Goal: Transaction & Acquisition: Purchase product/service

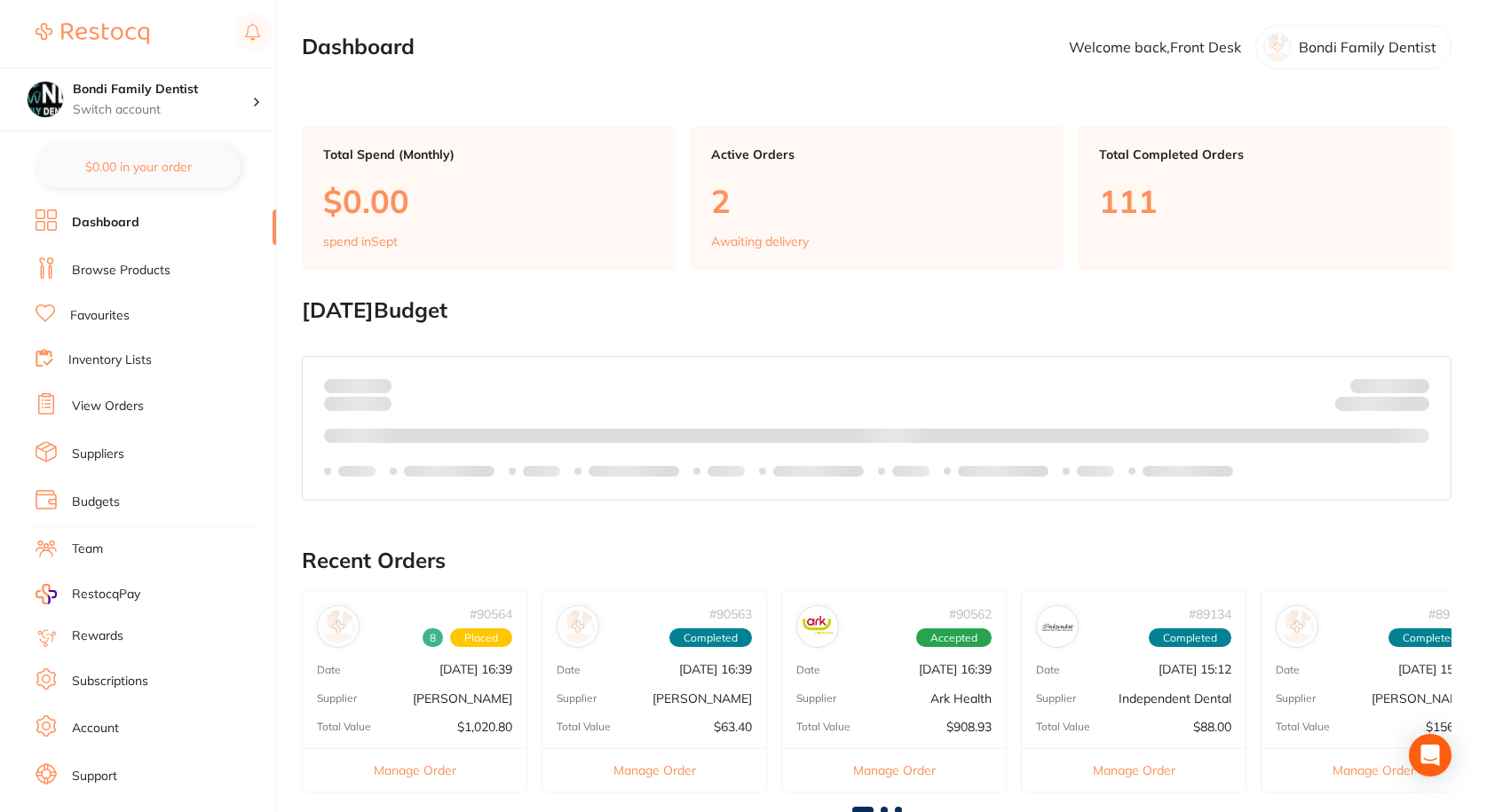
click at [118, 404] on link "View Orders" at bounding box center [107, 406] width 72 height 18
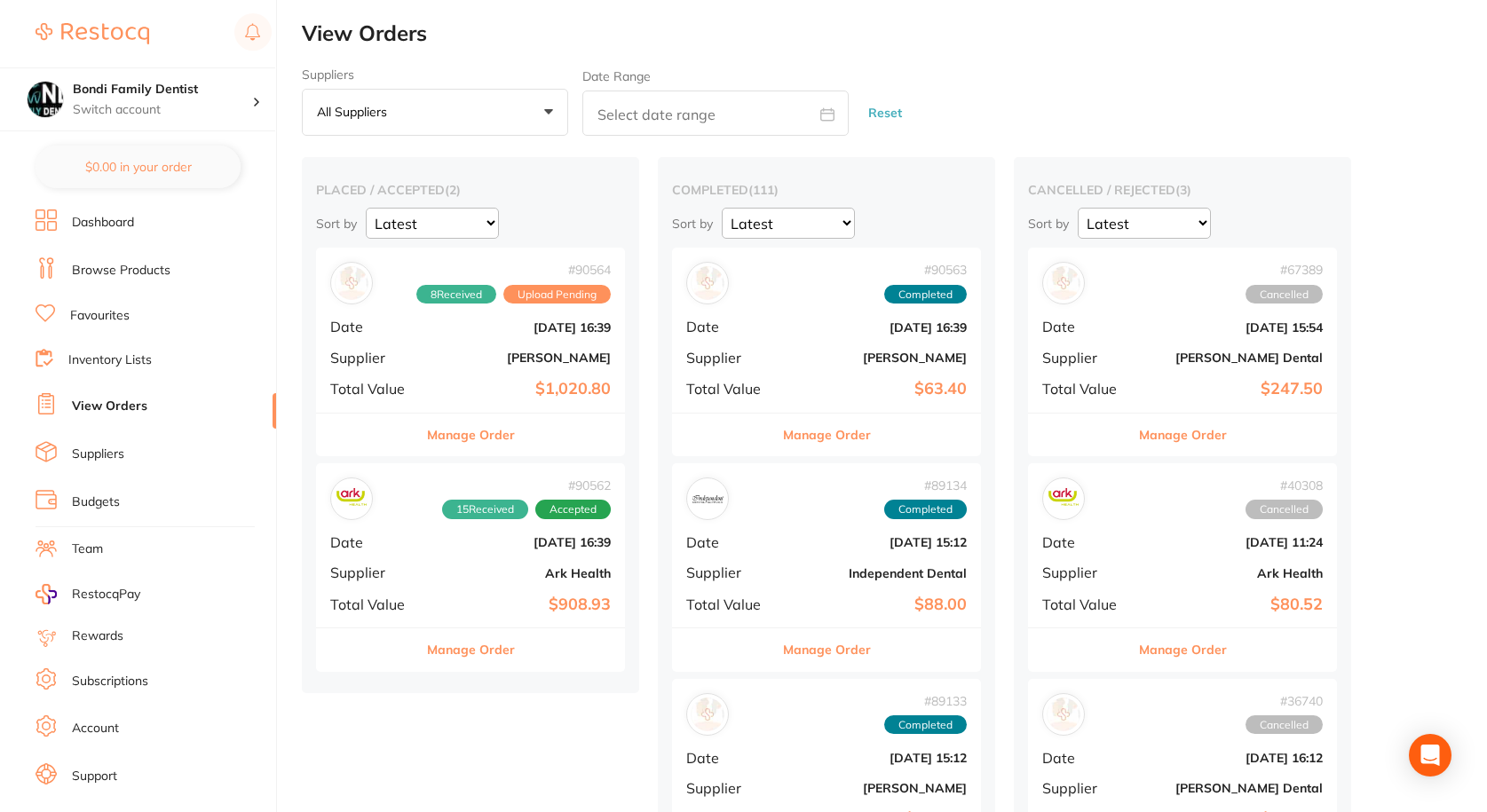
click at [434, 379] on div "# 90564 8 Received Upload Pending Date Aug 18 2025, 16:39 Supplier Henry Schein…" at bounding box center [470, 330] width 309 height 164
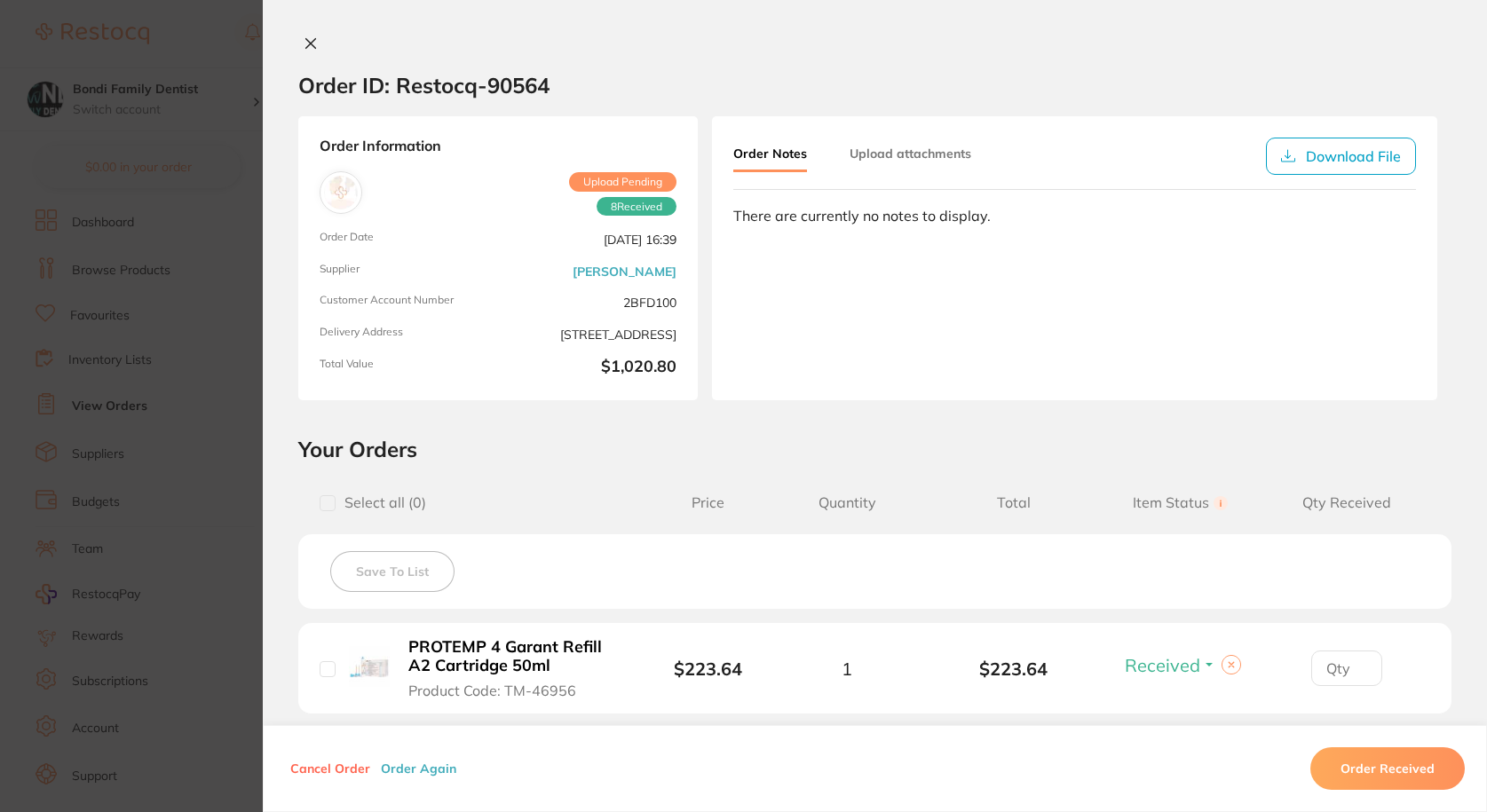
click at [306, 47] on icon at bounding box center [311, 44] width 10 height 10
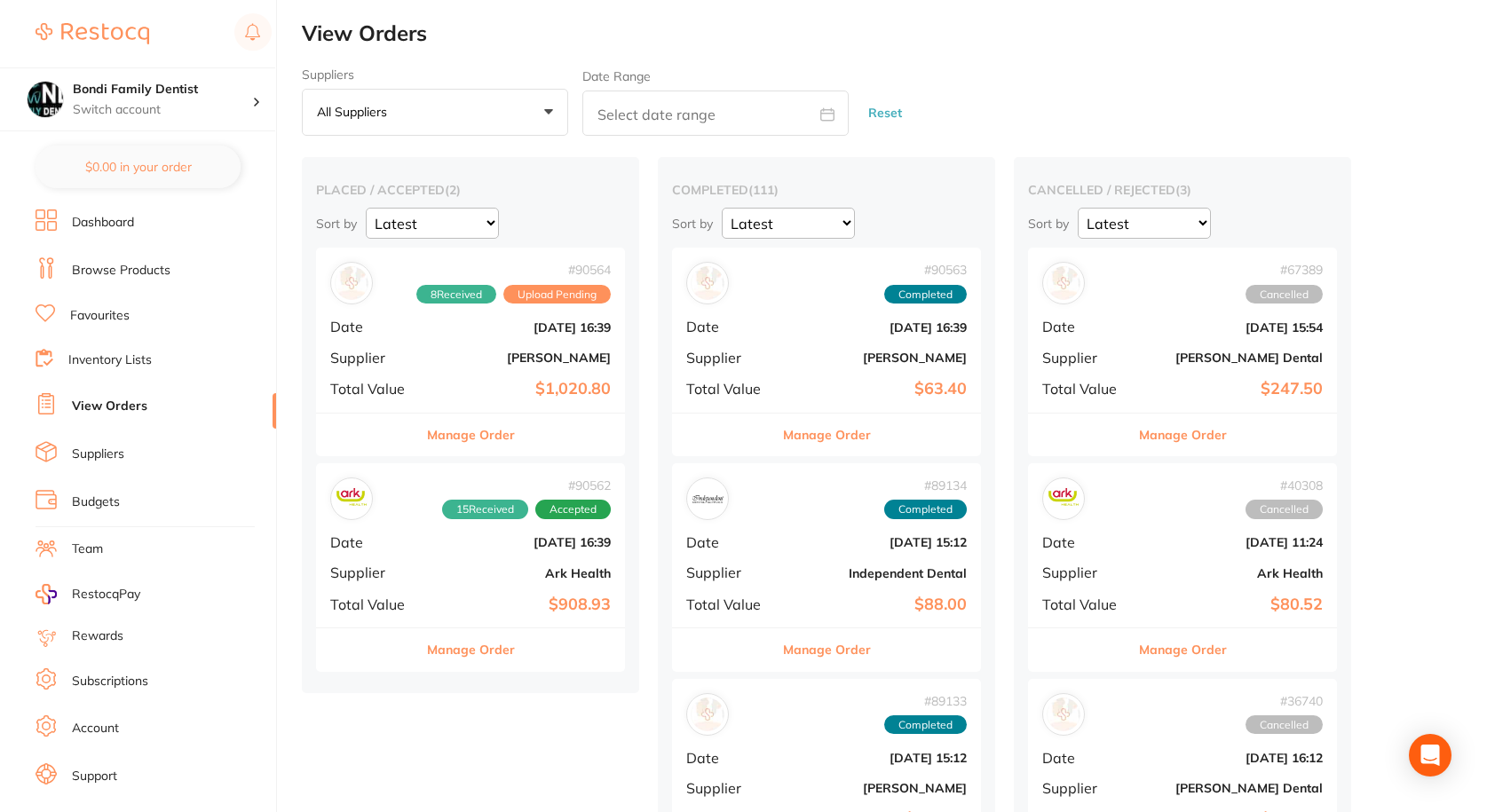
click at [436, 384] on b "$1,020.80" at bounding box center [522, 388] width 178 height 19
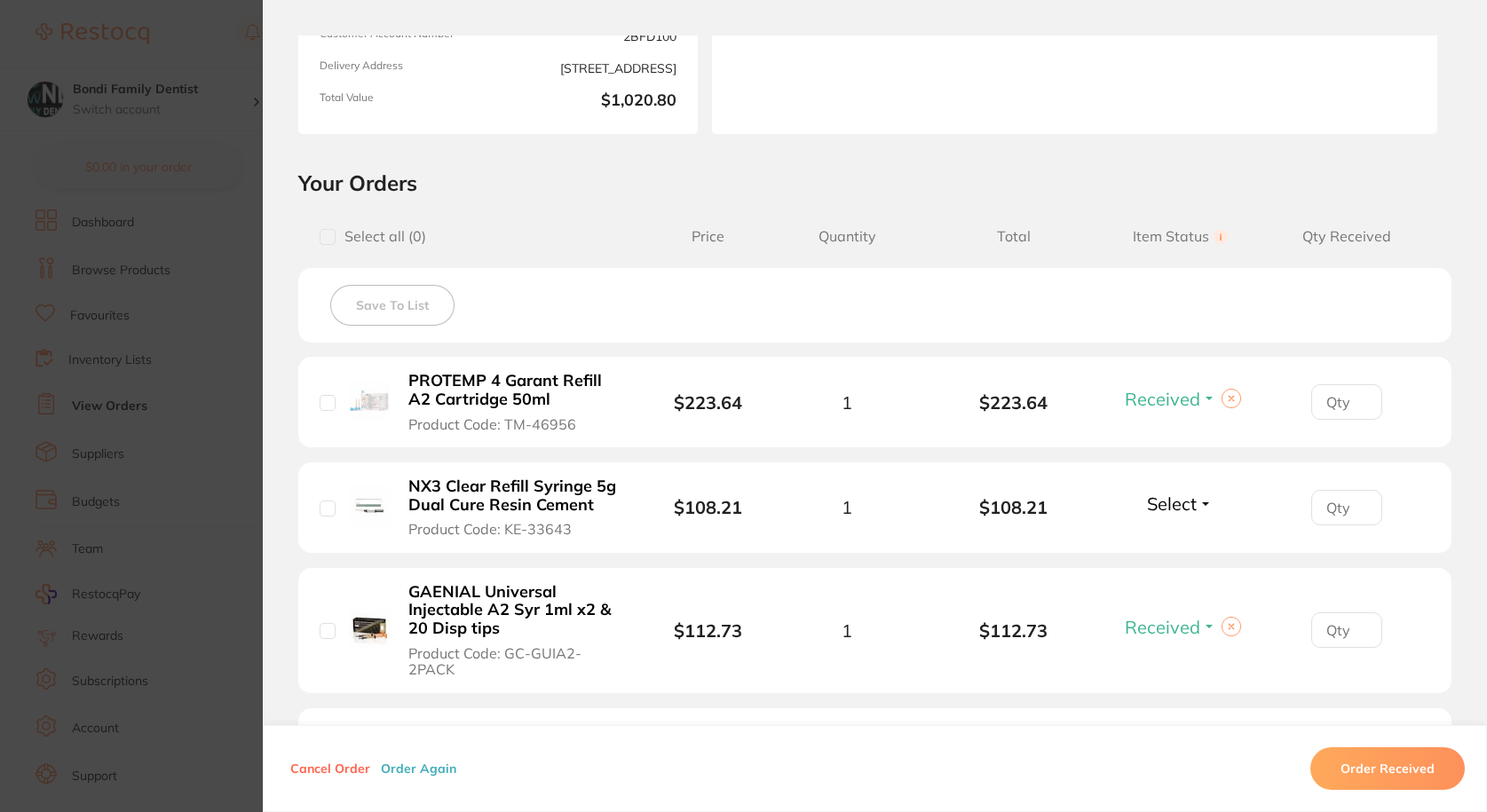
scroll to position [533, 0]
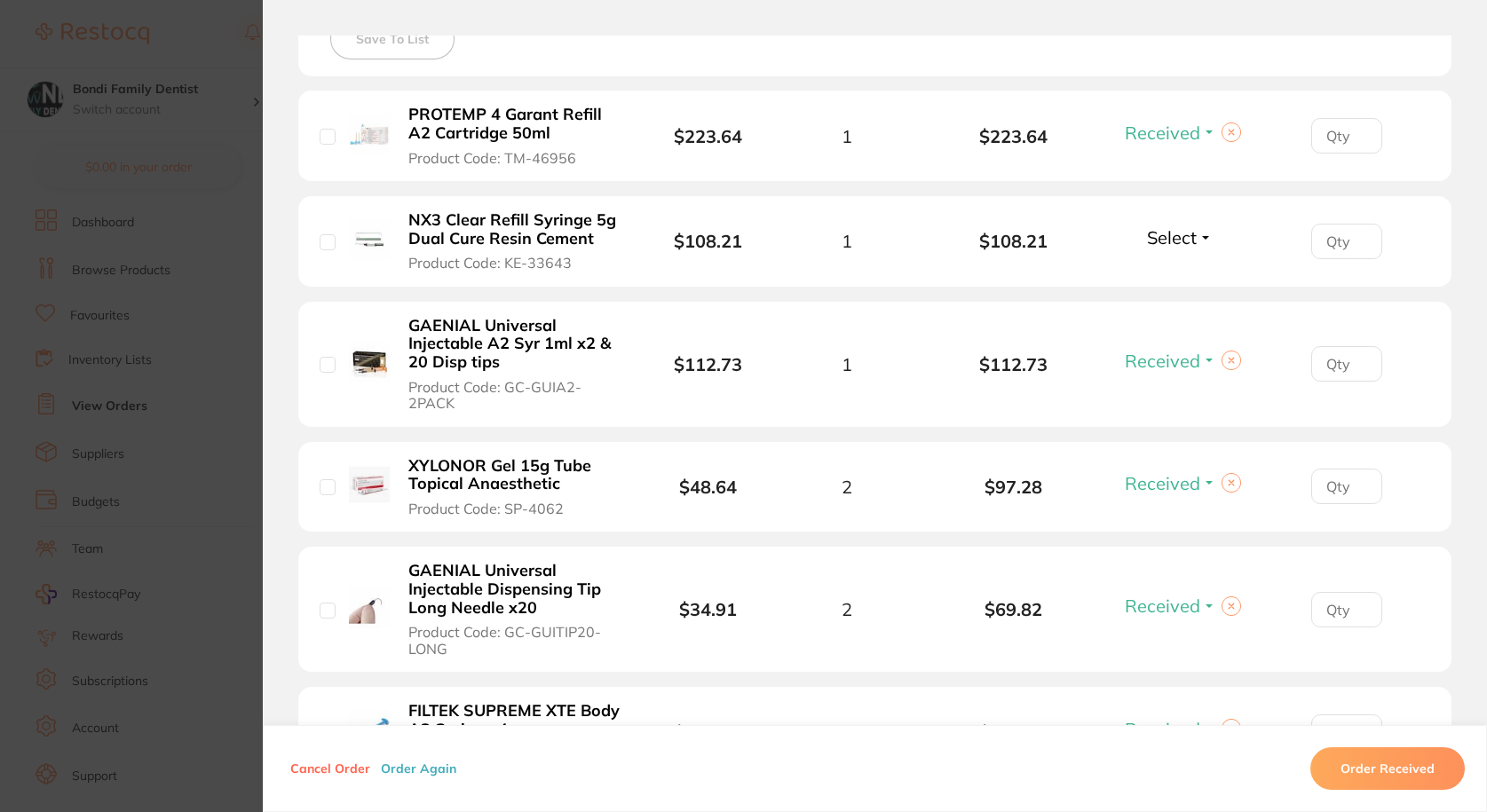
click at [1176, 240] on span "Select" at bounding box center [1171, 237] width 50 height 23
click at [1176, 276] on span "Received" at bounding box center [1180, 276] width 45 height 14
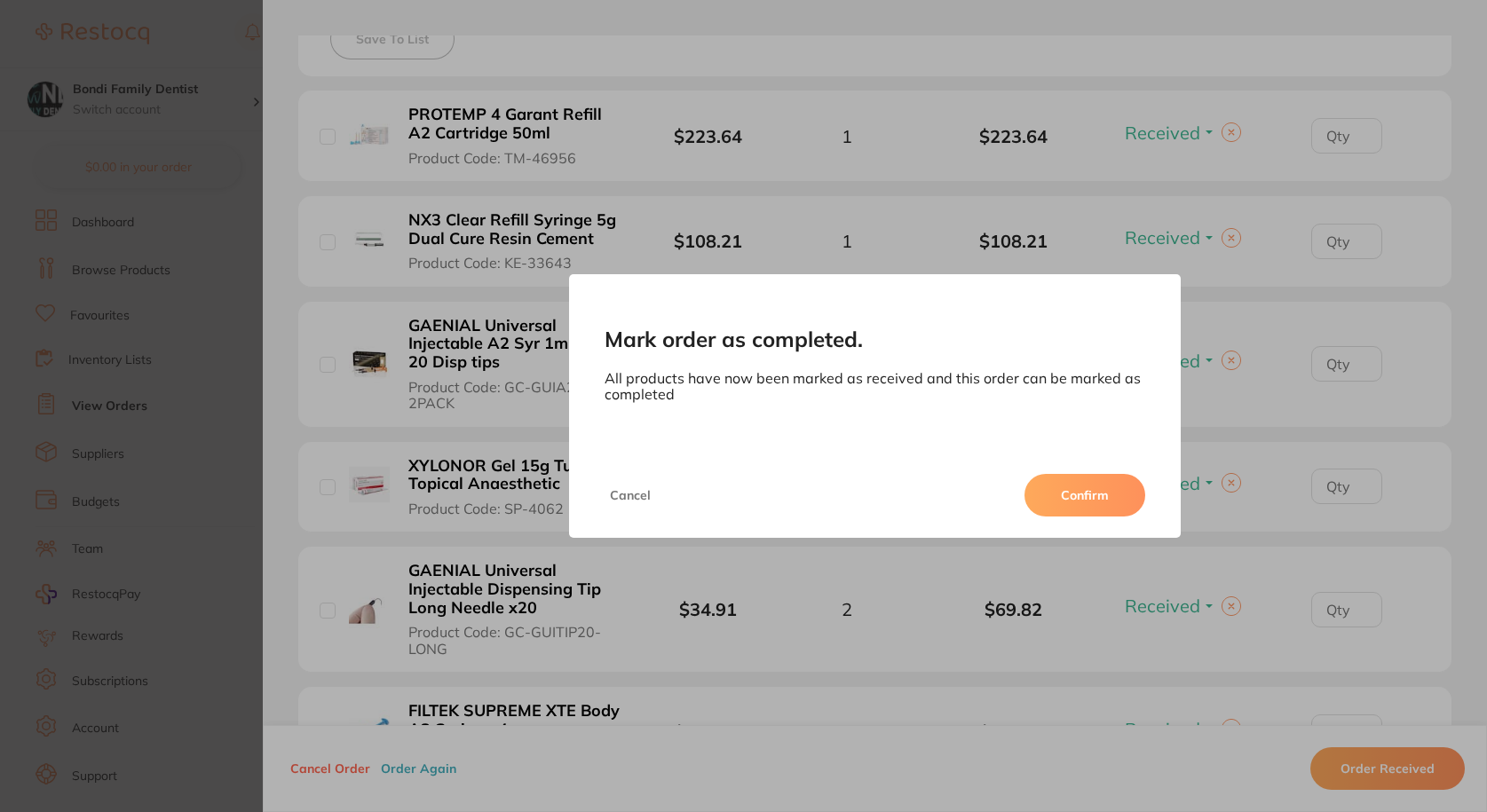
click at [1079, 496] on button "Confirm" at bounding box center [1084, 494] width 121 height 42
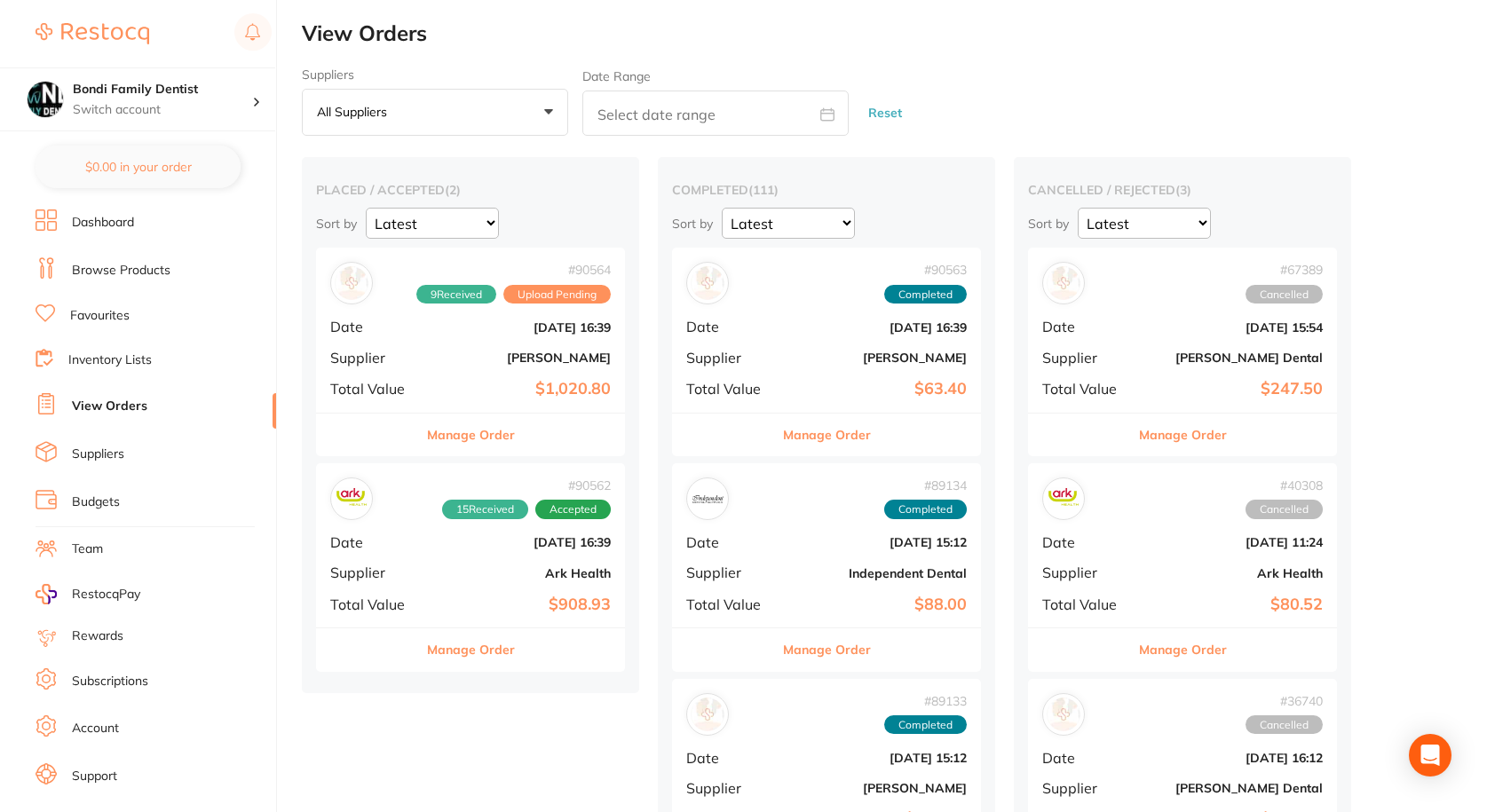
click at [439, 351] on b "[PERSON_NAME]" at bounding box center [522, 358] width 178 height 14
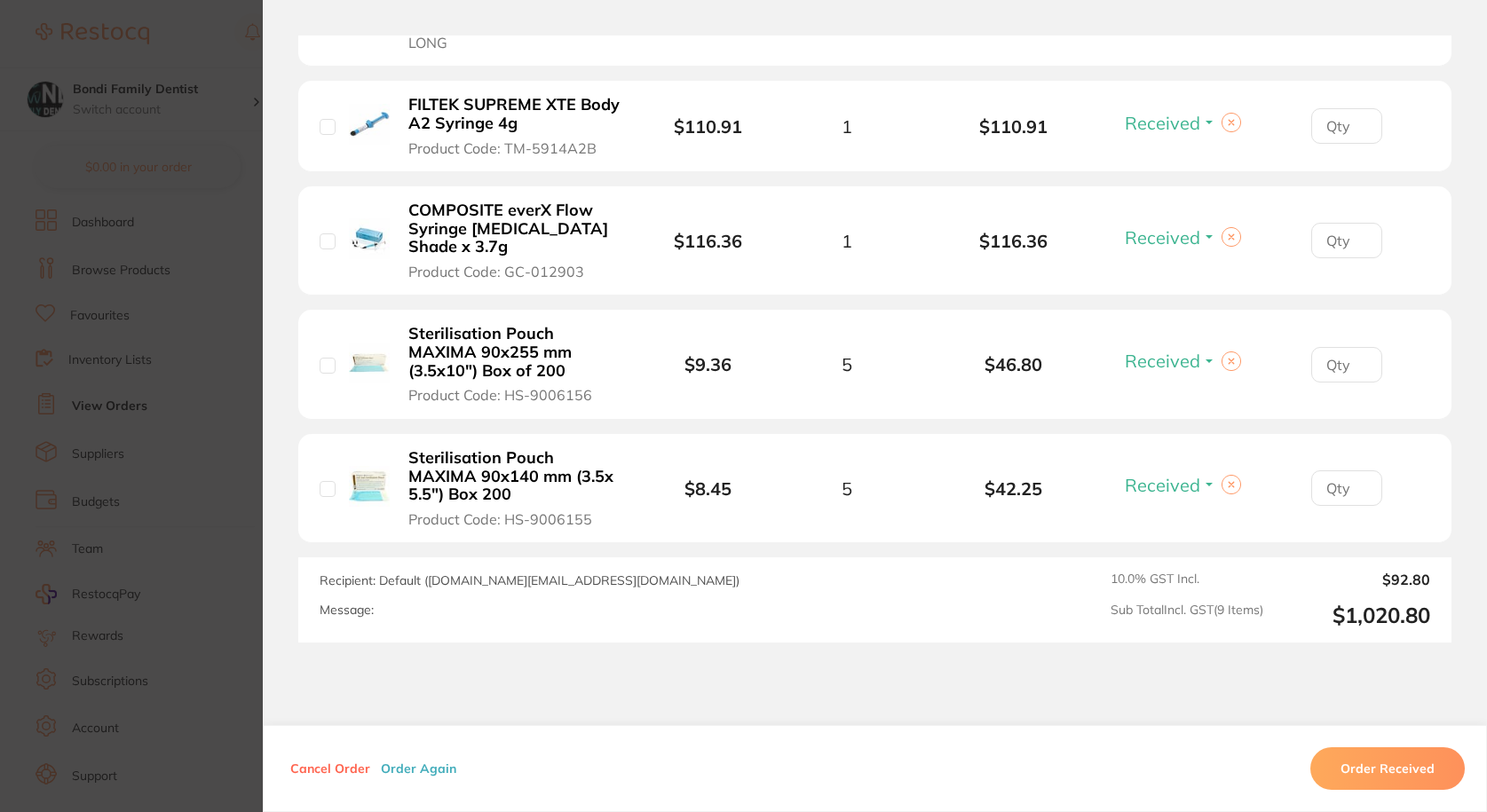
scroll to position [1234, 0]
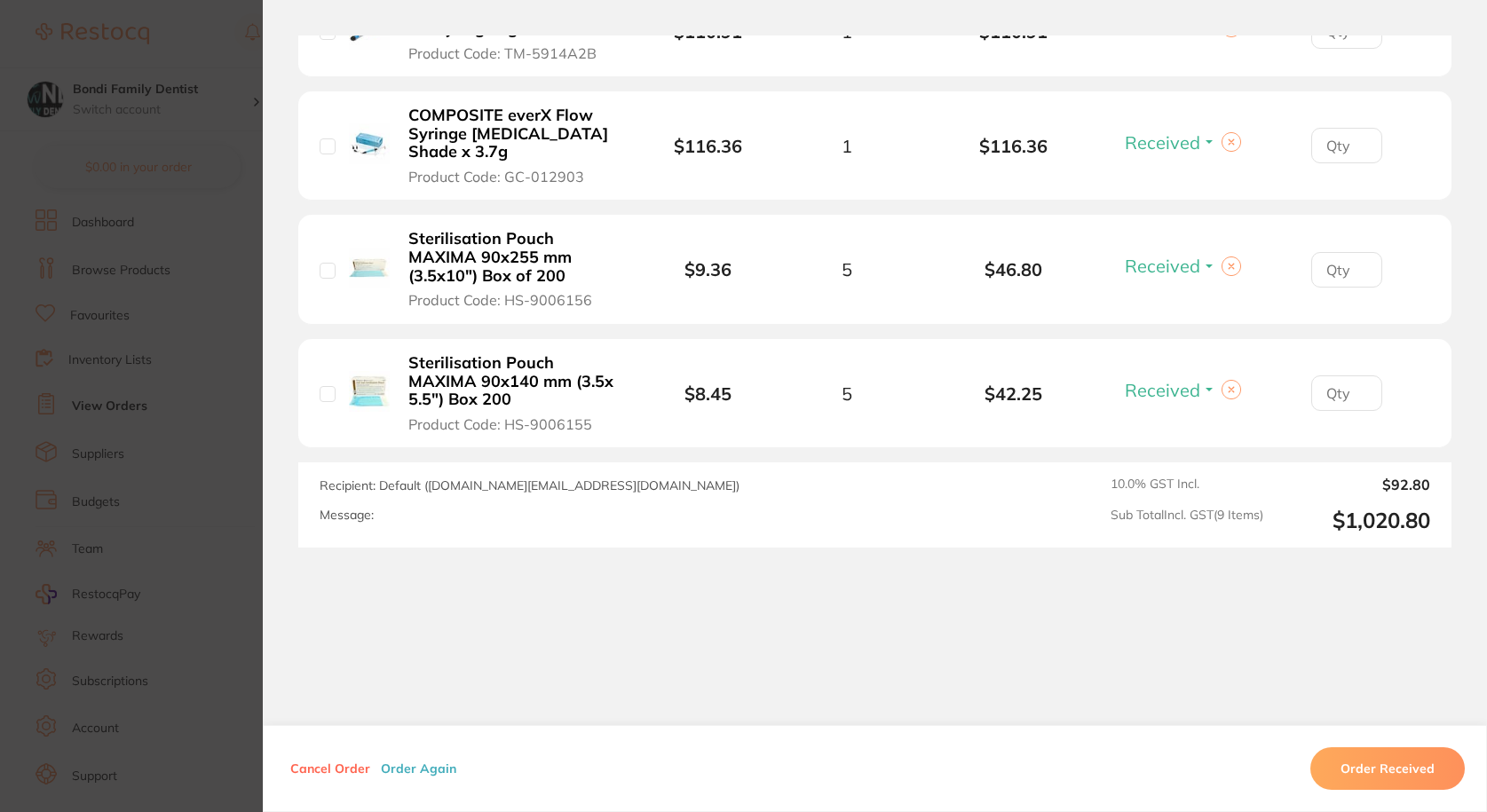
click at [1400, 764] on button "Order Received" at bounding box center [1387, 768] width 154 height 42
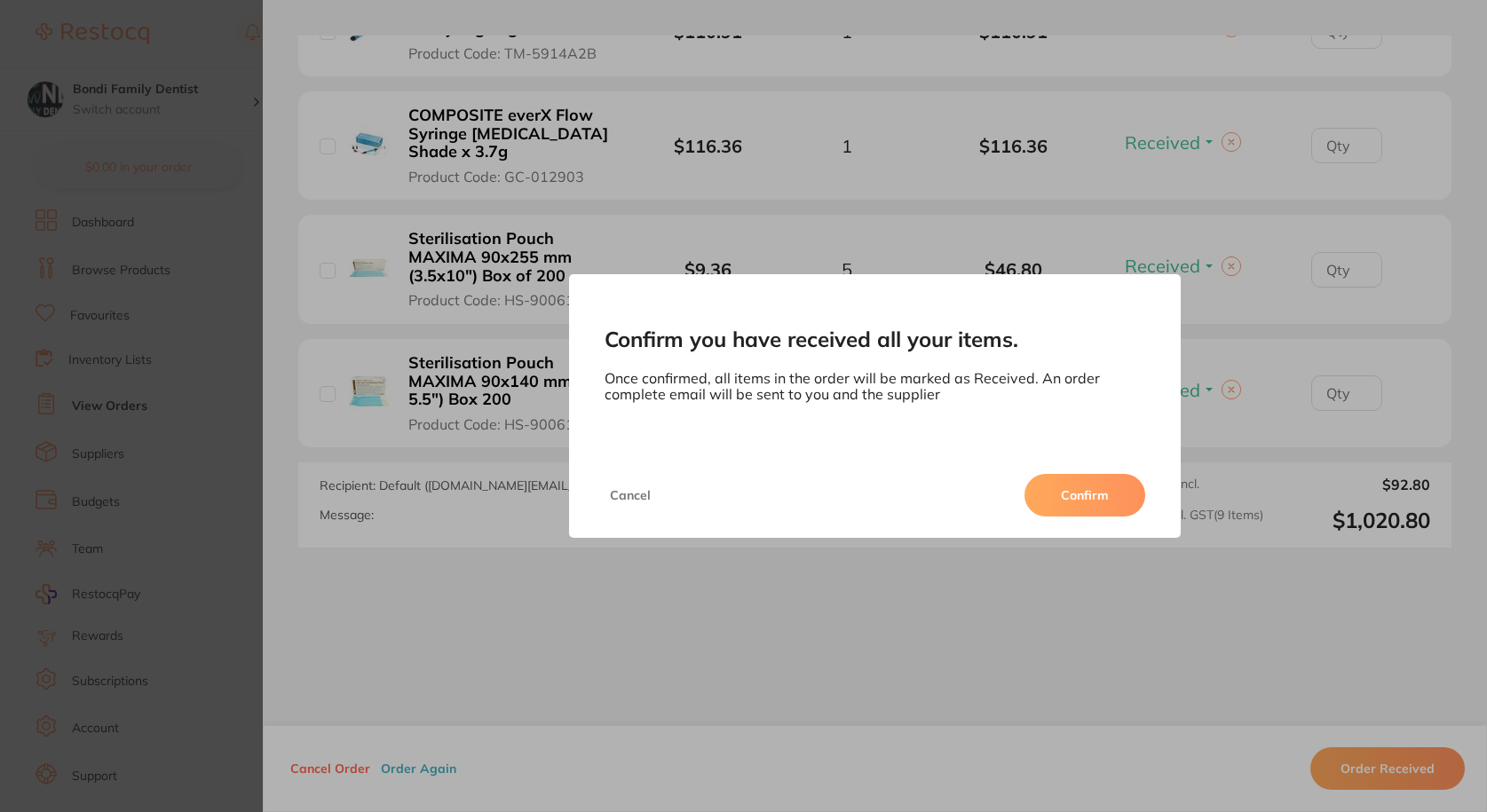
click at [1092, 498] on button "Confirm" at bounding box center [1084, 494] width 121 height 42
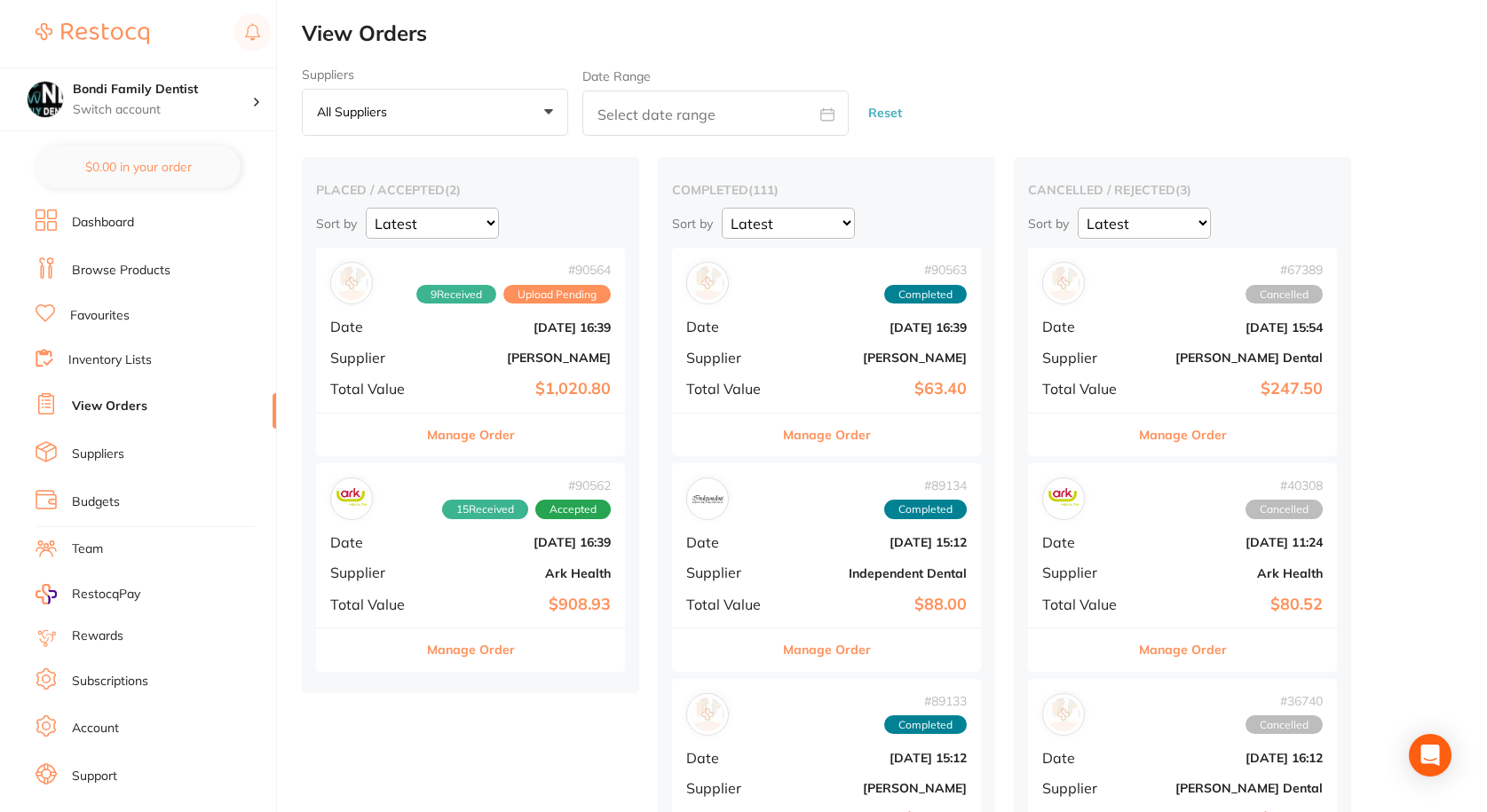
click at [584, 312] on div "# 90564 9 Received Upload Pending Date Aug 18 2025, 16:39 Supplier Henry Schein…" at bounding box center [470, 330] width 309 height 164
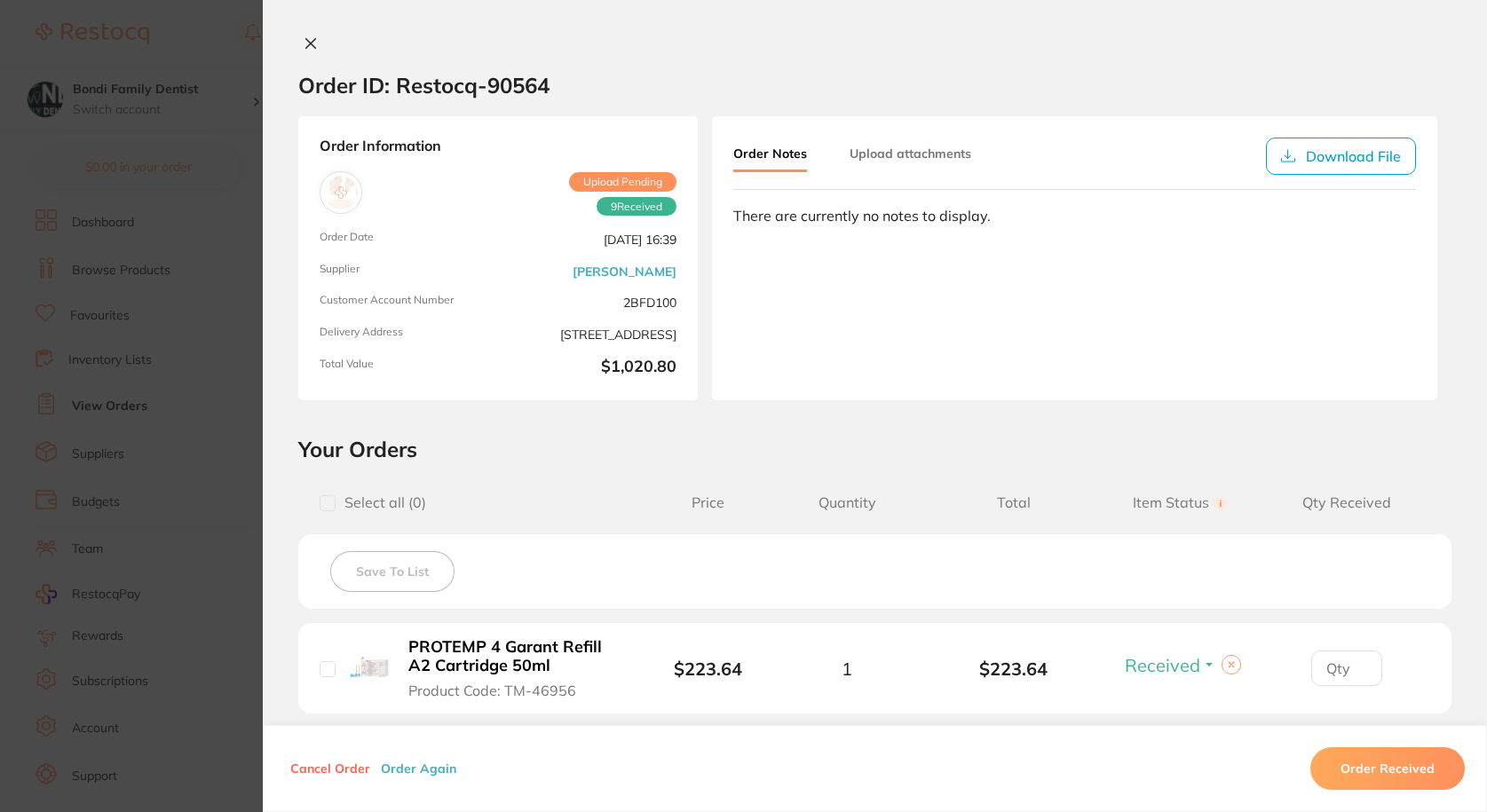
click at [304, 42] on icon at bounding box center [311, 43] width 14 height 14
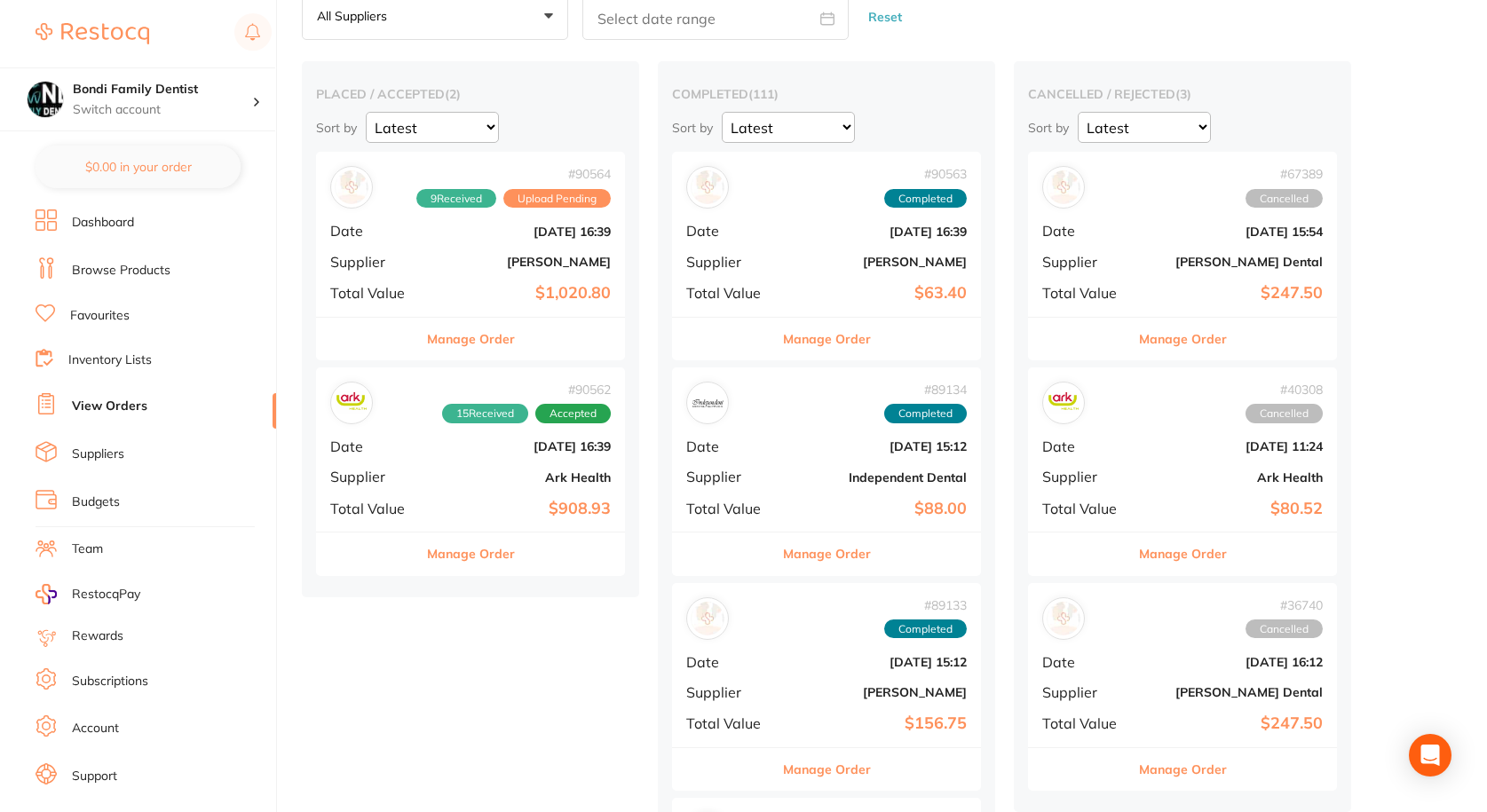
scroll to position [178, 0]
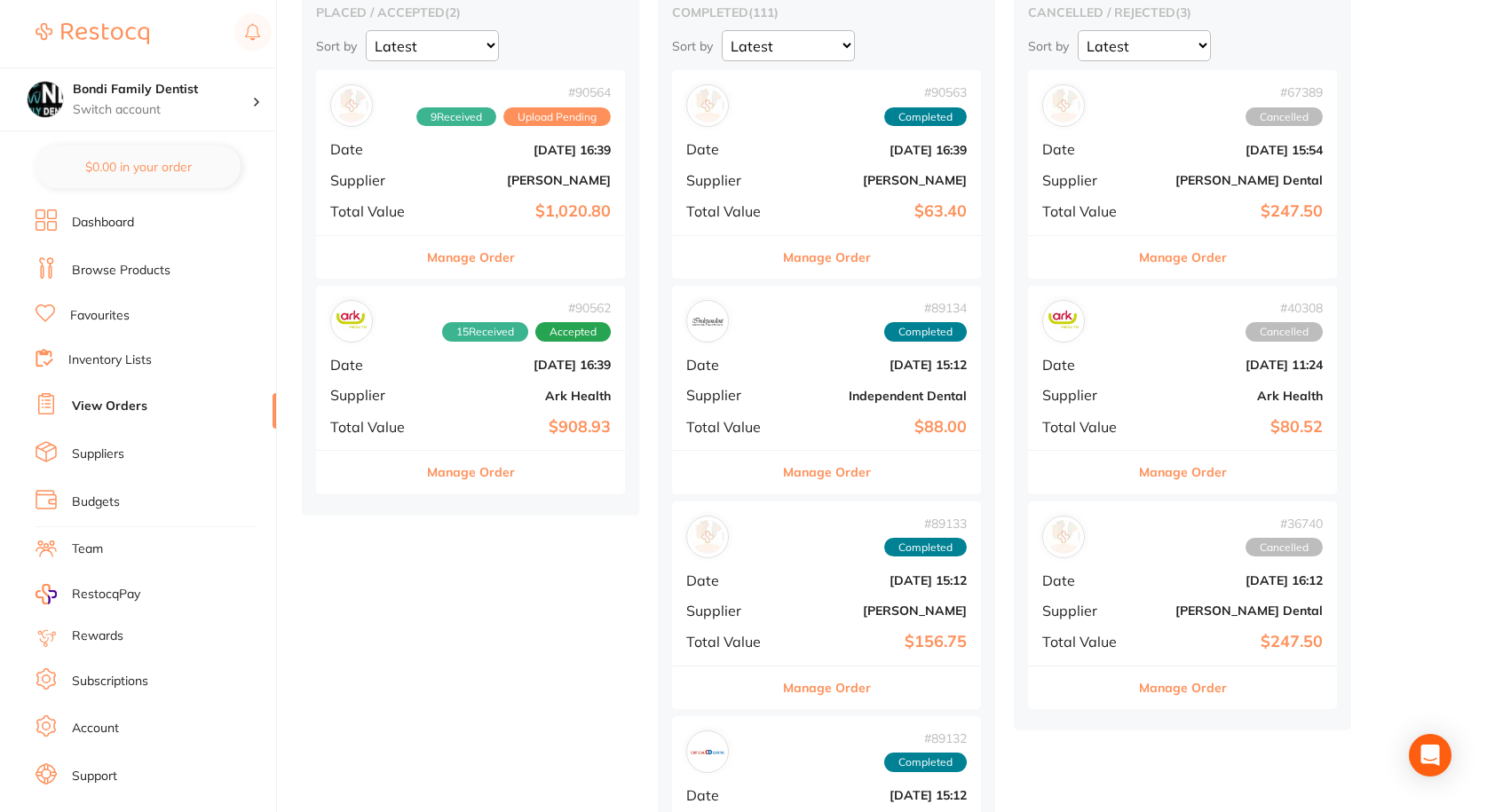
click at [452, 380] on div "# 90562 15 Received Accepted Date Aug 18 2025, 16:39 Supplier Ark Health Total …" at bounding box center [470, 367] width 309 height 164
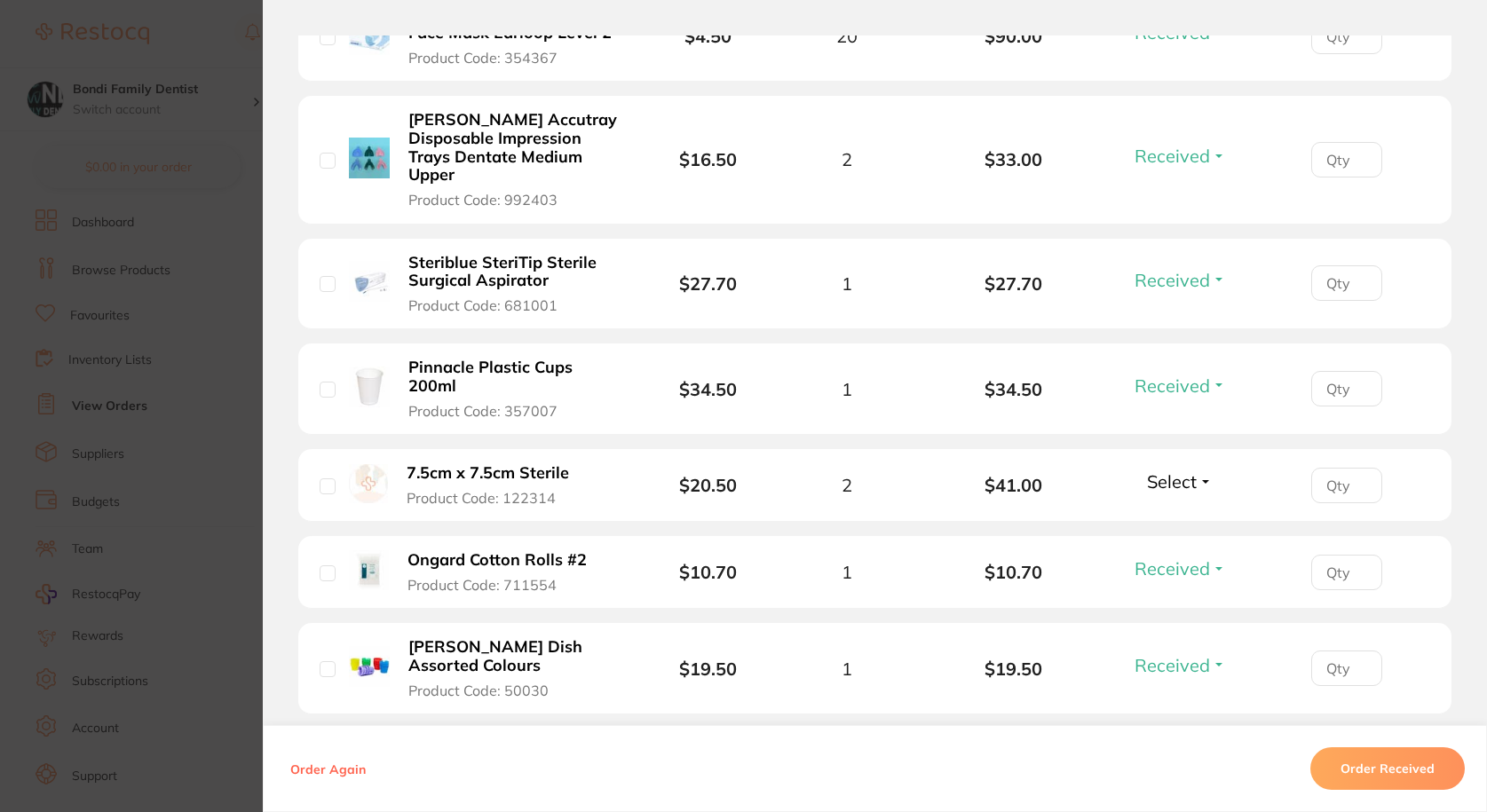
scroll to position [1687, 0]
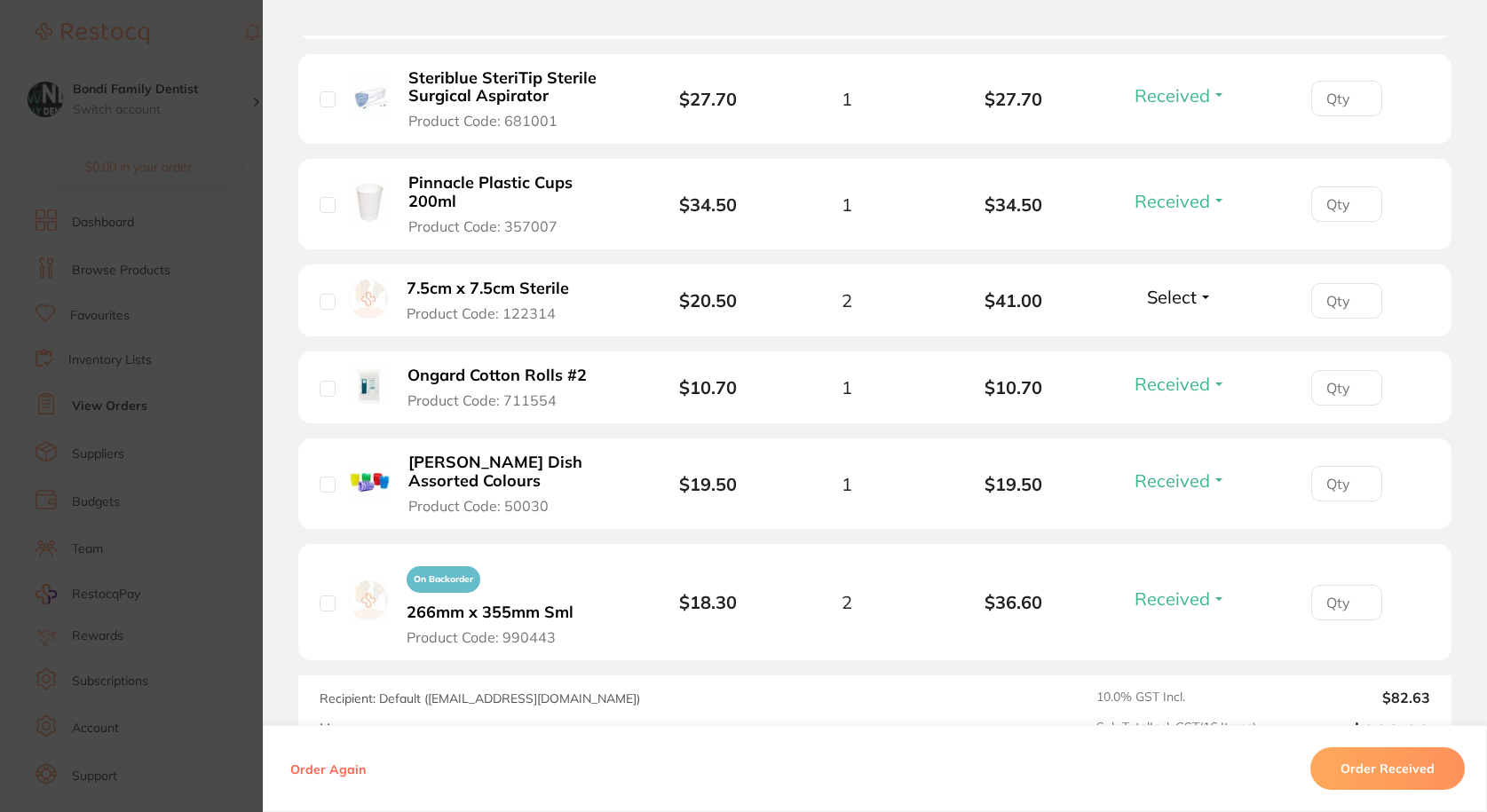
click at [468, 265] on li "7.5cm x 7.5cm Sterile Product Code: 122314 $20.50 2 $41.00 Select Received Back…" at bounding box center [875, 301] width 1154 height 73
click at [468, 279] on b "7.5cm x 7.5cm Sterile" at bounding box center [488, 288] width 163 height 19
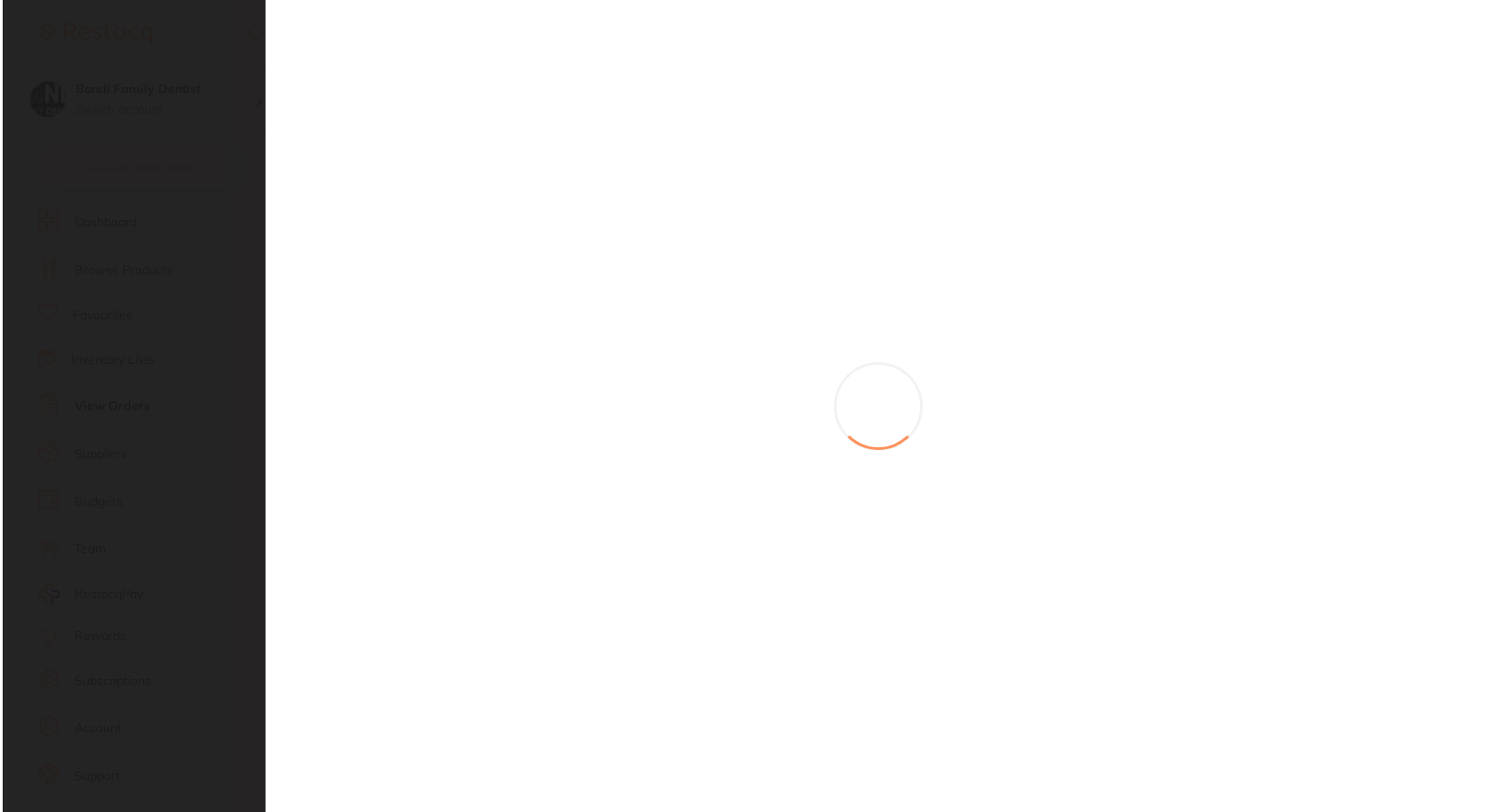
scroll to position [0, 0]
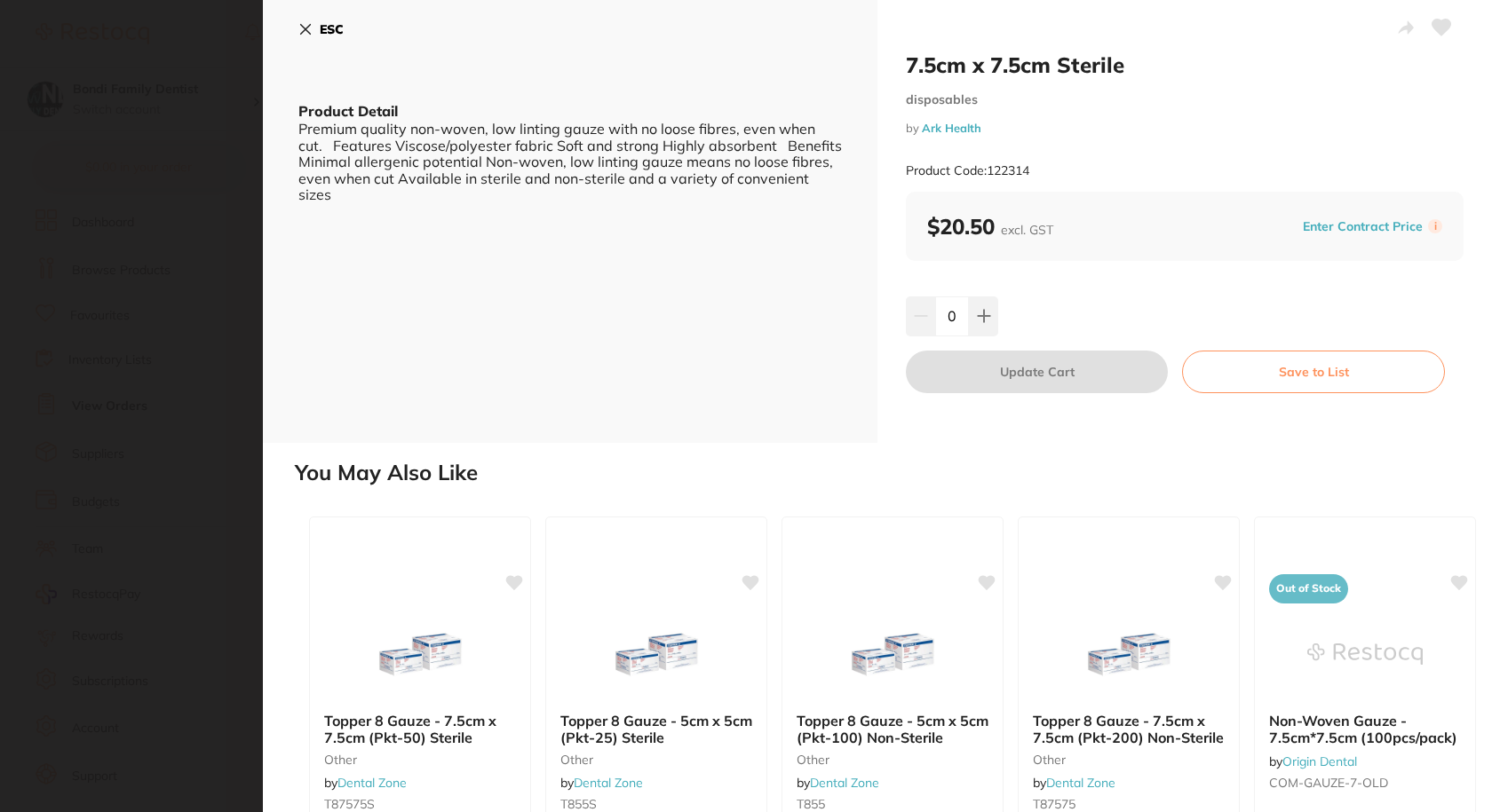
click at [311, 25] on icon at bounding box center [305, 29] width 14 height 14
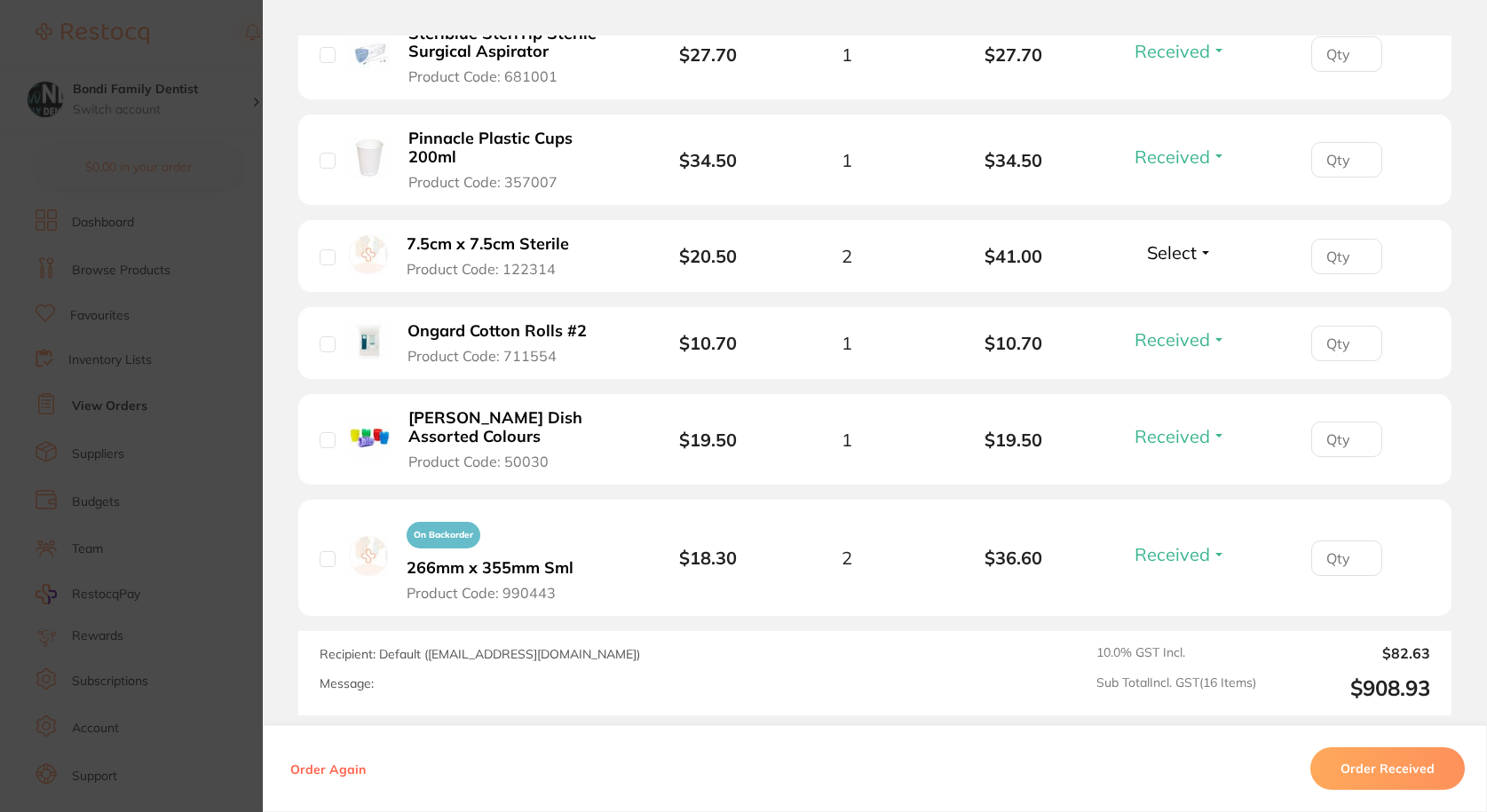
scroll to position [1775, 0]
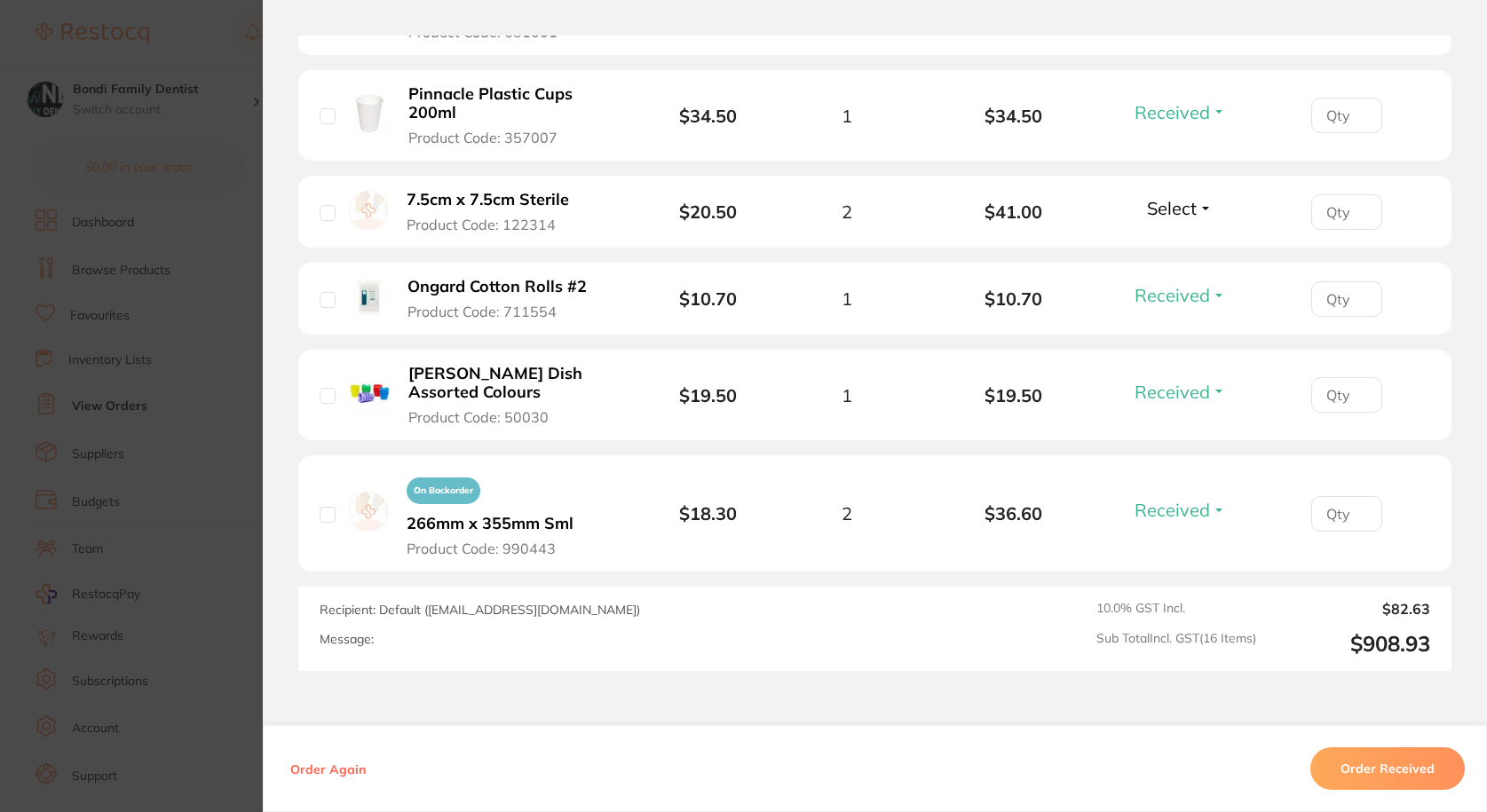
click at [1158, 197] on span "Select" at bounding box center [1171, 208] width 50 height 23
click at [1161, 239] on span "Received" at bounding box center [1180, 246] width 45 height 14
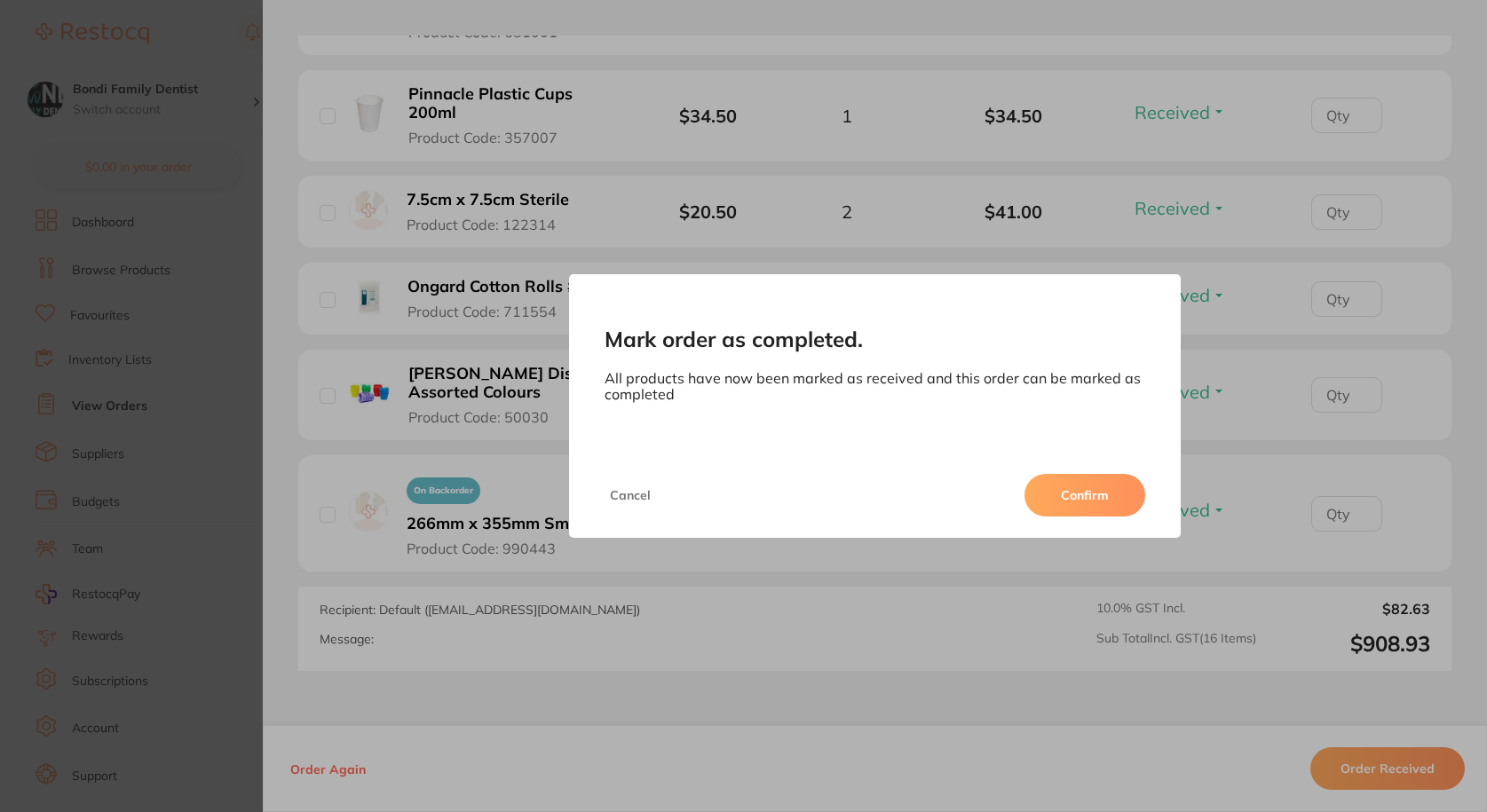
click at [1093, 497] on button "Confirm" at bounding box center [1084, 494] width 121 height 42
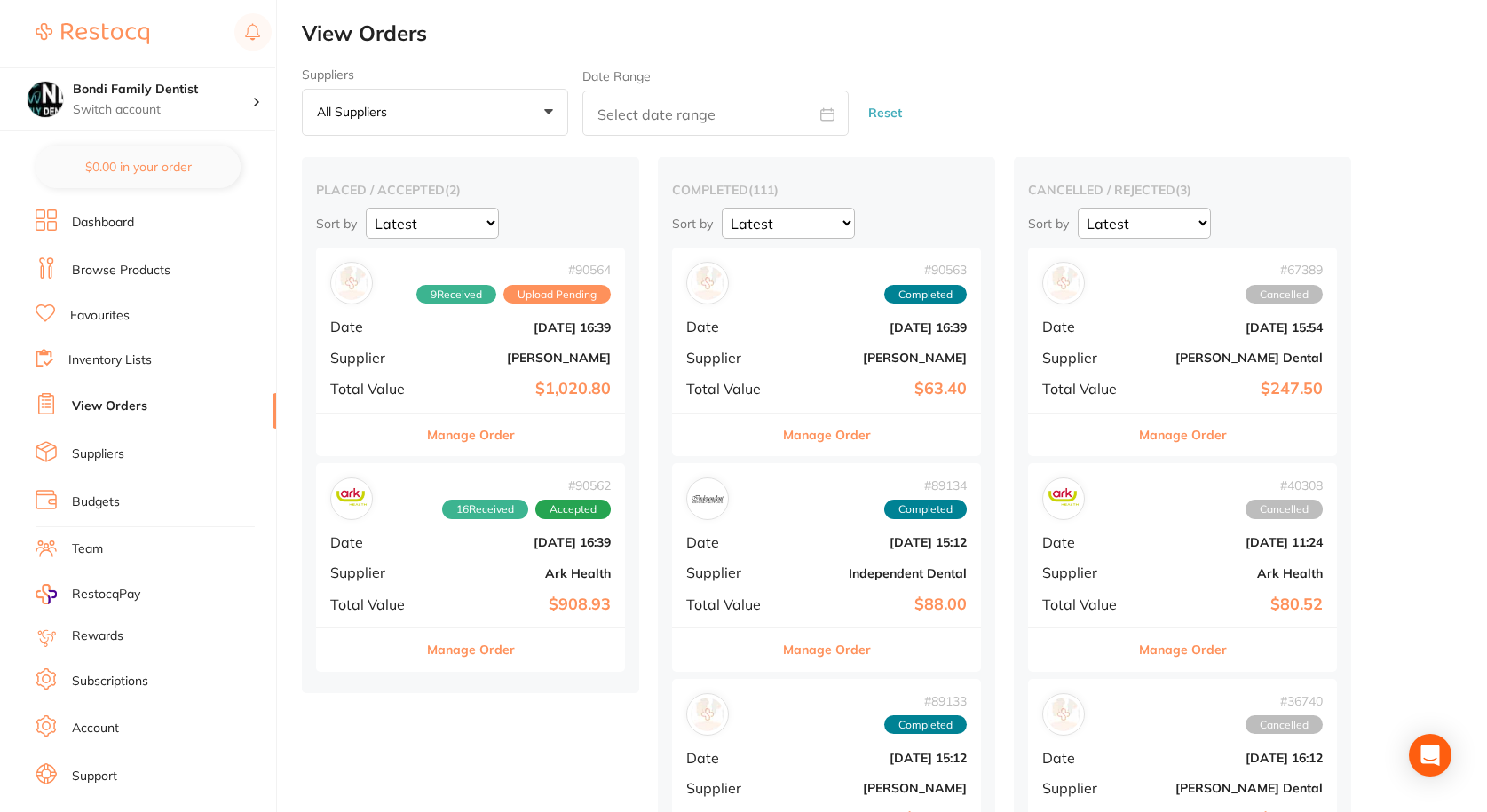
click at [485, 544] on b "[DATE] 16:39" at bounding box center [522, 542] width 178 height 14
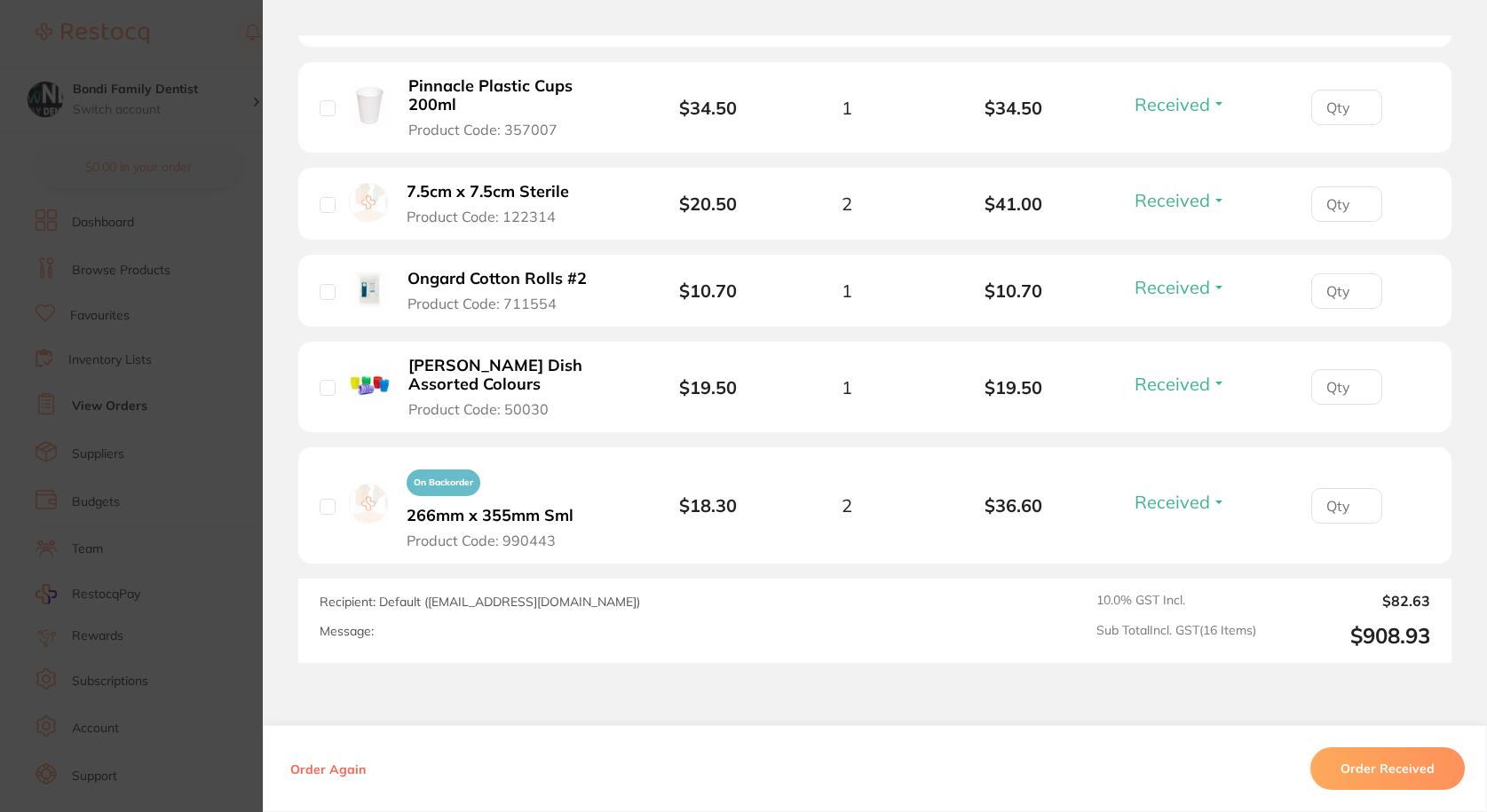
scroll to position [1881, 0]
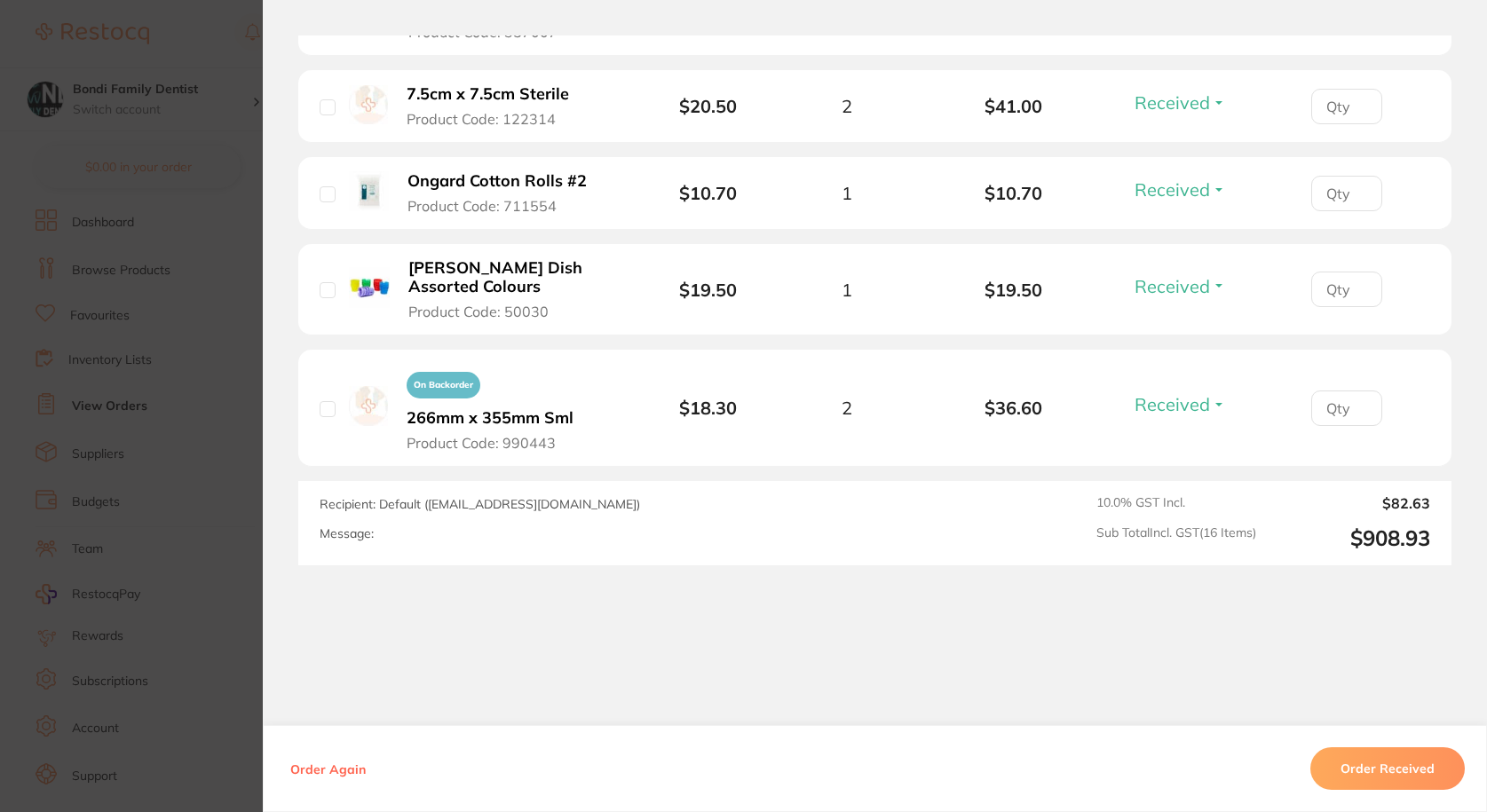
click at [1407, 773] on button "Order Received" at bounding box center [1387, 768] width 154 height 42
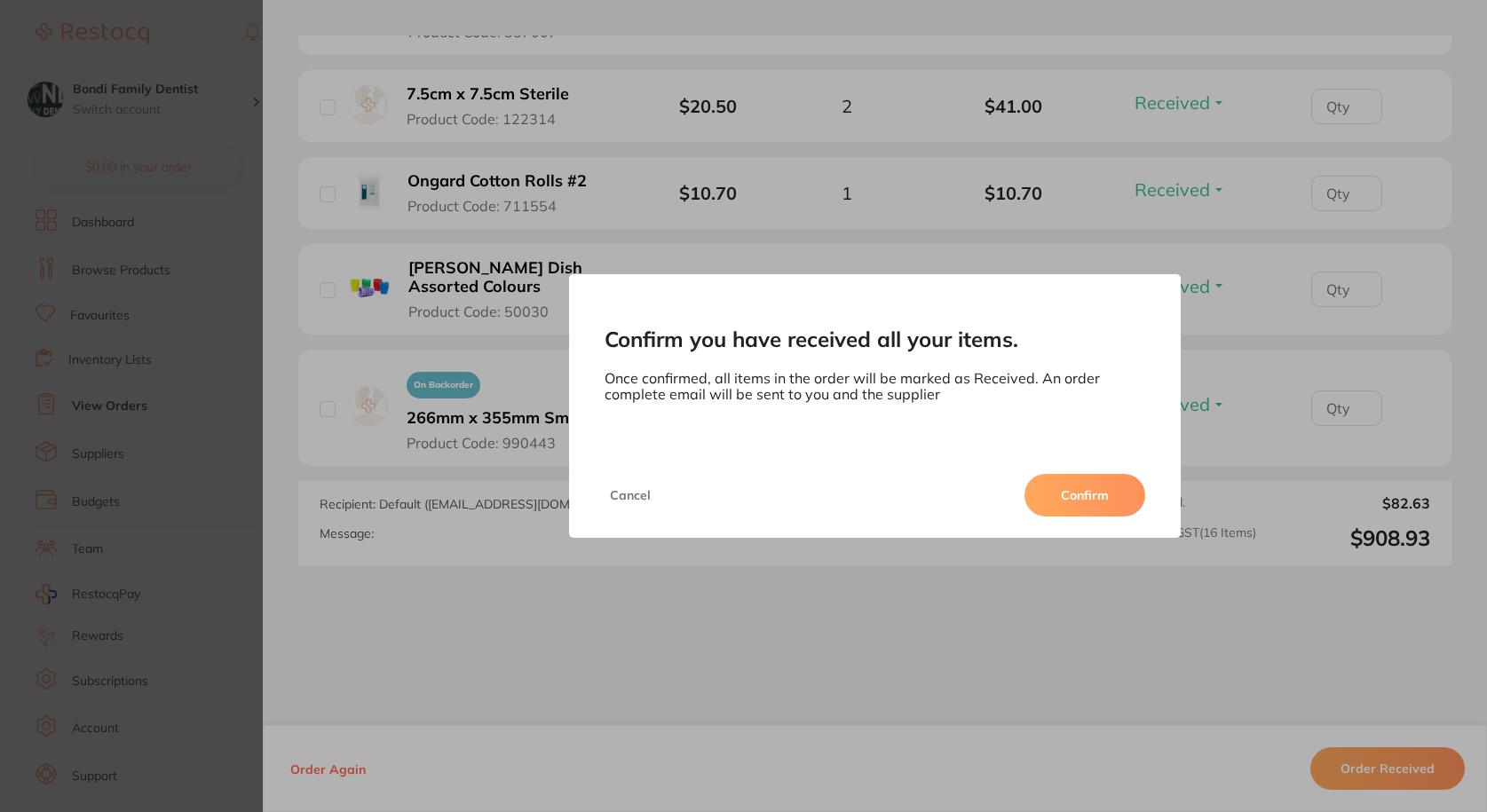
click at [1091, 491] on button "Confirm" at bounding box center [1084, 494] width 121 height 42
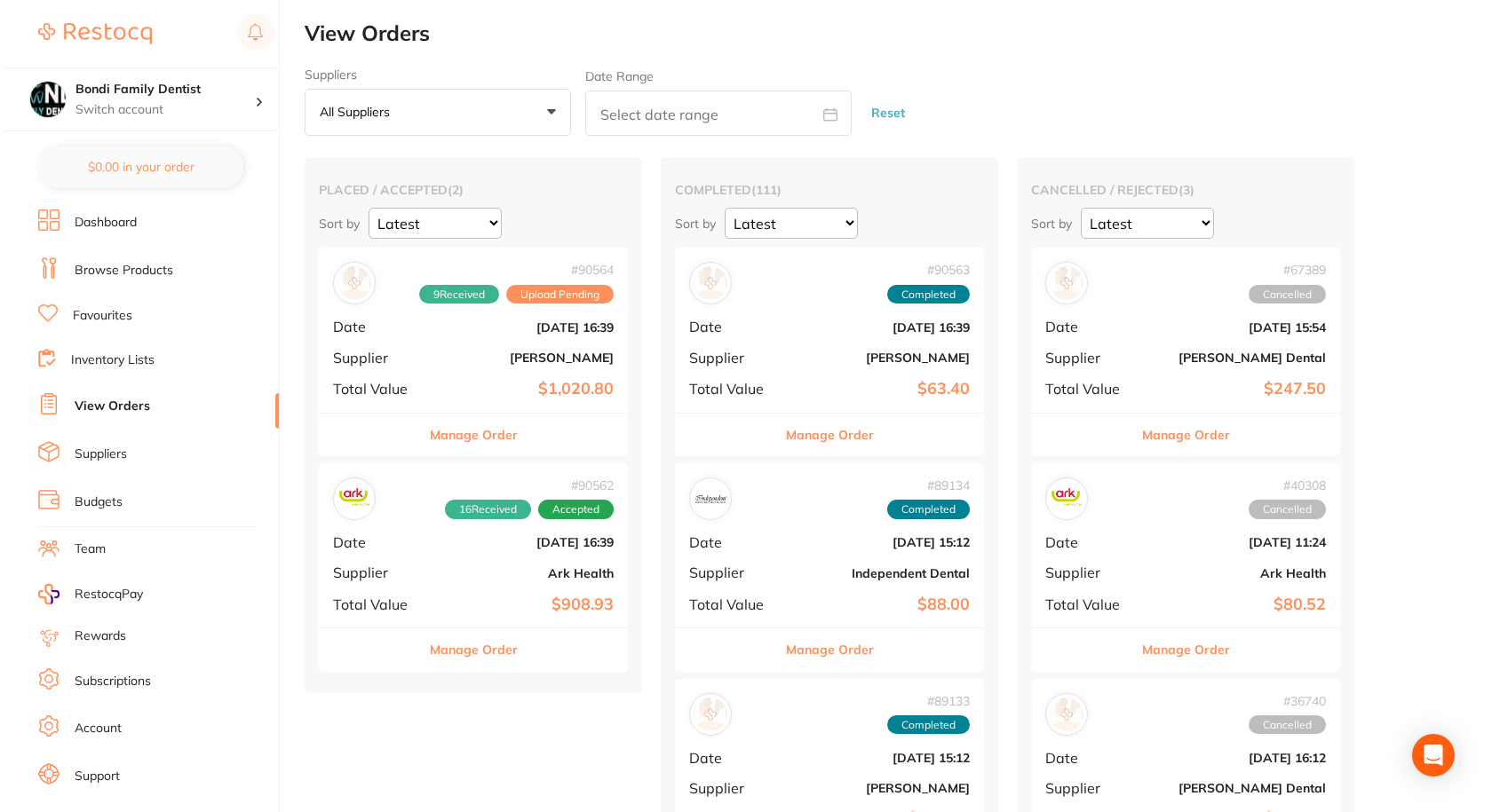
scroll to position [26, 0]
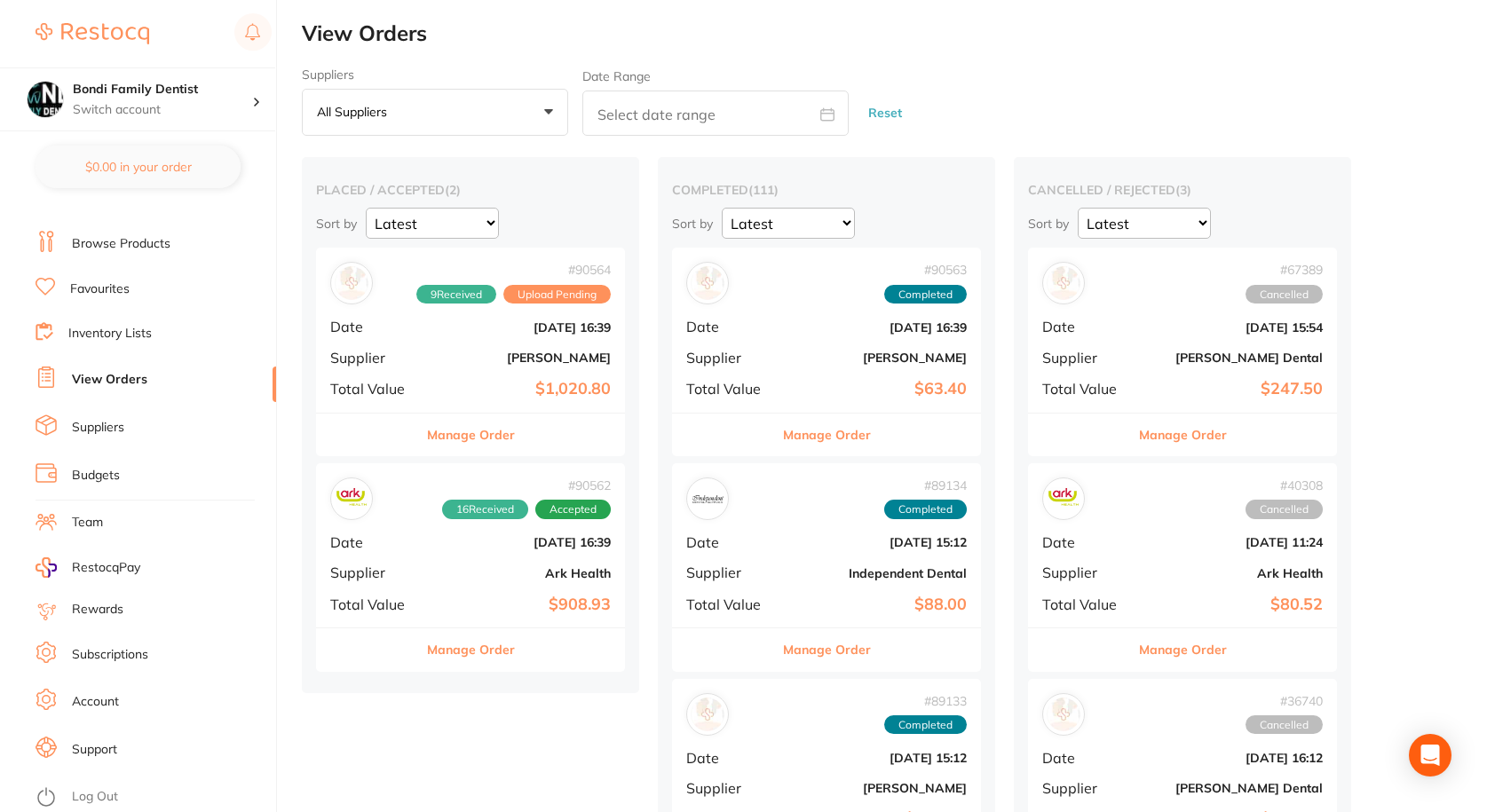
click at [113, 287] on link "Favourites" at bounding box center [100, 289] width 60 height 18
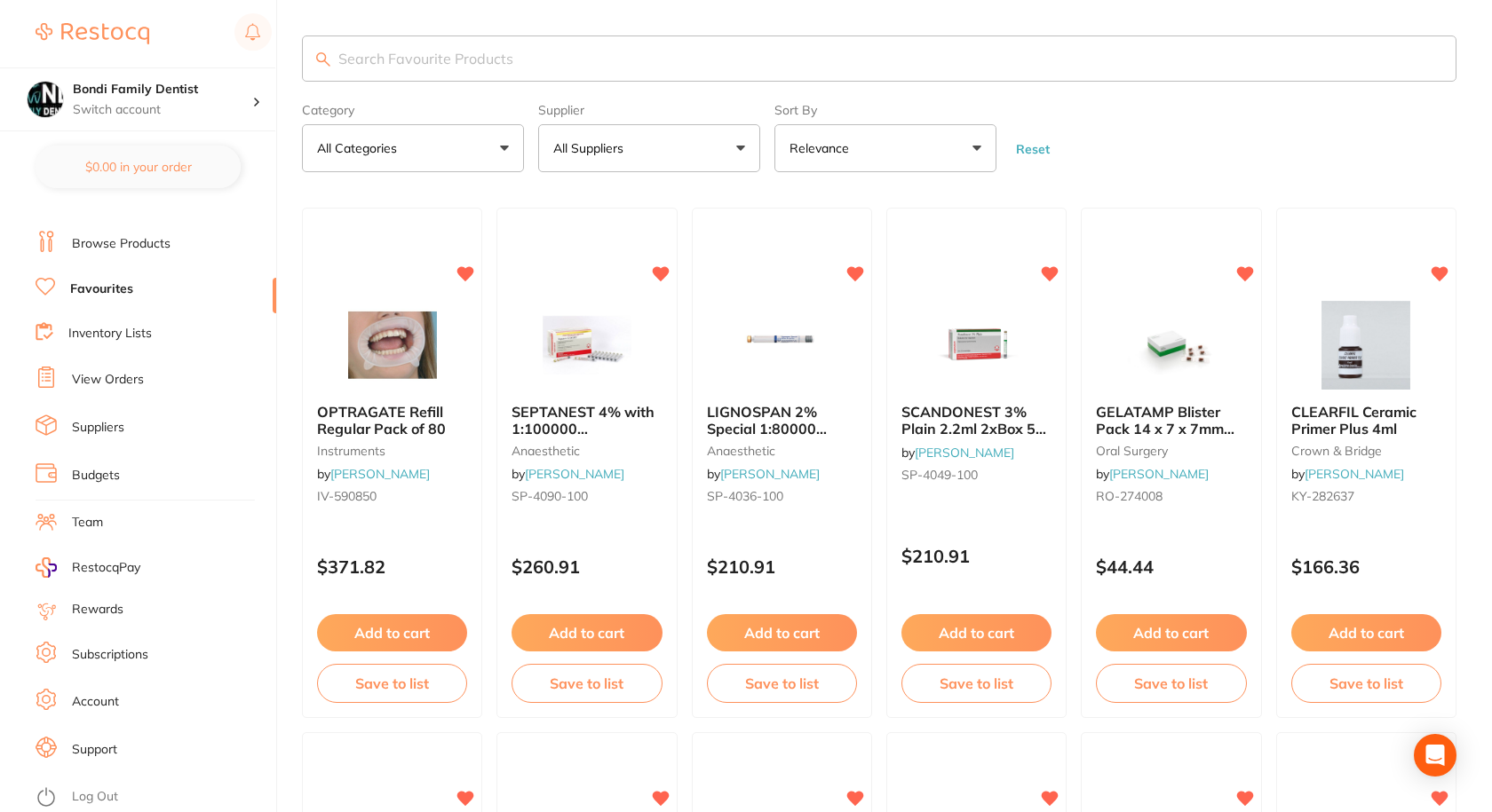
click at [455, 54] on input "search" at bounding box center [879, 58] width 1155 height 46
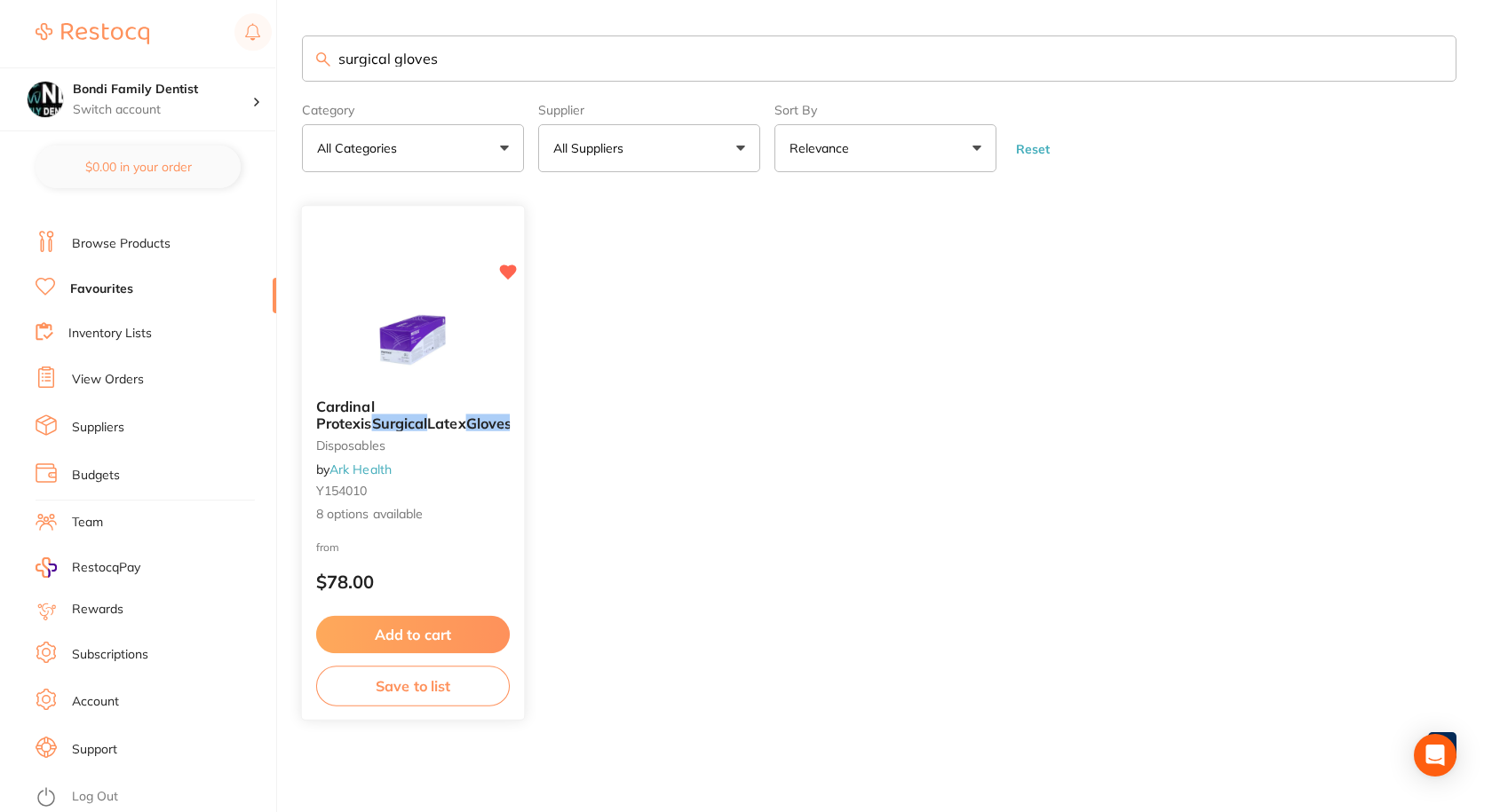
click at [375, 413] on span "Cardinal Protexis" at bounding box center [345, 414] width 59 height 34
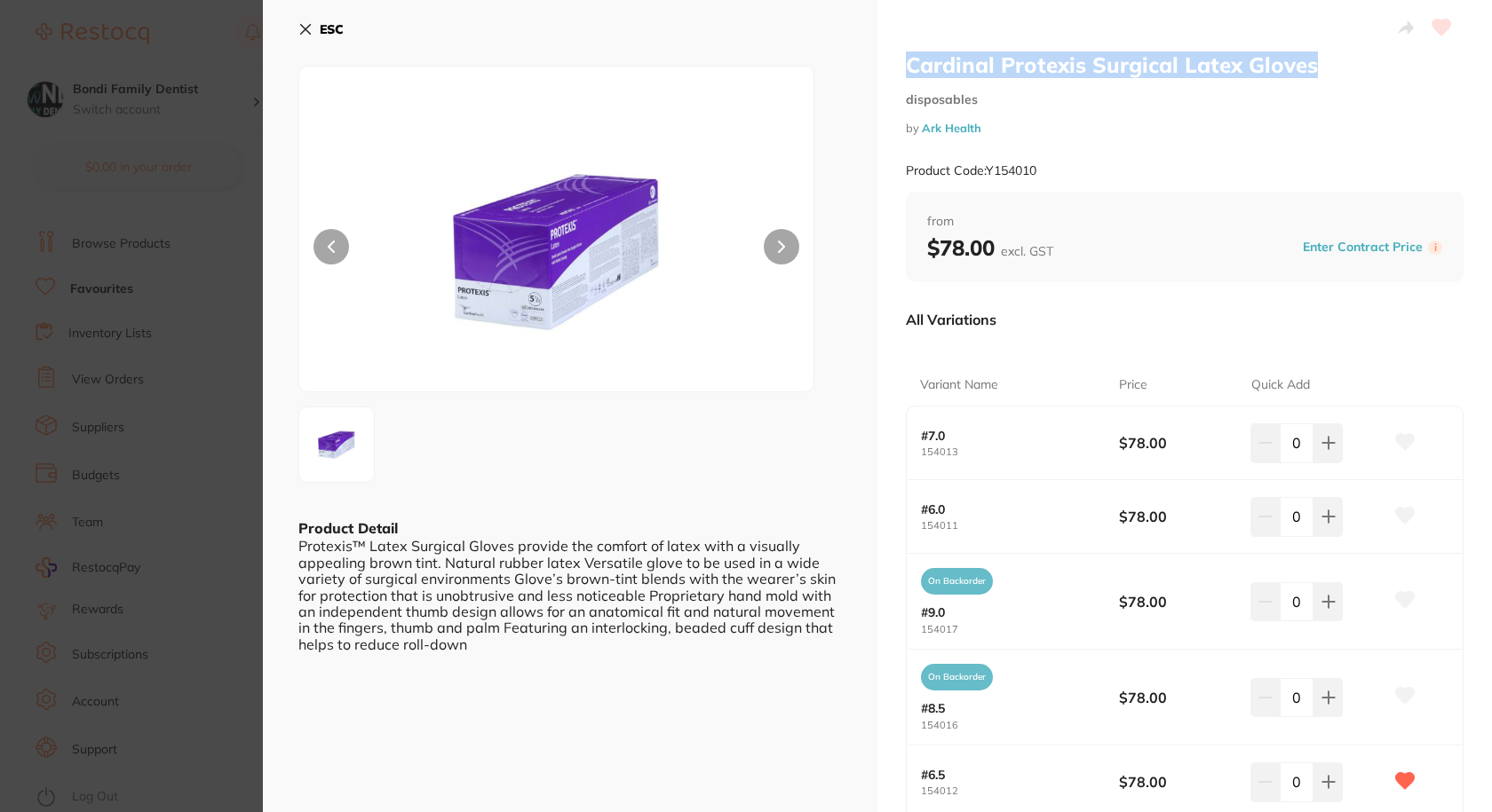
drag, startPoint x: 1333, startPoint y: 70, endPoint x: 899, endPoint y: 63, distance: 434.1
click at [899, 63] on div "Cardinal Protexis Surgical Latex Gloves disposables by Ark Health Product Code:…" at bounding box center [1184, 584] width 614 height 1169
copy h2 "Cardinal Protexis Surgical Latex Gloves"
drag, startPoint x: 1041, startPoint y: 167, endPoint x: 987, endPoint y: 167, distance: 54.0
click at [987, 167] on div "Product Code: Y154010" at bounding box center [1184, 171] width 557 height 43
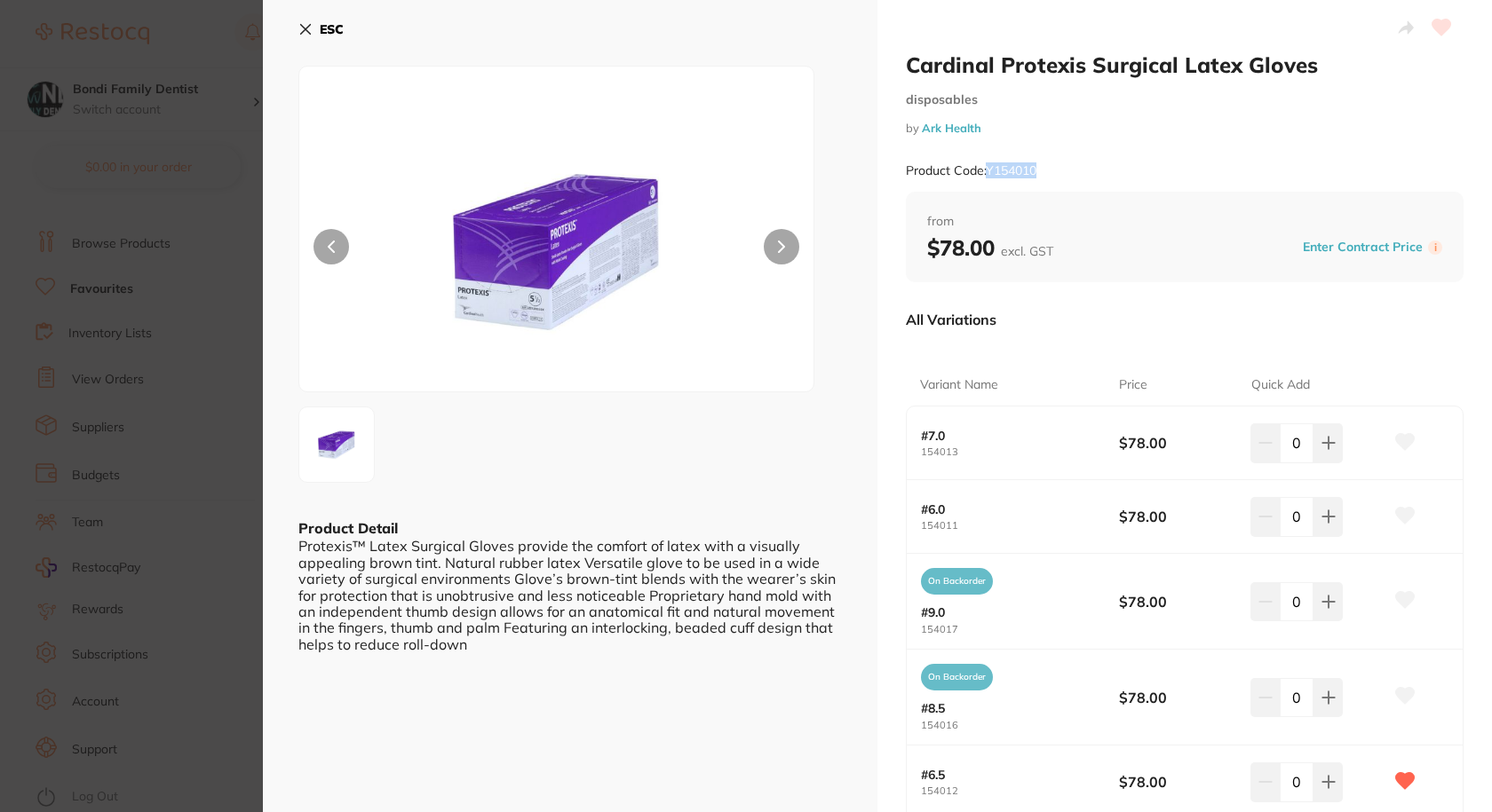
copy small "Y154010"
click at [296, 23] on div "ESC Product Detail Protexis™ Latex Surgical Gloves provide the comfort of latex…" at bounding box center [570, 584] width 614 height 1169
click at [305, 25] on icon at bounding box center [305, 29] width 14 height 14
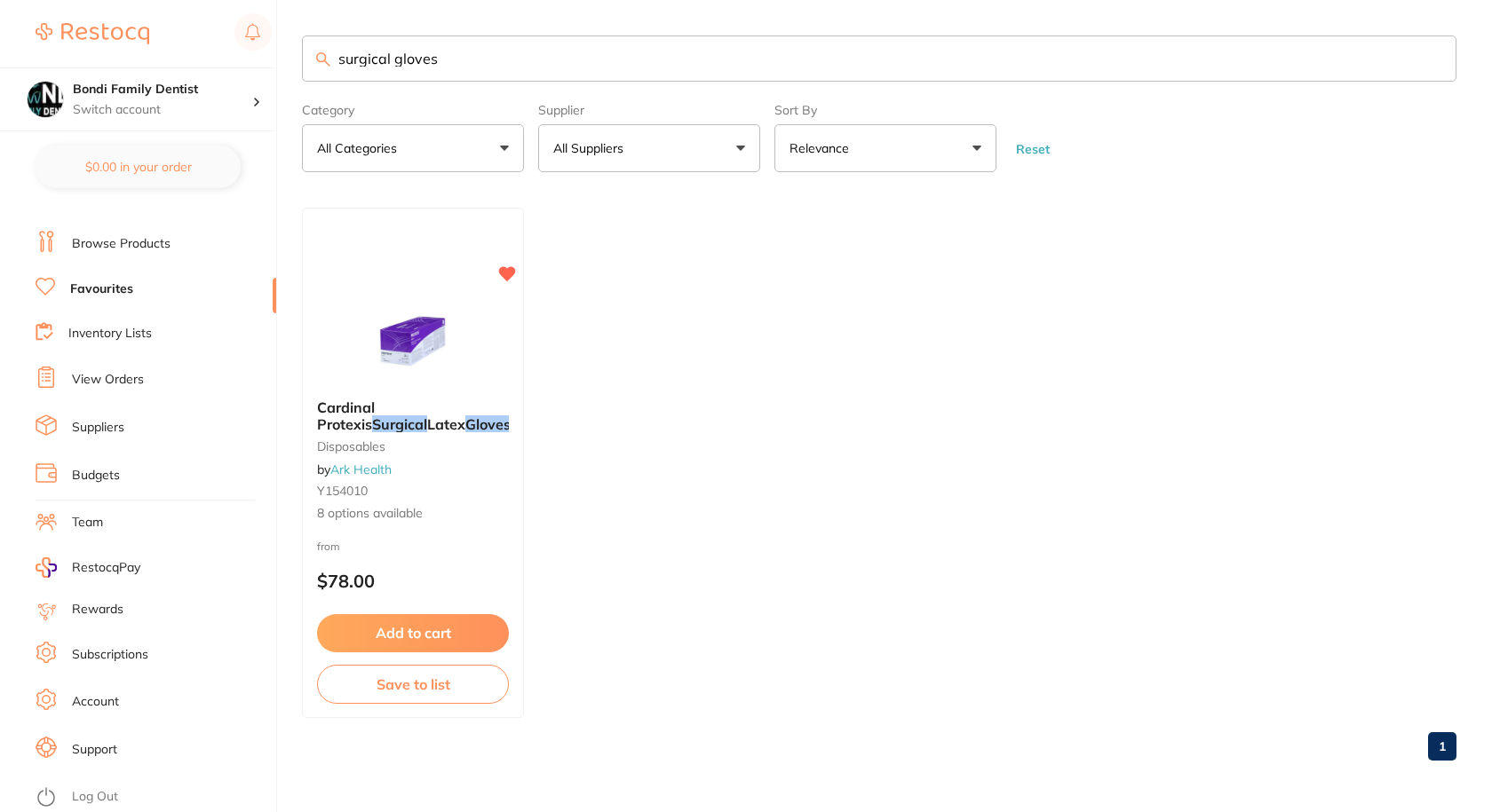
click at [390, 52] on input "surgical gloves" at bounding box center [879, 58] width 1155 height 46
click at [390, 51] on input "surgical gloves" at bounding box center [879, 58] width 1155 height 46
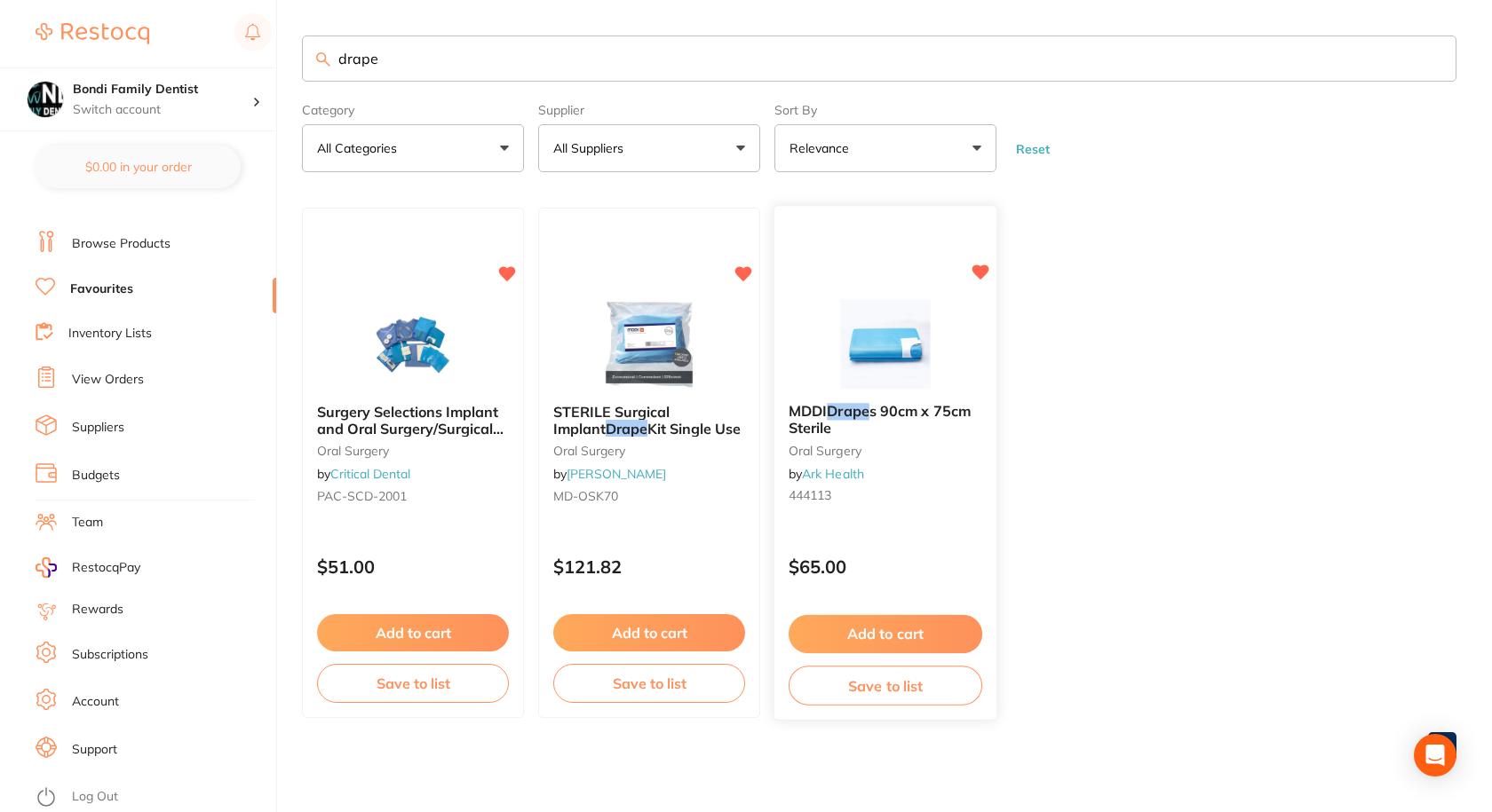
click at [887, 408] on span "s 90cm x 75cm Sterile" at bounding box center [880, 420] width 182 height 34
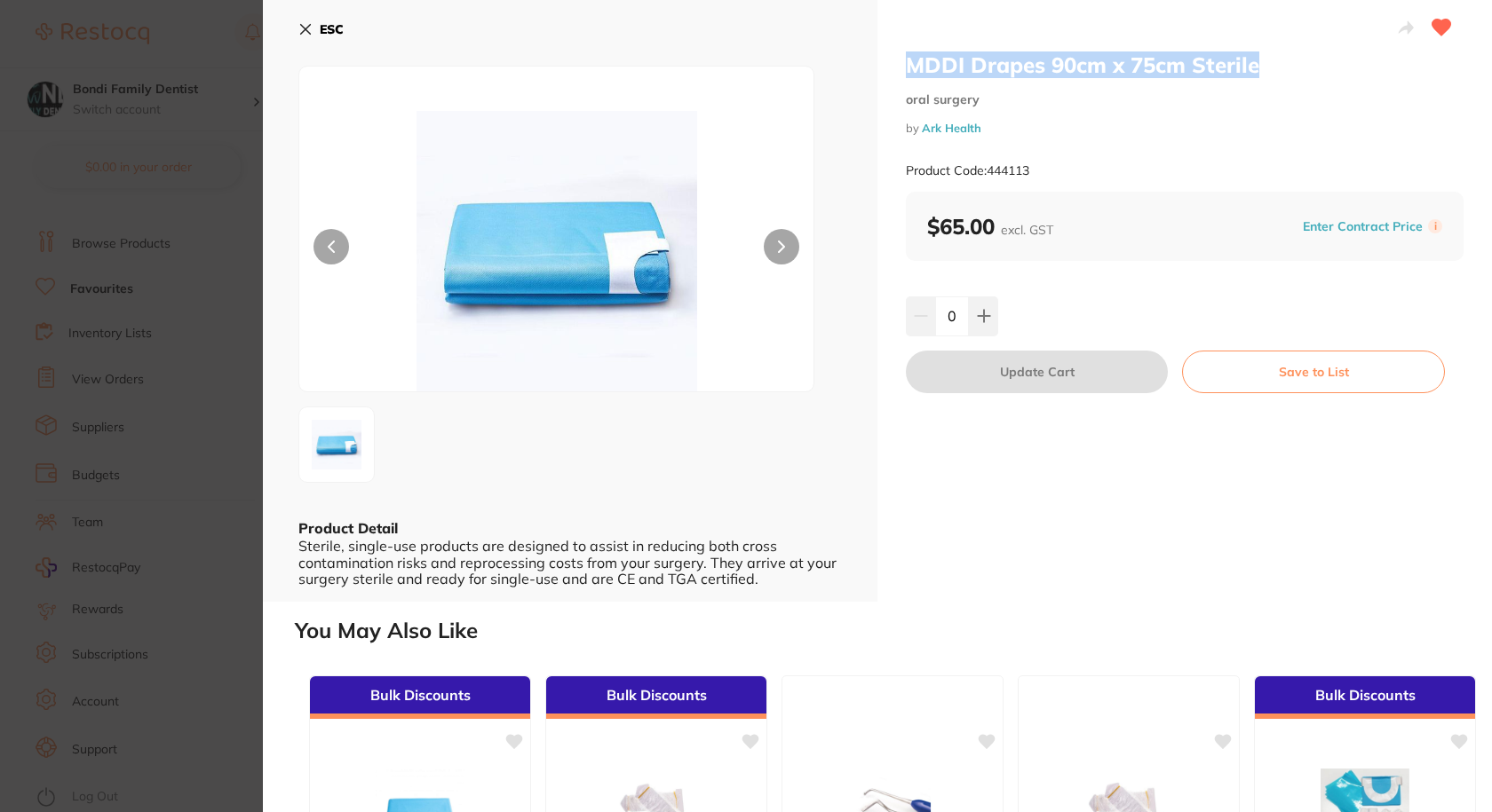
drag, startPoint x: 1263, startPoint y: 64, endPoint x: 902, endPoint y: 58, distance: 361.0
click at [902, 58] on div "MDDI Drapes 90cm x 75cm Sterile oral surgery by Ark Health Product Code: 444113…" at bounding box center [1184, 301] width 614 height 602
copy h2 "MDDI Drapes 90cm x 75cm Sterile"
drag, startPoint x: 1039, startPoint y: 171, endPoint x: 985, endPoint y: 168, distance: 54.1
click at [985, 168] on div "Product Code: 444113" at bounding box center [1184, 171] width 557 height 43
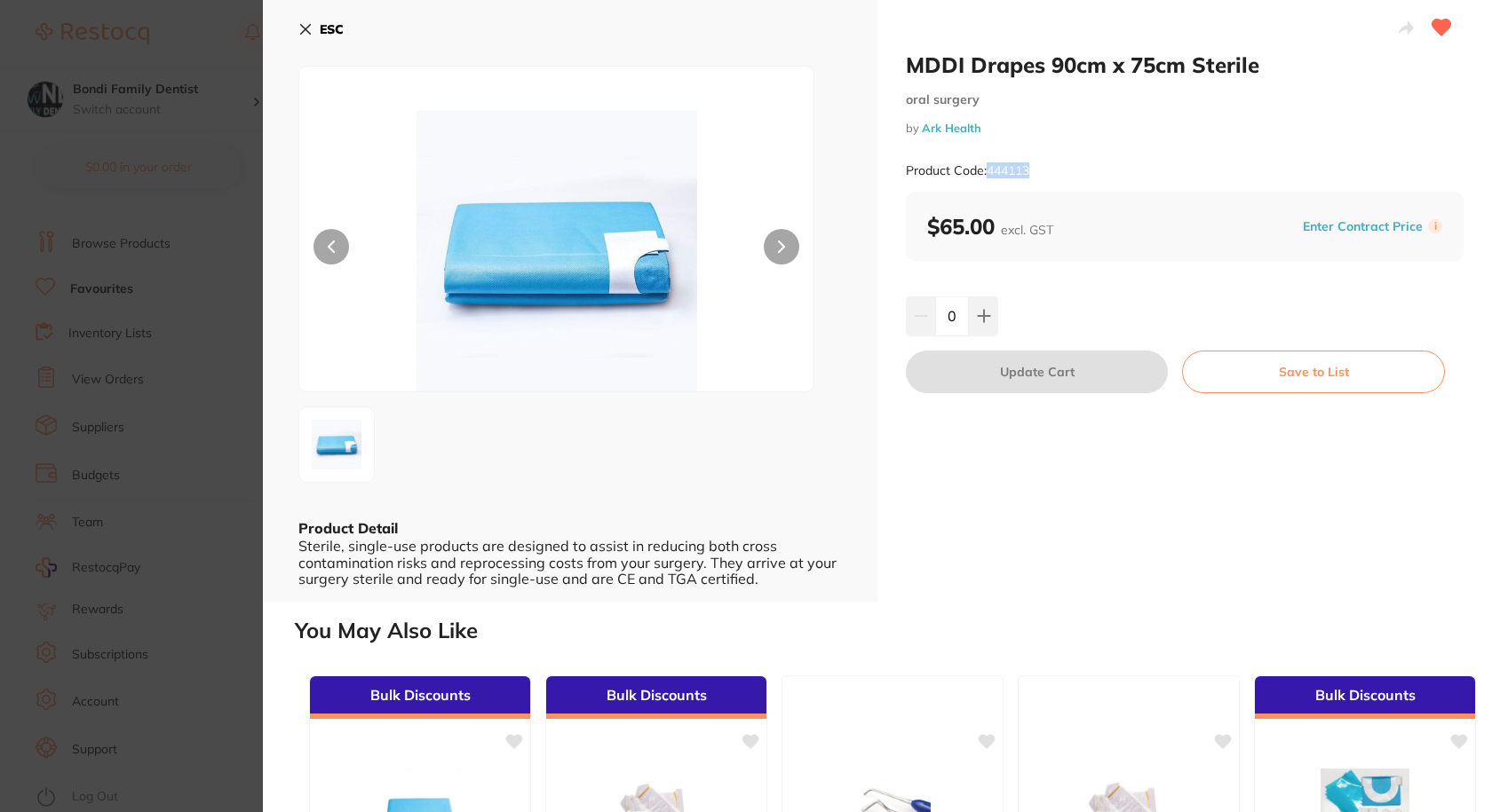
copy small "444113"
click at [307, 27] on icon at bounding box center [306, 29] width 10 height 10
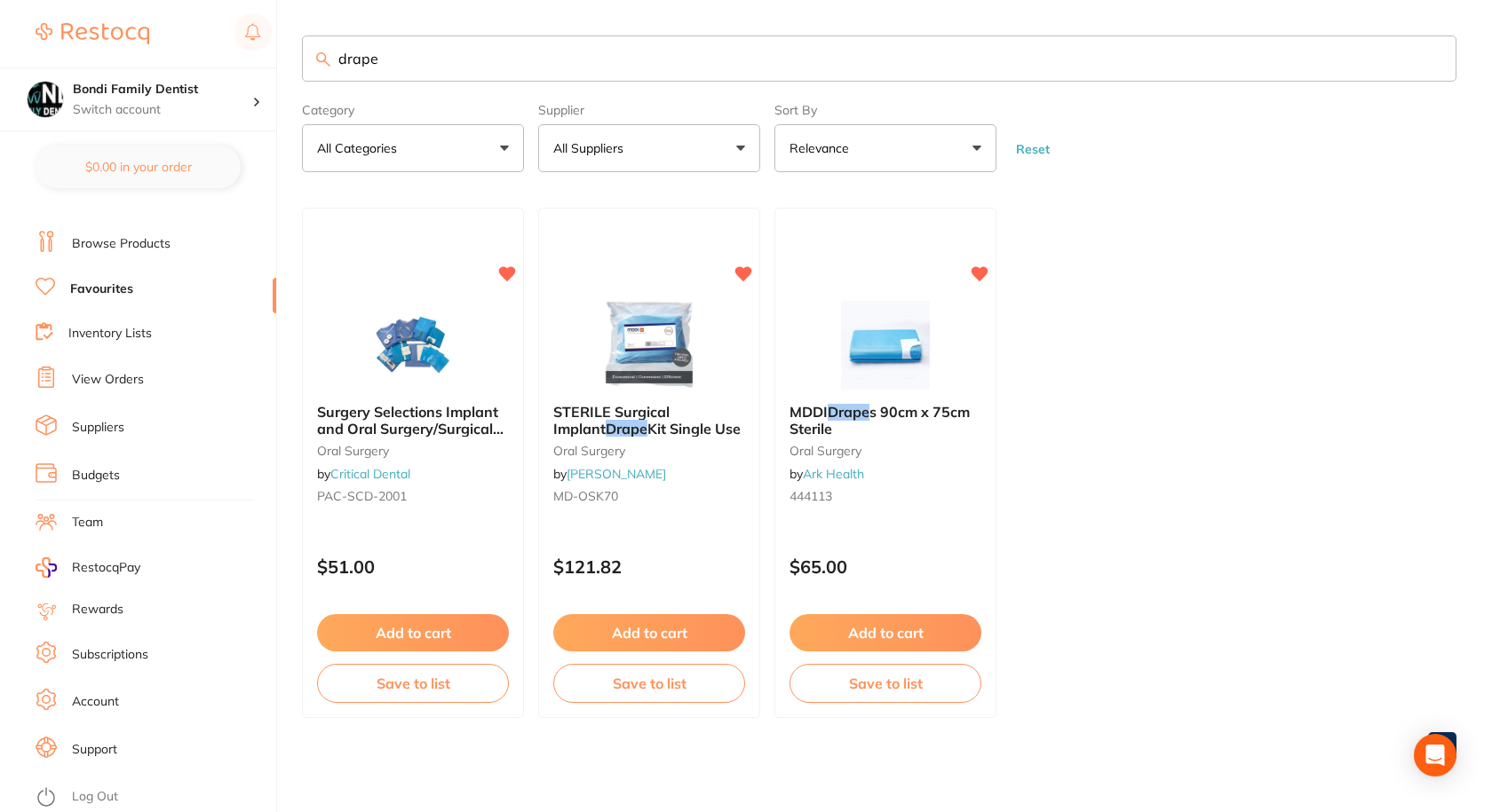
click at [397, 58] on input "drape" at bounding box center [879, 58] width 1155 height 46
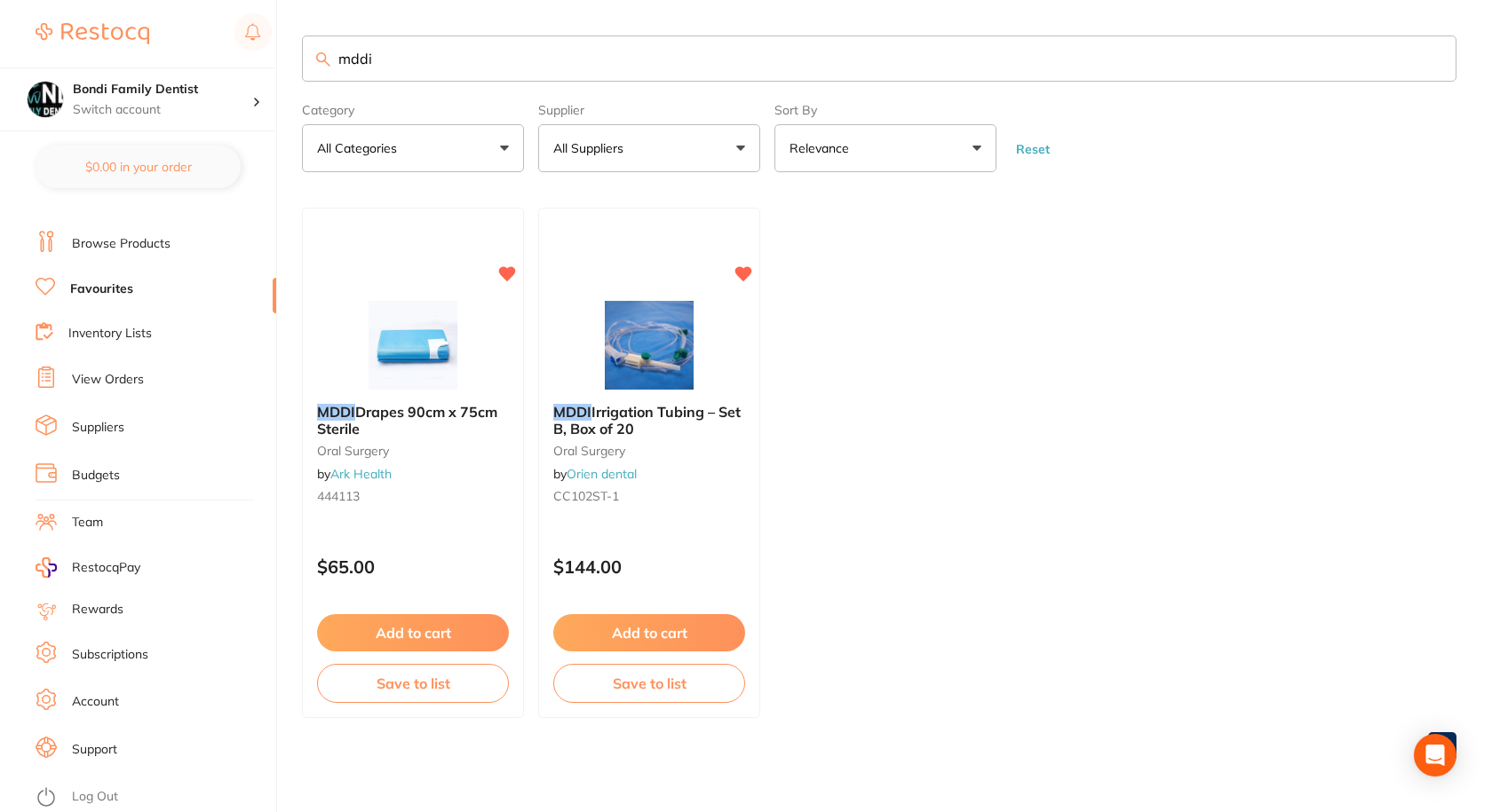
click at [600, 422] on span "Irrigation Tubing – Set B, Box of 20" at bounding box center [646, 420] width 187 height 33
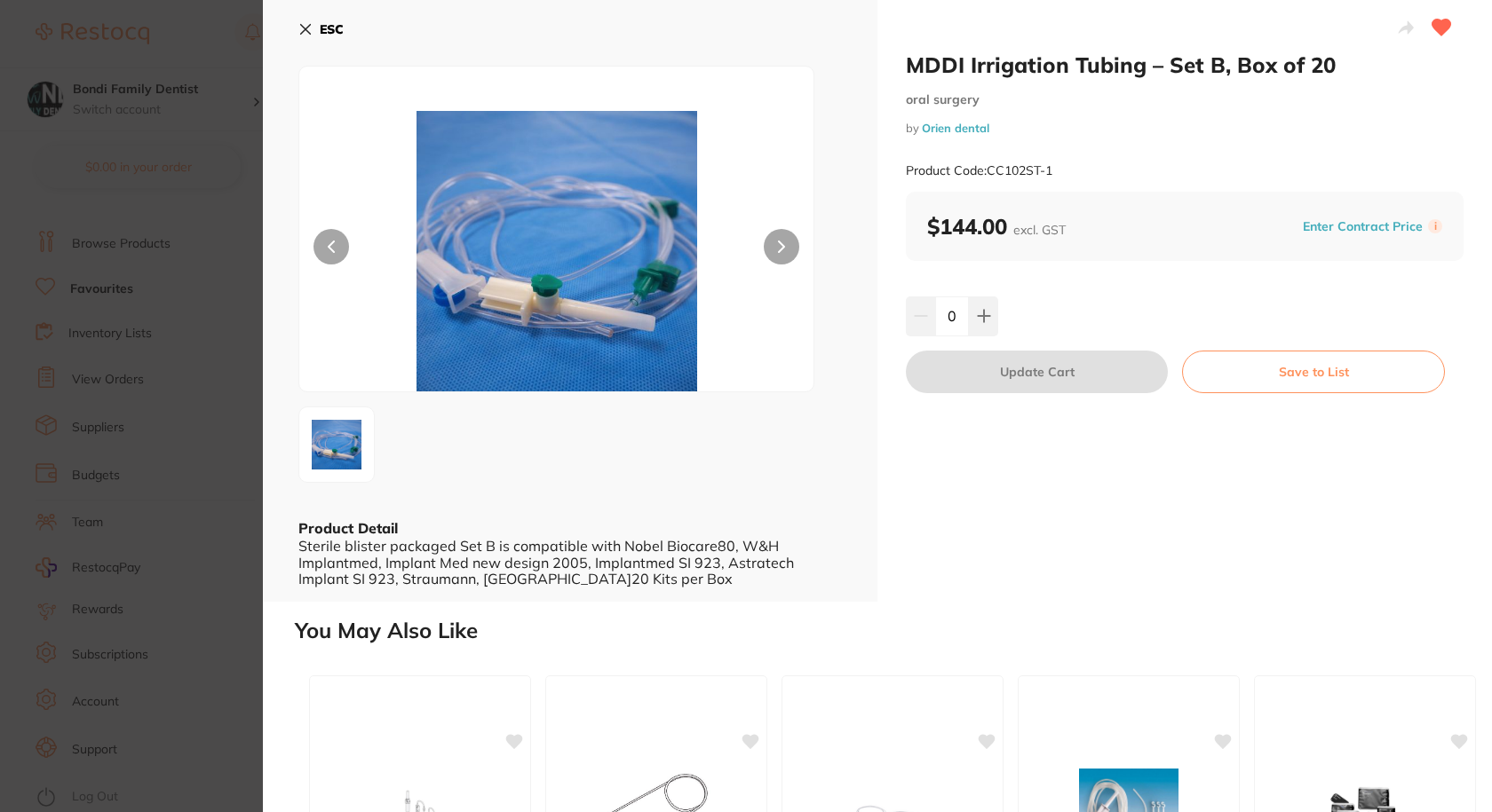
click at [318, 24] on button "ESC" at bounding box center [321, 28] width 45 height 30
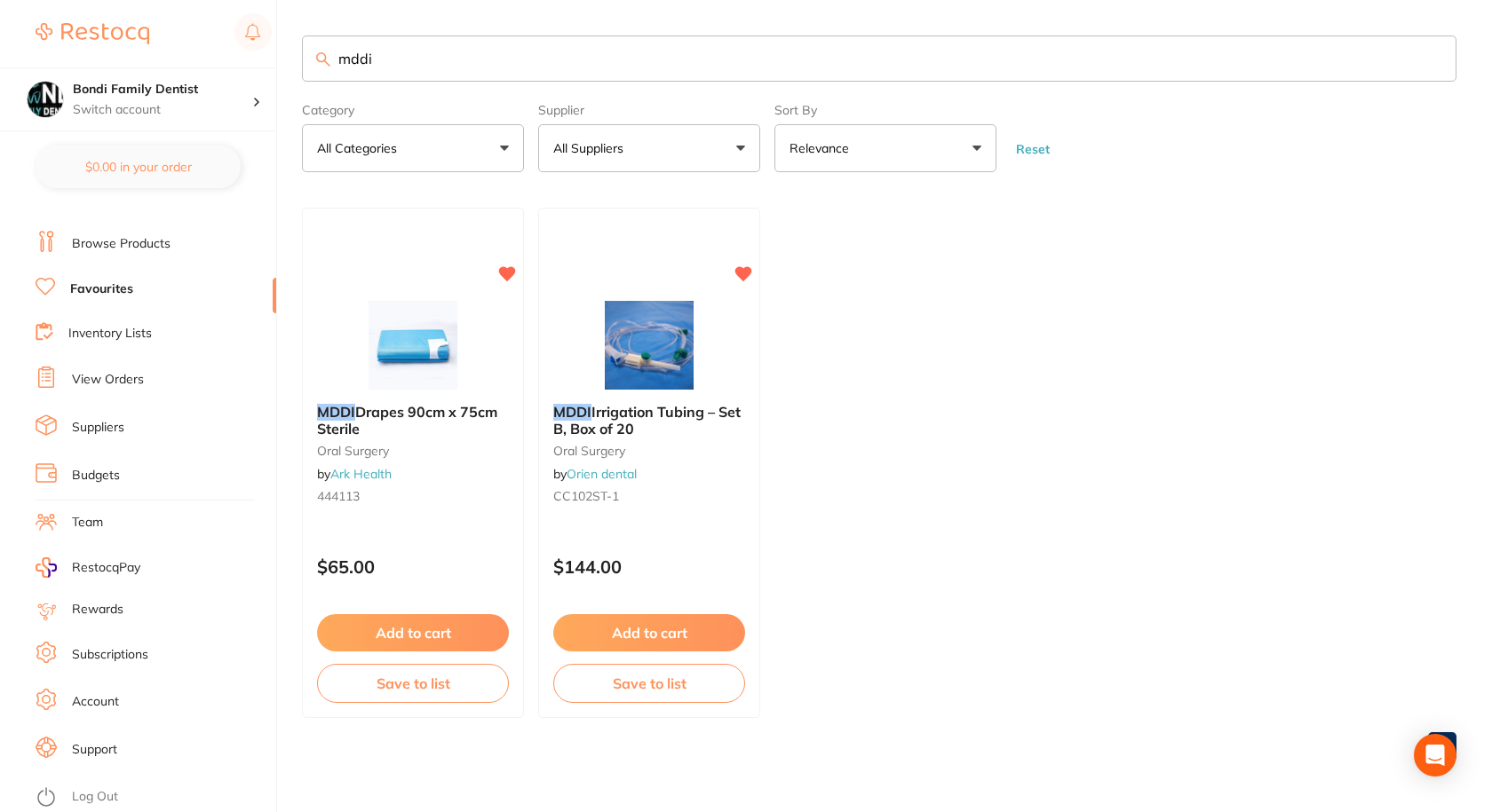
click at [456, 57] on input "mddi" at bounding box center [879, 58] width 1155 height 46
type input "drape"
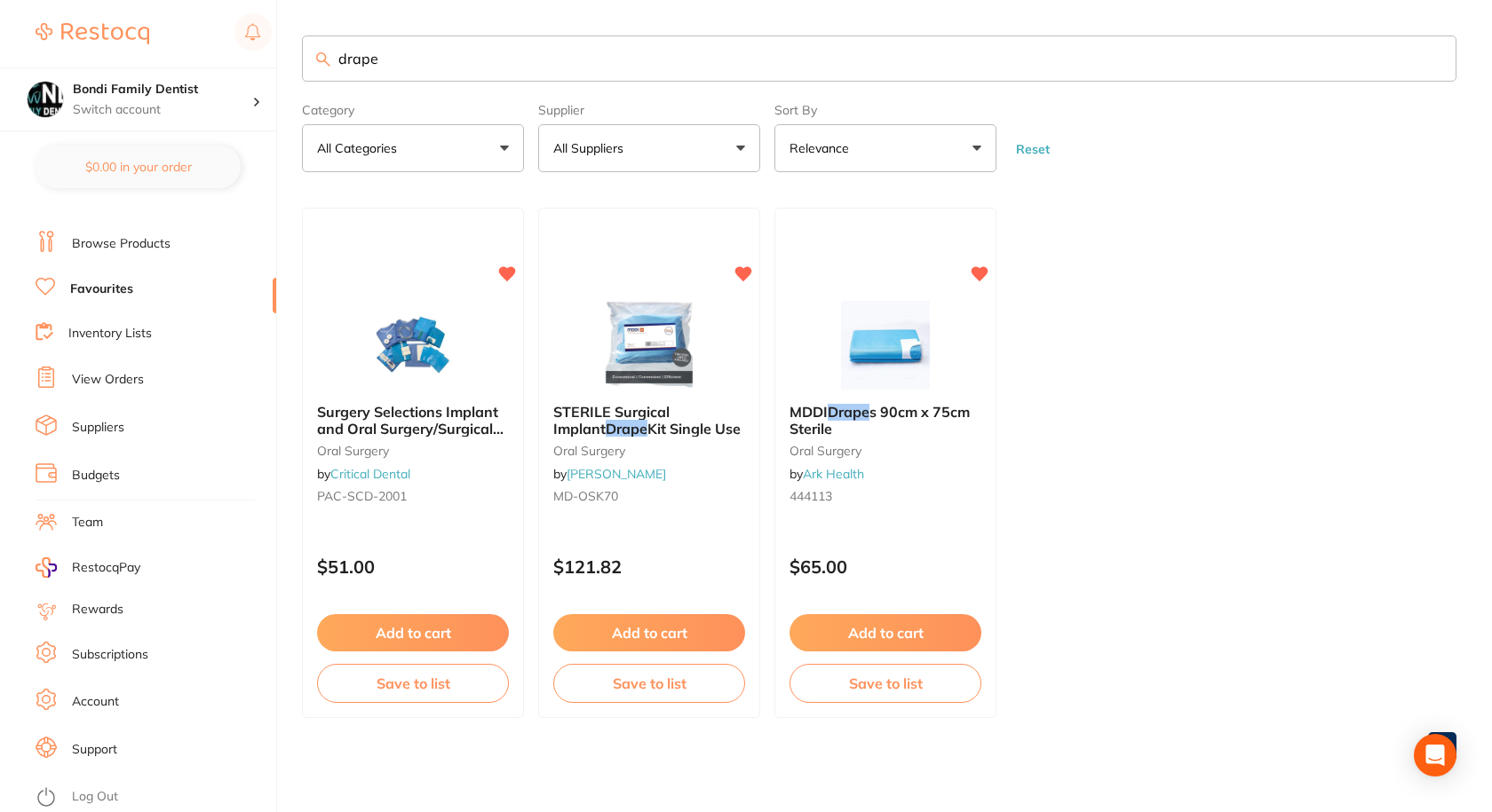
click at [123, 249] on link "Browse Products" at bounding box center [121, 244] width 98 height 18
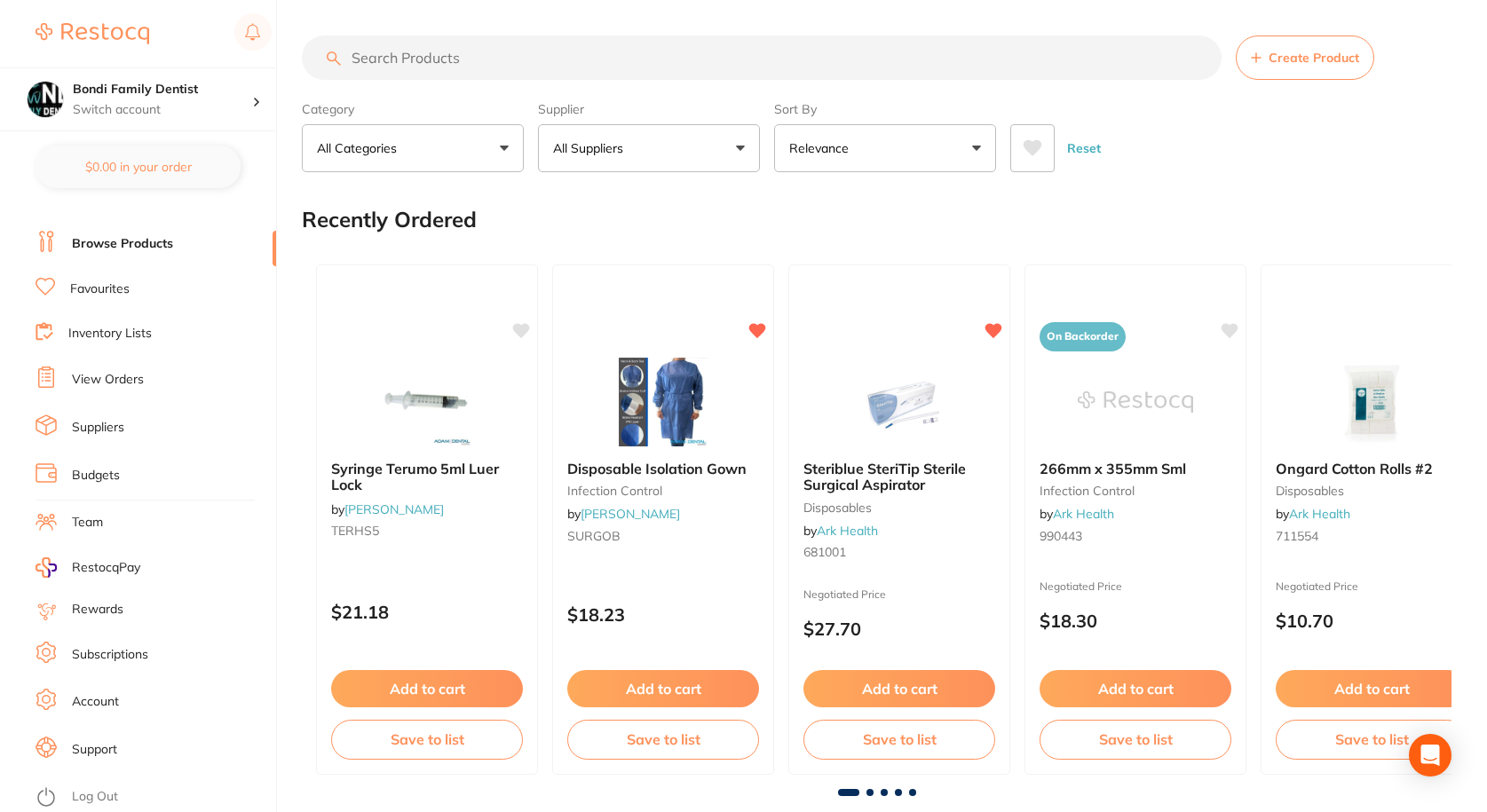
click at [449, 53] on input "search" at bounding box center [762, 57] width 920 height 44
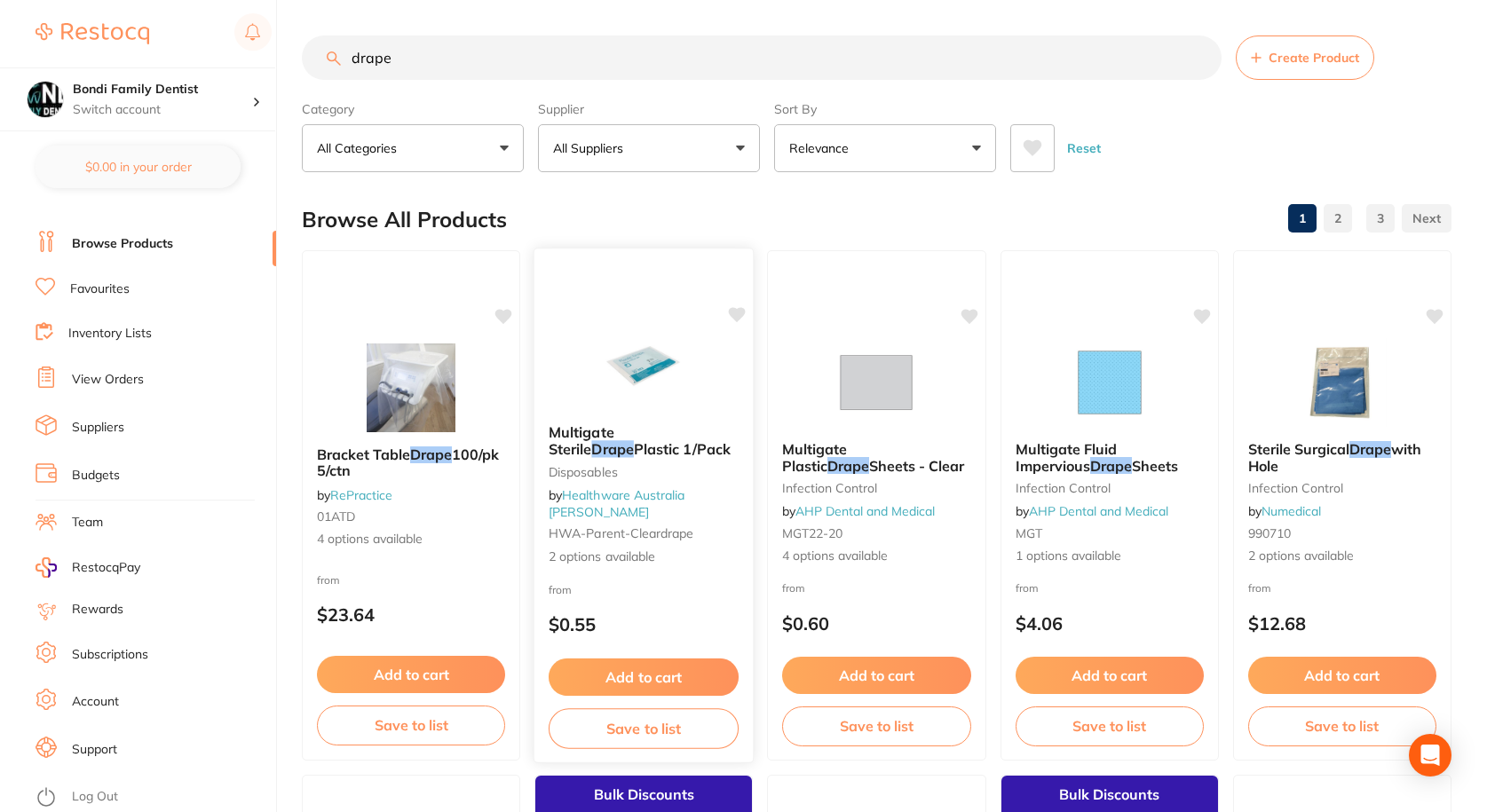
click at [614, 452] on span "Multigate Sterile" at bounding box center [581, 440] width 66 height 34
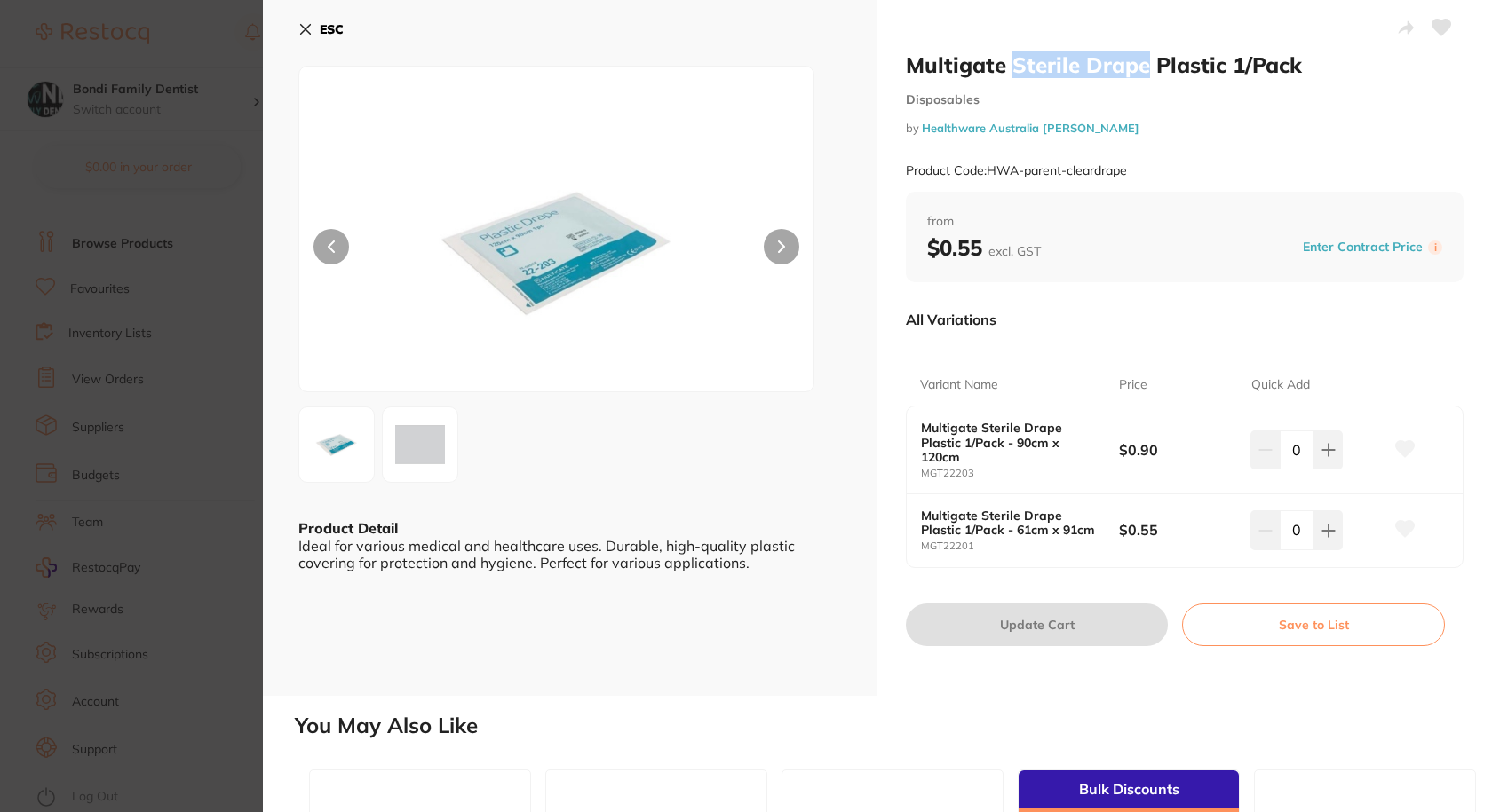
drag, startPoint x: 1006, startPoint y: 66, endPoint x: 1142, endPoint y: 71, distance: 136.1
click at [1144, 71] on h2 "Multigate Sterile Drape Plastic 1/Pack" at bounding box center [1184, 64] width 557 height 26
click at [1142, 71] on h2 "Multigate Sterile Drape Plastic 1/Pack" at bounding box center [1184, 64] width 557 height 26
drag, startPoint x: 1216, startPoint y: 63, endPoint x: 1012, endPoint y: 57, distance: 204.1
click at [1012, 57] on h2 "Multigate Sterile Drape Plastic 1/Pack" at bounding box center [1184, 64] width 557 height 26
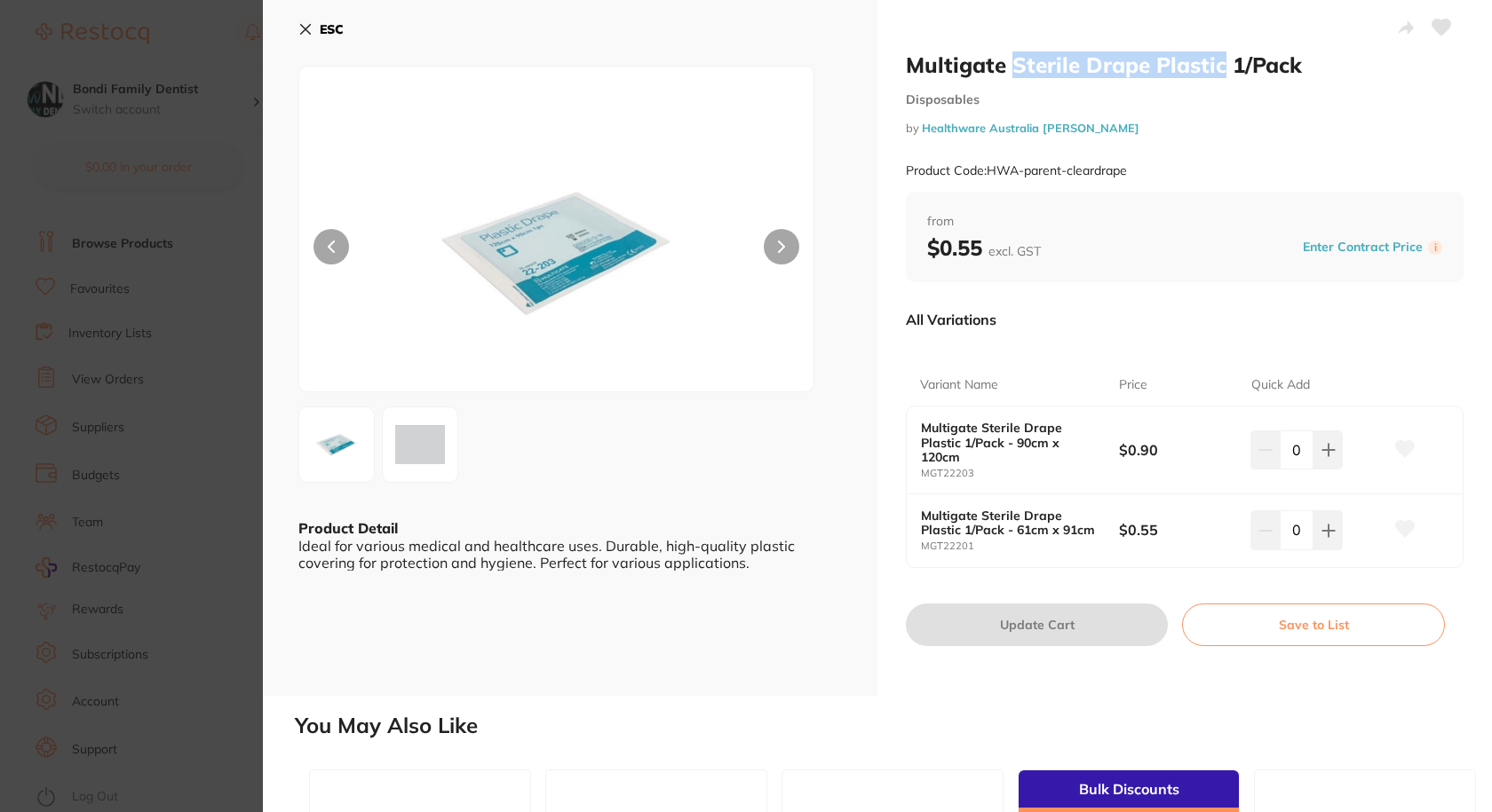
copy h2 "Sterile Drape Plastic"
click at [310, 25] on icon at bounding box center [306, 29] width 10 height 10
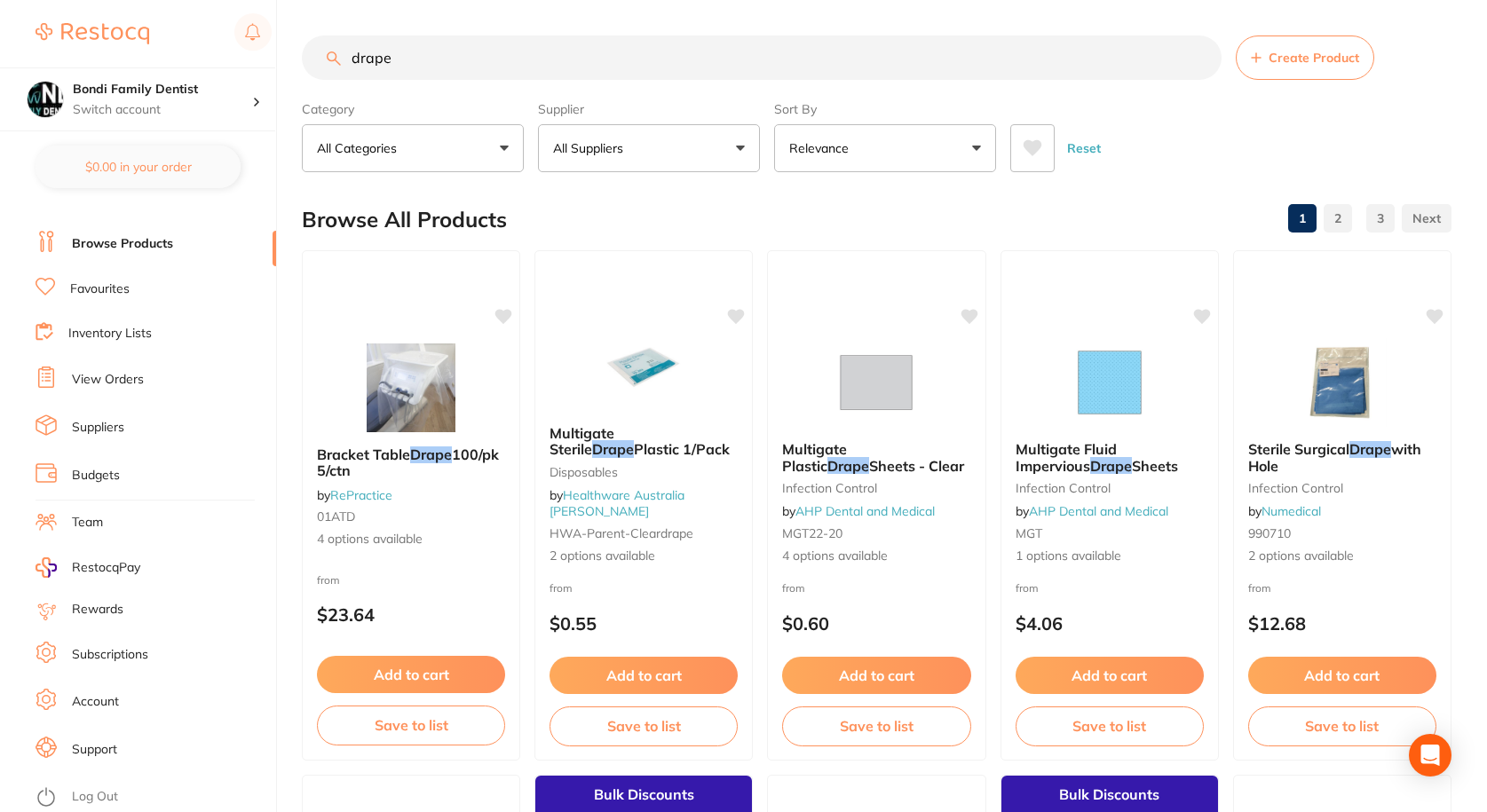
click at [651, 126] on button "All Suppliers" at bounding box center [648, 148] width 222 height 48
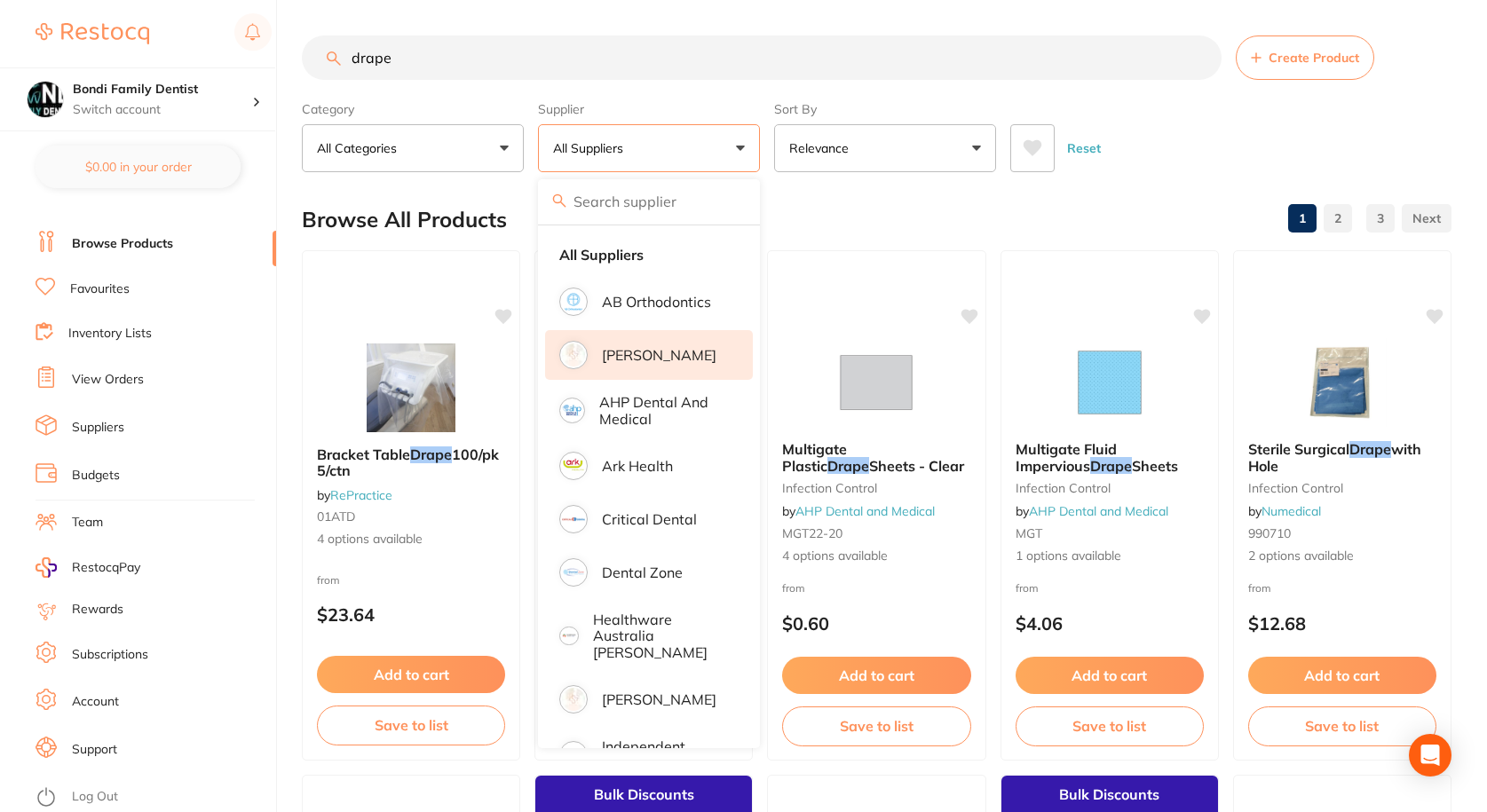
click at [667, 359] on p "[PERSON_NAME]" at bounding box center [659, 355] width 115 height 16
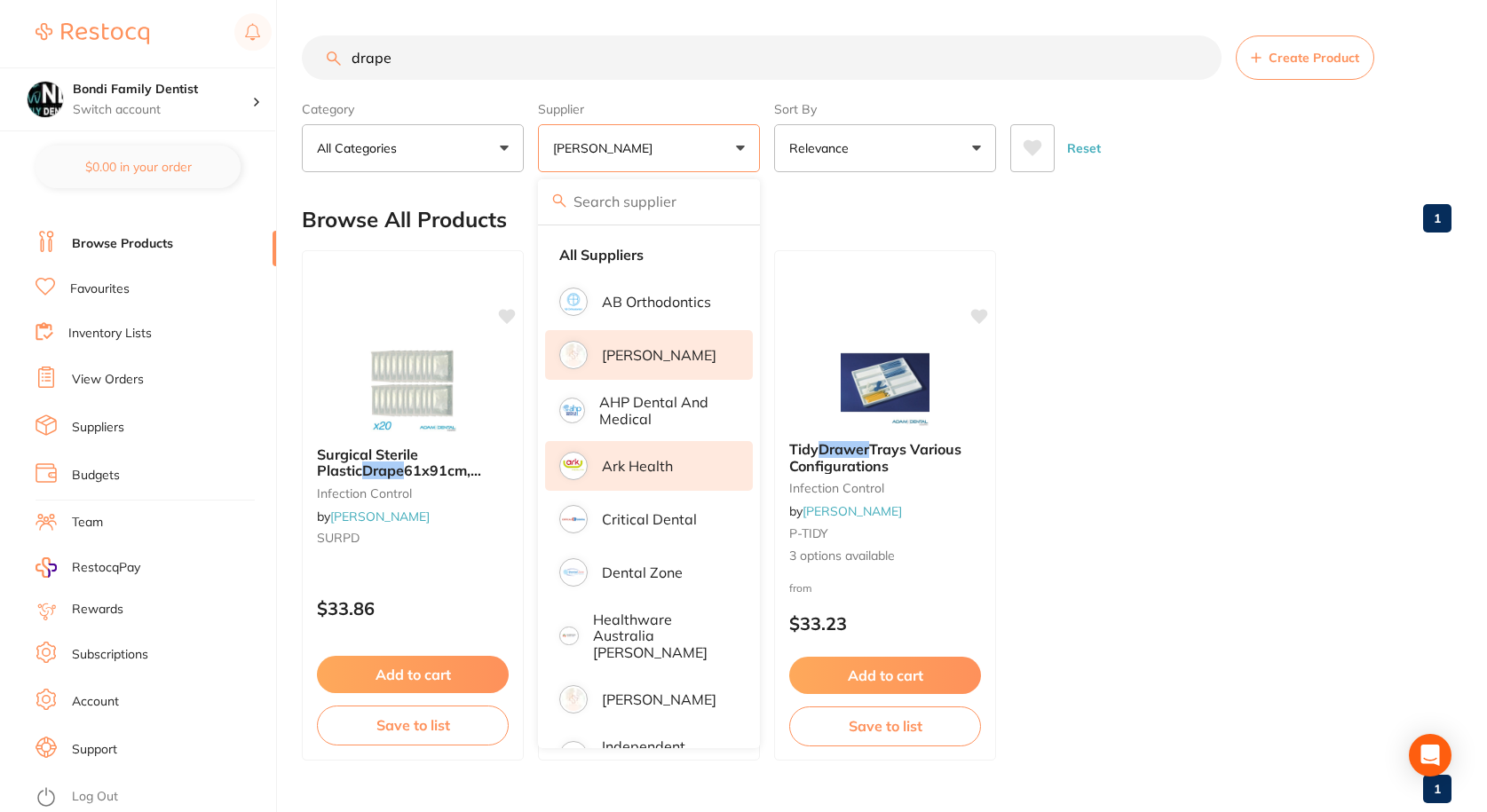
click at [657, 471] on p "Ark Health" at bounding box center [638, 466] width 71 height 16
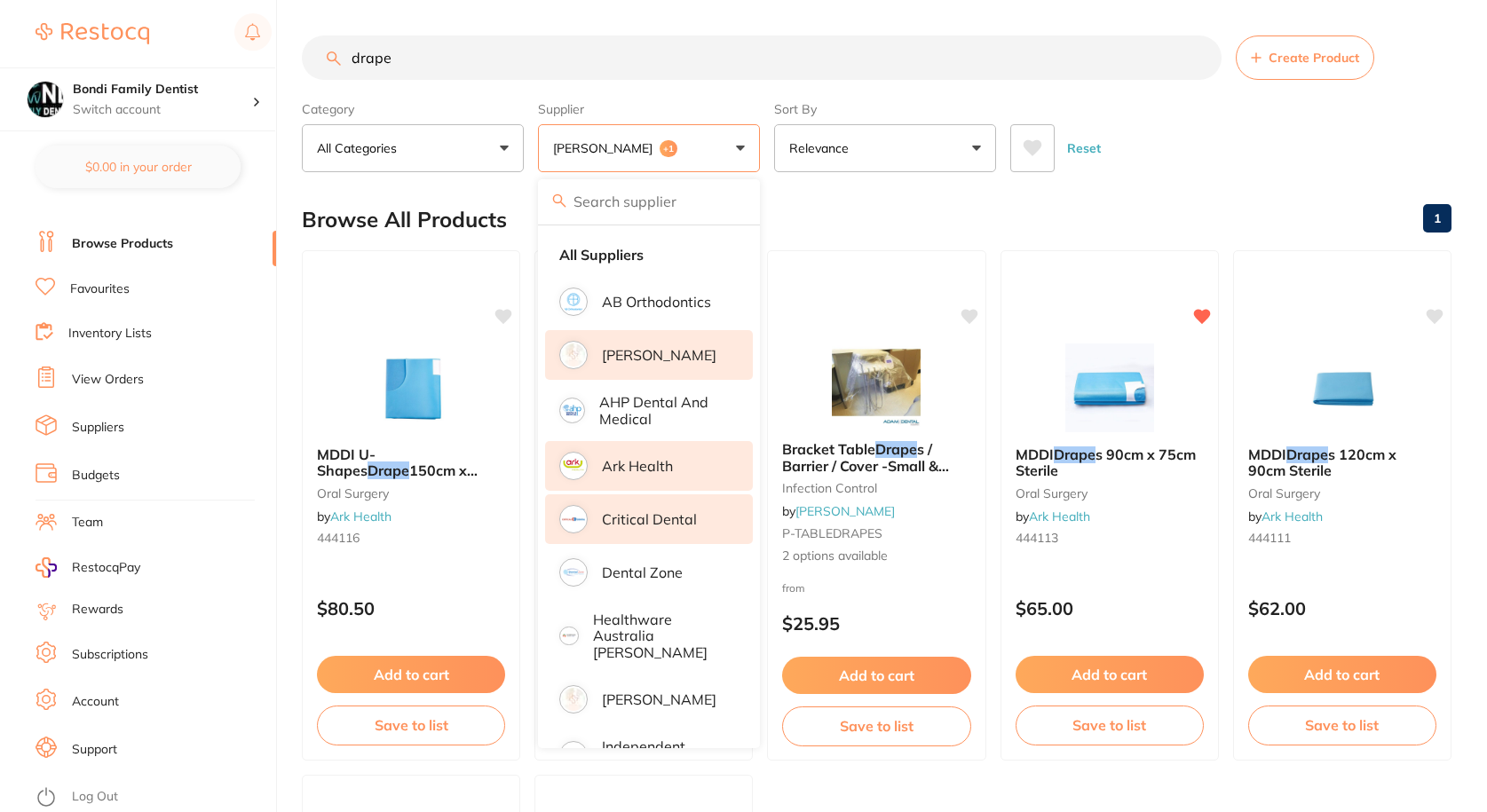
scroll to position [89, 0]
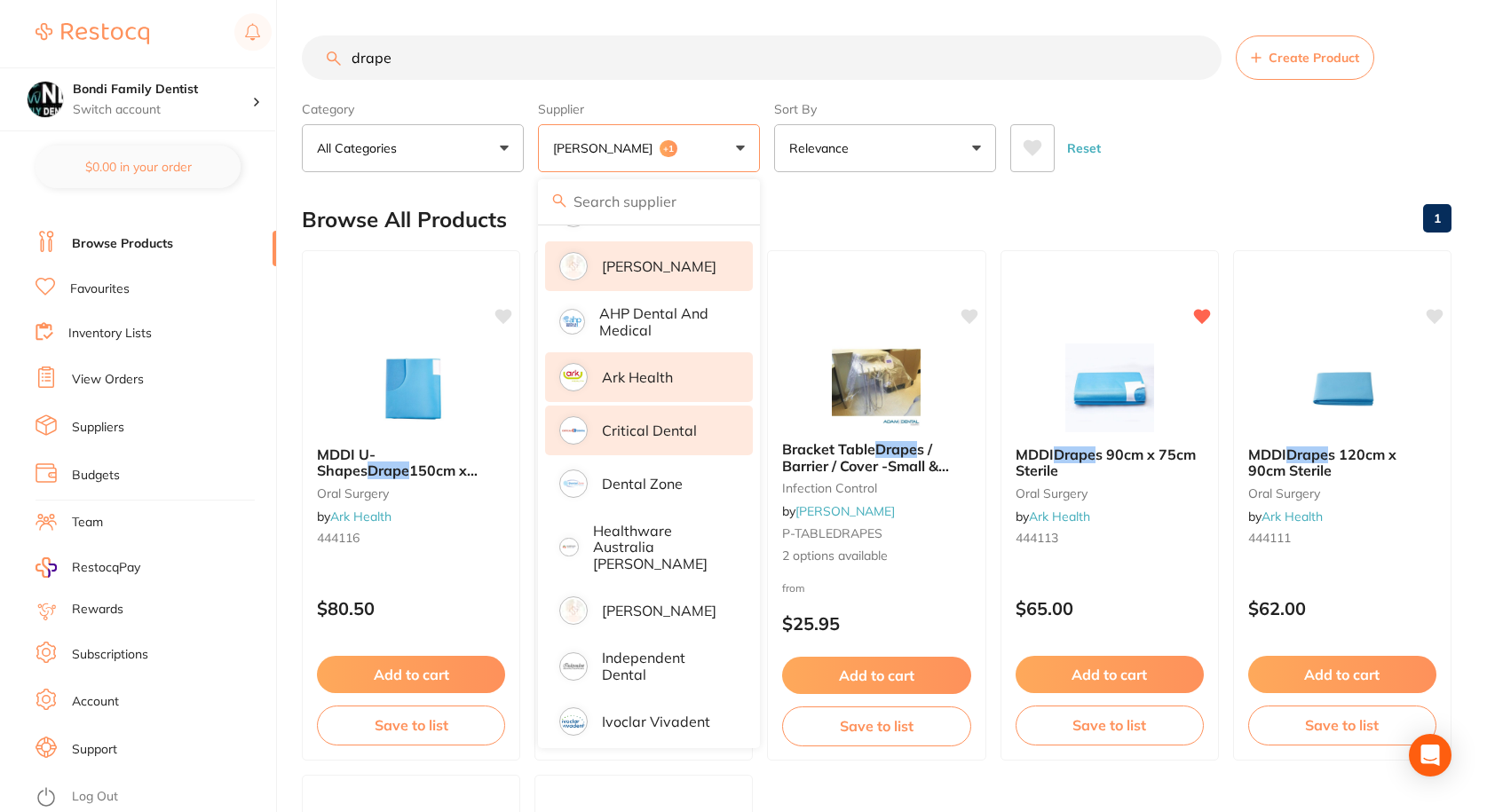
click at [688, 430] on p "Critical Dental" at bounding box center [649, 431] width 95 height 16
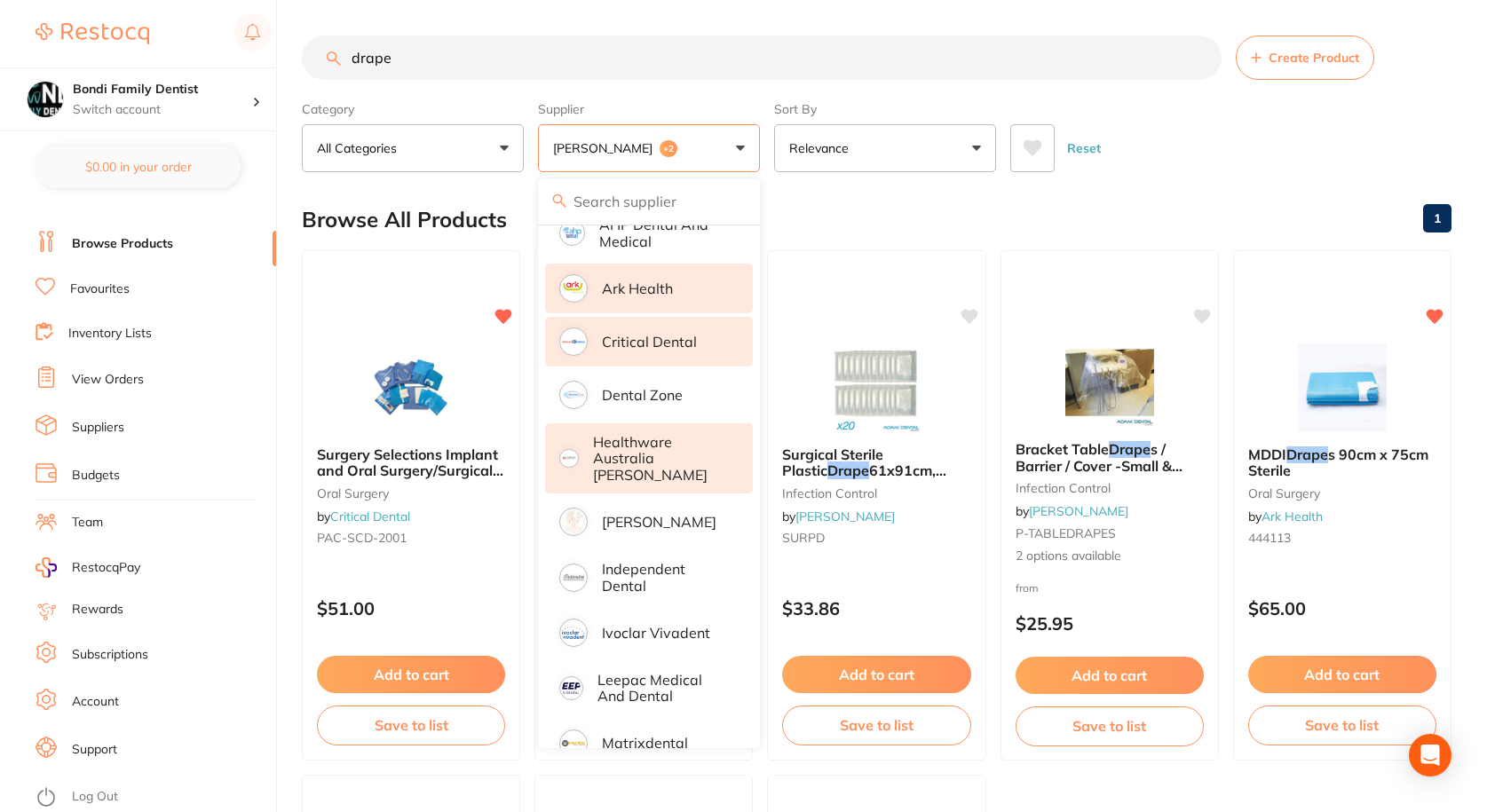
scroll to position [267, 0]
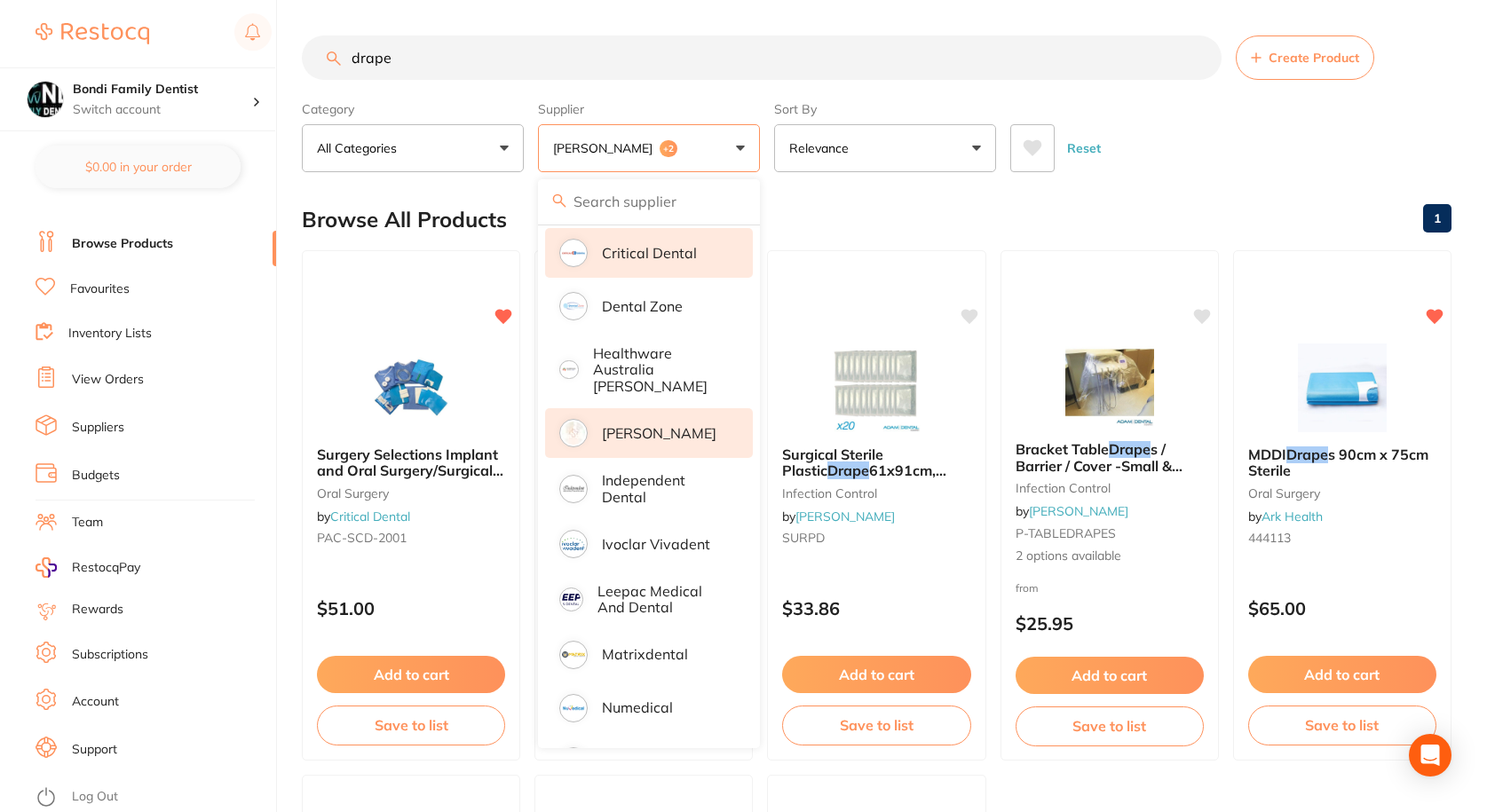
click at [665, 431] on p "[PERSON_NAME]" at bounding box center [659, 433] width 115 height 16
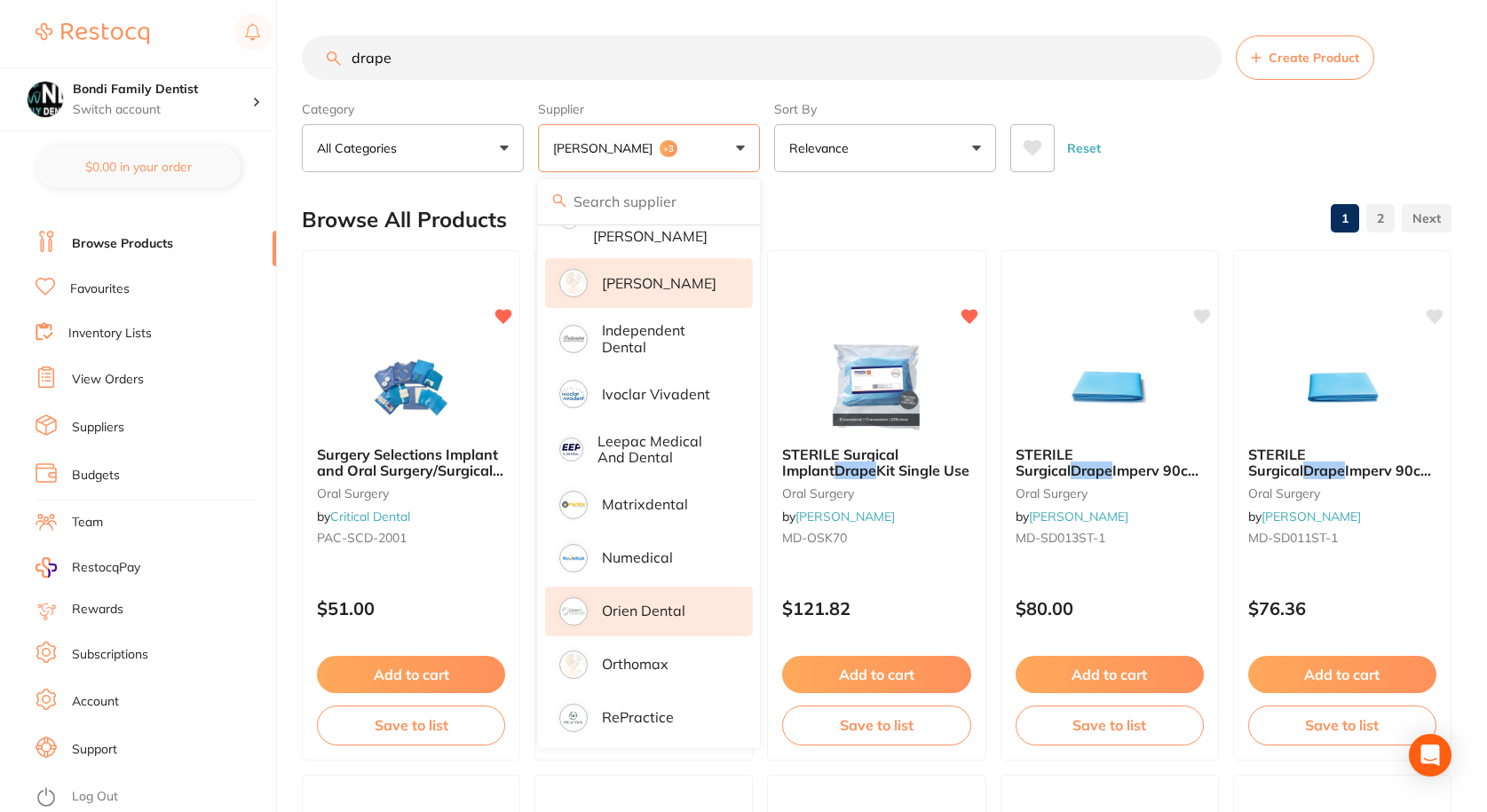
scroll to position [444, 0]
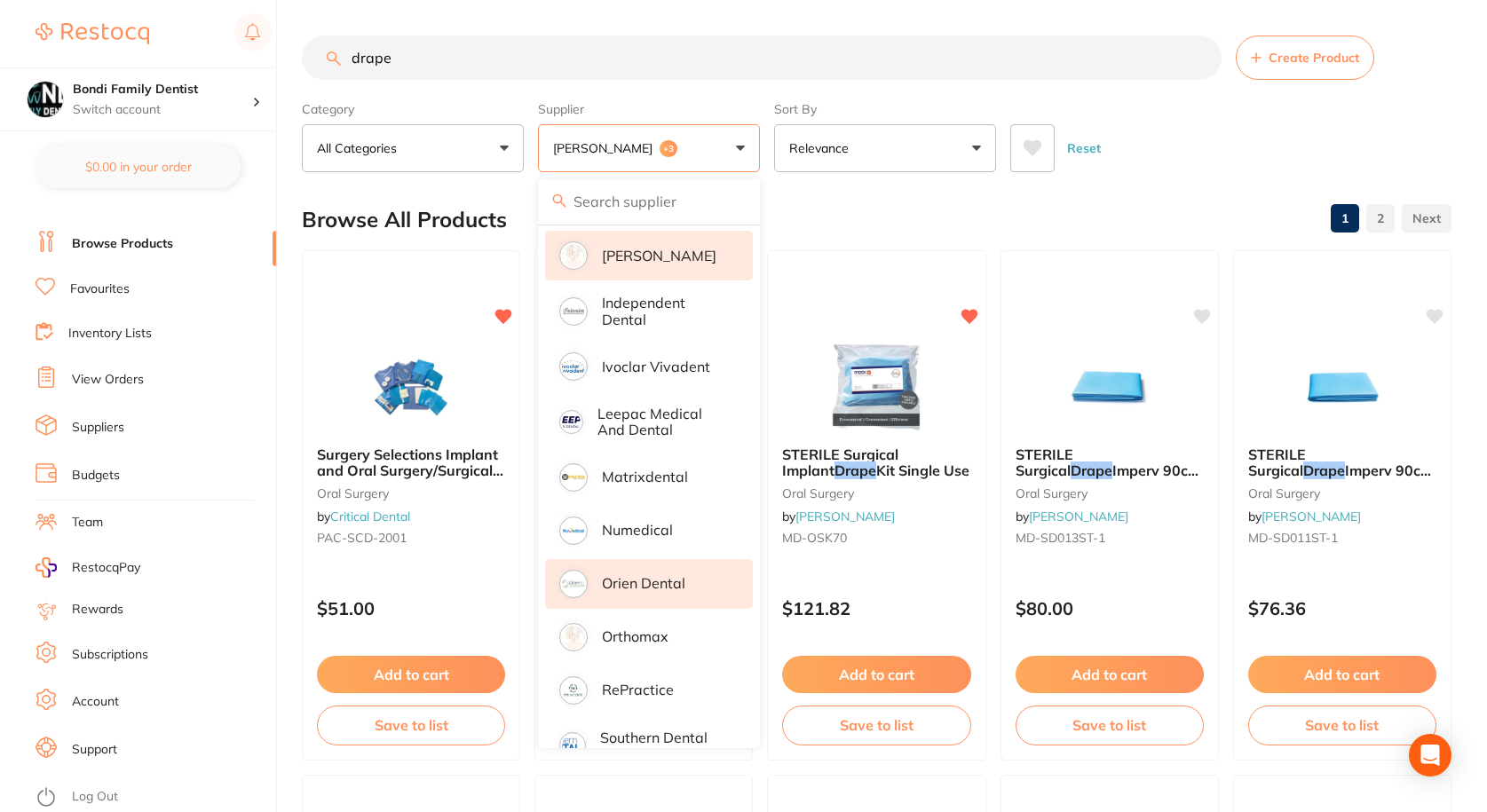
click at [648, 576] on p "Orien dental" at bounding box center [643, 584] width 83 height 16
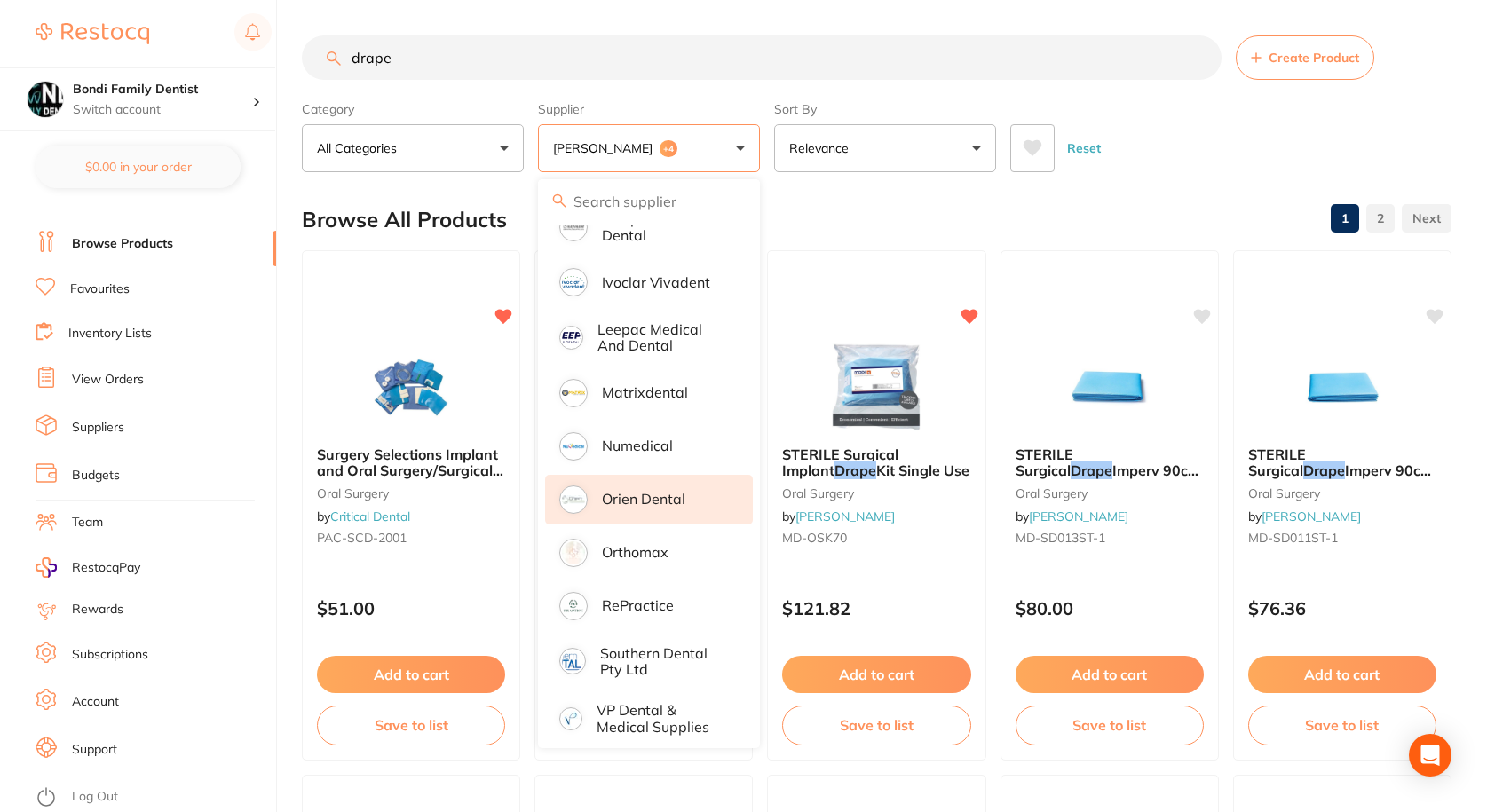
click at [1438, 115] on div "Category All Categories All Categories endodontics impression infection control…" at bounding box center [877, 133] width 1150 height 78
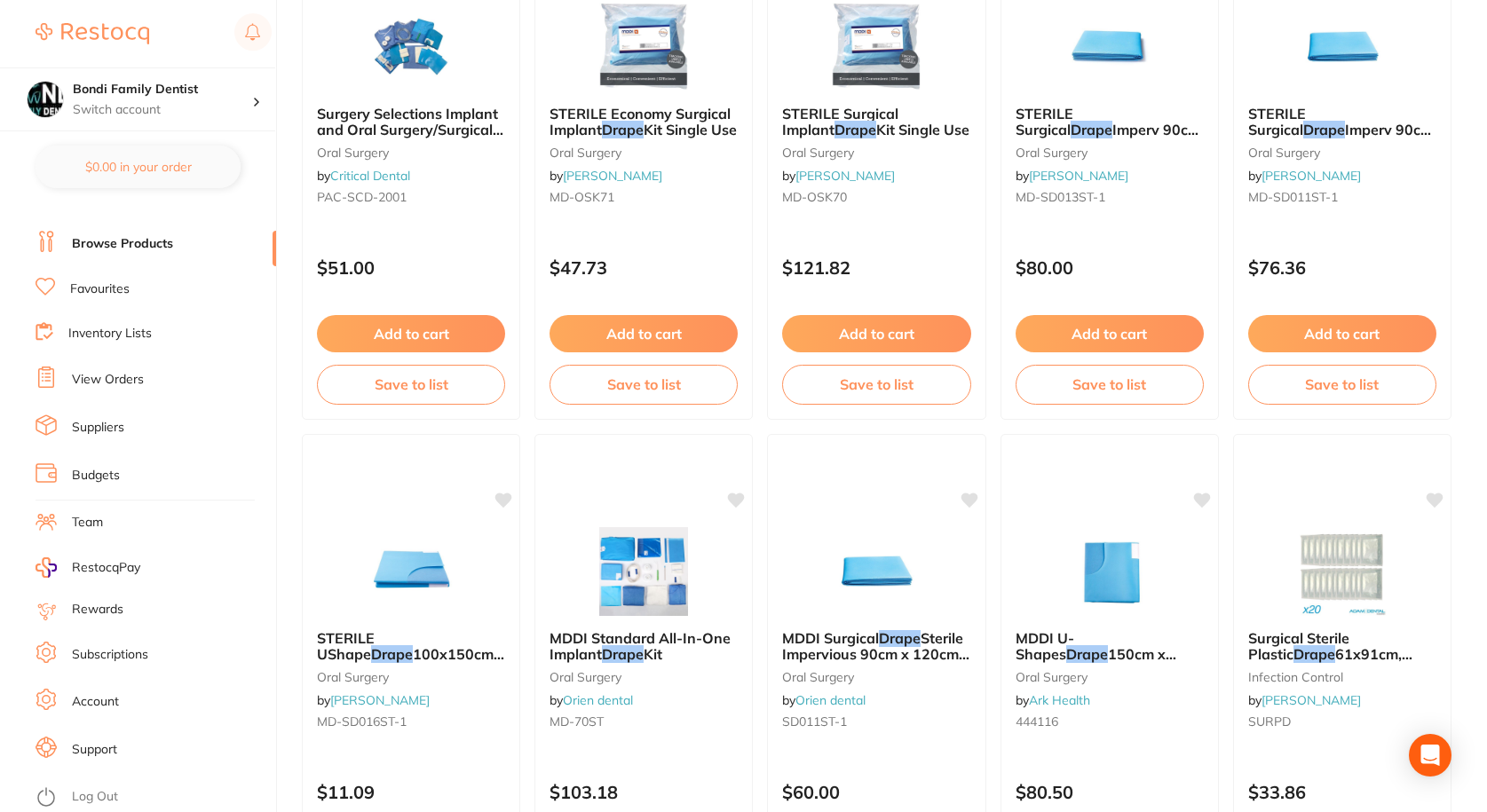
scroll to position [533, 0]
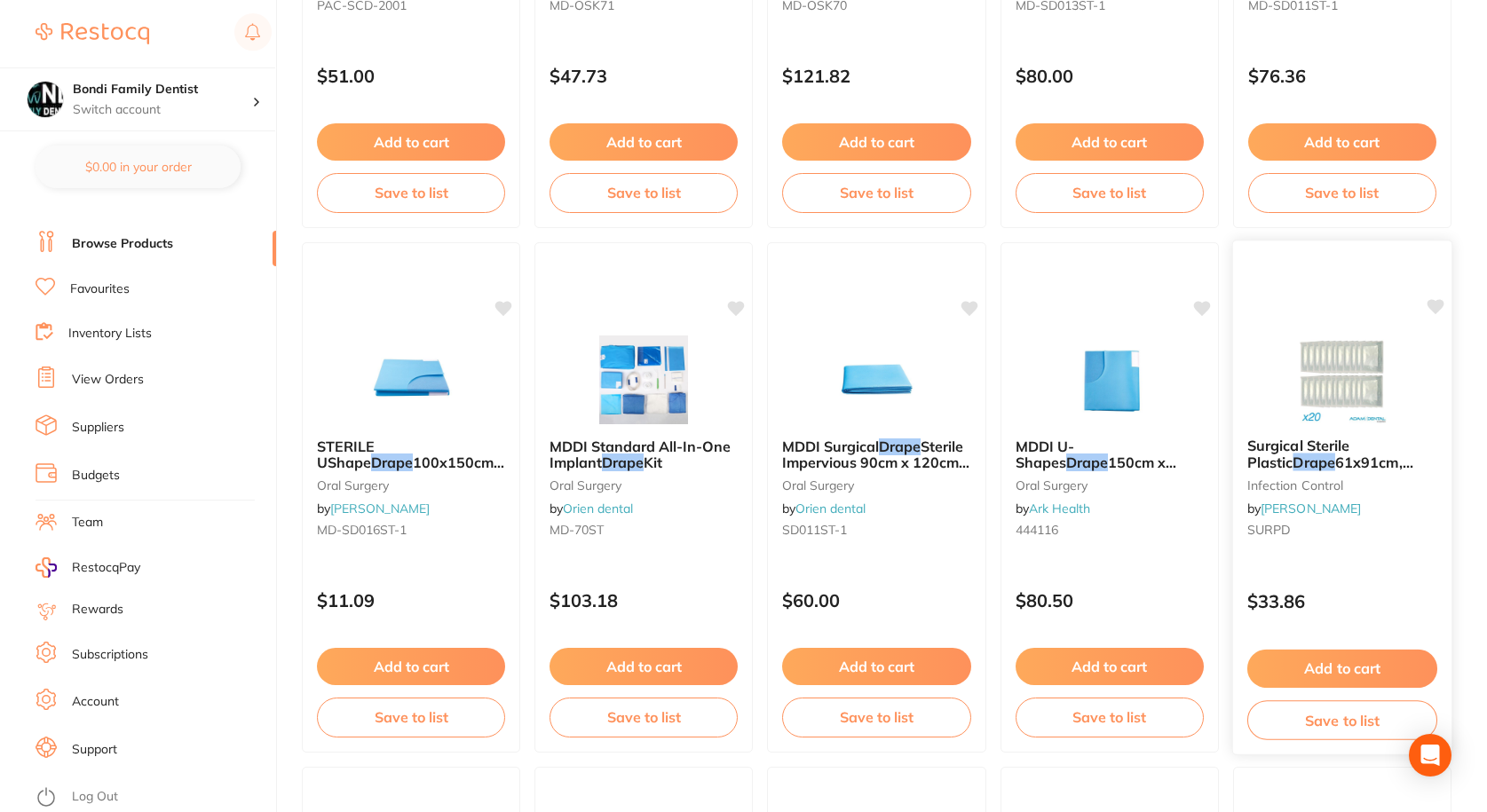
click at [1365, 361] on img at bounding box center [1342, 378] width 117 height 89
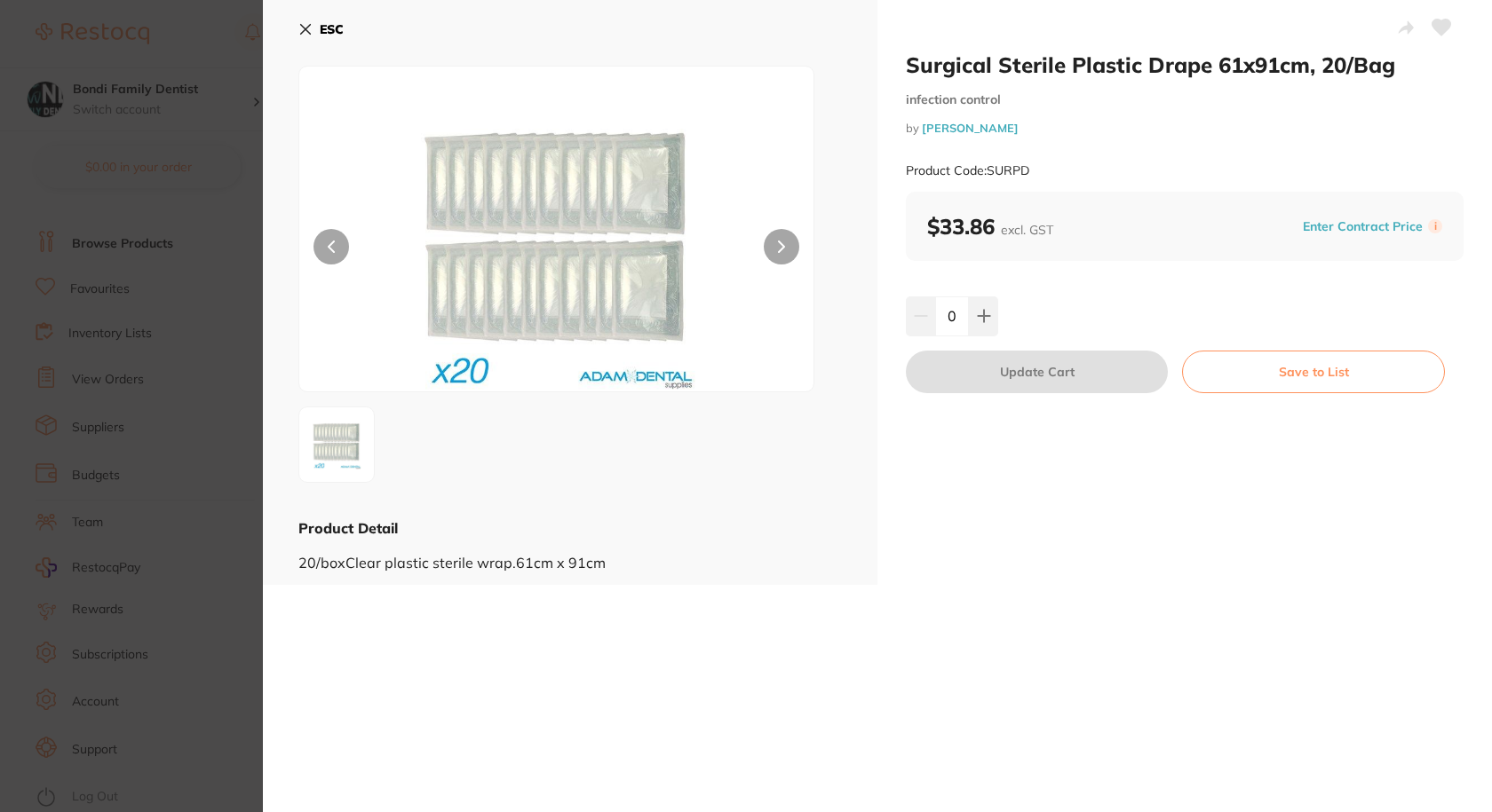
click at [781, 230] on button at bounding box center [781, 247] width 35 height 35
click at [1036, 167] on div "Product Code: SURPD" at bounding box center [1184, 171] width 557 height 43
drag, startPoint x: 1036, startPoint y: 173, endPoint x: 987, endPoint y: 163, distance: 50.0
click at [987, 163] on div "Product Code: SURPD" at bounding box center [1184, 171] width 557 height 43
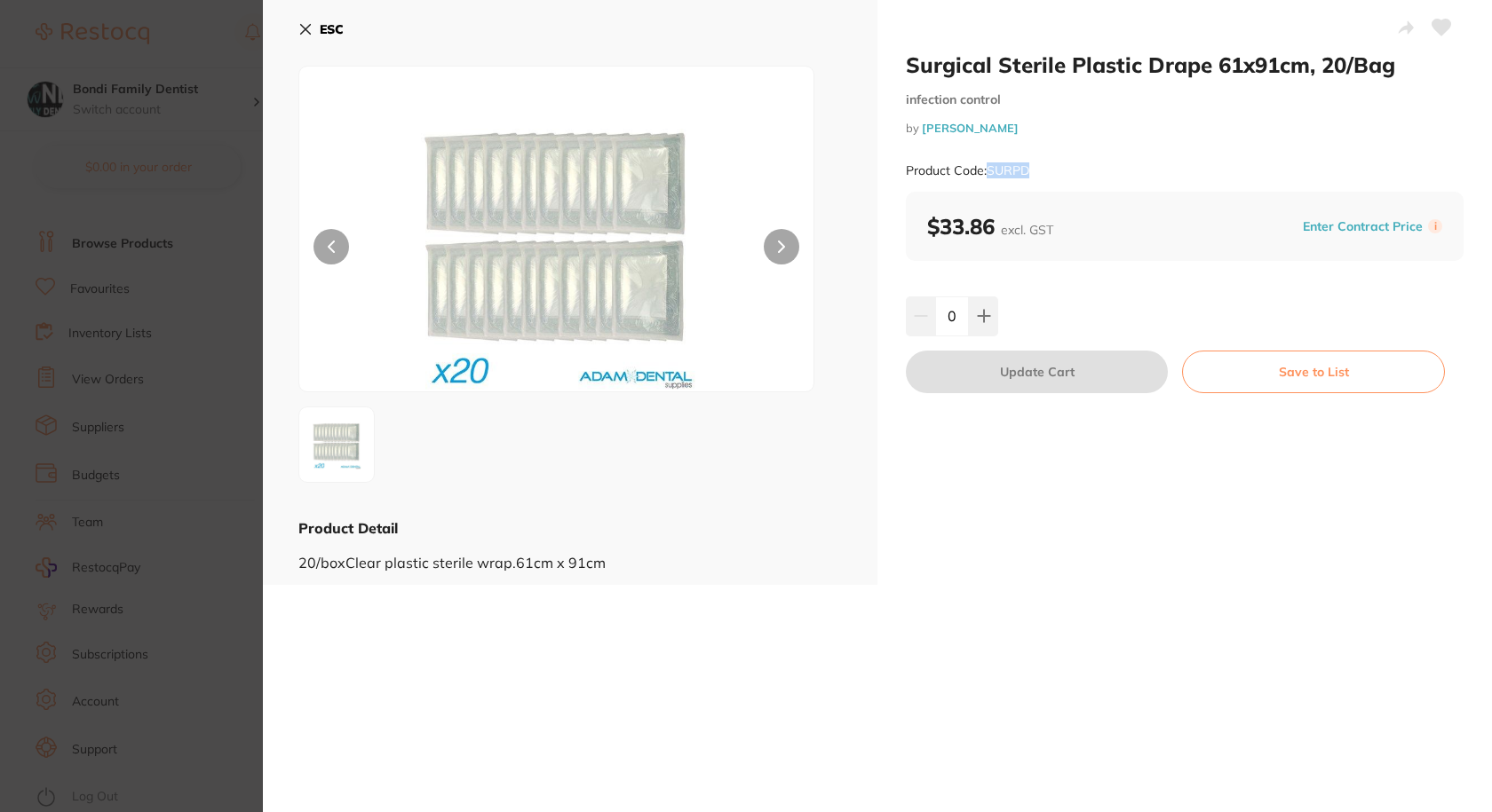
copy small "SURPD"
click at [308, 30] on icon at bounding box center [305, 29] width 14 height 14
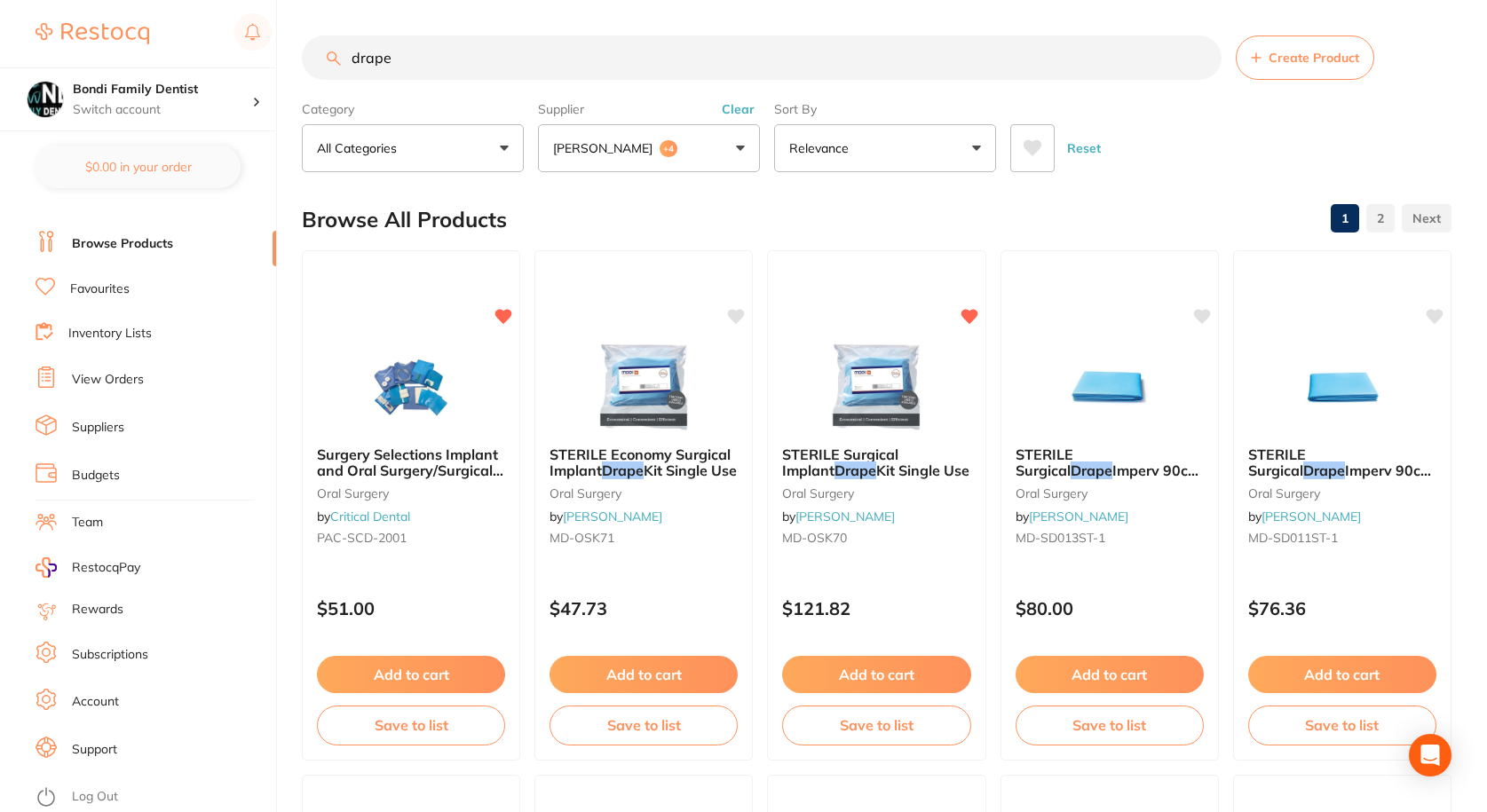
click at [424, 73] on input "drape" at bounding box center [762, 57] width 920 height 44
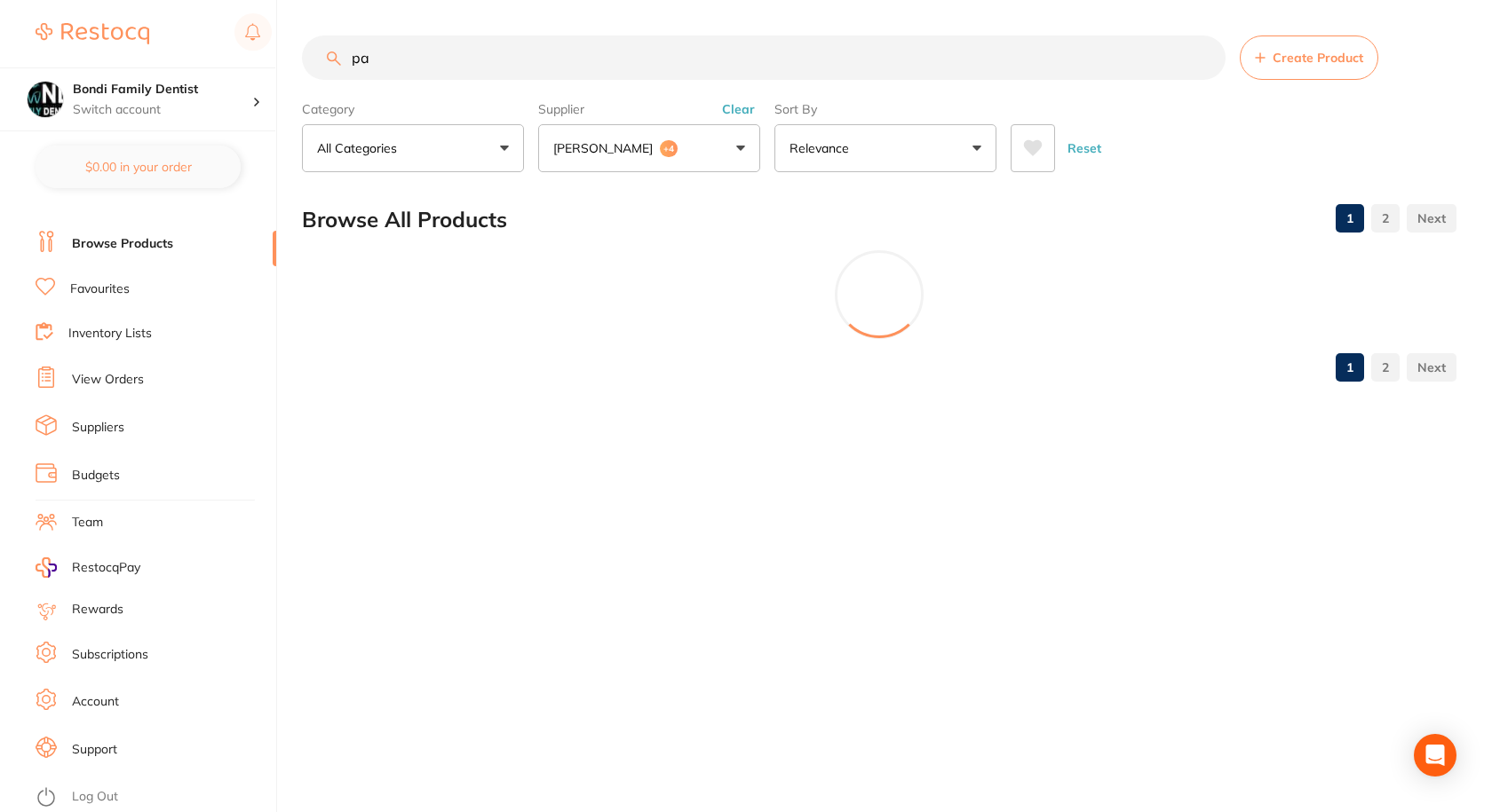
type input "p"
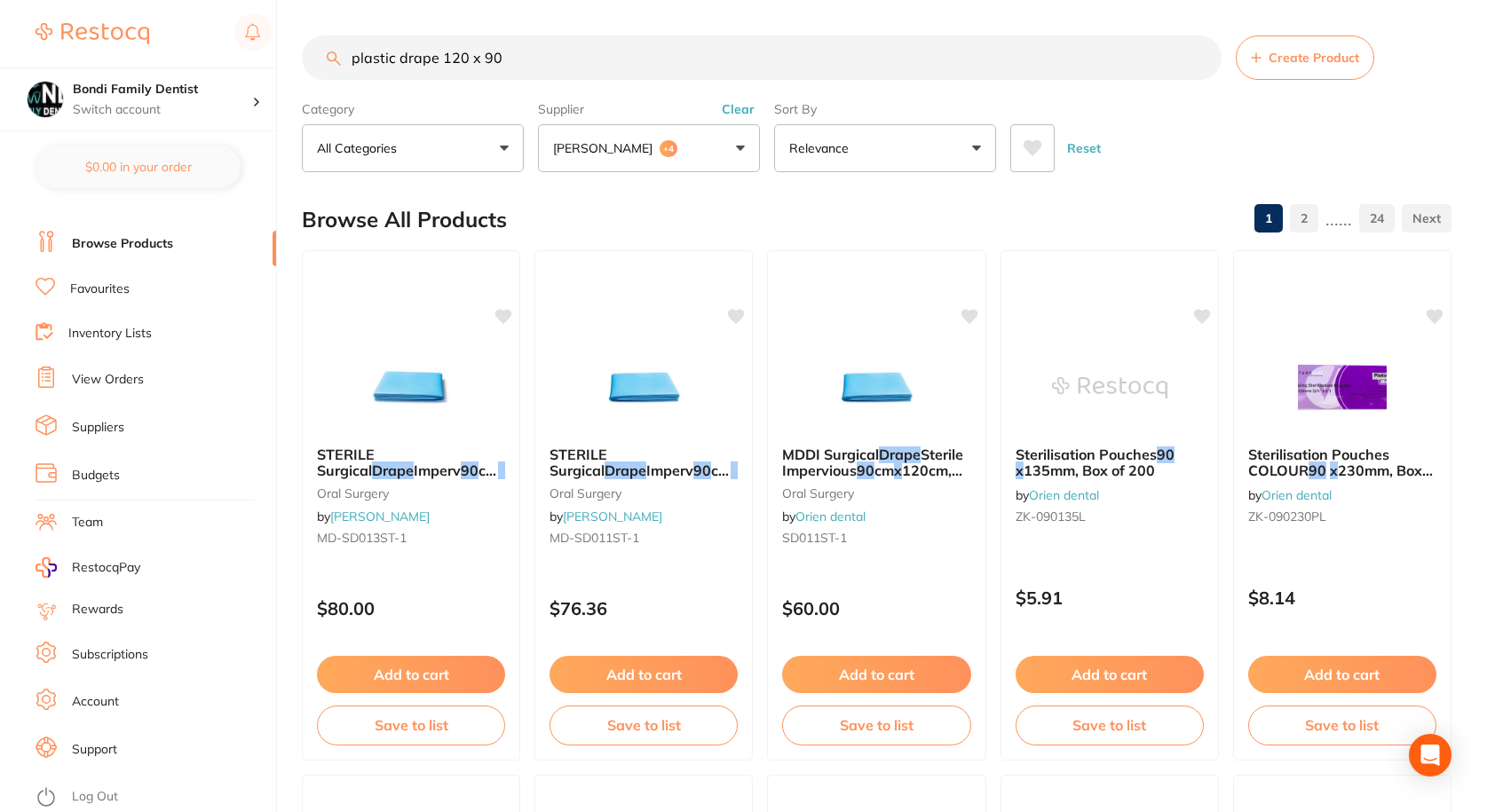
click at [537, 52] on input "plastic drape 120 x 90" at bounding box center [762, 57] width 920 height 44
click at [143, 240] on link "Browse Products" at bounding box center [122, 244] width 101 height 18
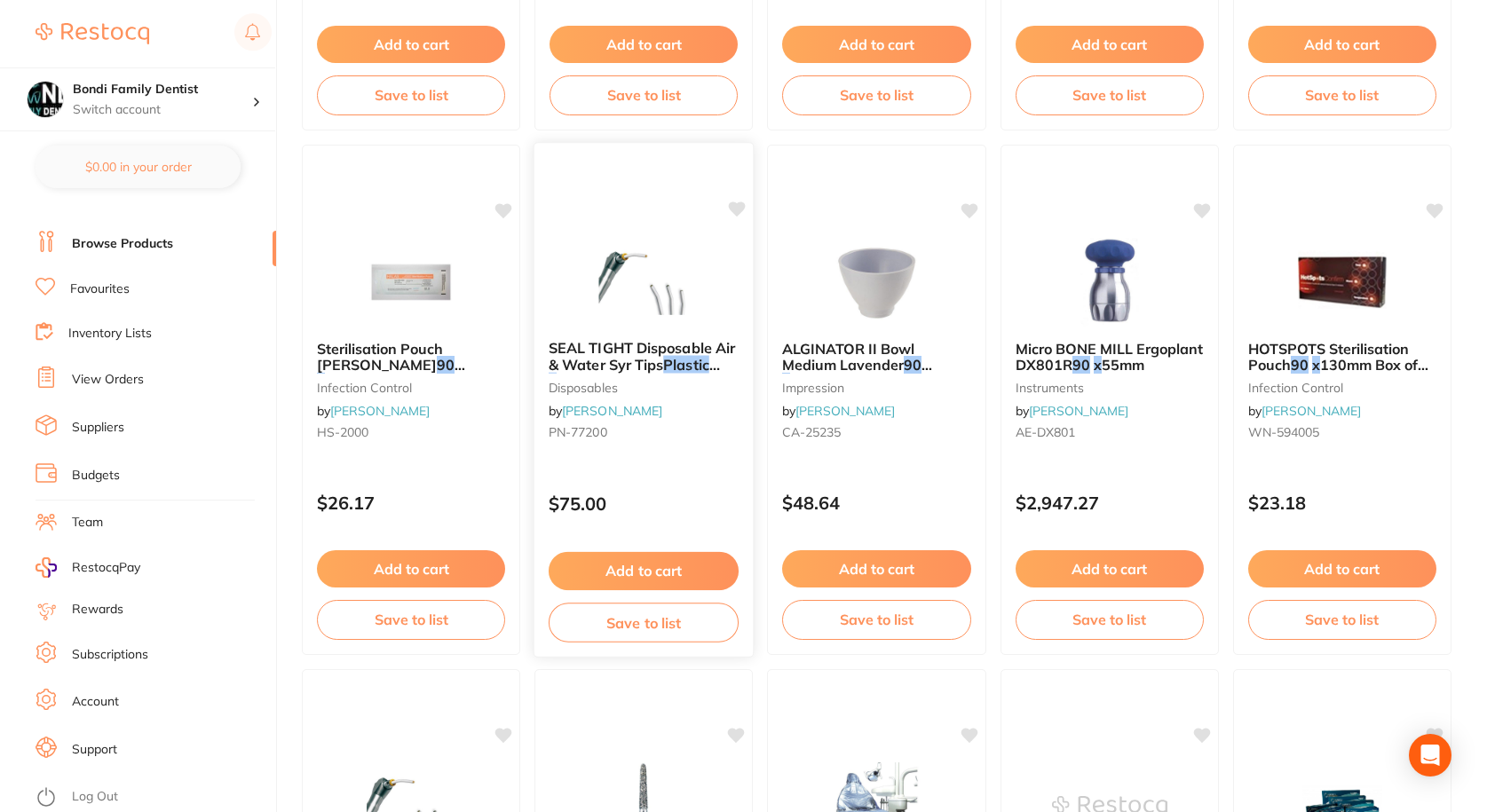
scroll to position [622, 0]
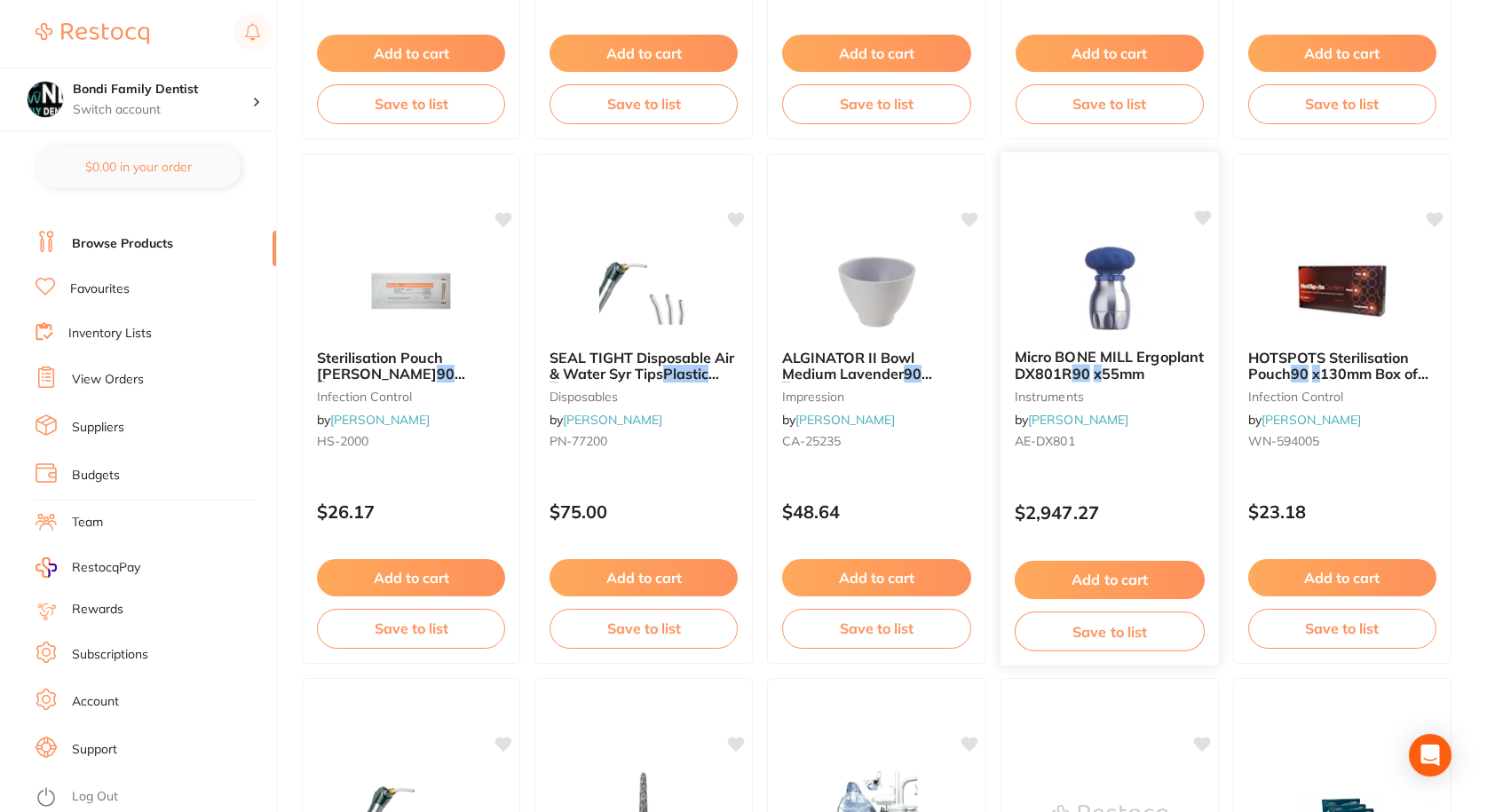
click at [1069, 334] on img at bounding box center [1109, 289] width 117 height 89
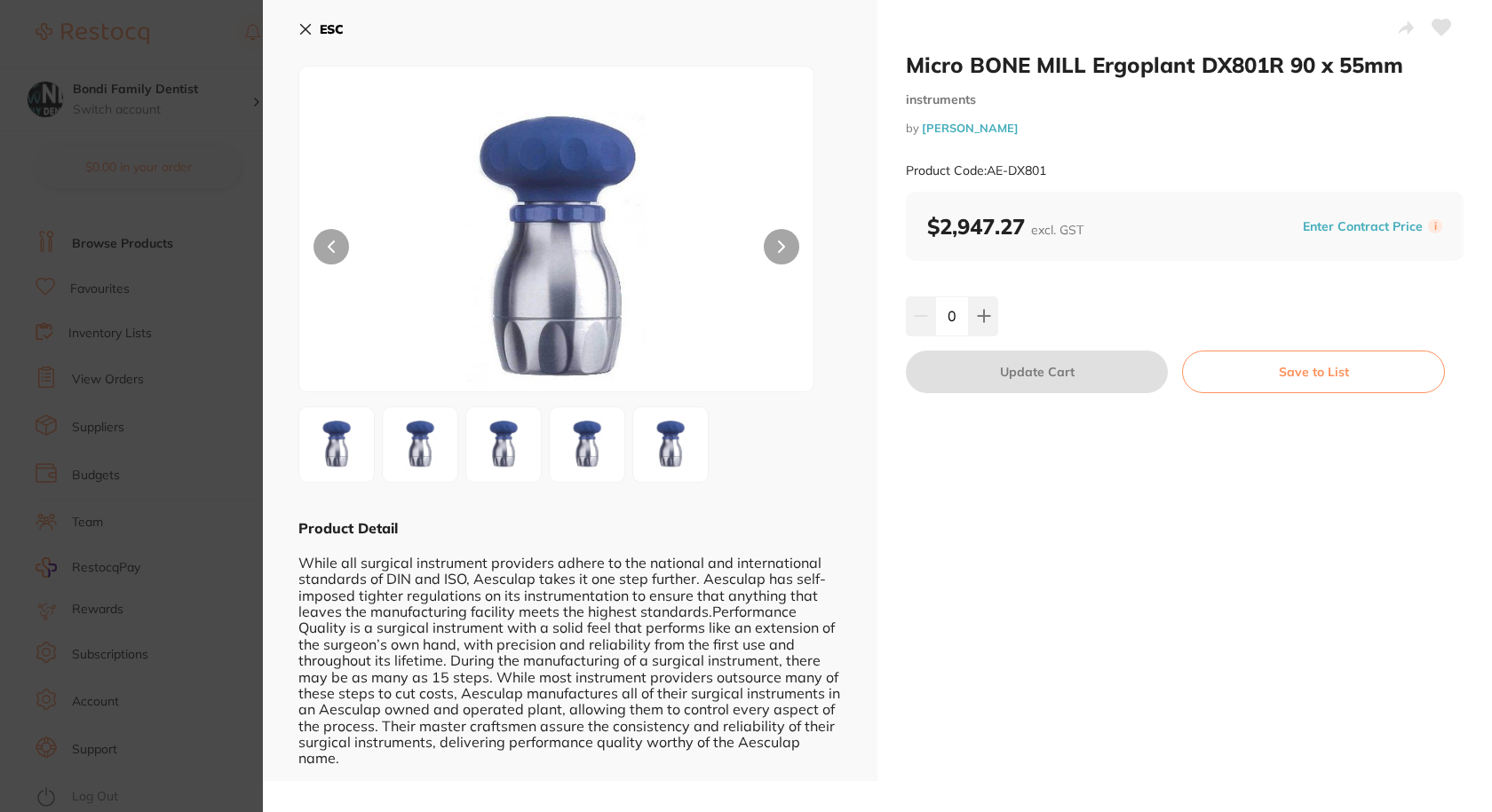
click at [776, 238] on button at bounding box center [781, 247] width 35 height 35
drag, startPoint x: 1048, startPoint y: 175, endPoint x: 986, endPoint y: 173, distance: 62.0
click at [986, 173] on div "Product Code: AE-DX801" at bounding box center [1184, 171] width 557 height 43
copy small "AE-DX801"
click at [287, 36] on div "ESC Product Detail While all surgical instrument providers adhere to the nation…" at bounding box center [570, 390] width 614 height 781
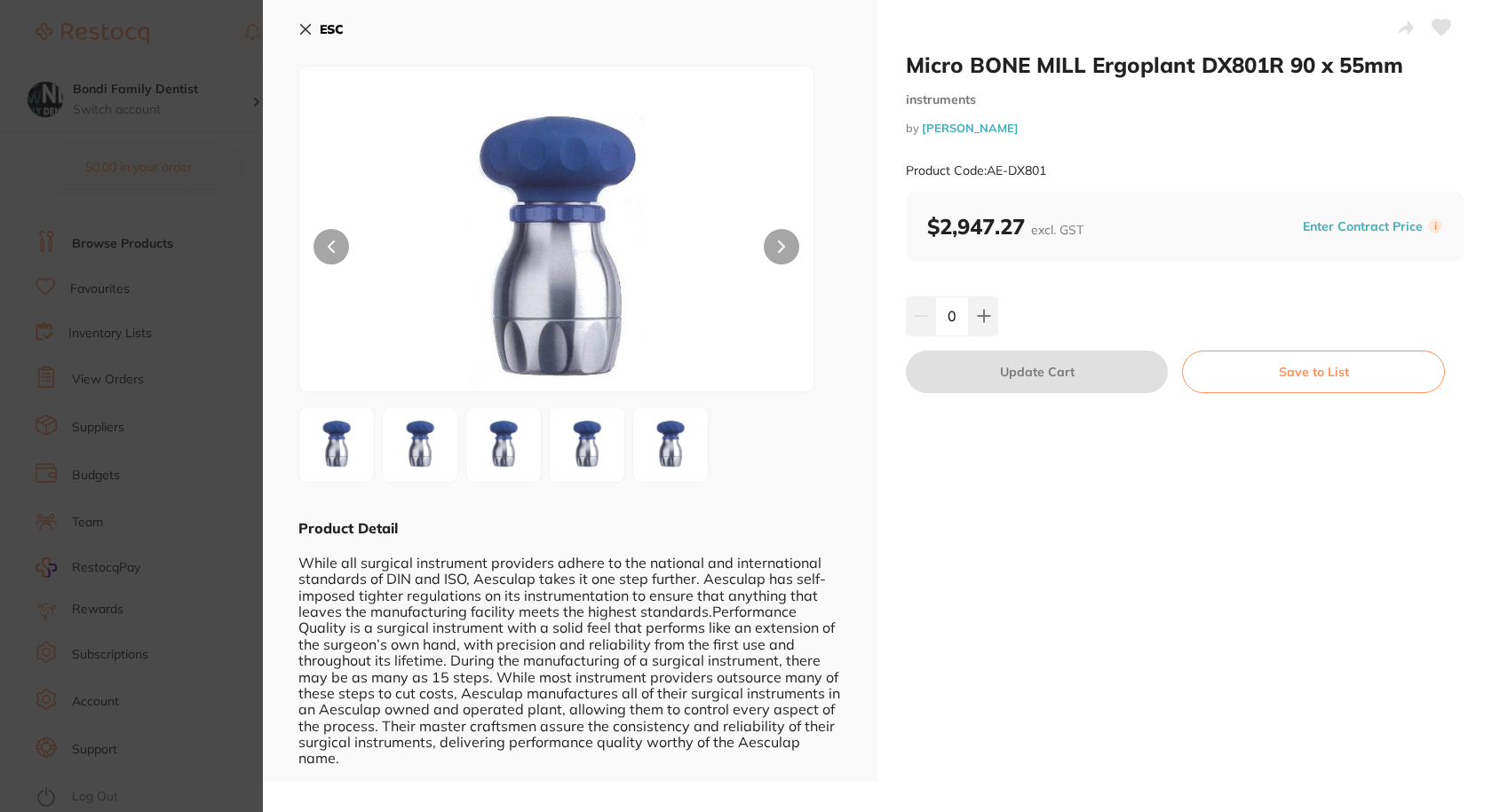
click at [296, 38] on div "ESC Product Detail While all surgical instrument providers adhere to the nation…" at bounding box center [570, 390] width 614 height 781
click at [309, 27] on icon at bounding box center [305, 29] width 14 height 14
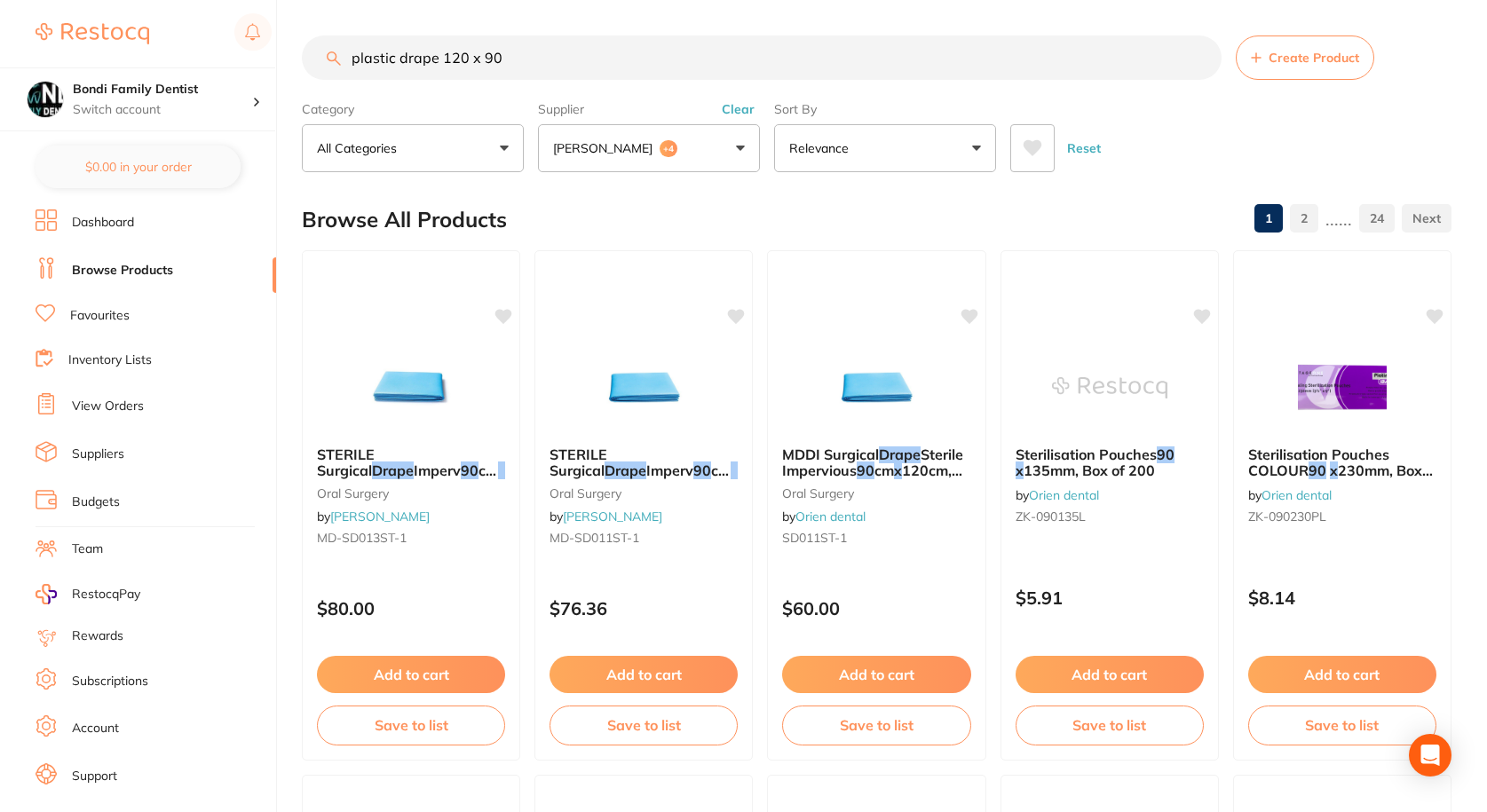
click at [535, 49] on input "plastic drape 120 x 90" at bounding box center [762, 57] width 920 height 44
paste input "AE-DX801"
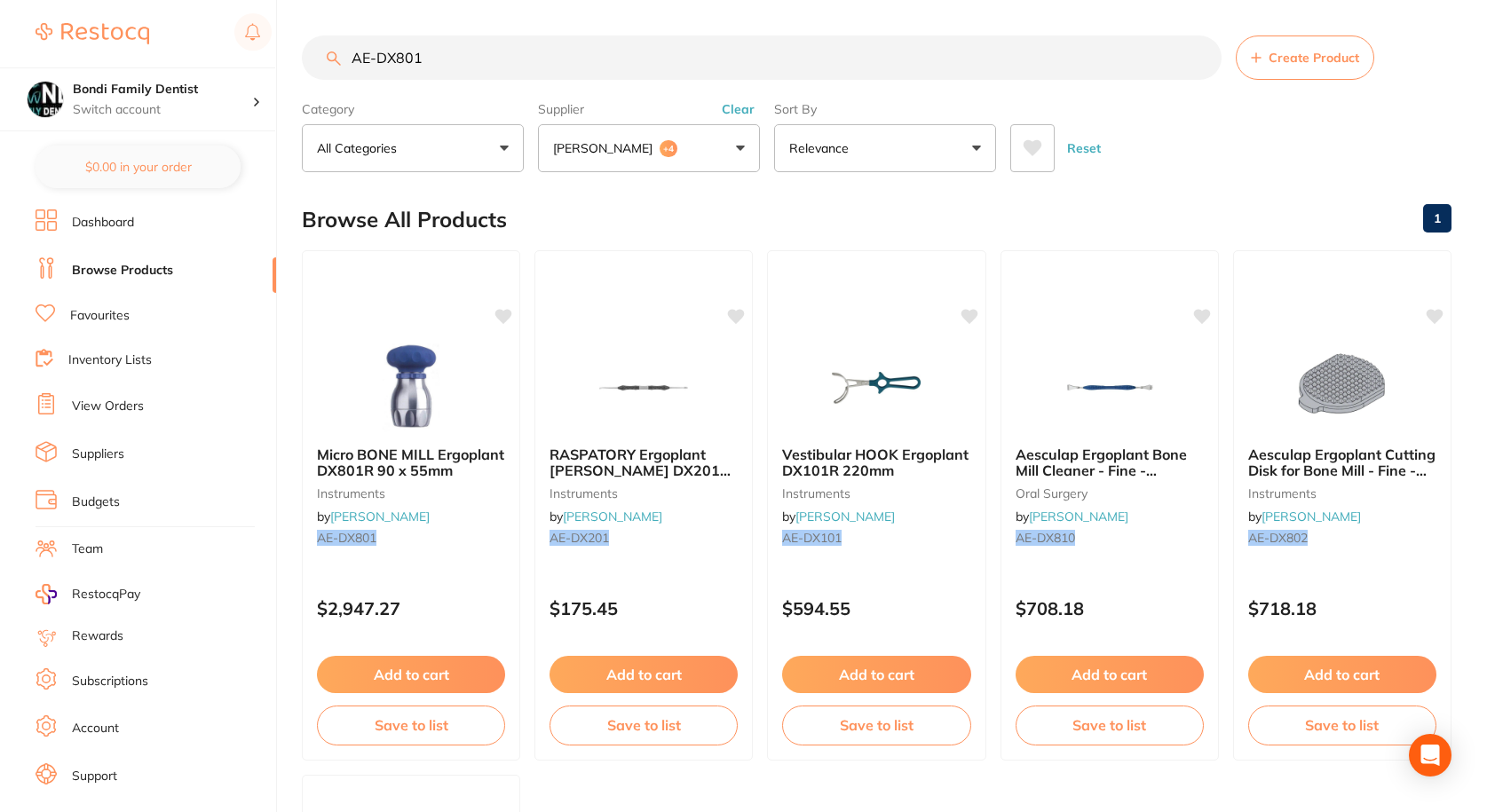
type input "AE-DX801"
click at [427, 42] on input "AE-DX801" at bounding box center [762, 57] width 920 height 44
click at [426, 47] on input "AE-DX801" at bounding box center [762, 57] width 920 height 44
click at [106, 311] on link "Favourites" at bounding box center [100, 316] width 60 height 18
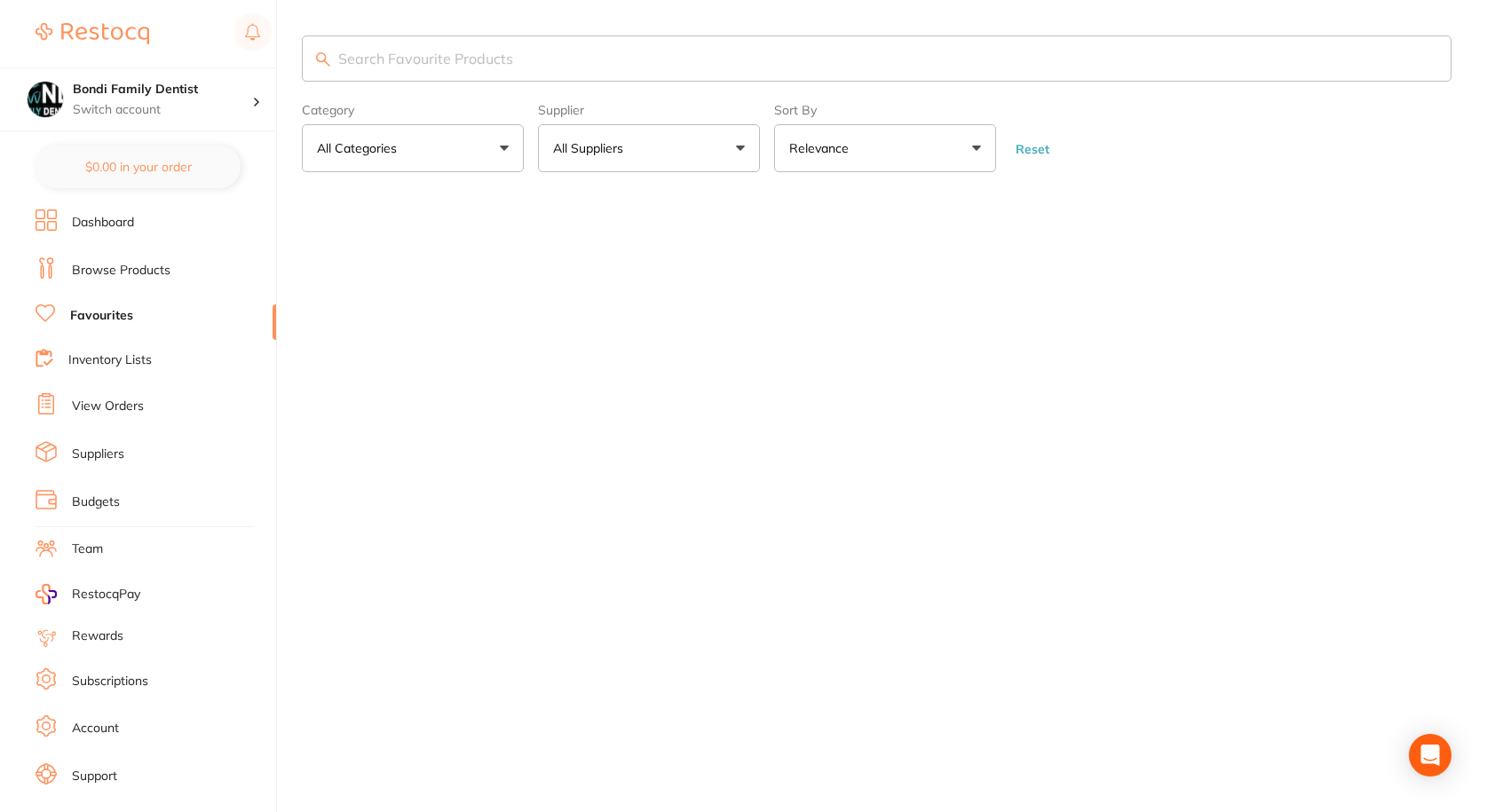
click at [449, 34] on main "Category All Categories All Categories No categories found Clear Category false…" at bounding box center [895, 122] width 1185 height 243
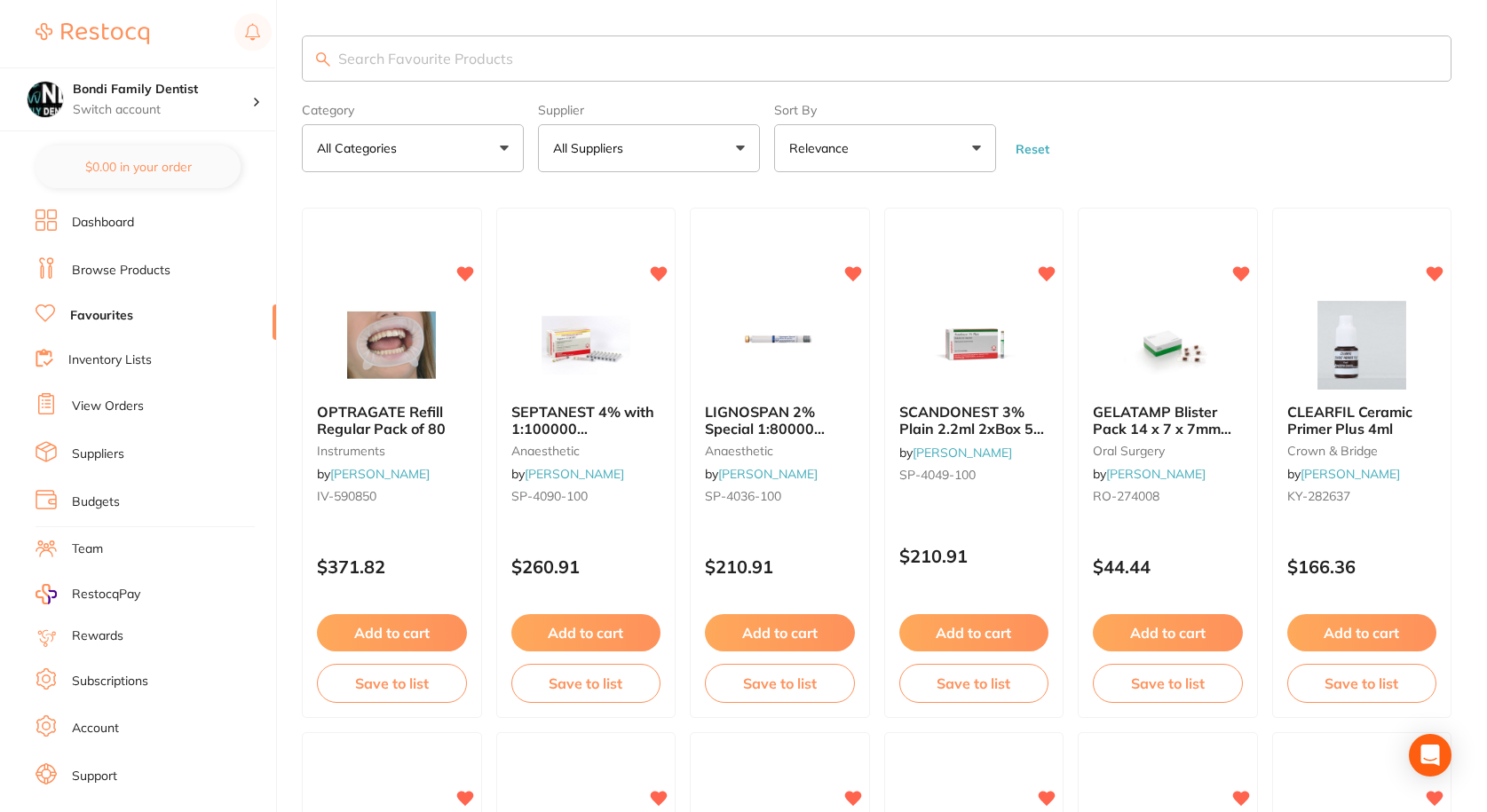
click at [439, 51] on input "search" at bounding box center [877, 58] width 1150 height 46
click at [438, 52] on input "search" at bounding box center [877, 58] width 1150 height 46
click at [462, 49] on input "cotton rols" at bounding box center [877, 58] width 1150 height 46
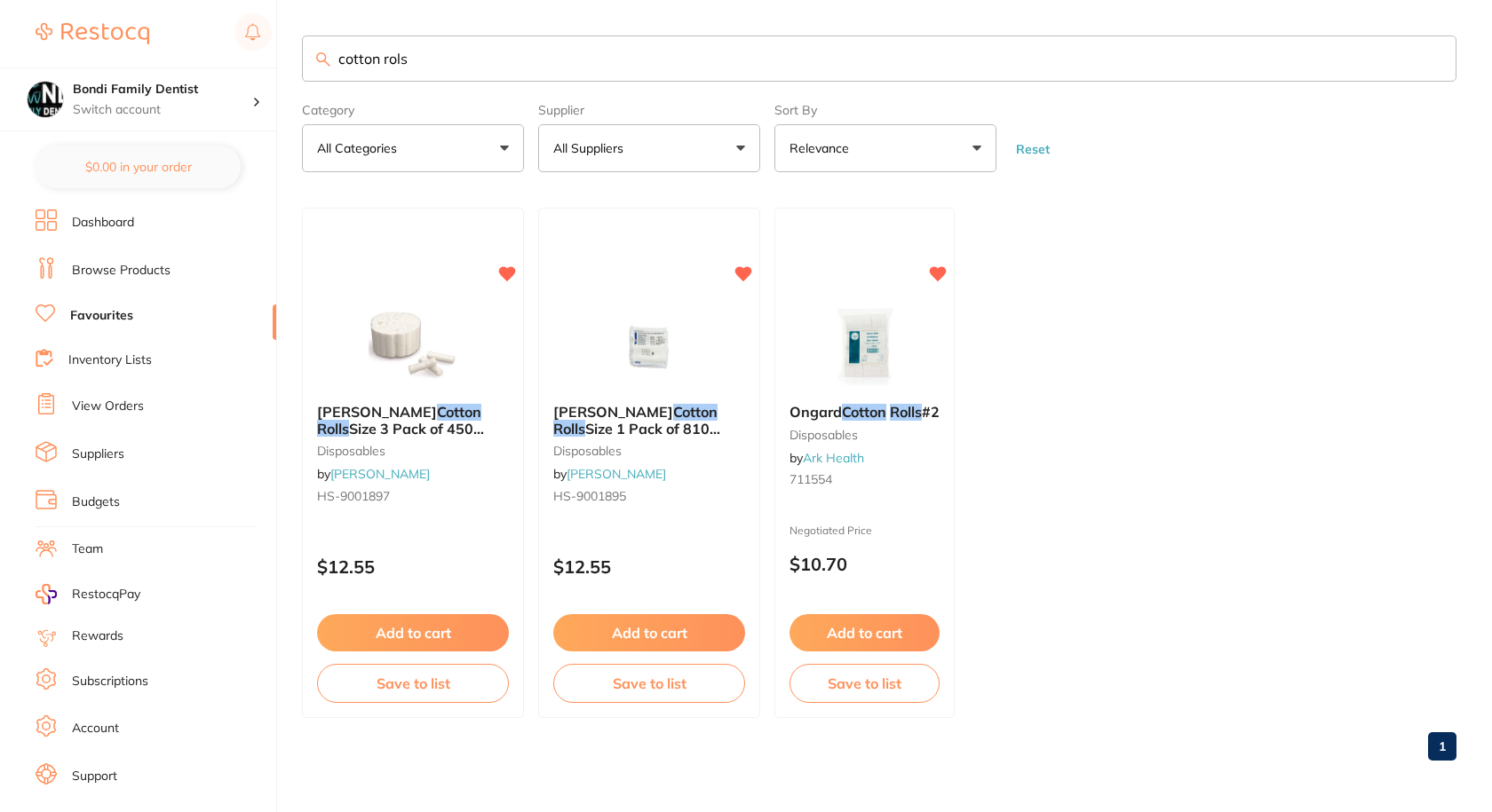
click at [401, 62] on input "cotton rols" at bounding box center [879, 58] width 1155 height 46
click at [842, 423] on div "Ongard Cotton Rolls #2 disposables by Ark Health 711554" at bounding box center [864, 448] width 180 height 119
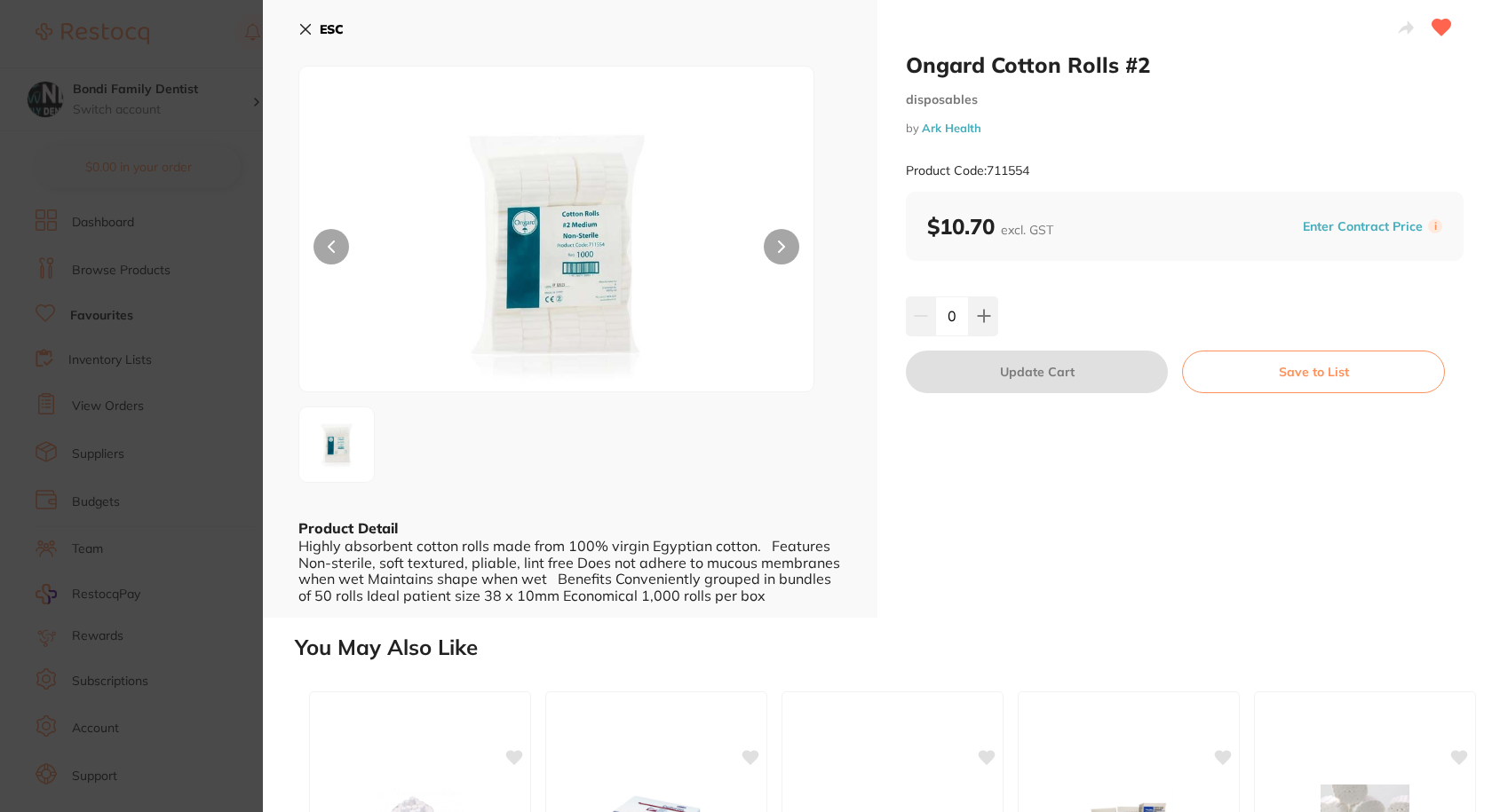
click at [782, 247] on icon at bounding box center [781, 246] width 5 height 11
click at [301, 22] on button "ESC" at bounding box center [321, 28] width 45 height 30
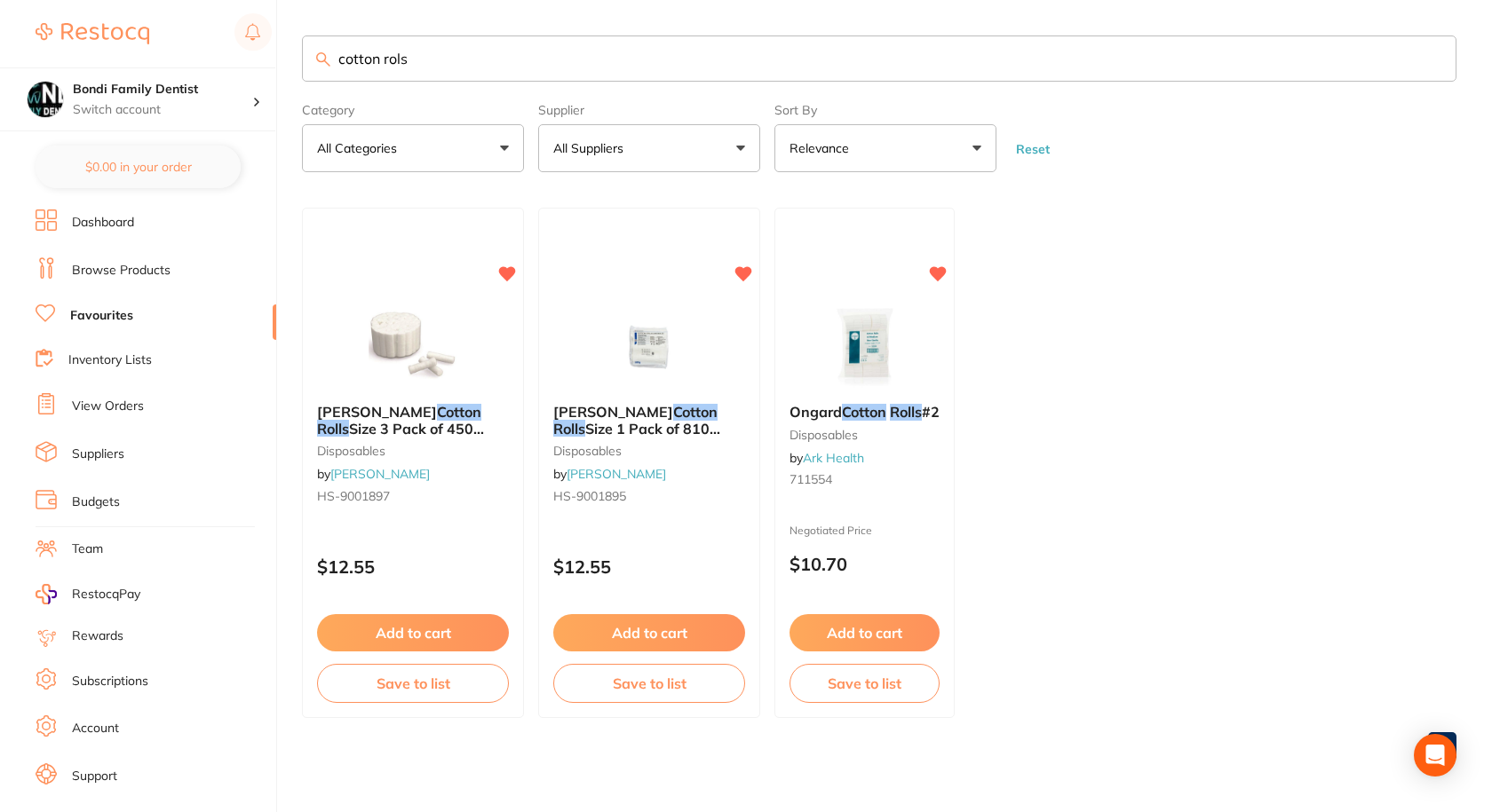
click at [471, 61] on input "cotton rols" at bounding box center [879, 58] width 1155 height 46
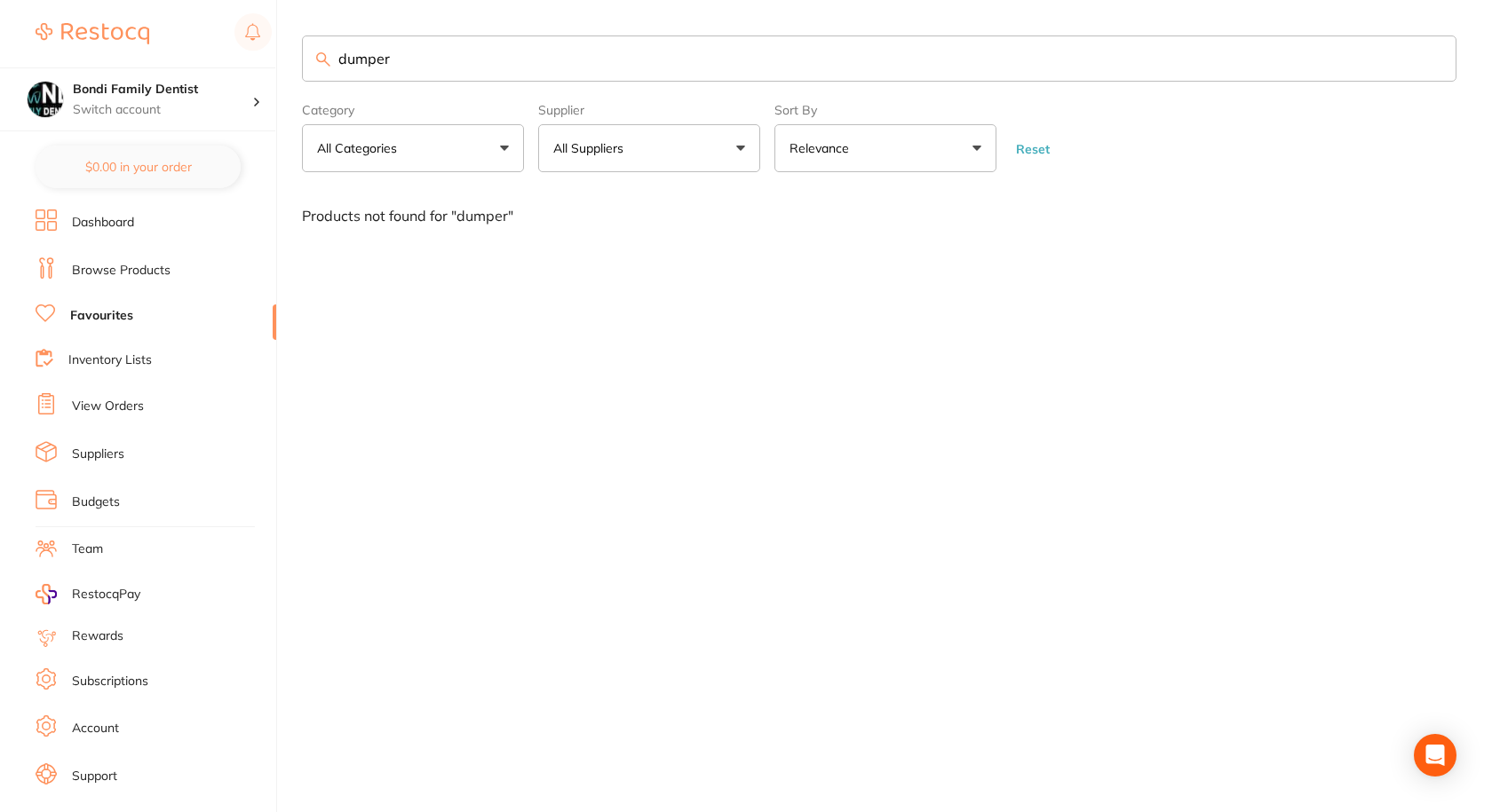
click at [400, 58] on input "dumper" at bounding box center [879, 58] width 1155 height 46
type input "dishes"
click at [387, 67] on input "dishes" at bounding box center [879, 58] width 1155 height 46
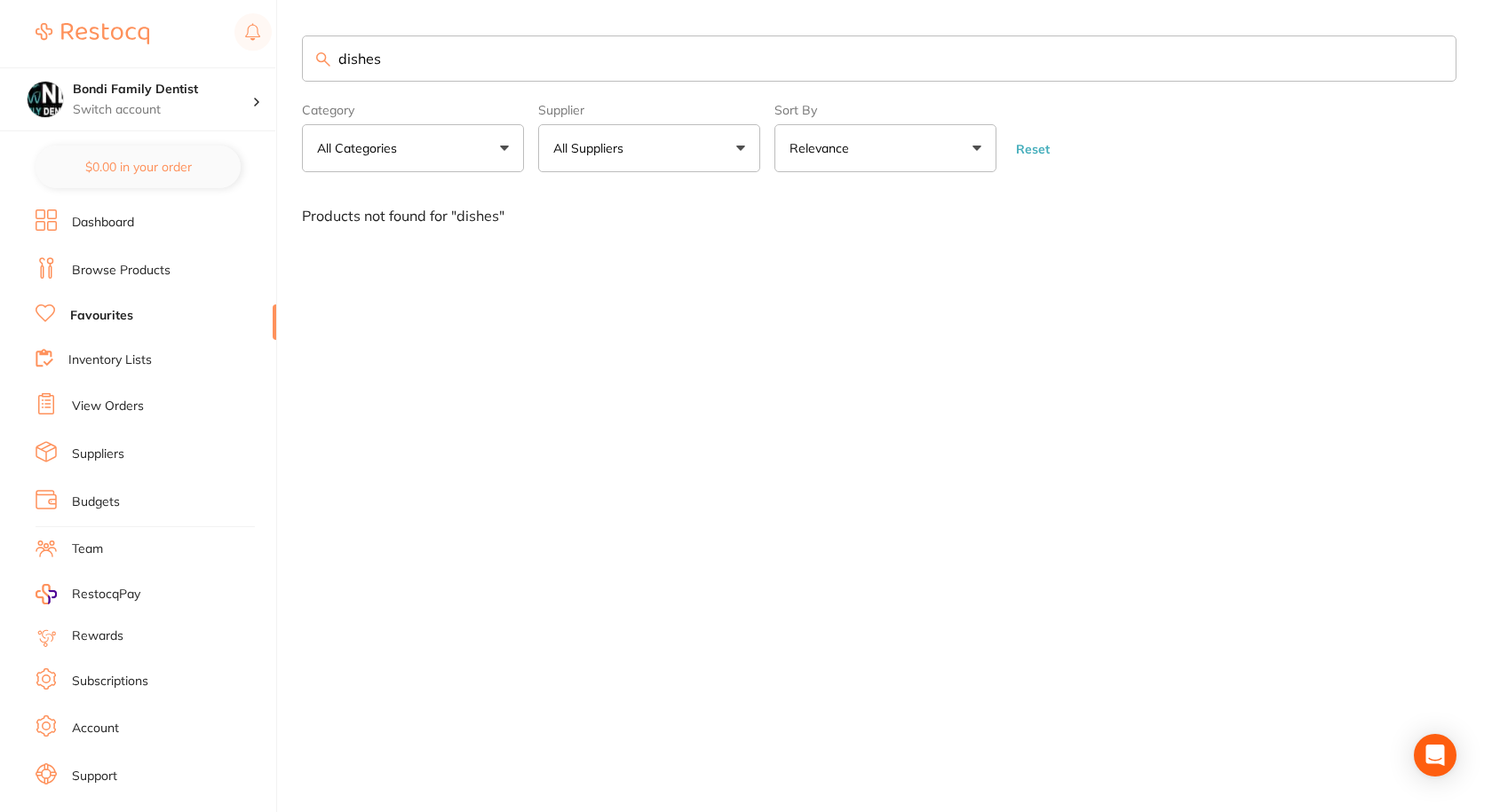
click at [387, 67] on input "dishes" at bounding box center [879, 58] width 1155 height 46
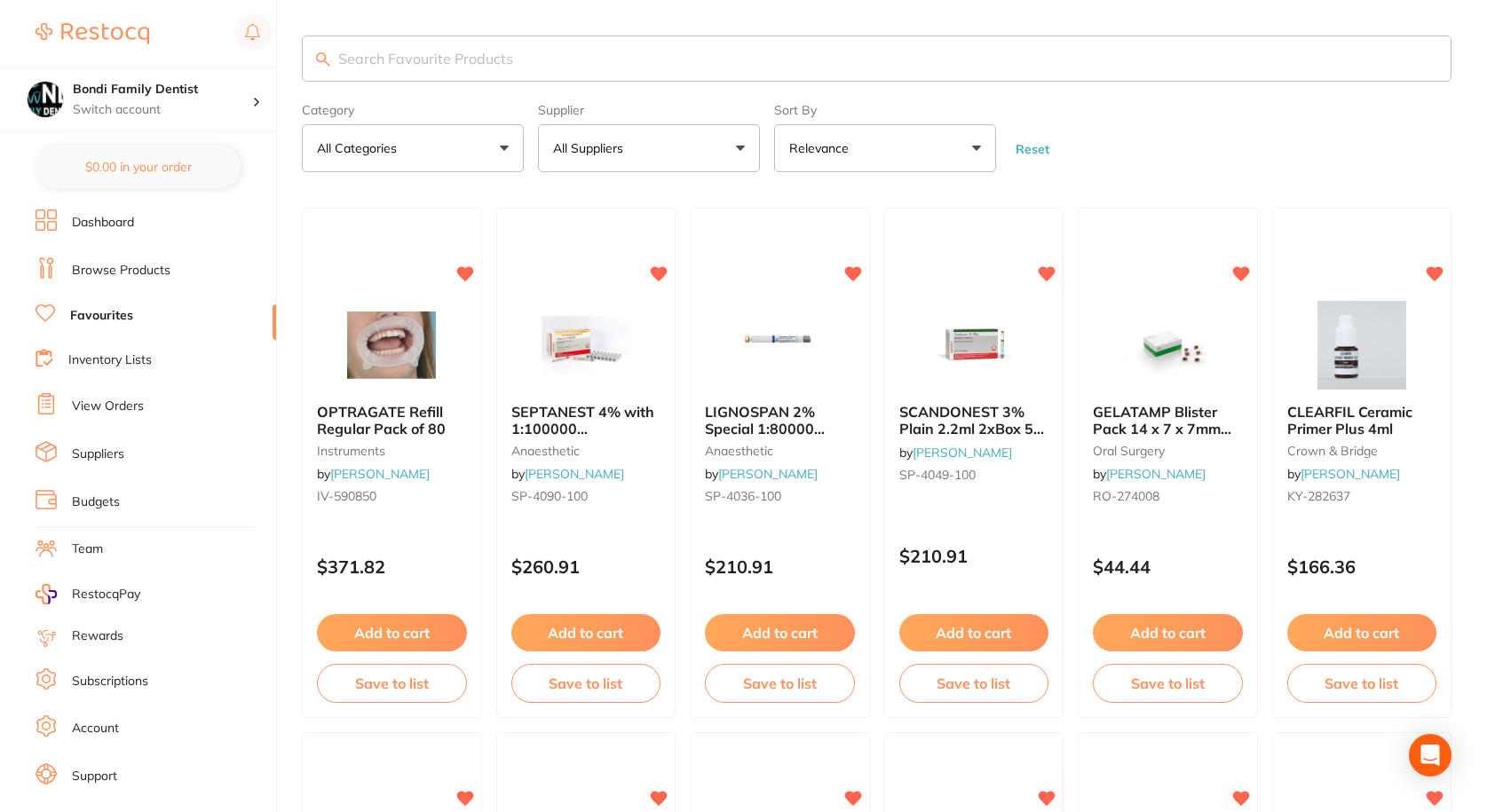
click at [630, 150] on p "All Suppliers" at bounding box center [591, 148] width 77 height 18
type input "Ark"
click at [583, 301] on img at bounding box center [574, 302] width 24 height 24
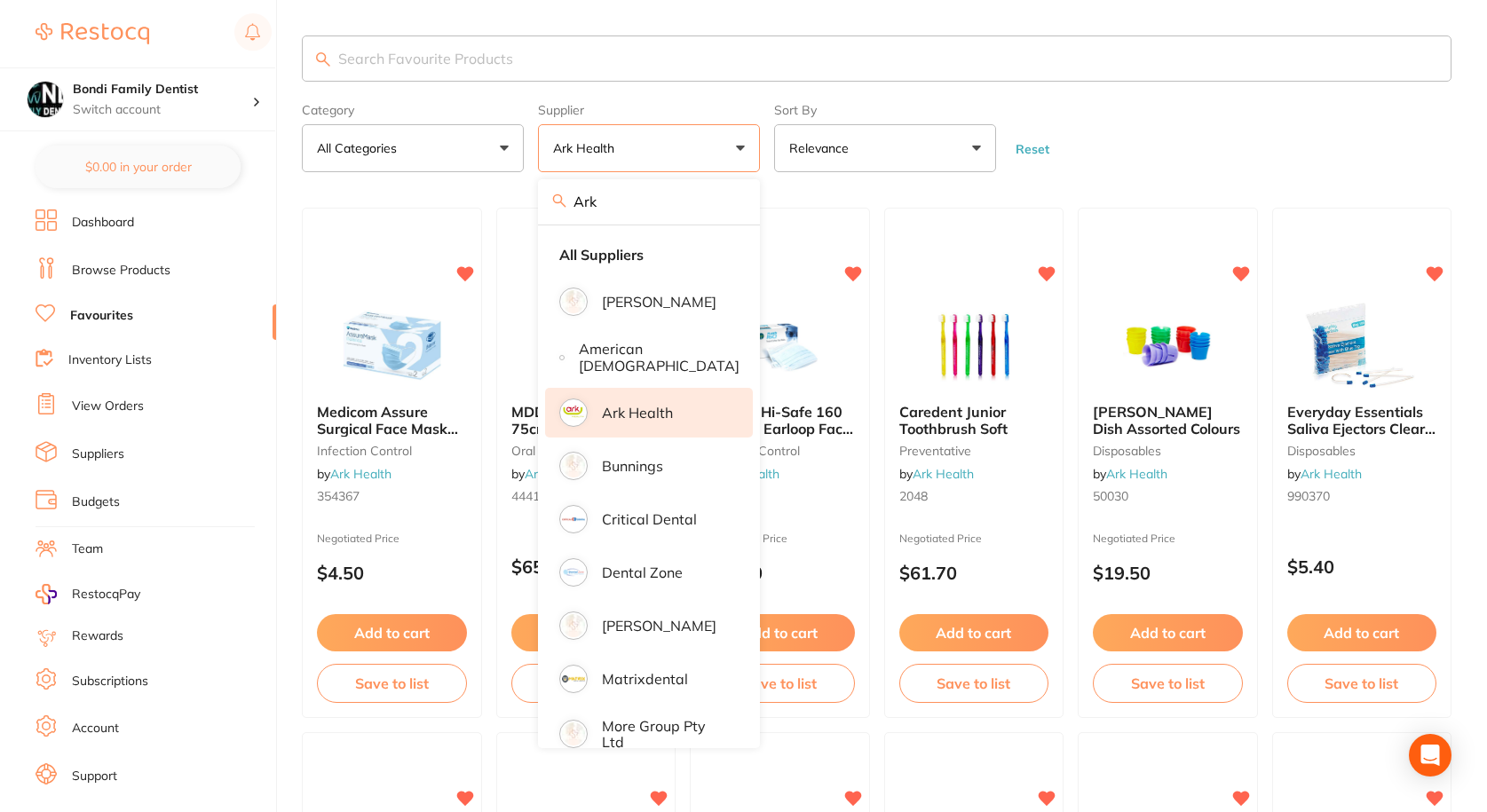
click at [416, 53] on input "search" at bounding box center [877, 58] width 1150 height 46
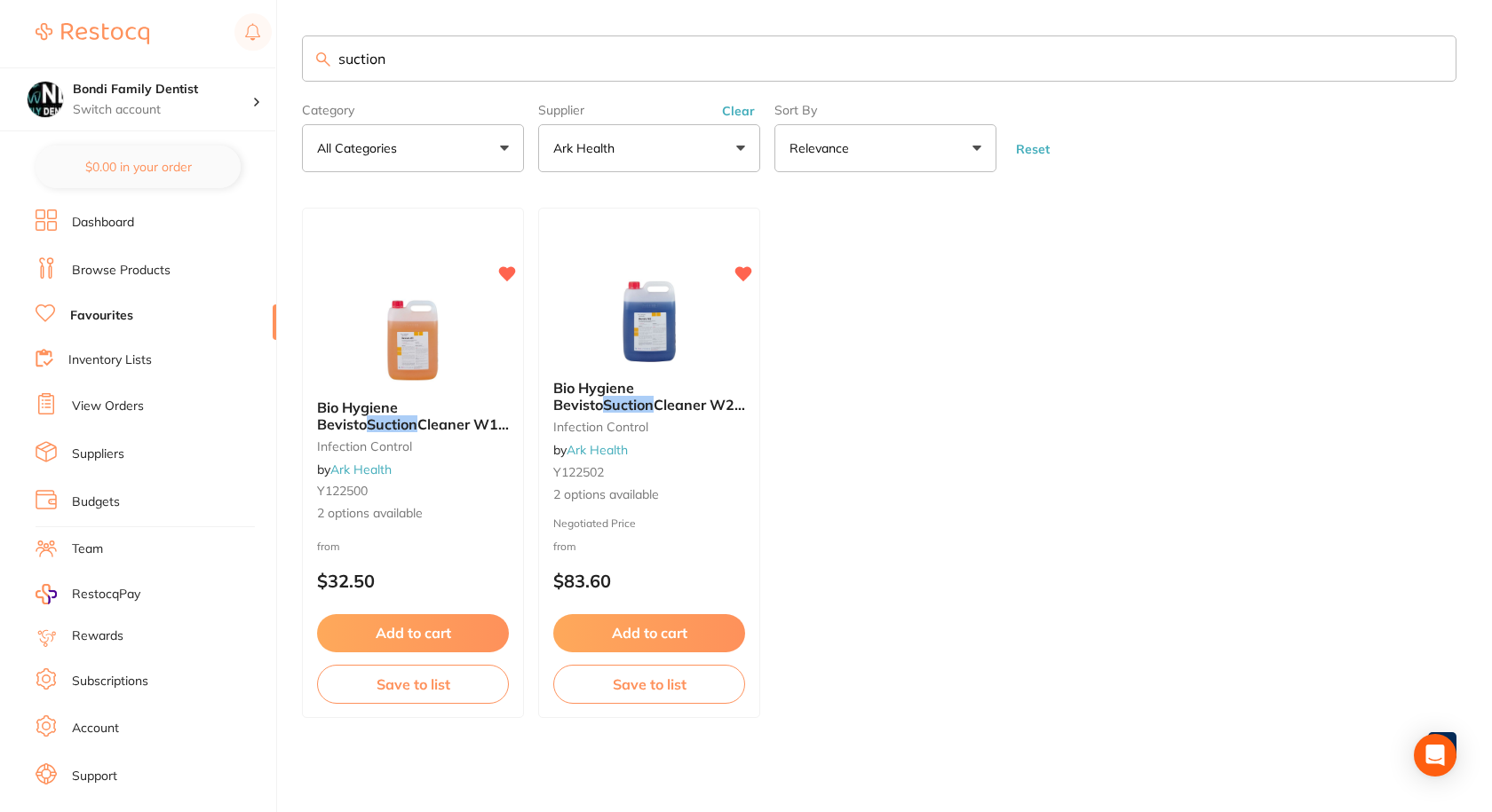
click at [416, 59] on input "suction" at bounding box center [879, 58] width 1155 height 46
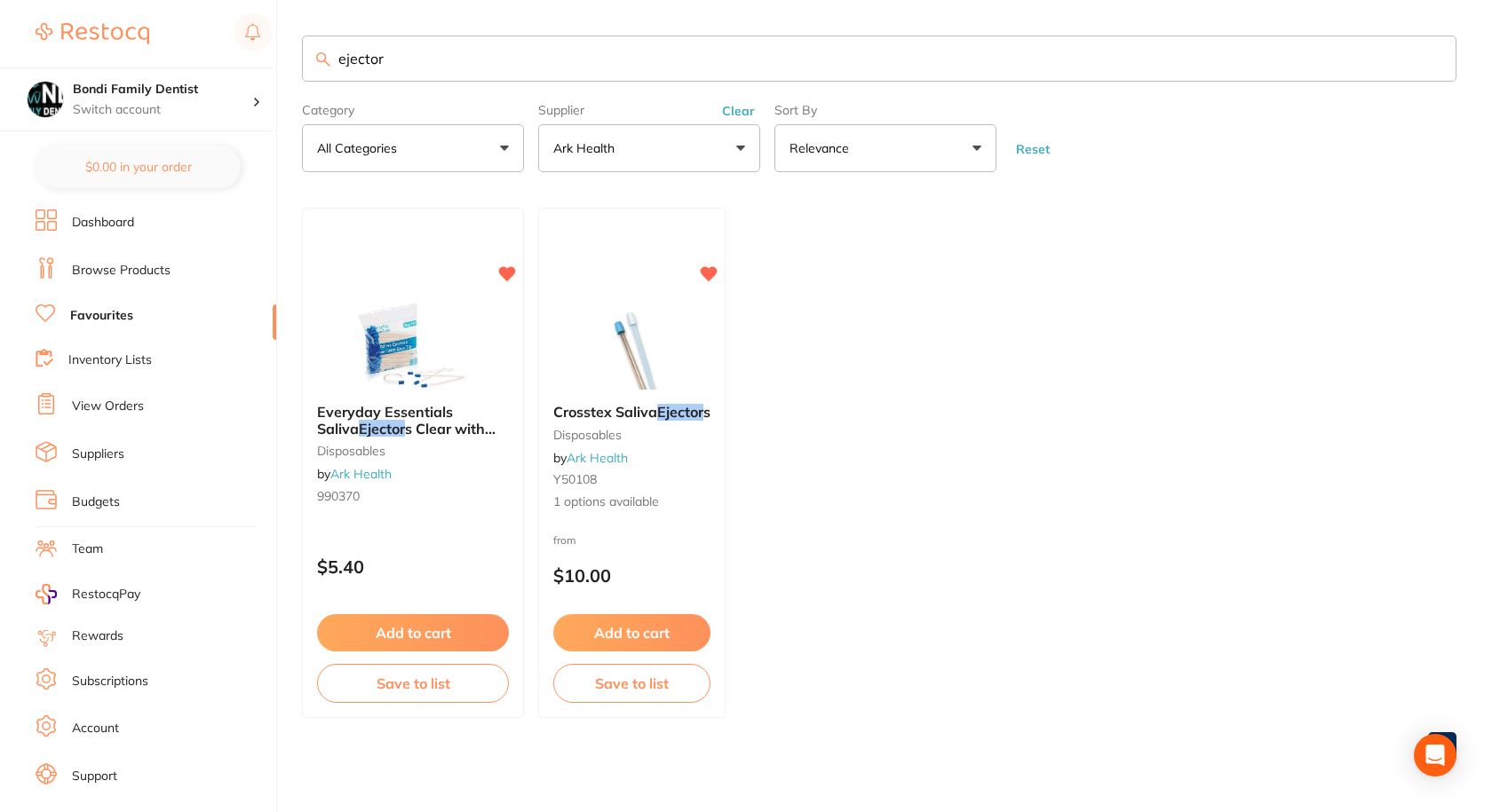
click at [433, 67] on input "ejector" at bounding box center [879, 58] width 1155 height 46
type input "evacu"
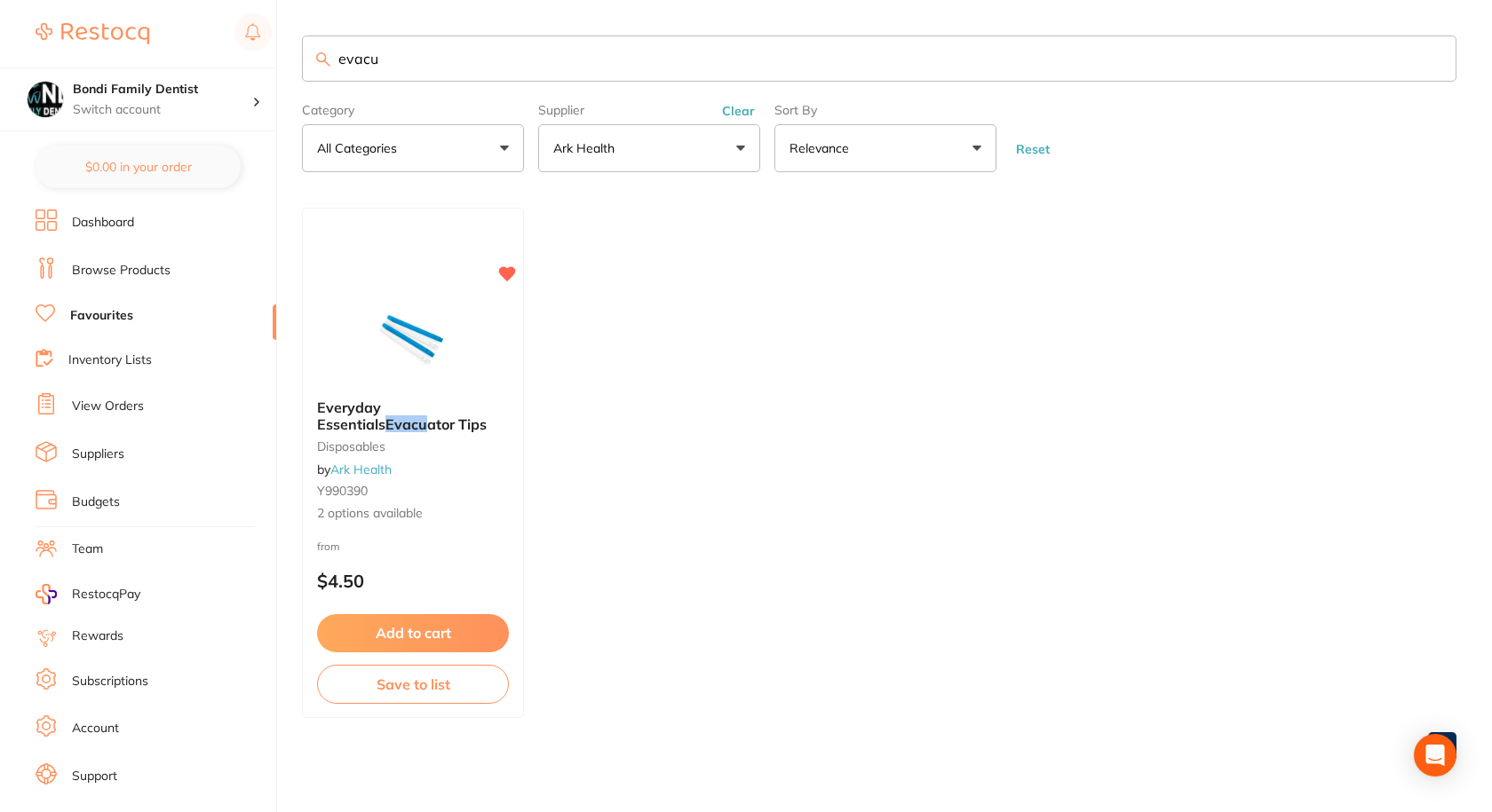
click at [458, 431] on div "Everyday Essentials Evacu ator Tips disposables by Ark Health Y990390 2 options…" at bounding box center [413, 461] width 220 height 152
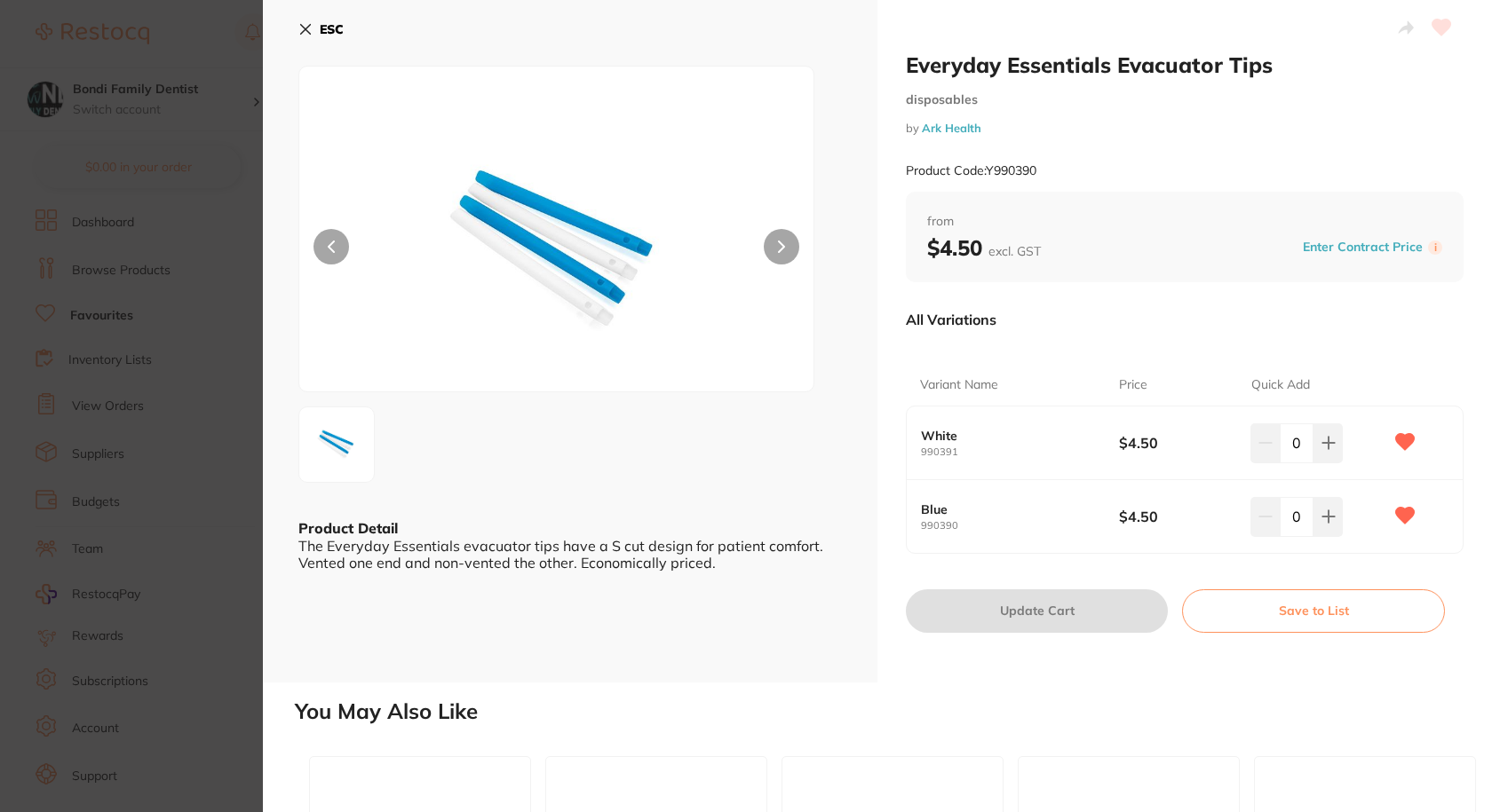
click at [310, 29] on icon at bounding box center [305, 29] width 14 height 14
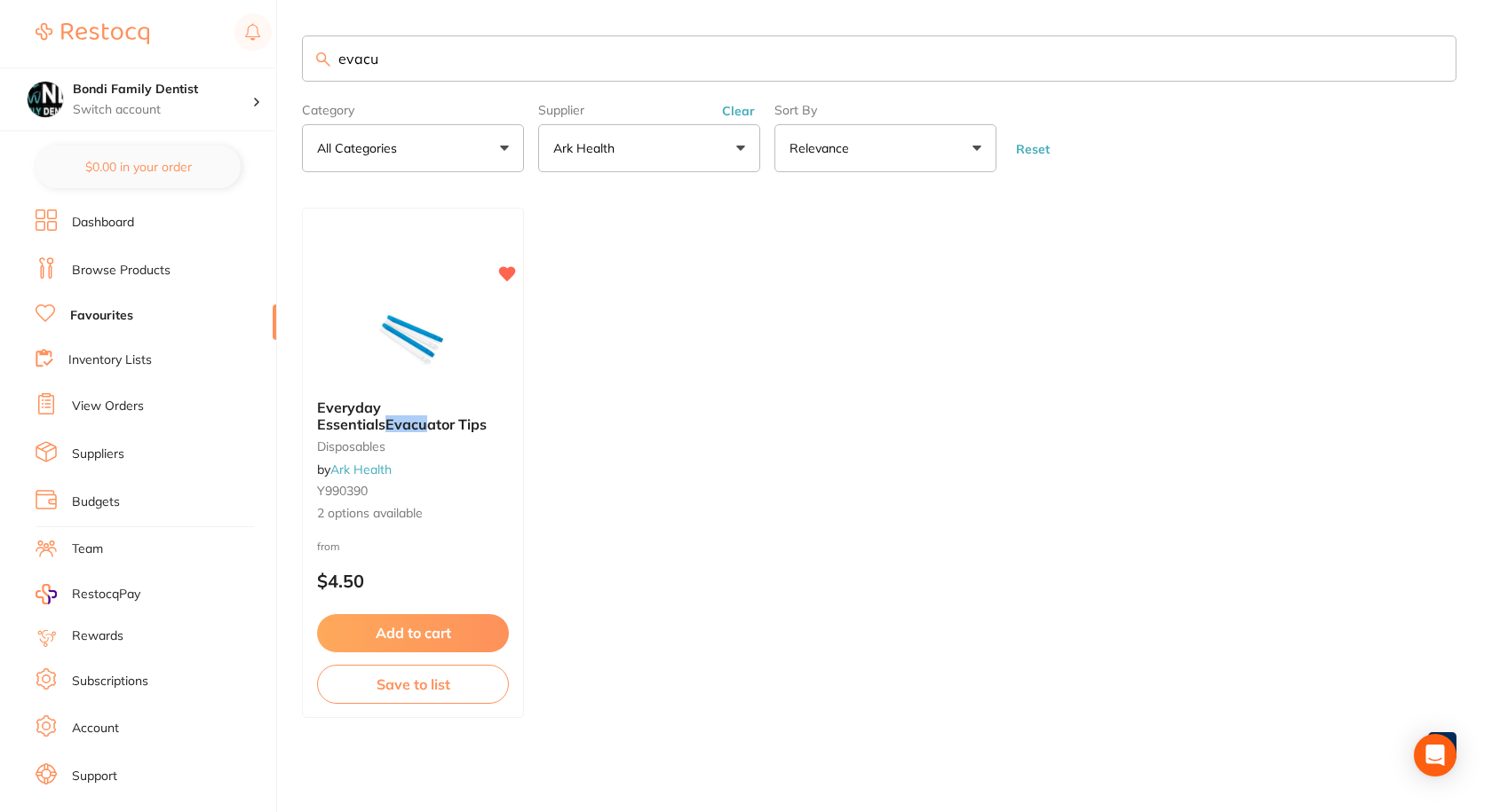
click at [128, 218] on link "Dashboard" at bounding box center [102, 223] width 62 height 18
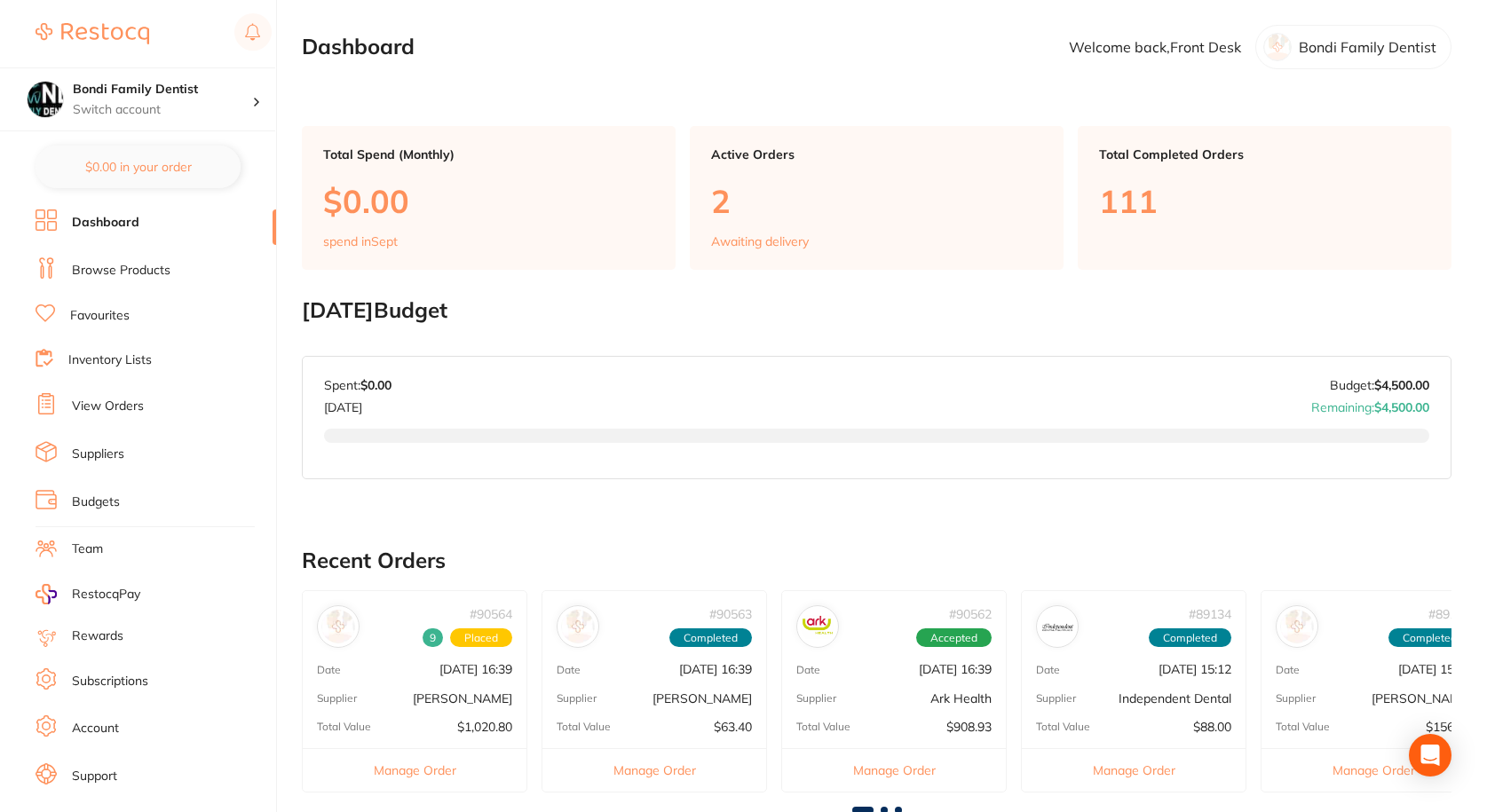
click at [108, 319] on link "Favourites" at bounding box center [100, 316] width 60 height 18
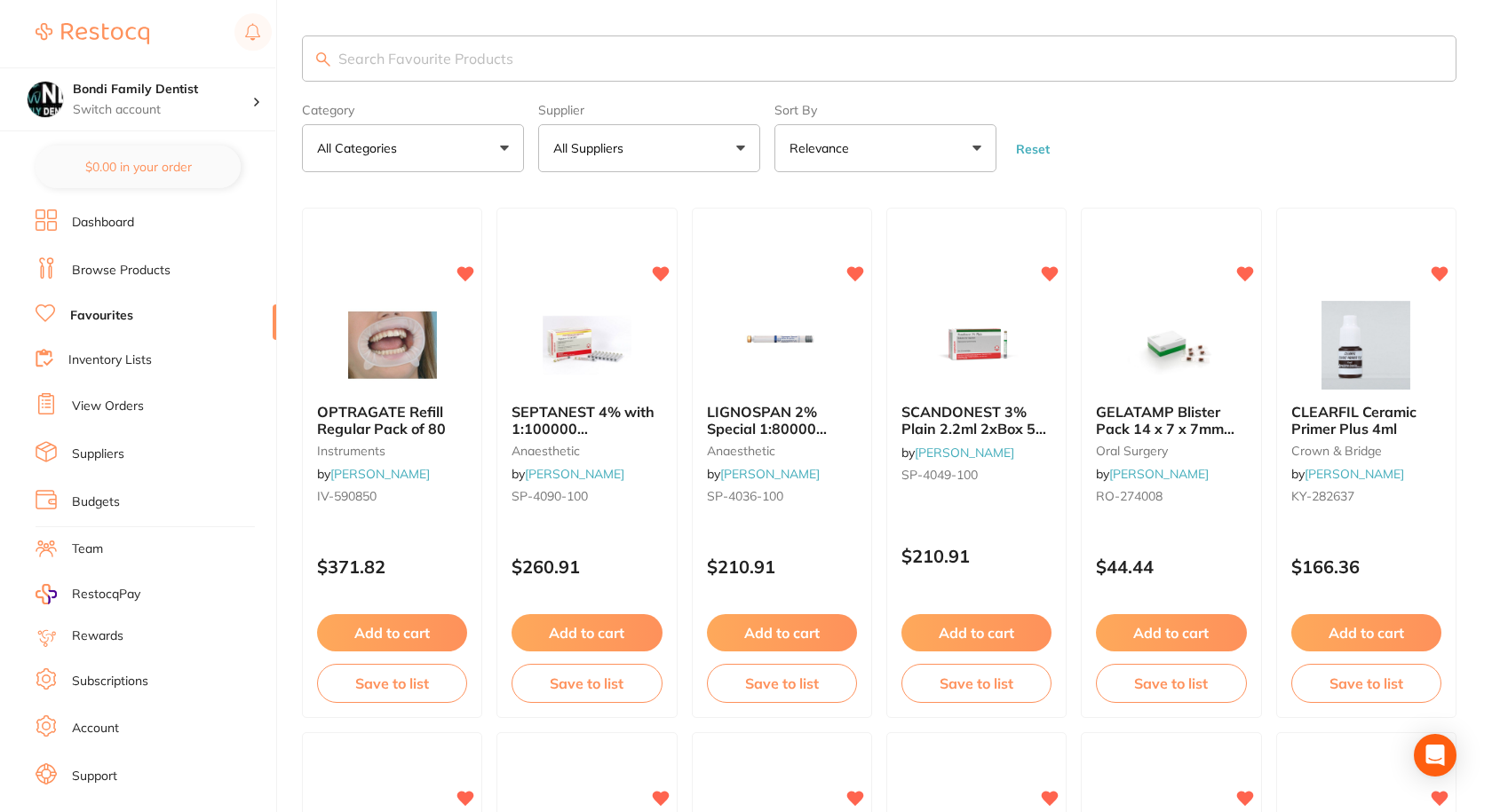
click at [482, 46] on input "search" at bounding box center [879, 58] width 1155 height 46
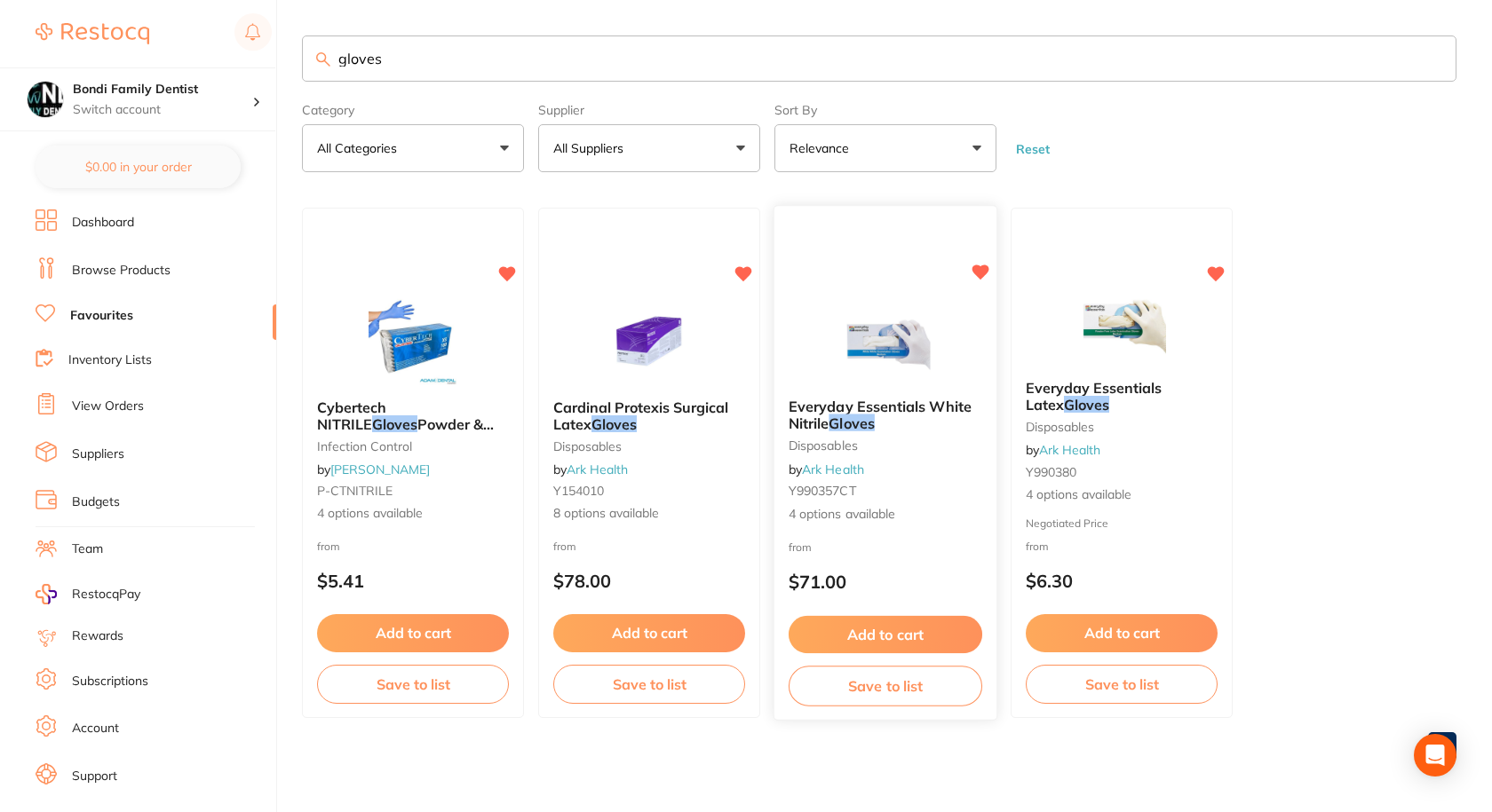
type input "gloves"
click at [912, 407] on span "Everyday Essentials White Nitrile" at bounding box center [880, 414] width 182 height 34
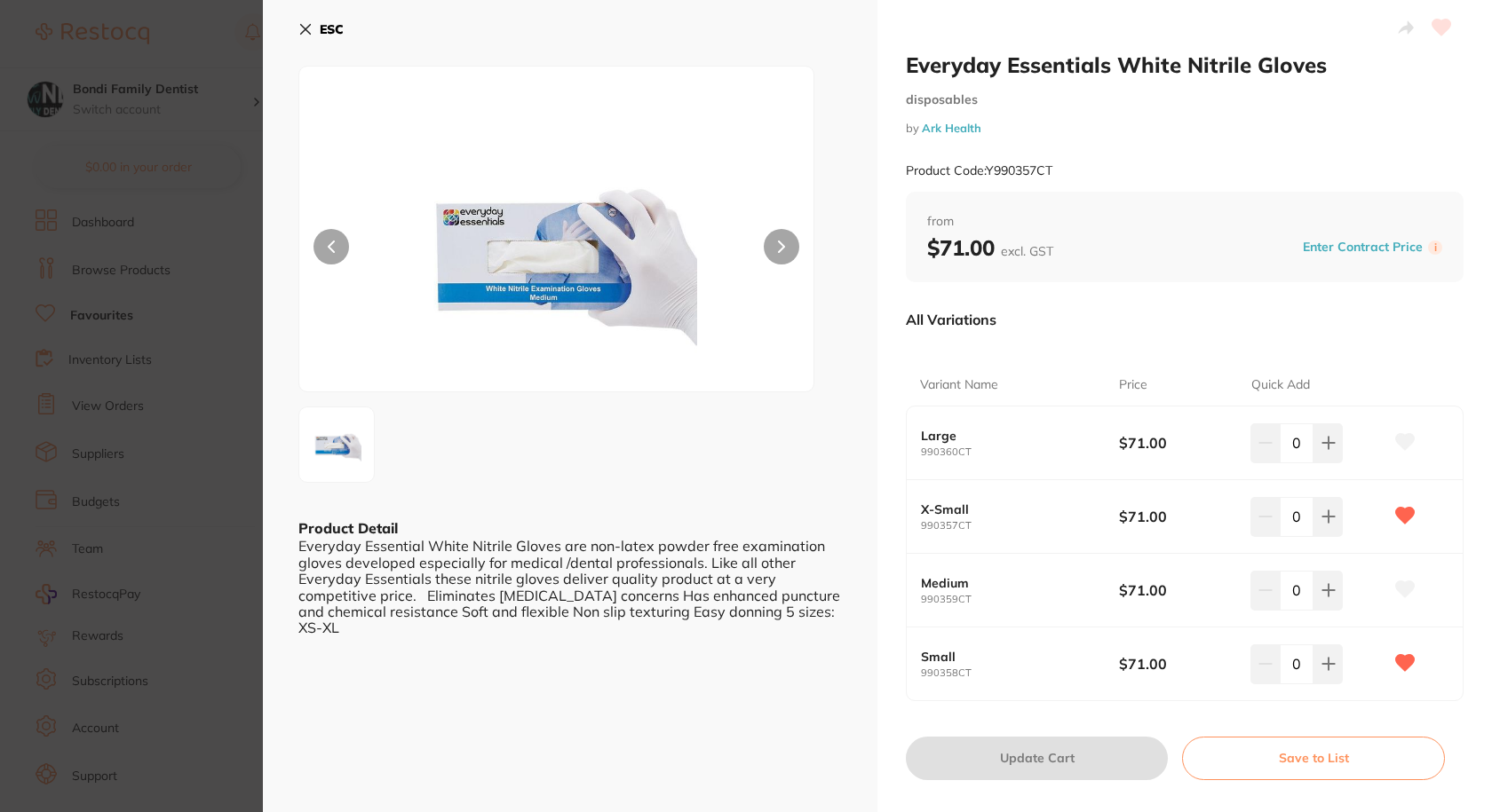
scroll to position [89, 0]
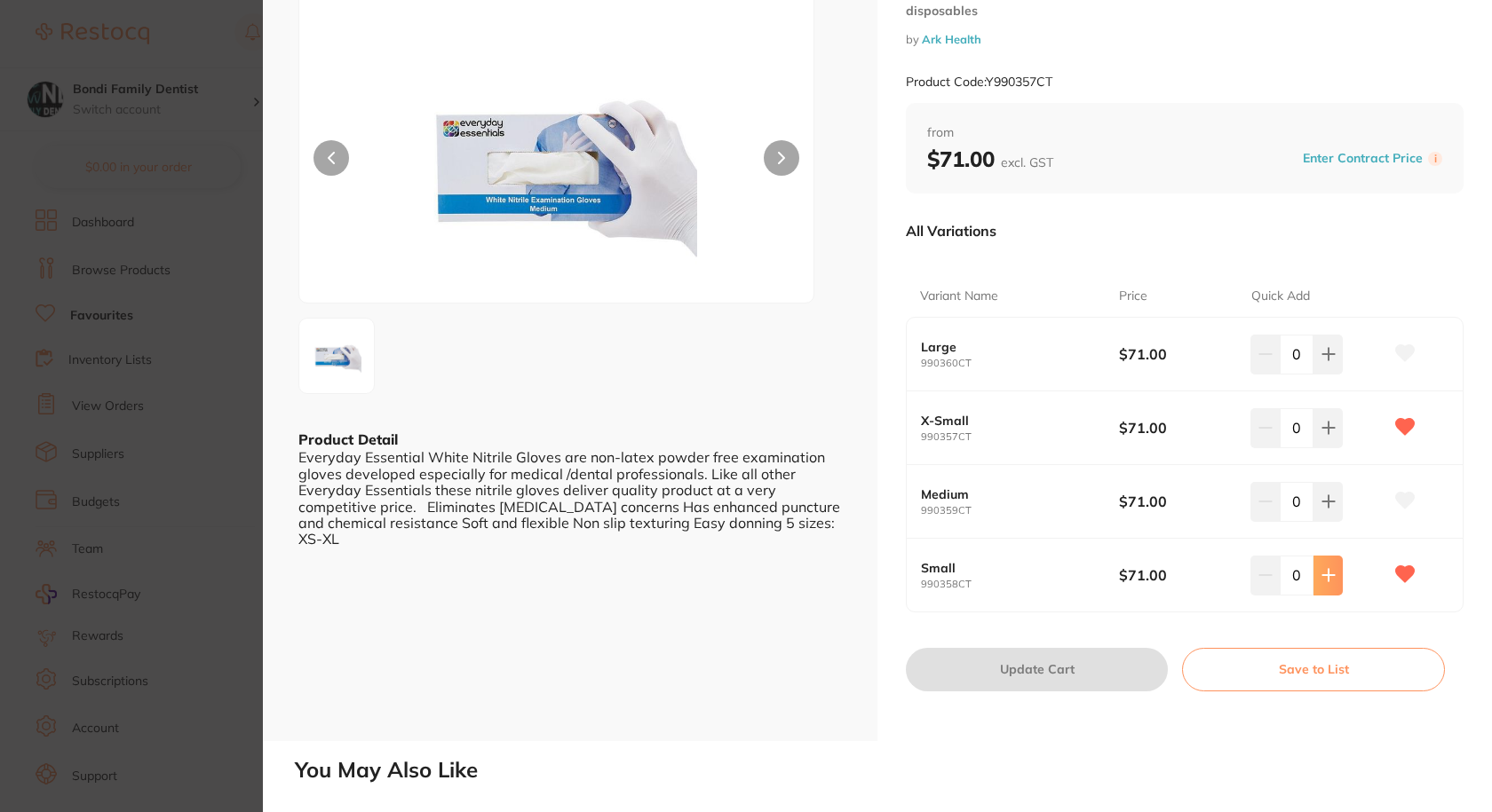
click at [1329, 574] on icon at bounding box center [1328, 575] width 14 height 14
type input "2"
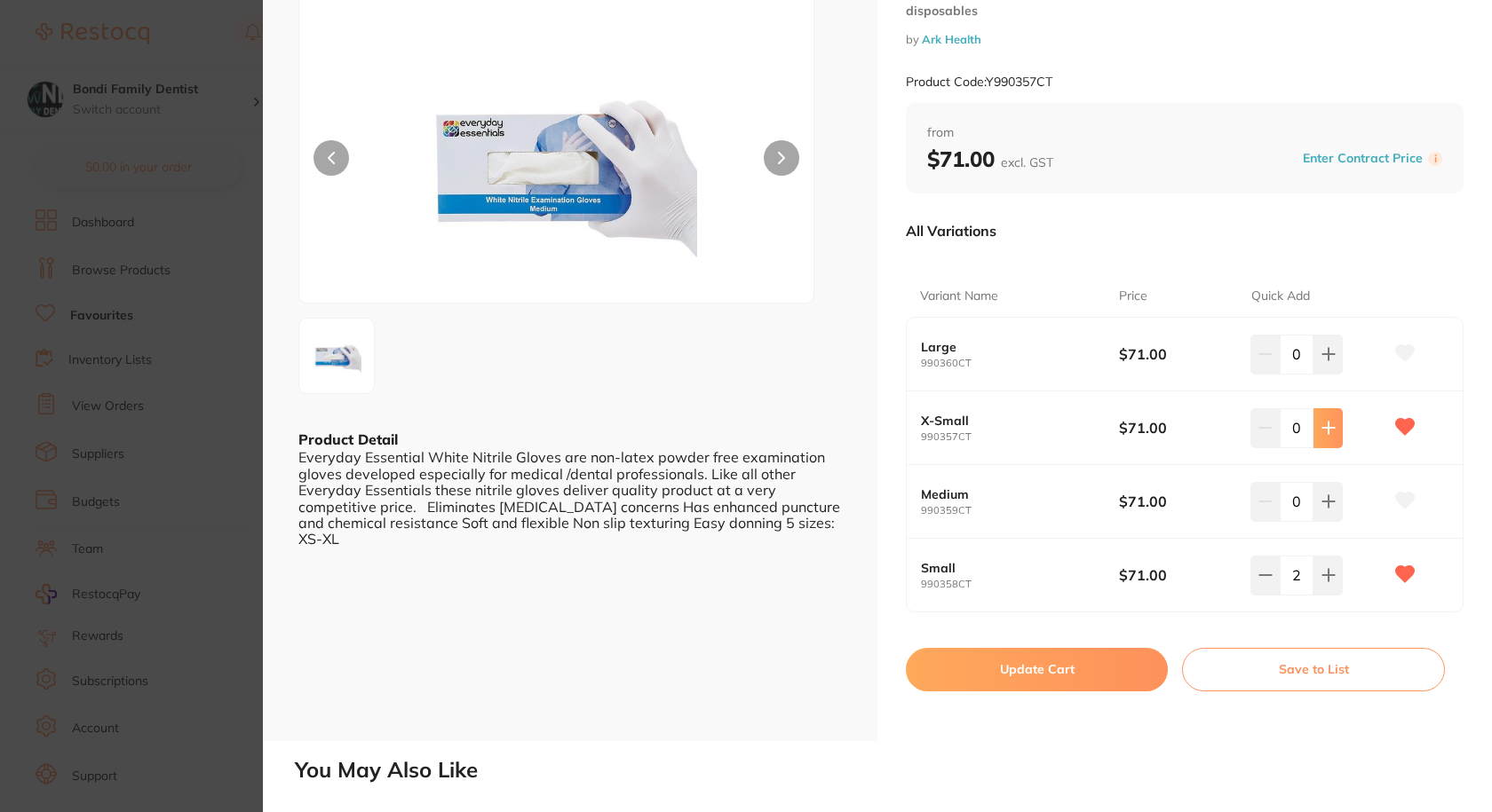
click at [1327, 429] on icon at bounding box center [1328, 429] width 12 height 12
type input "2"
click at [1050, 674] on button "Update Cart" at bounding box center [1036, 669] width 262 height 42
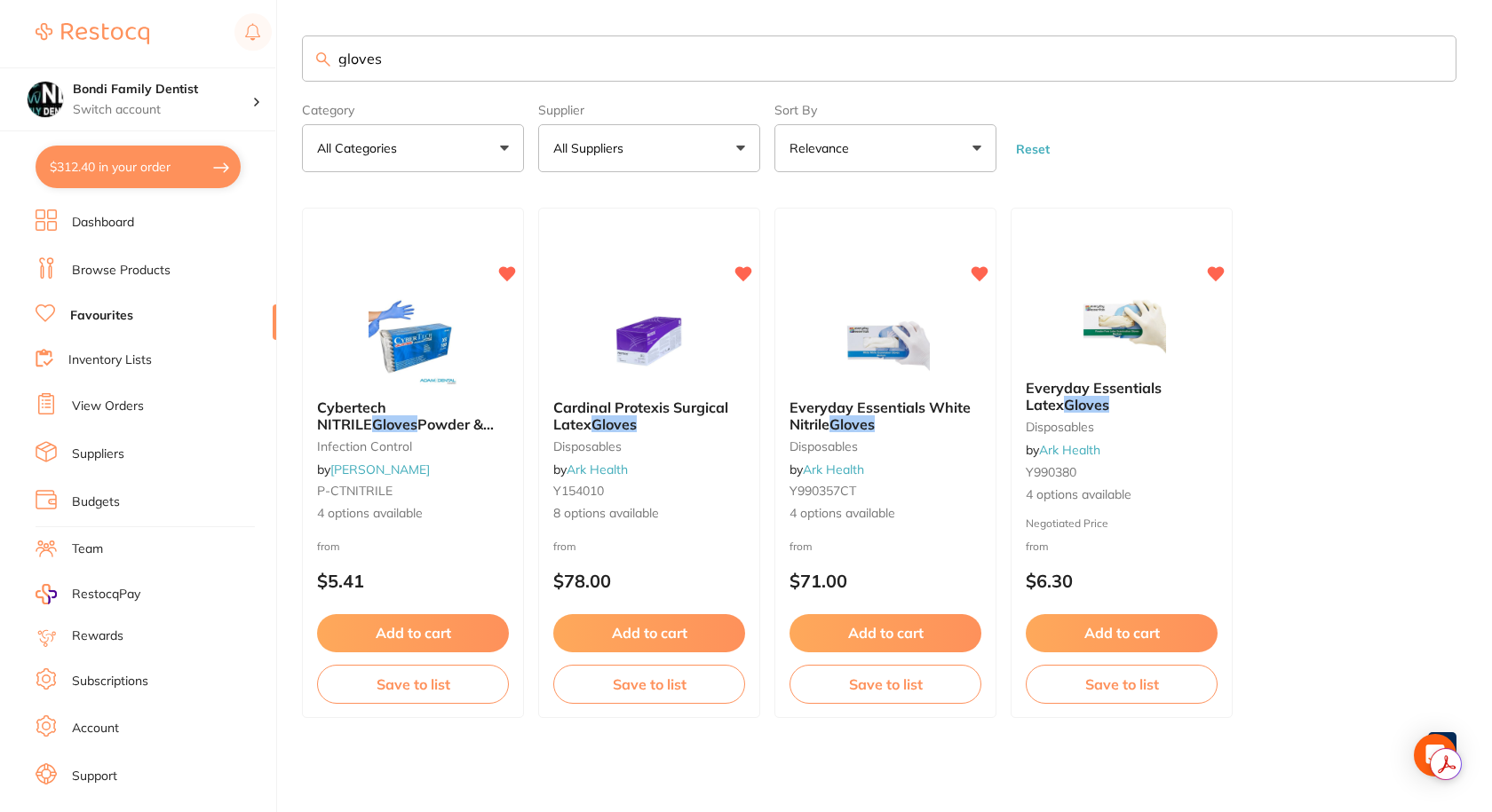
click at [169, 167] on button "$312.40 in your order" at bounding box center [137, 166] width 205 height 42
checkbox input "true"
checkbox input "false"
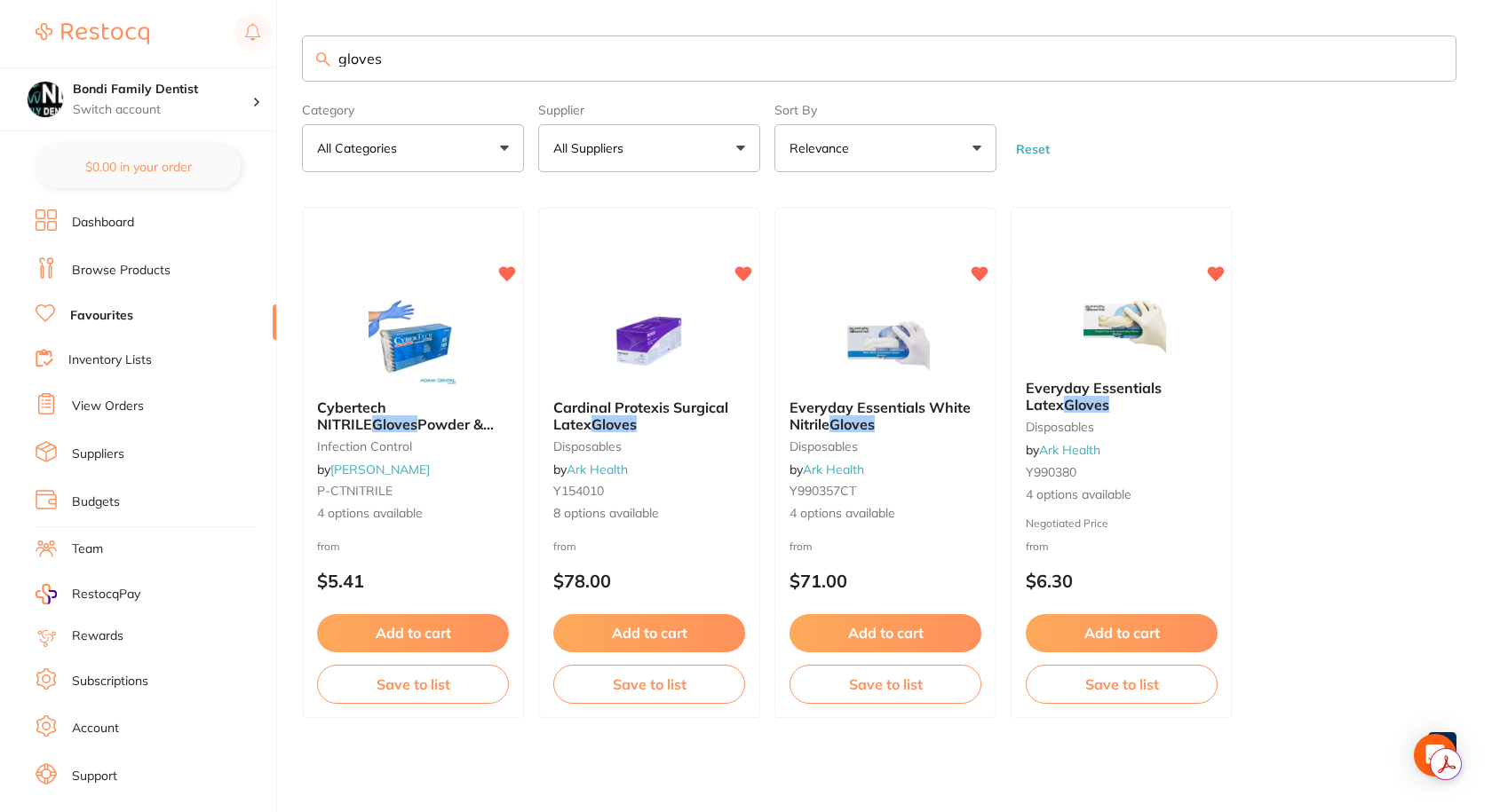
drag, startPoint x: 846, startPoint y: 418, endPoint x: 294, endPoint y: 664, distance: 604.3
click at [846, 418] on em "Gloves" at bounding box center [851, 425] width 45 height 18
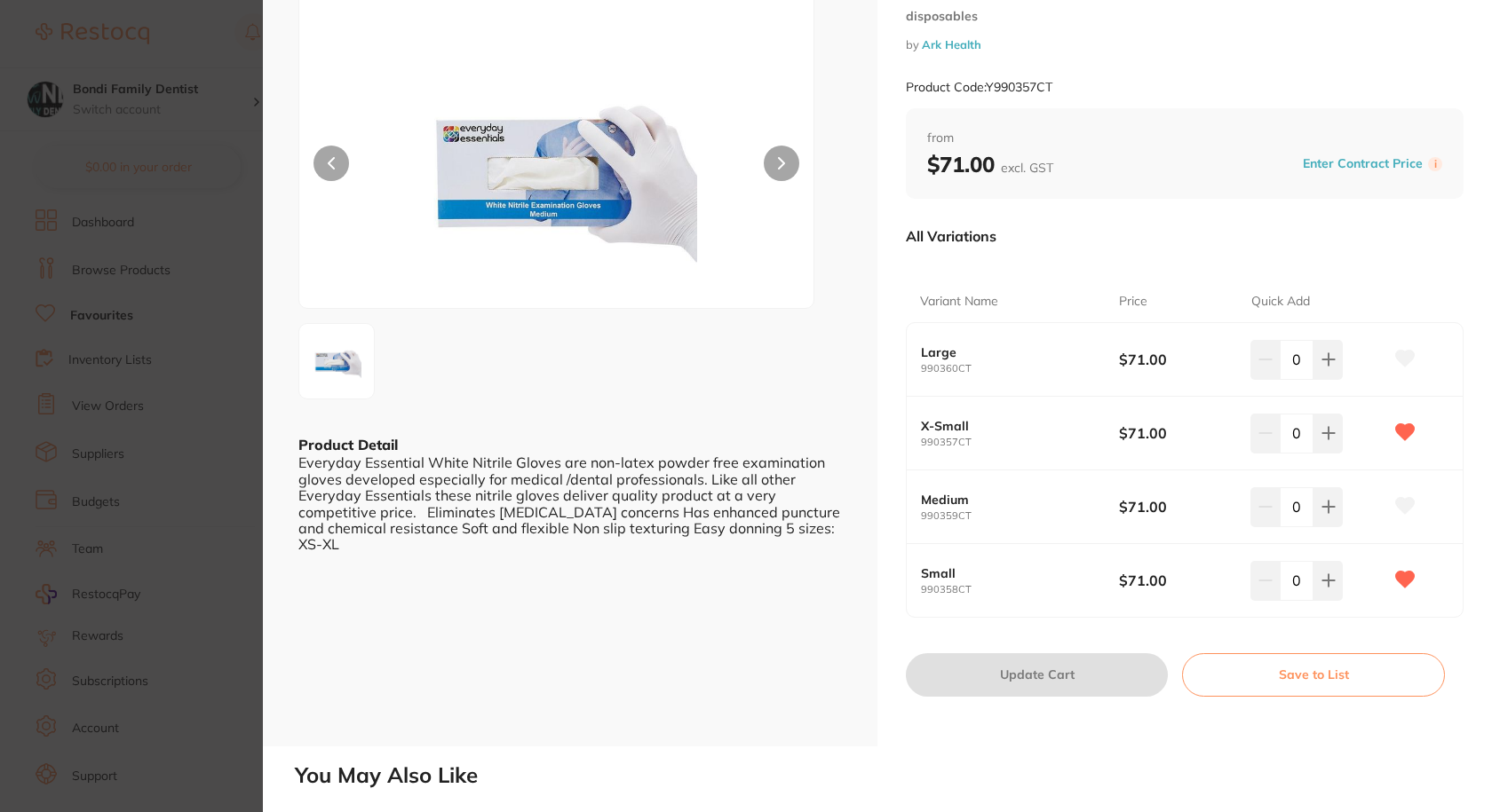
scroll to position [178, 0]
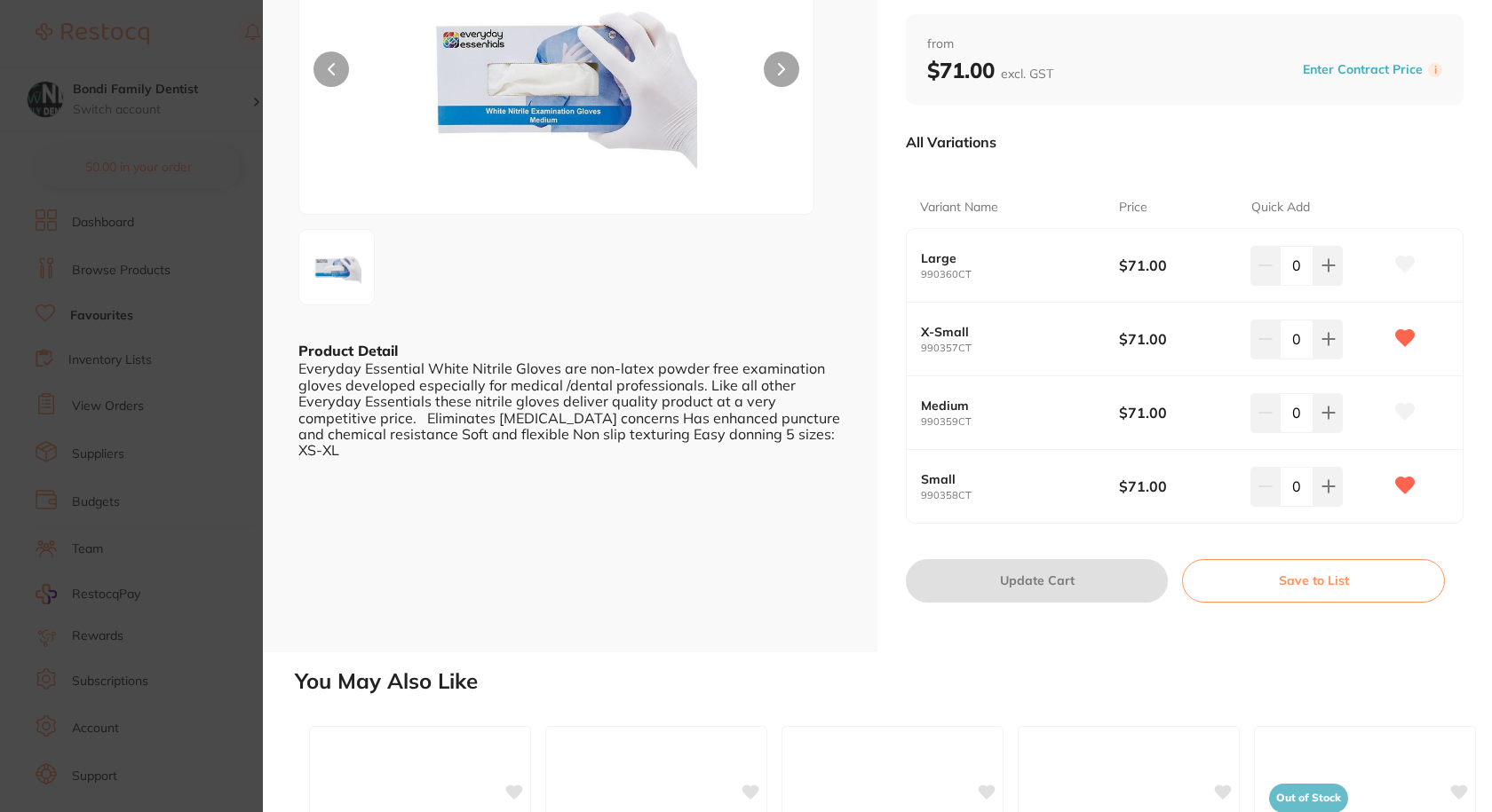
click at [331, 67] on icon at bounding box center [331, 69] width 5 height 11
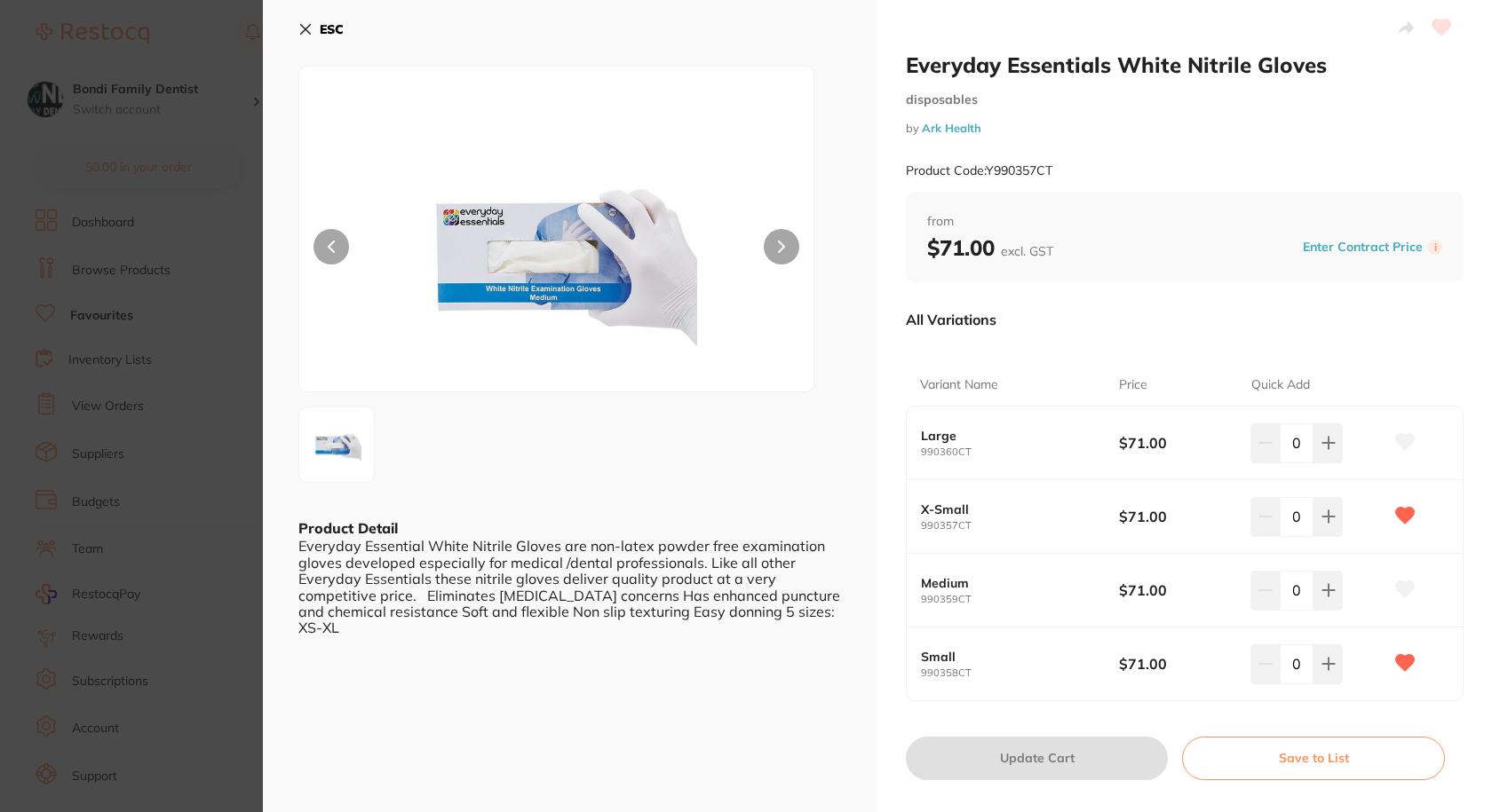
click at [302, 22] on button "ESC" at bounding box center [321, 28] width 45 height 30
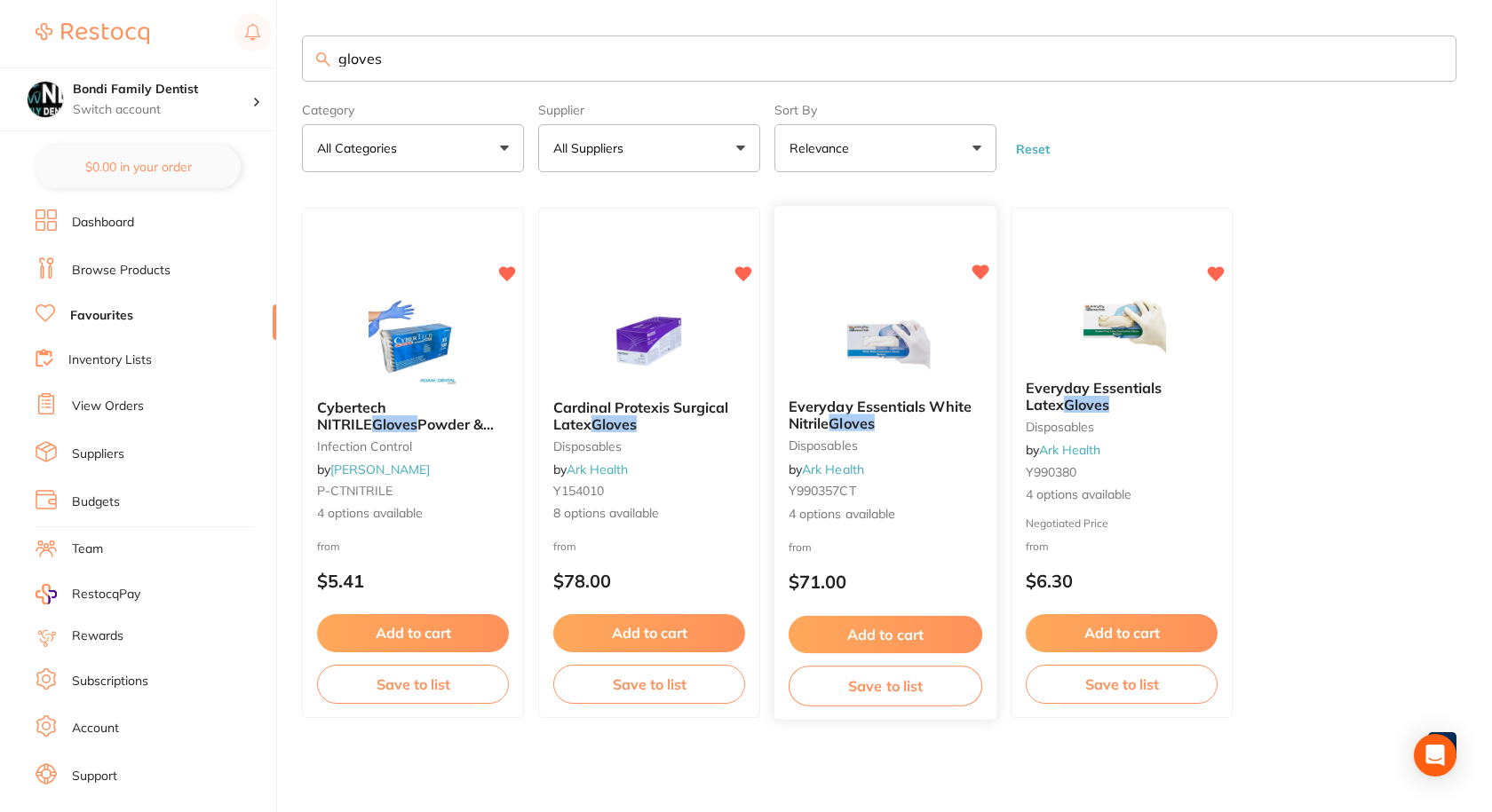
click at [862, 410] on span "Everyday Essentials White Nitrile" at bounding box center [880, 414] width 182 height 34
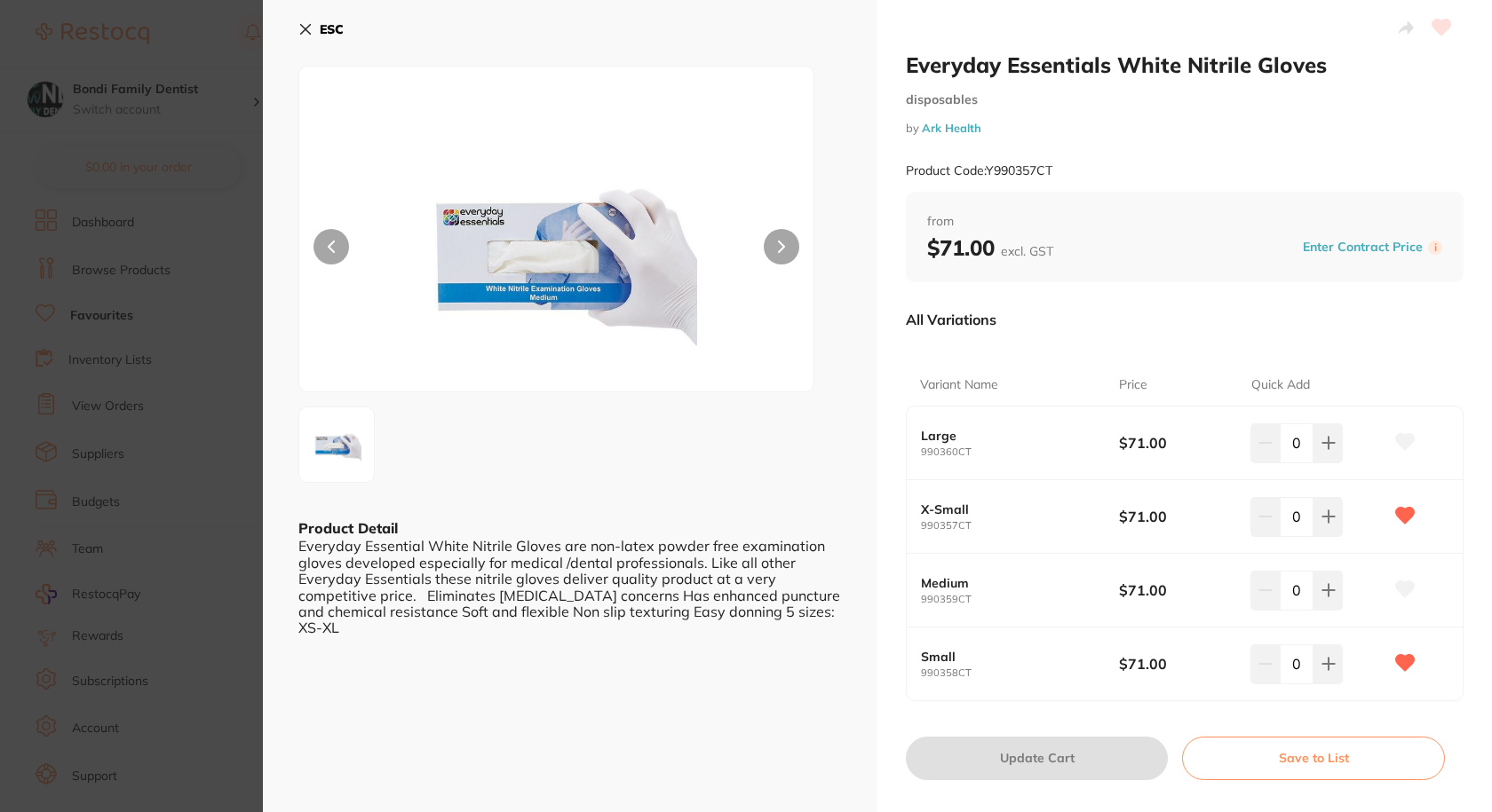
drag, startPoint x: 301, startPoint y: 25, endPoint x: 356, endPoint y: 141, distance: 128.4
click at [301, 25] on icon at bounding box center [306, 29] width 10 height 10
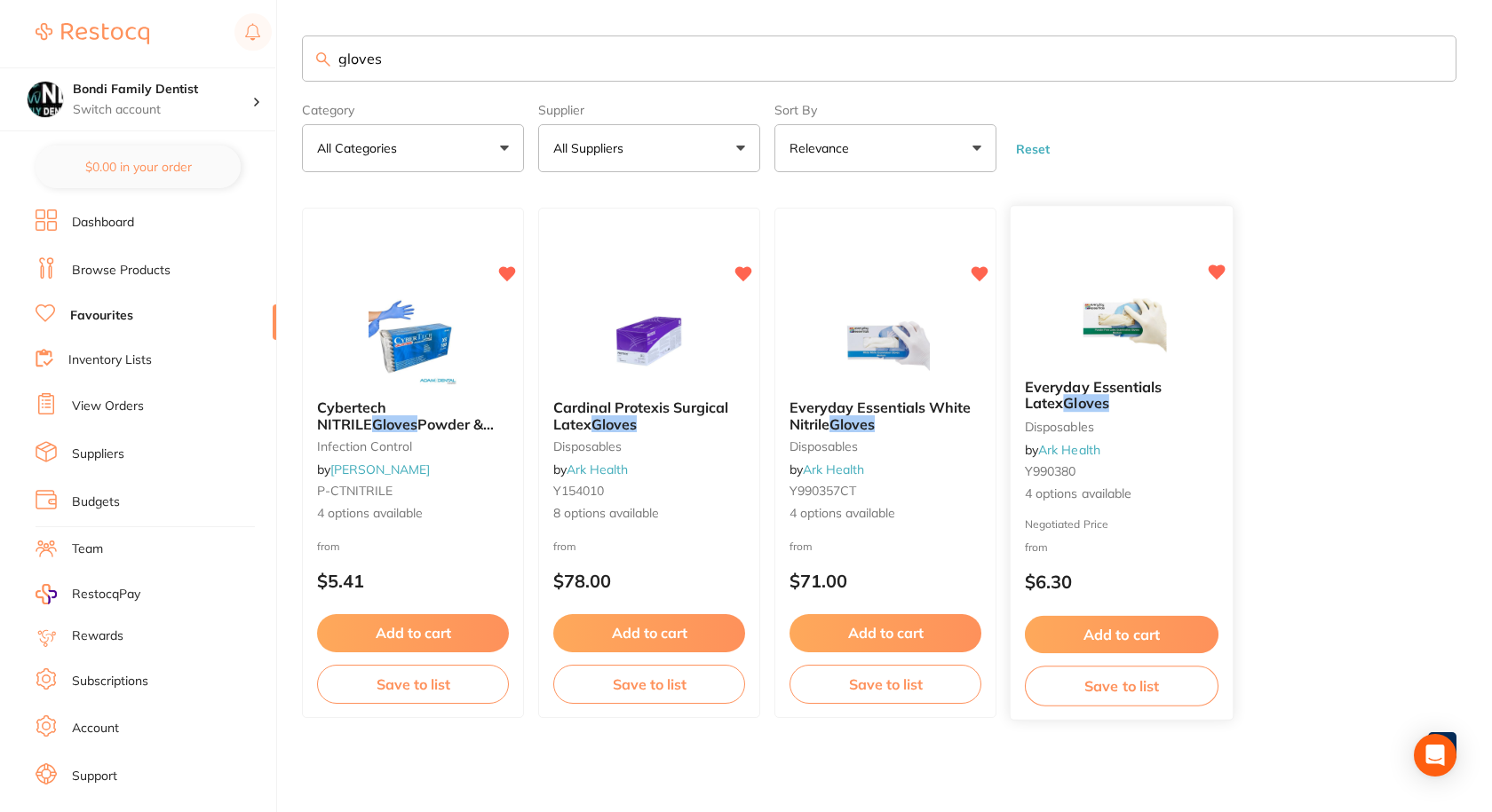
click at [1082, 394] on span "Everyday Essentials Latex" at bounding box center [1093, 395] width 137 height 34
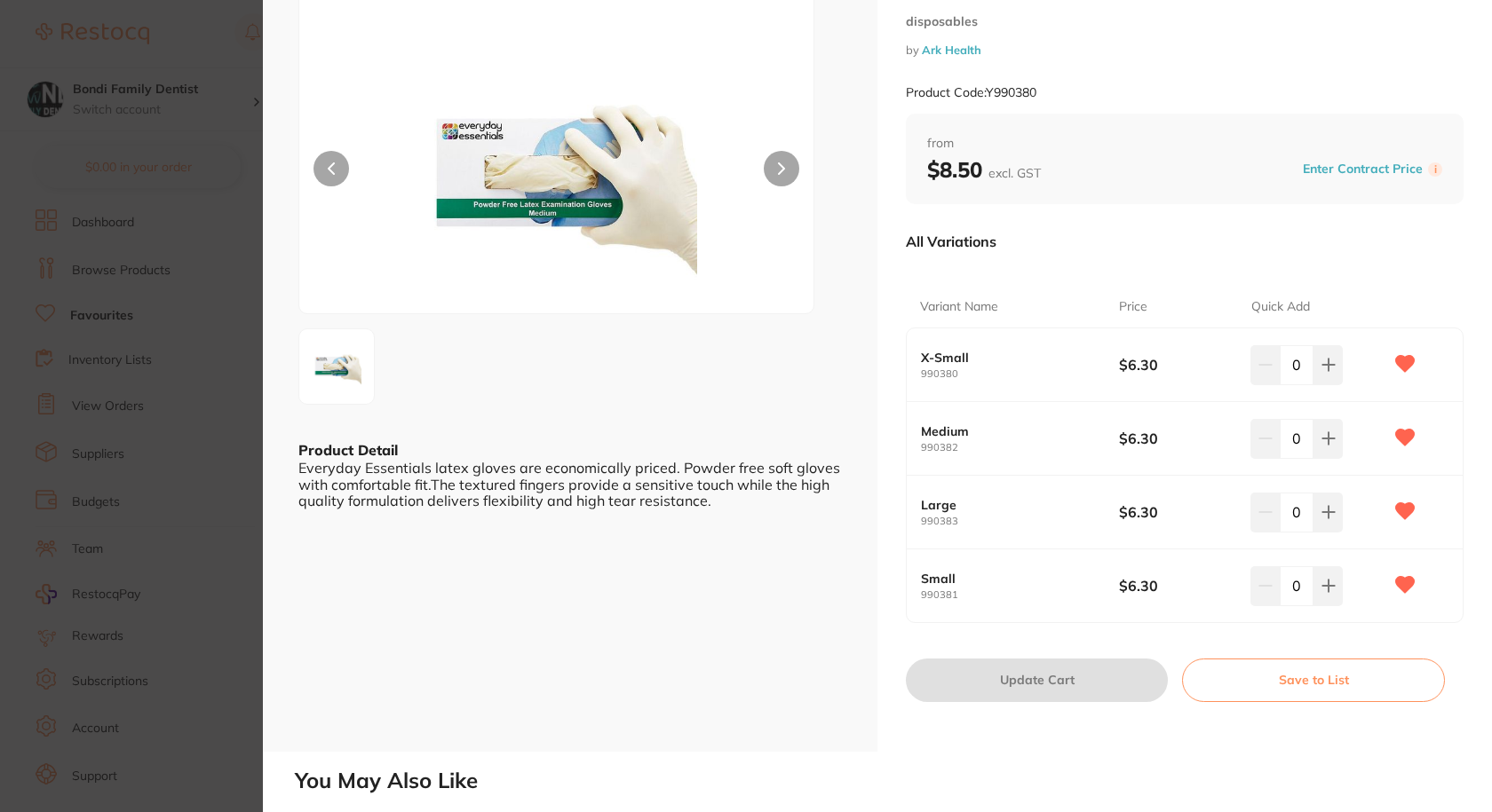
scroll to position [178, 0]
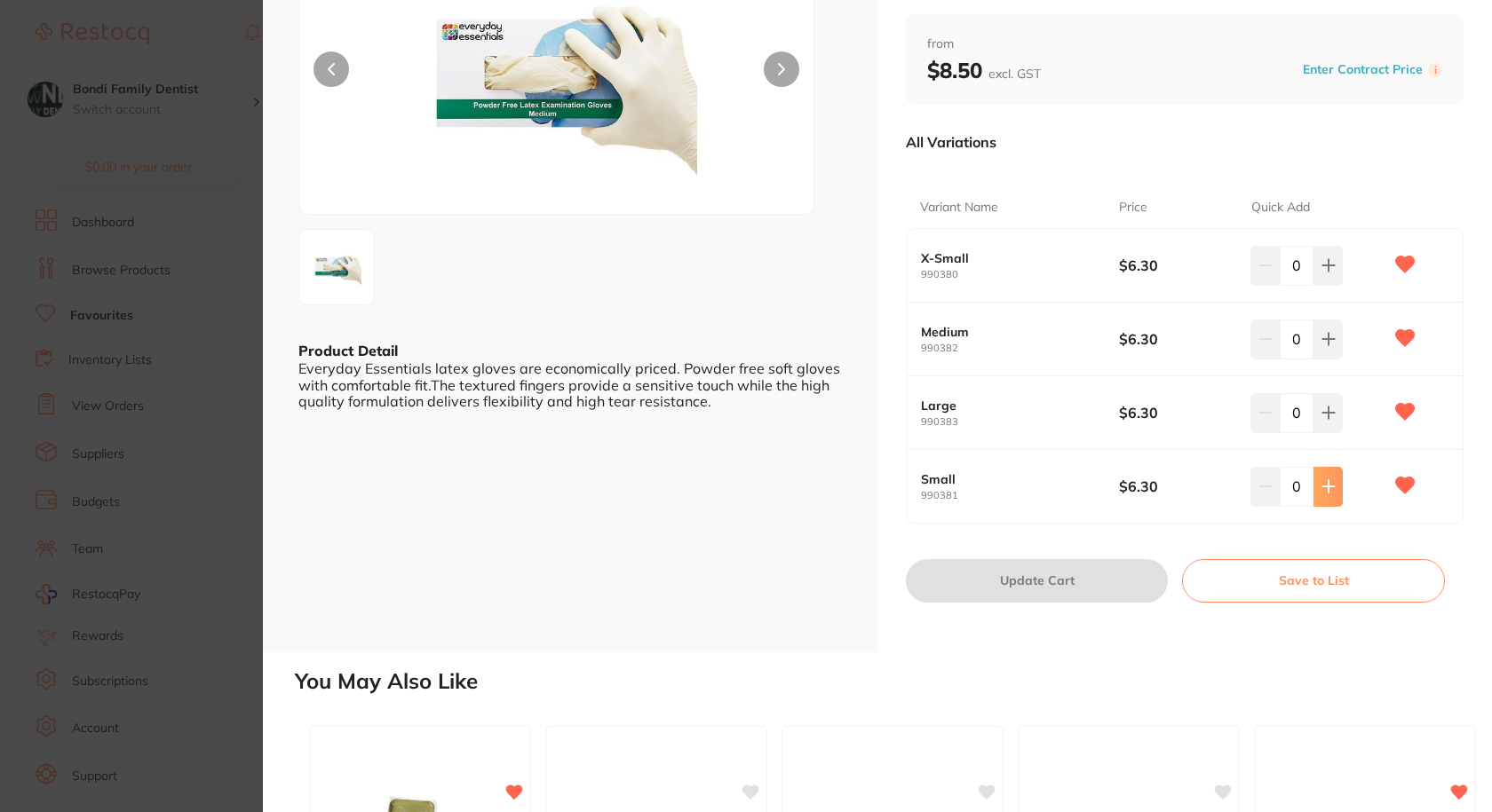
click at [1327, 492] on icon at bounding box center [1328, 486] width 14 height 14
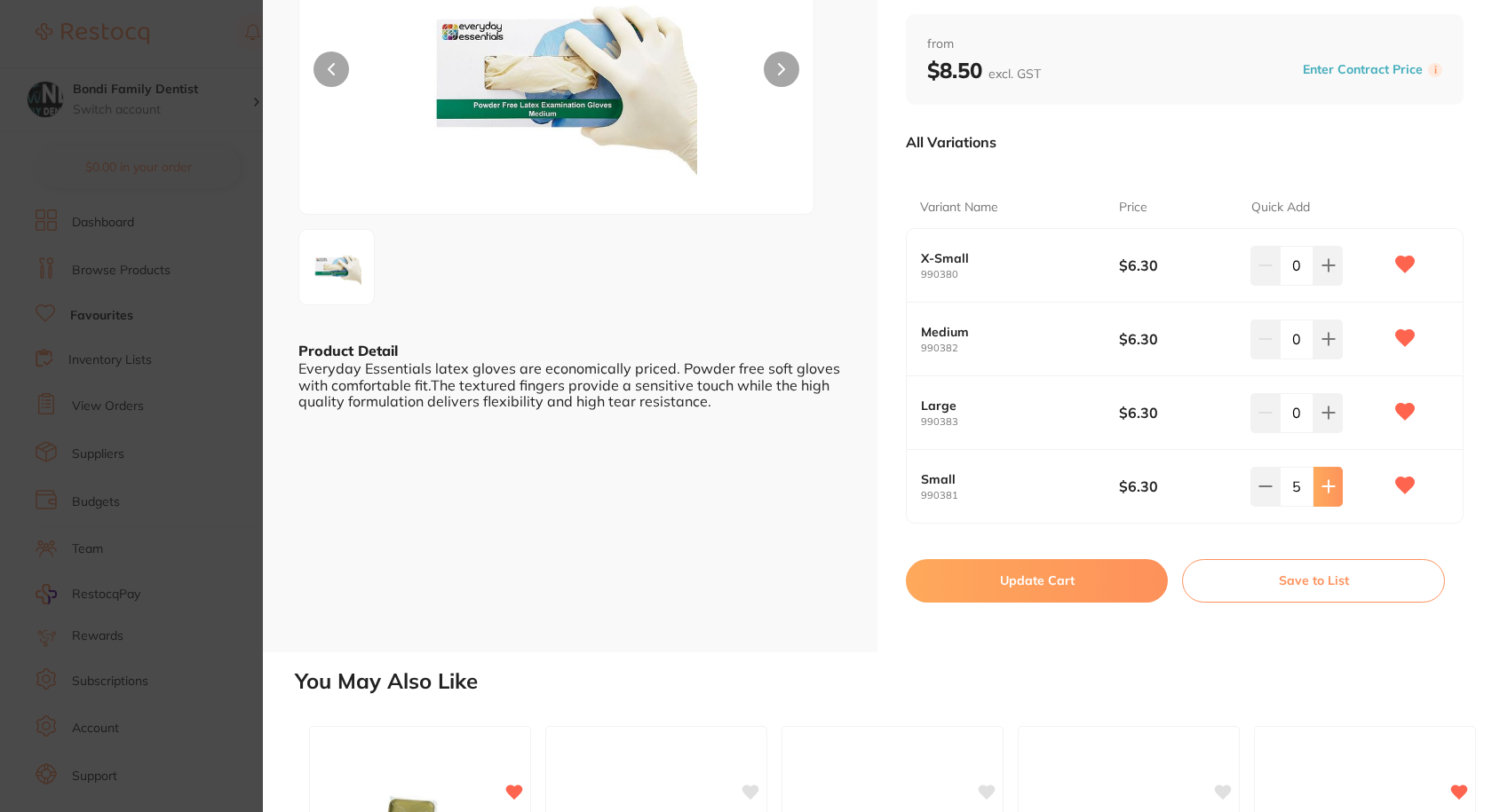
click at [1327, 492] on icon at bounding box center [1328, 486] width 14 height 14
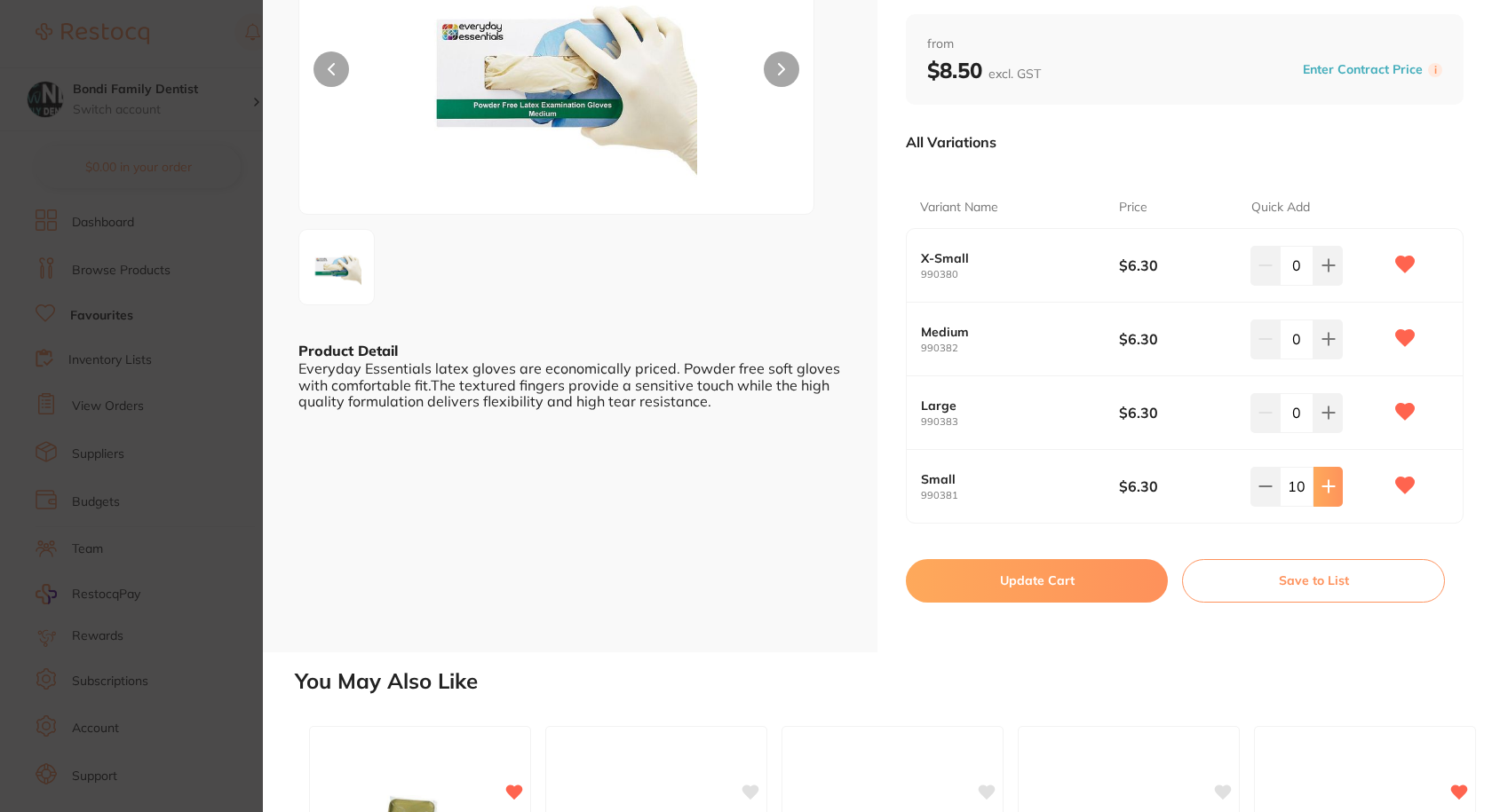
click at [1326, 492] on icon at bounding box center [1328, 486] width 14 height 14
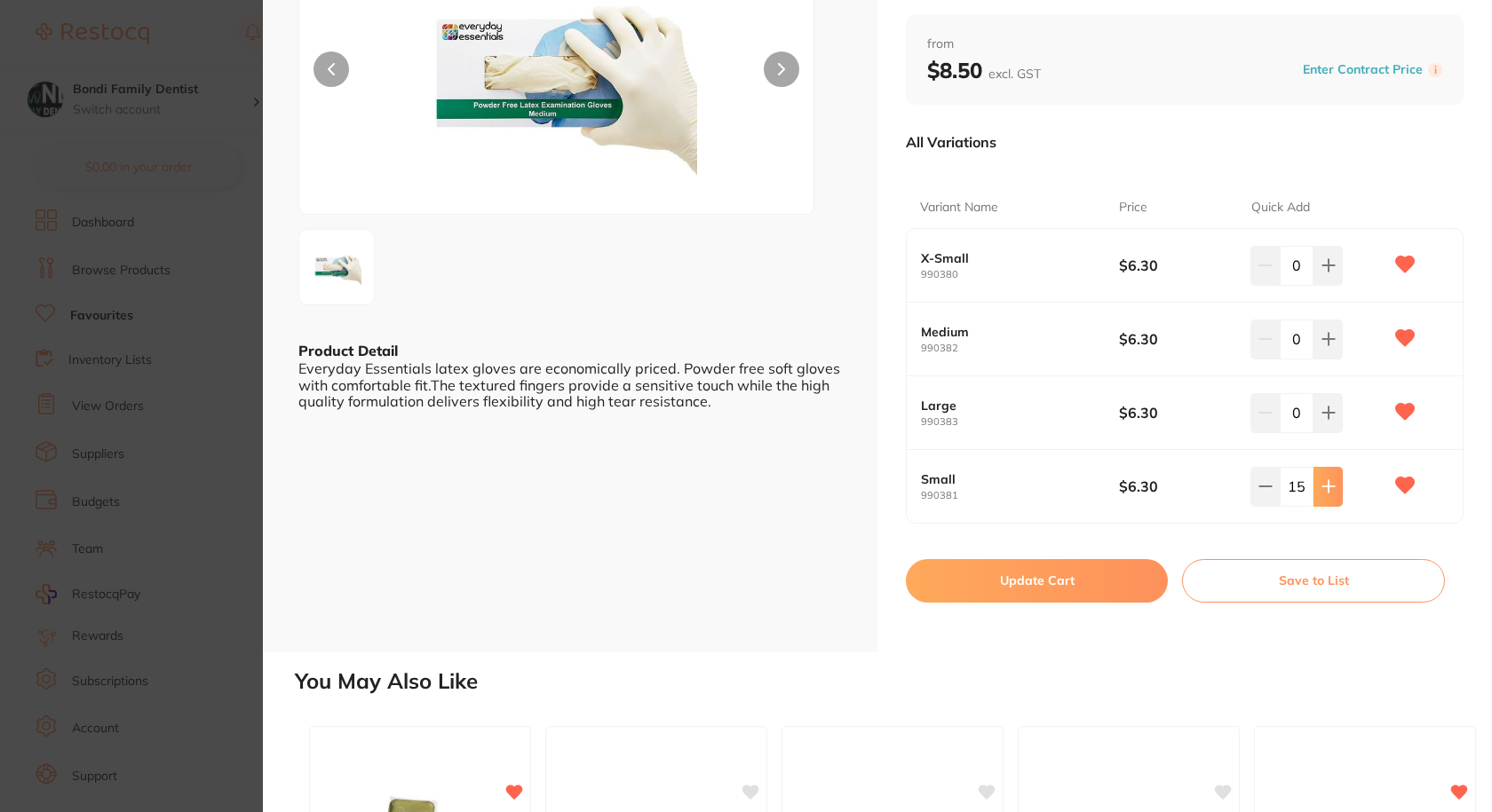
click at [1326, 492] on icon at bounding box center [1328, 486] width 14 height 14
click at [1325, 492] on icon at bounding box center [1328, 486] width 14 height 14
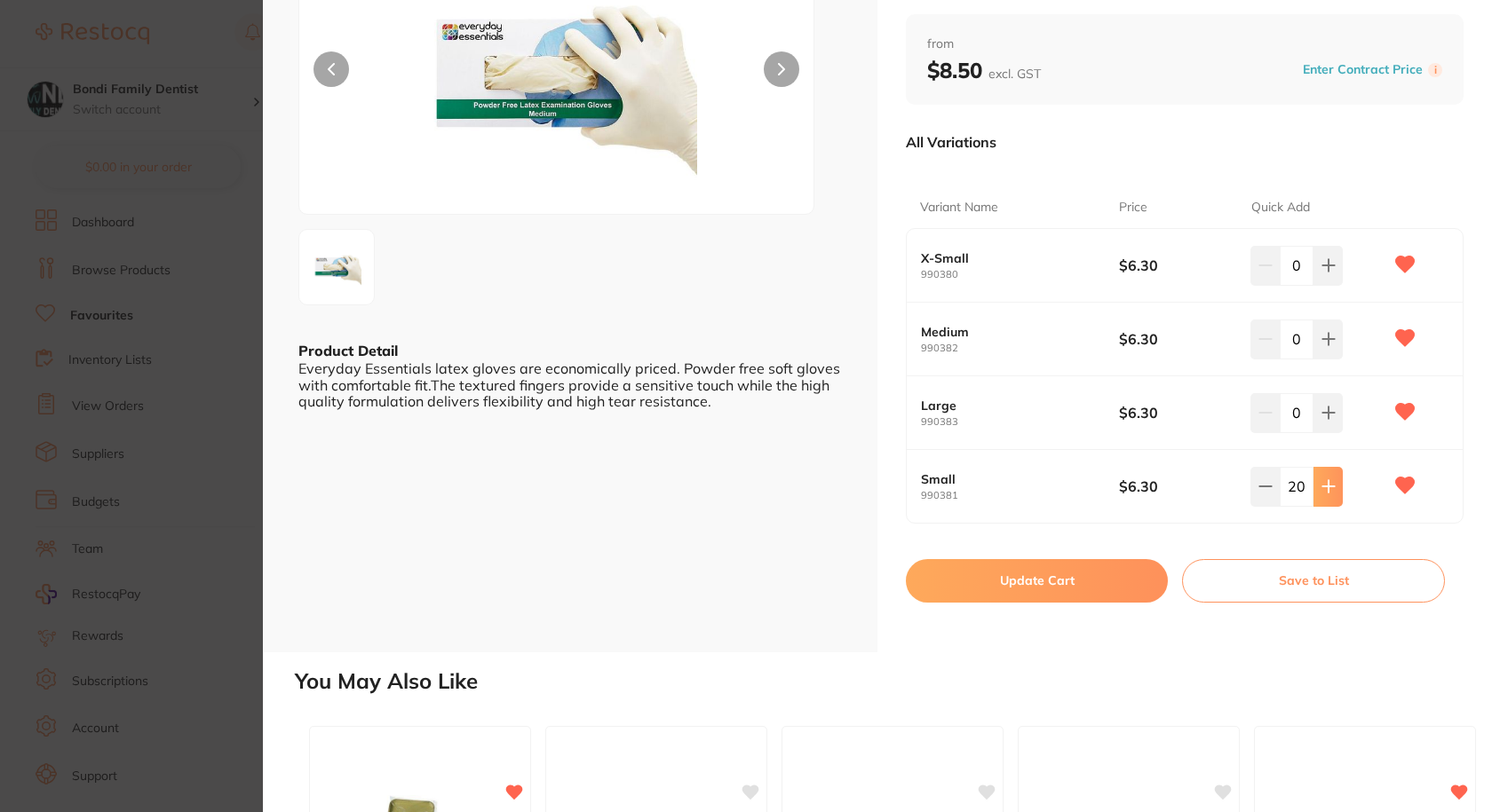
click at [1325, 492] on icon at bounding box center [1328, 486] width 14 height 14
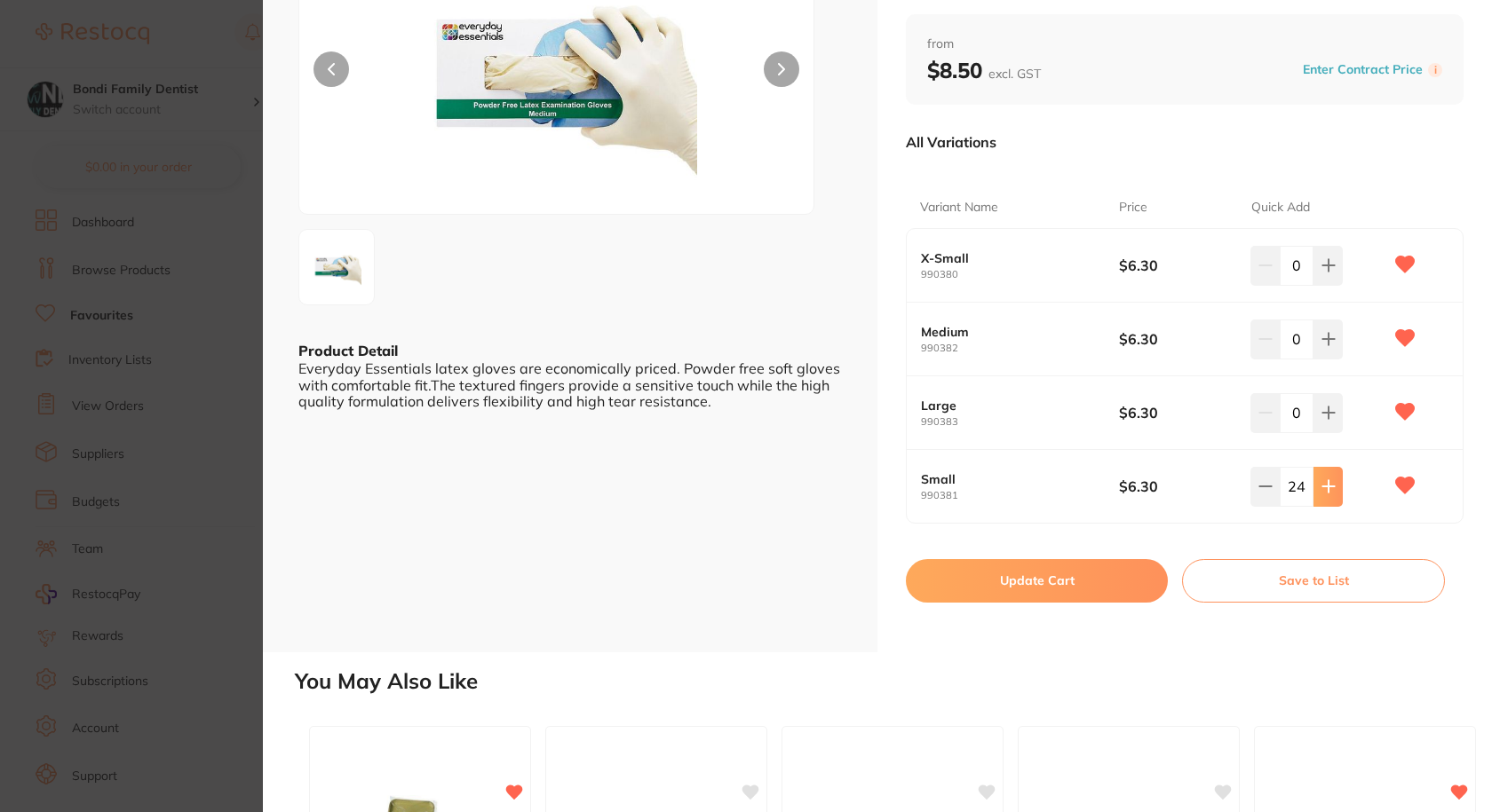
click at [1325, 492] on icon at bounding box center [1328, 486] width 14 height 14
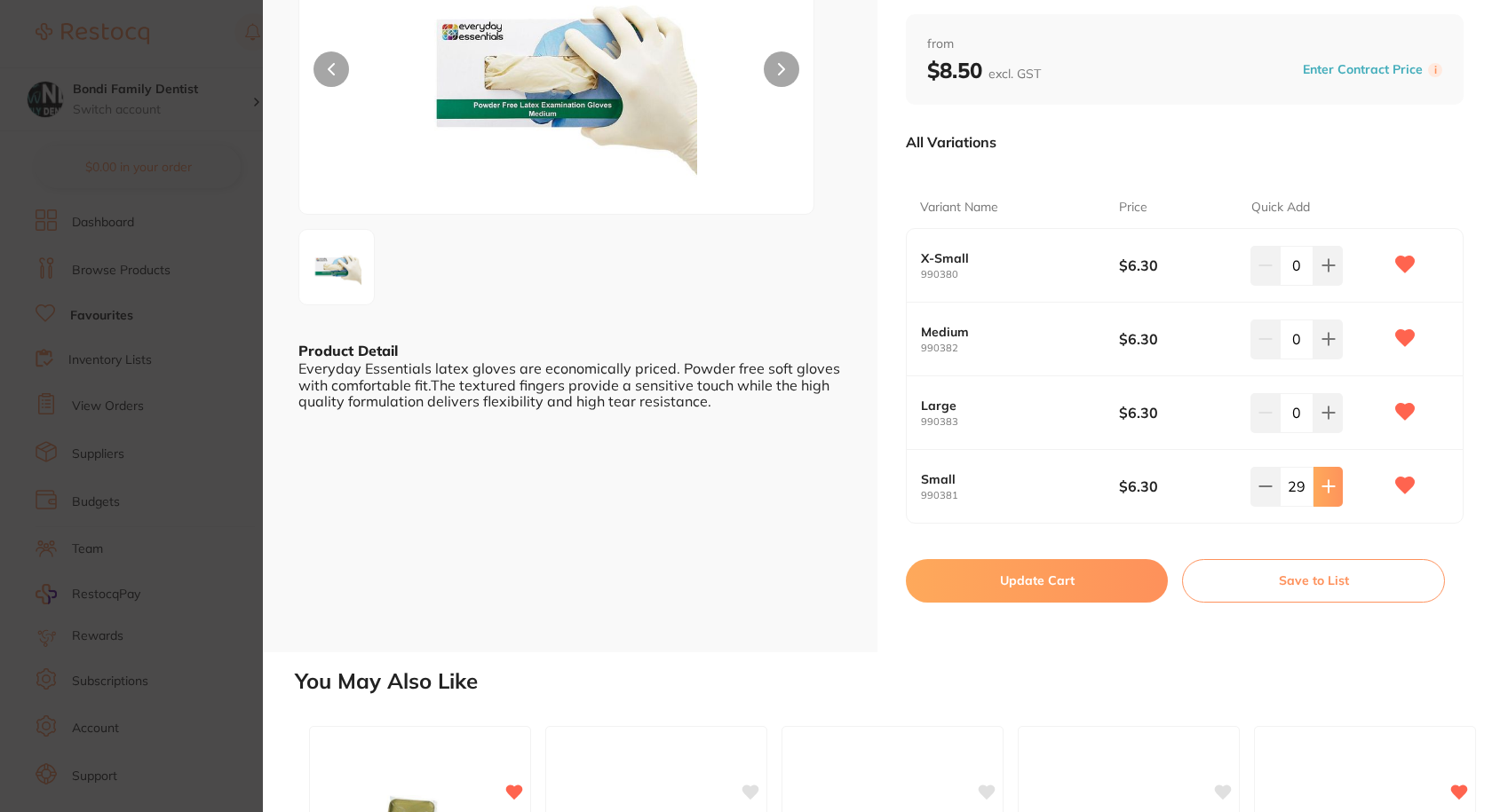
type input "30"
click at [1038, 584] on button "Update Cart" at bounding box center [1036, 580] width 262 height 42
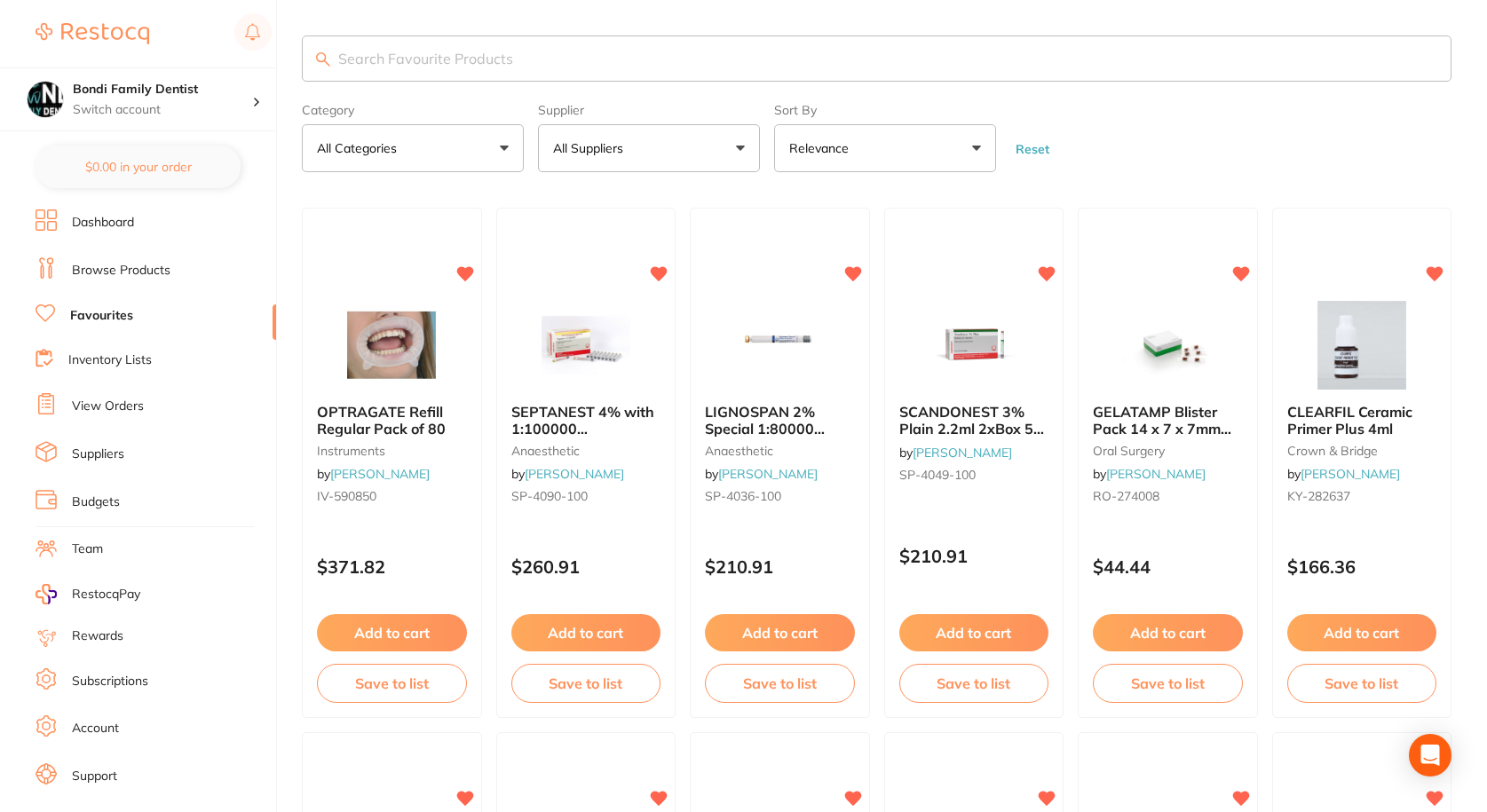
click at [121, 265] on link "Browse Products" at bounding box center [121, 271] width 98 height 18
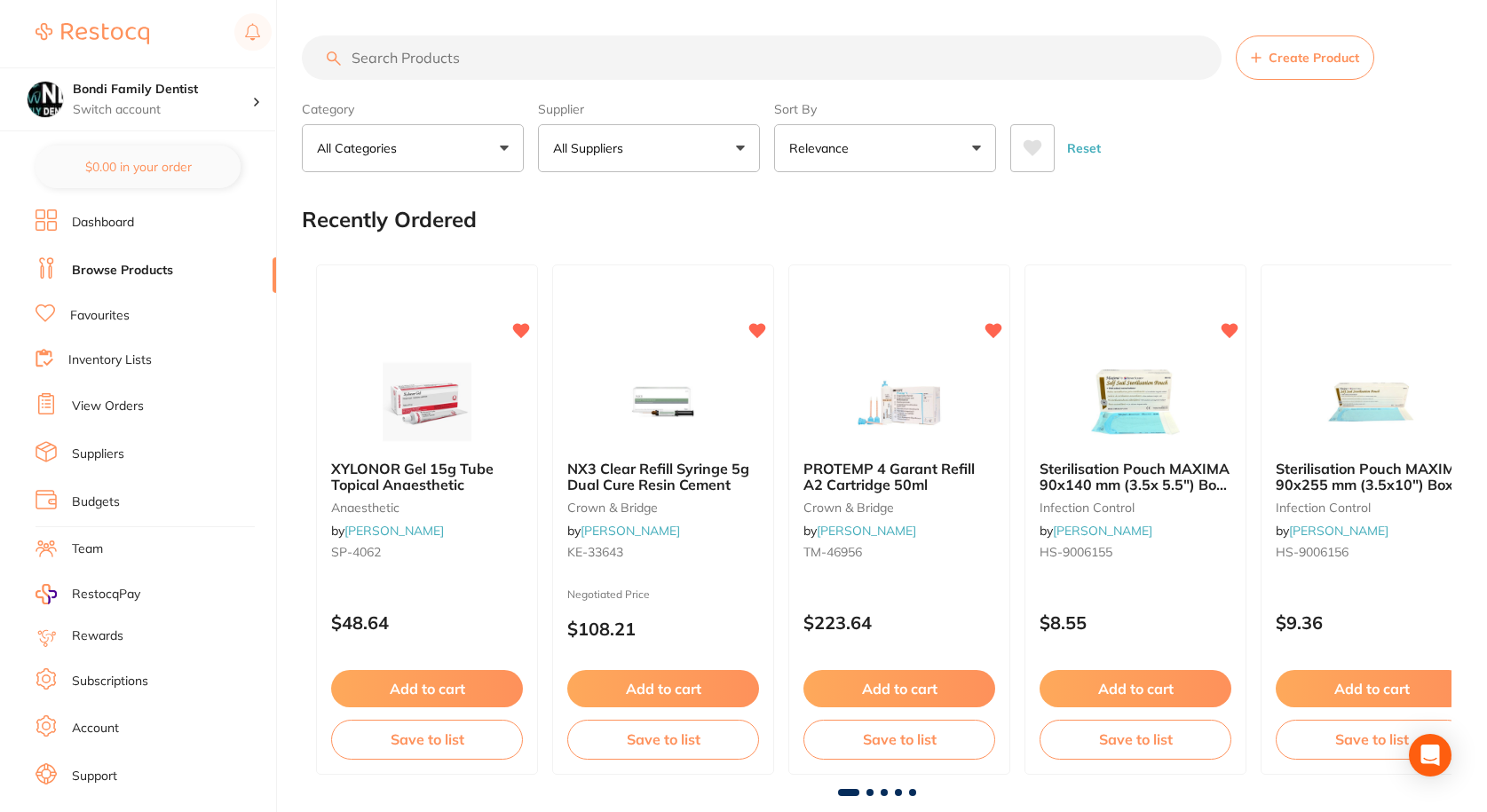
click at [96, 211] on li "Dashboard" at bounding box center [155, 223] width 240 height 26
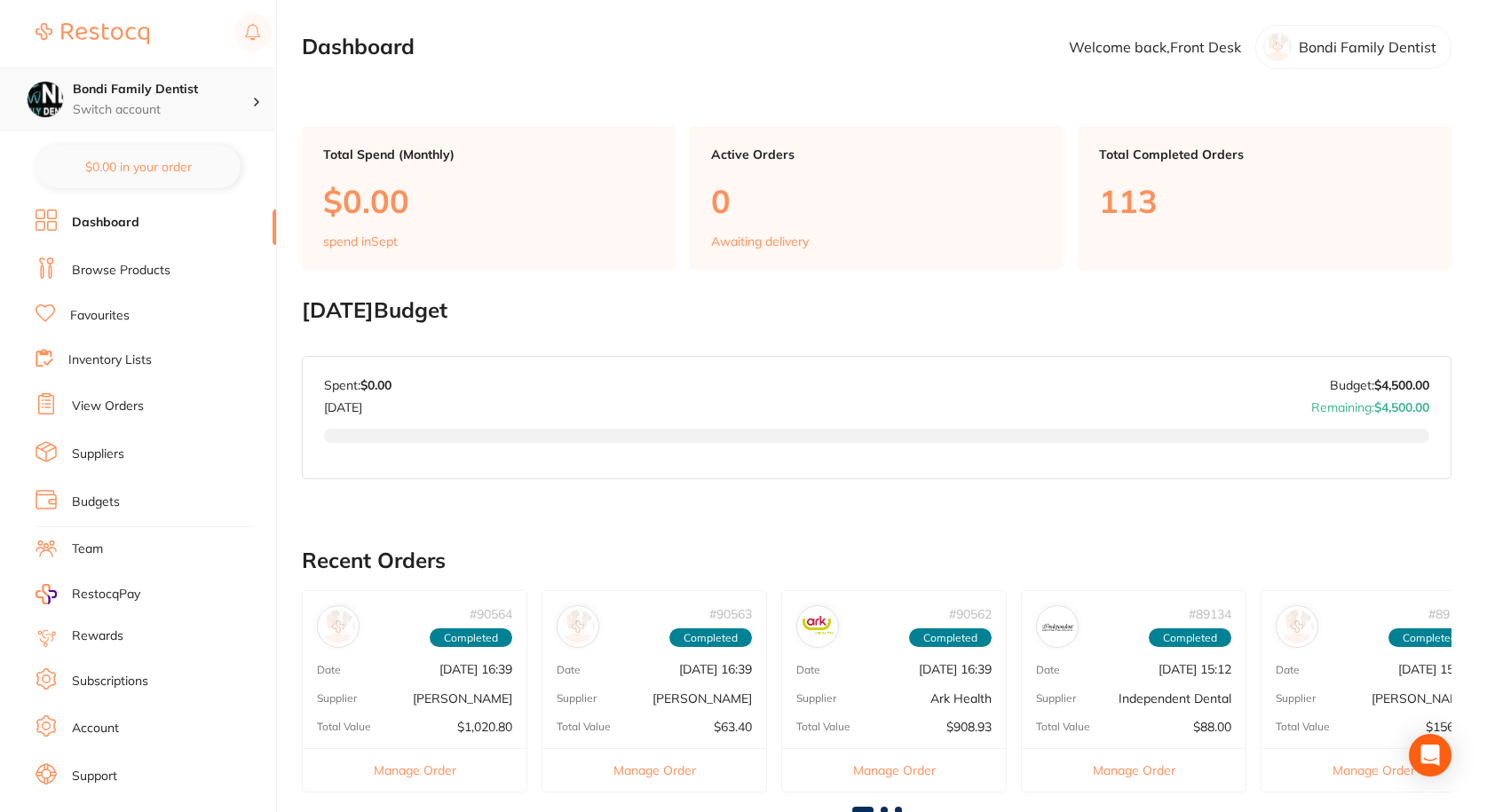
click at [46, 93] on img at bounding box center [45, 99] width 35 height 35
click at [637, 61] on section "Dashboard Welcome back, Front Desk Bondi Family Dentist" at bounding box center [877, 46] width 1150 height 44
click at [1427, 762] on icon "Open Intercom Messenger" at bounding box center [1429, 755] width 21 height 24
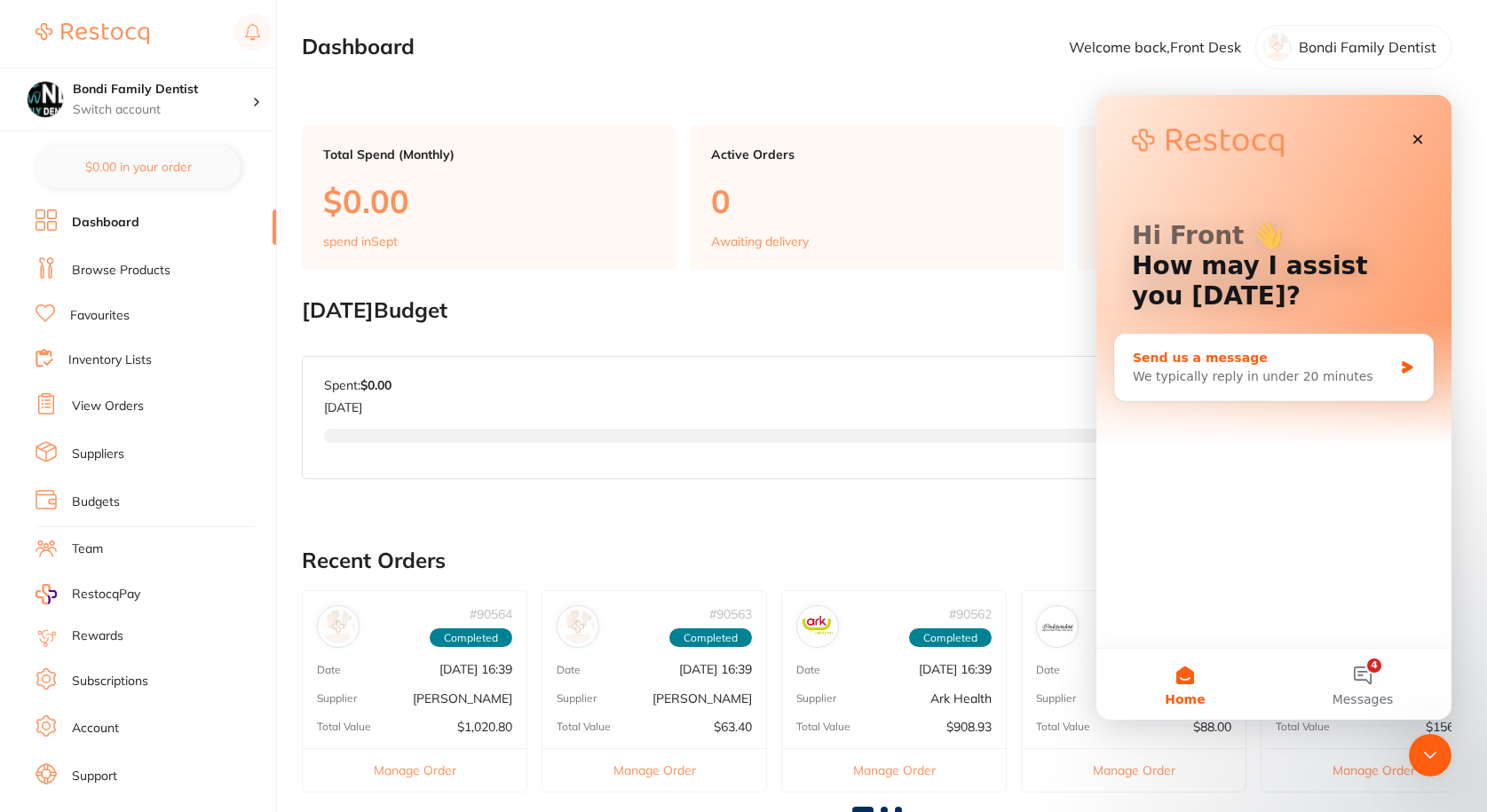
click at [1321, 376] on div "We typically reply in under 20 minutes" at bounding box center [1262, 377] width 260 height 19
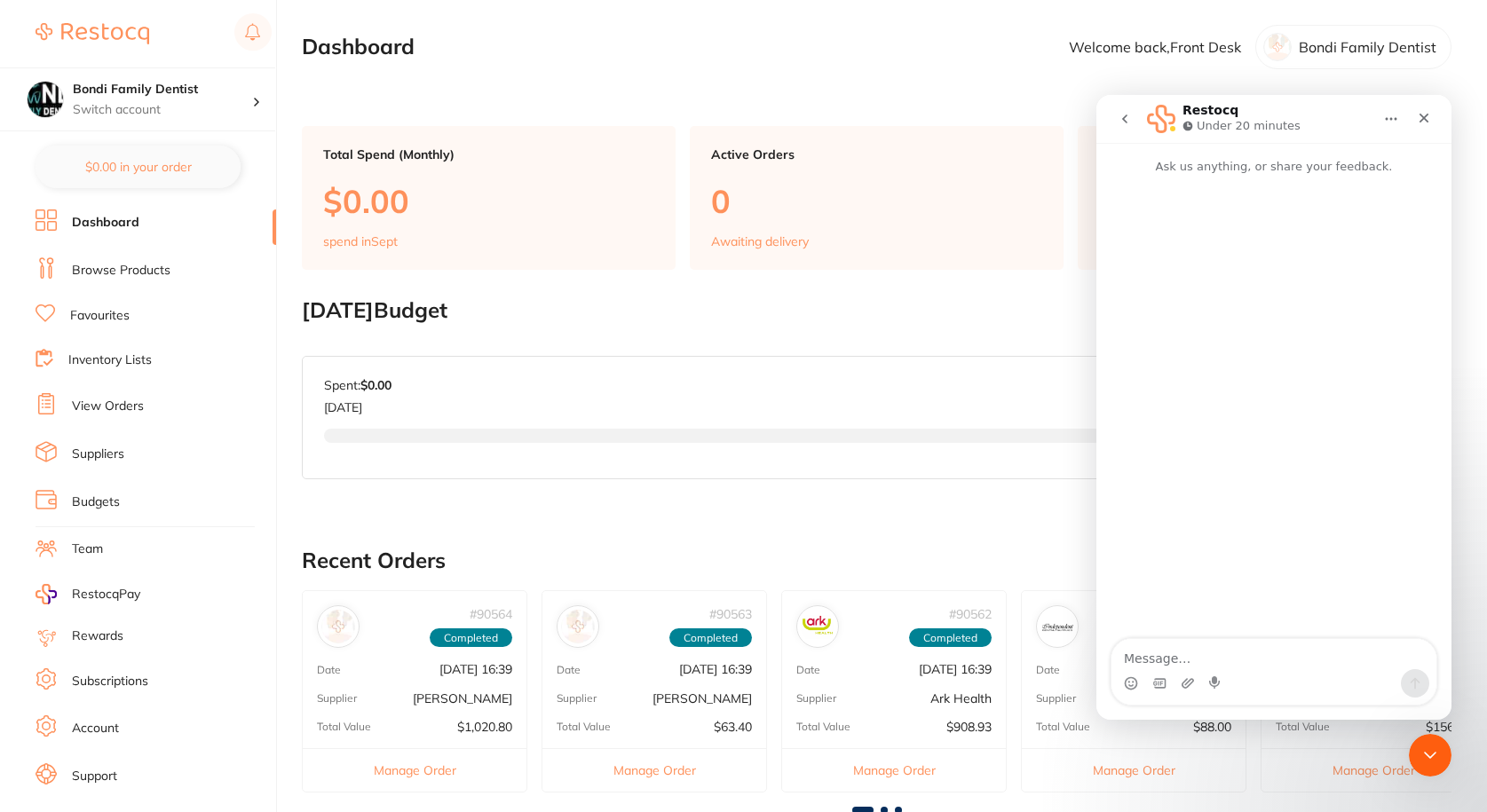
click at [1165, 661] on textarea "Message…" at bounding box center [1273, 654] width 325 height 30
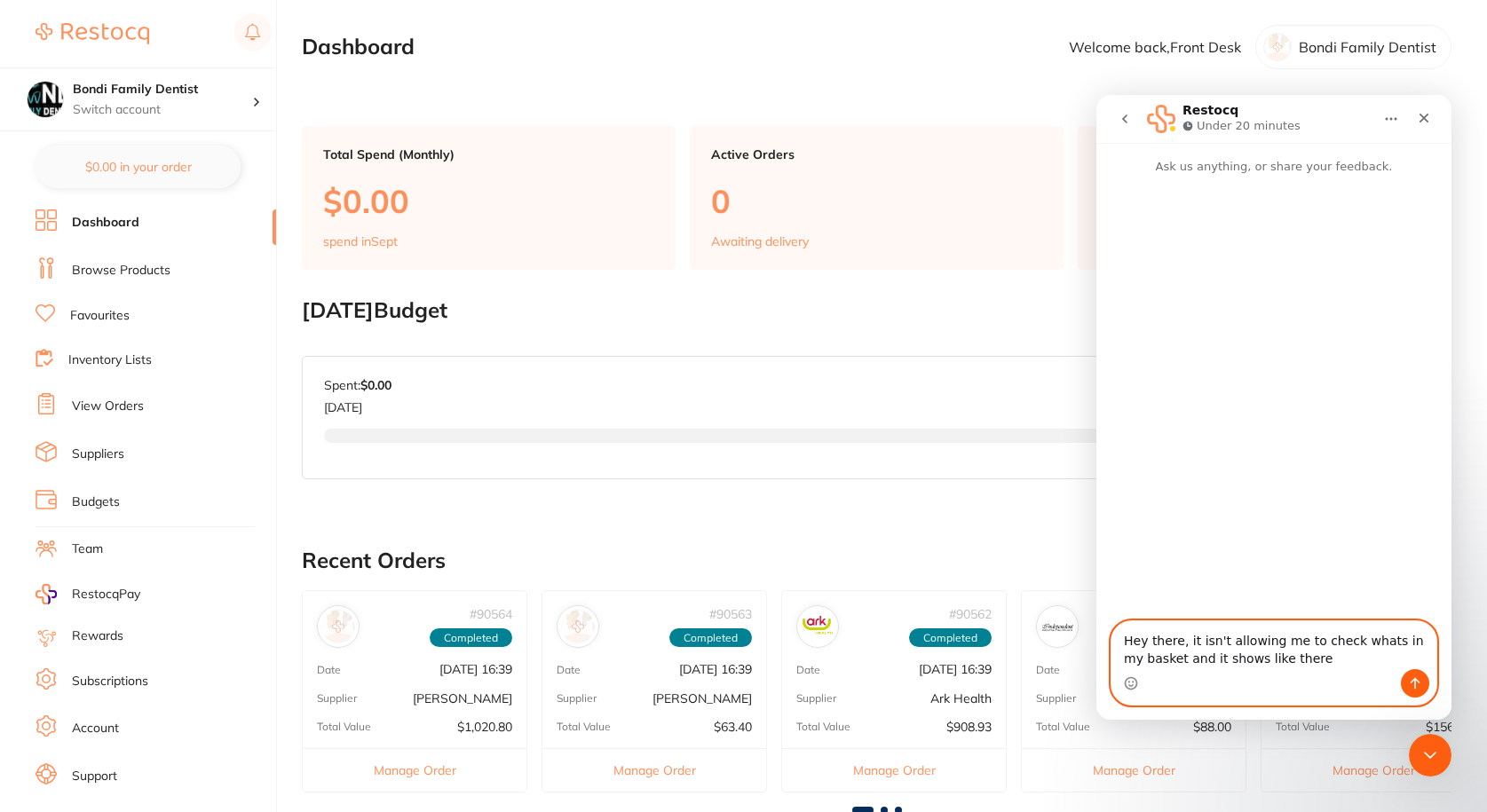
click at [1324, 657] on textarea "Hey there, it isn't allowing me to check whats in my basket and it shows like t…" at bounding box center [1273, 645] width 325 height 48
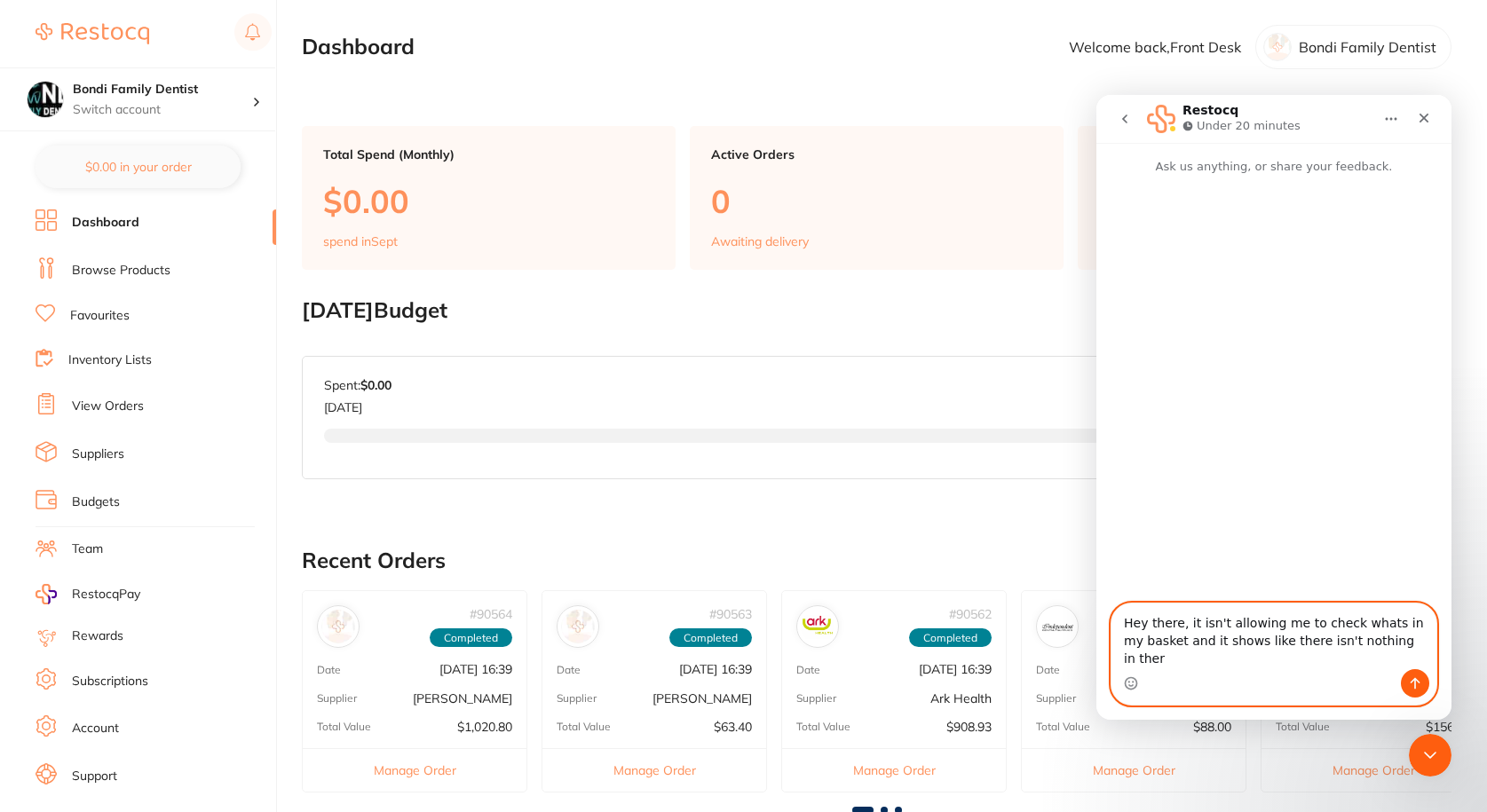
type textarea "Hey there, it isn't allowing me to check whats in my basket and it shows like t…"
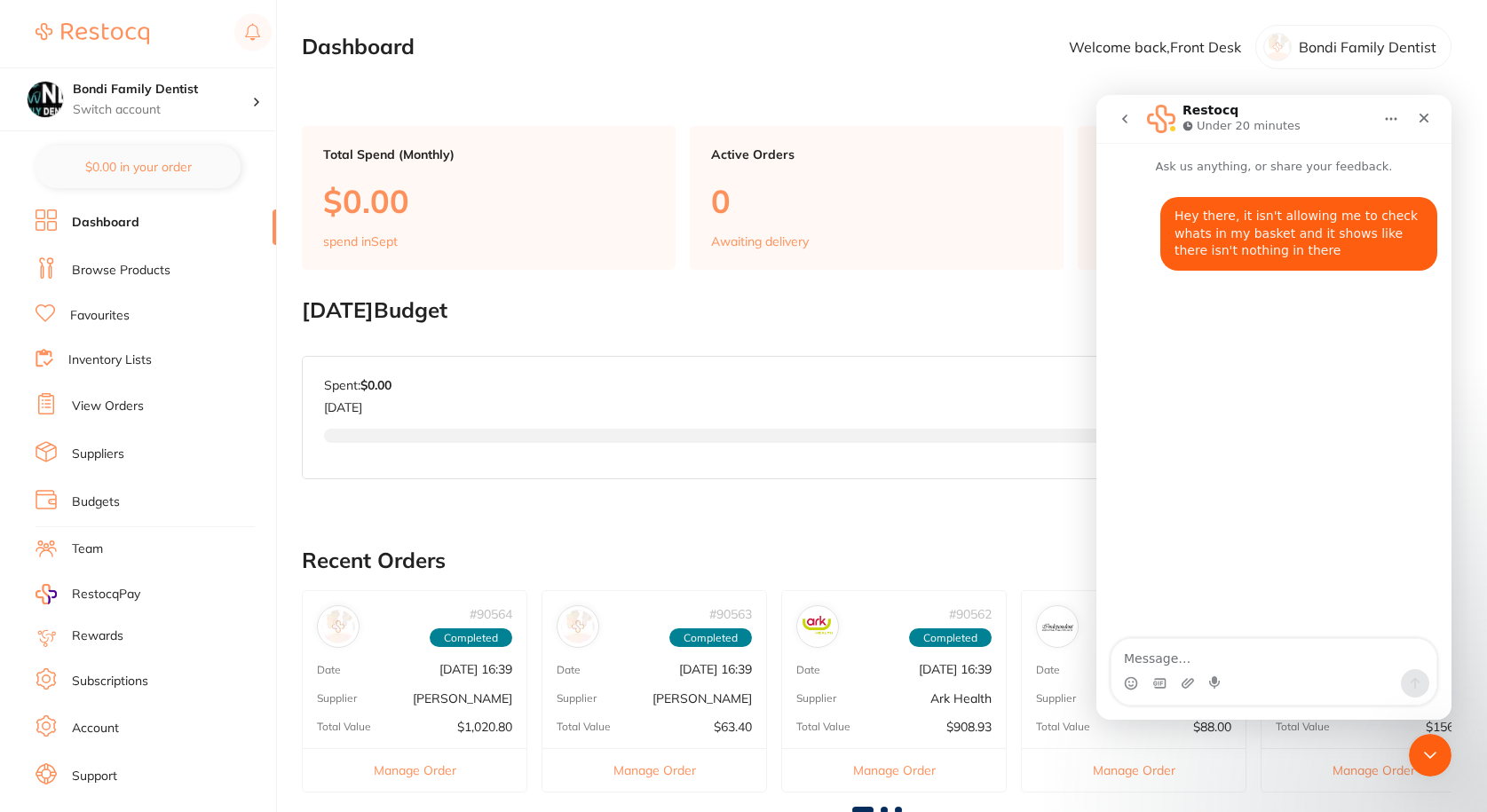
click at [1127, 117] on icon "go back" at bounding box center [1125, 119] width 14 height 14
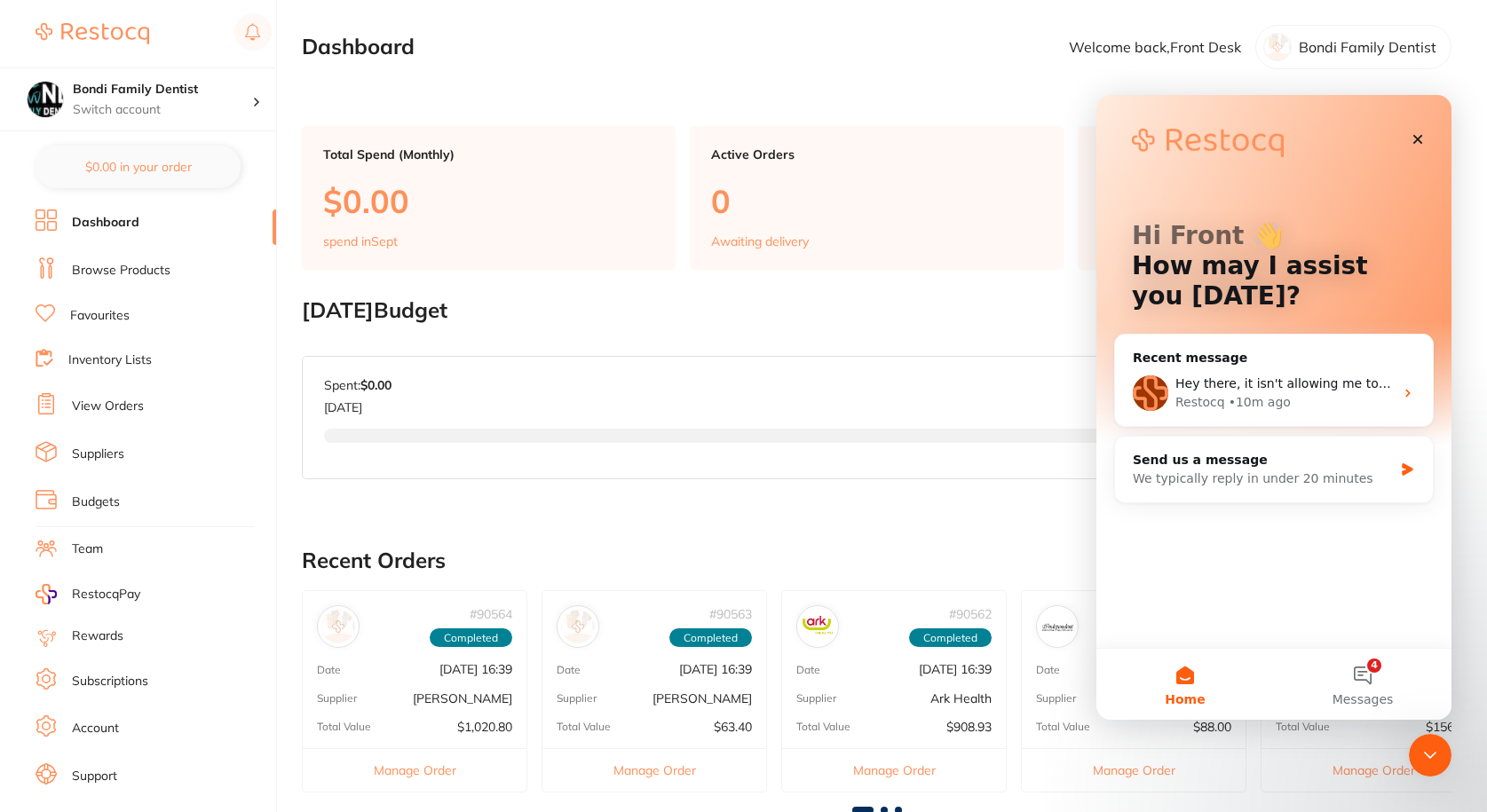
click at [981, 236] on div "Awaiting delivery" at bounding box center [877, 241] width 332 height 14
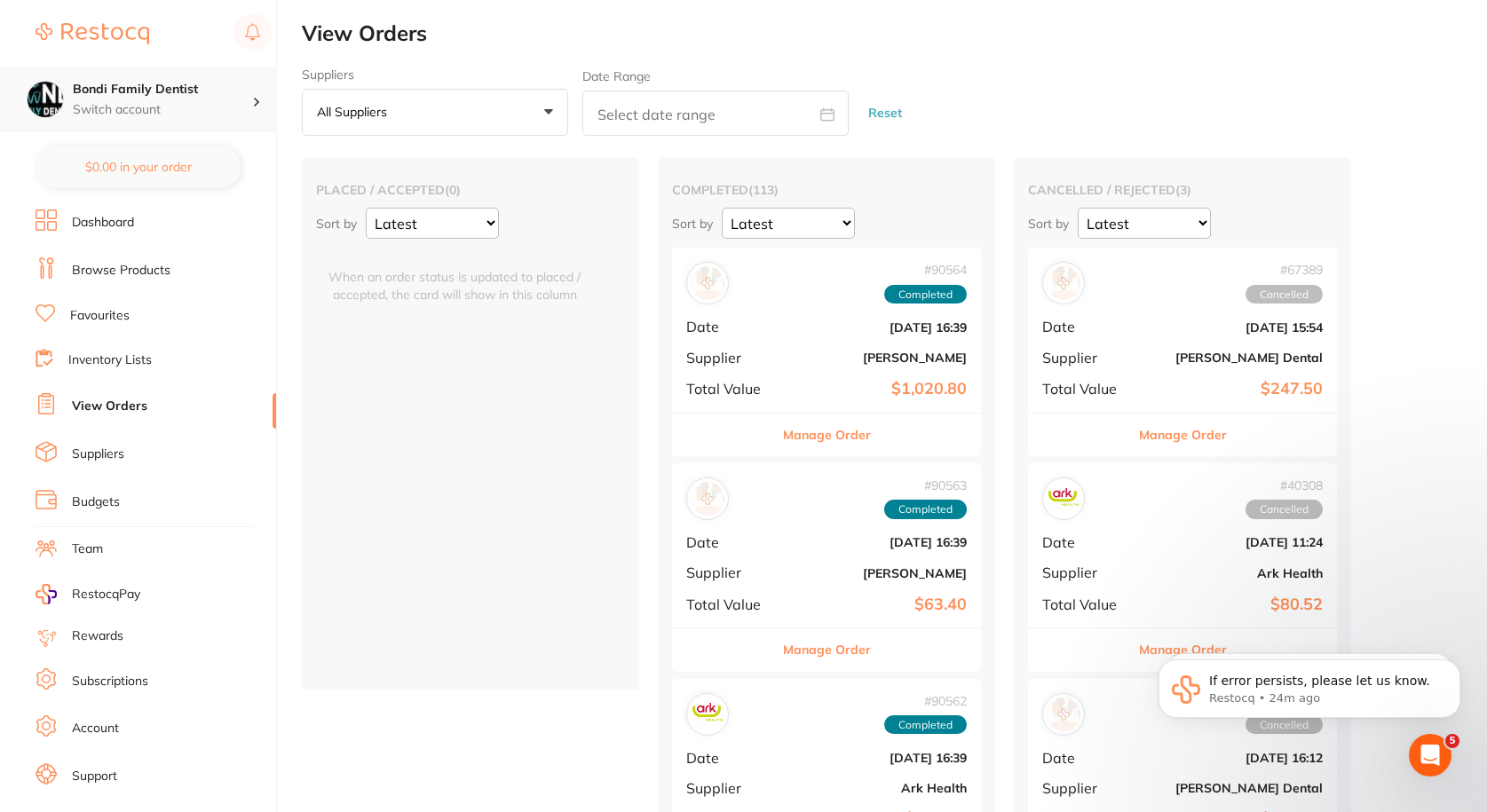
click at [106, 102] on p "Switch account" at bounding box center [162, 110] width 179 height 18
click at [117, 28] on img at bounding box center [92, 34] width 114 height 22
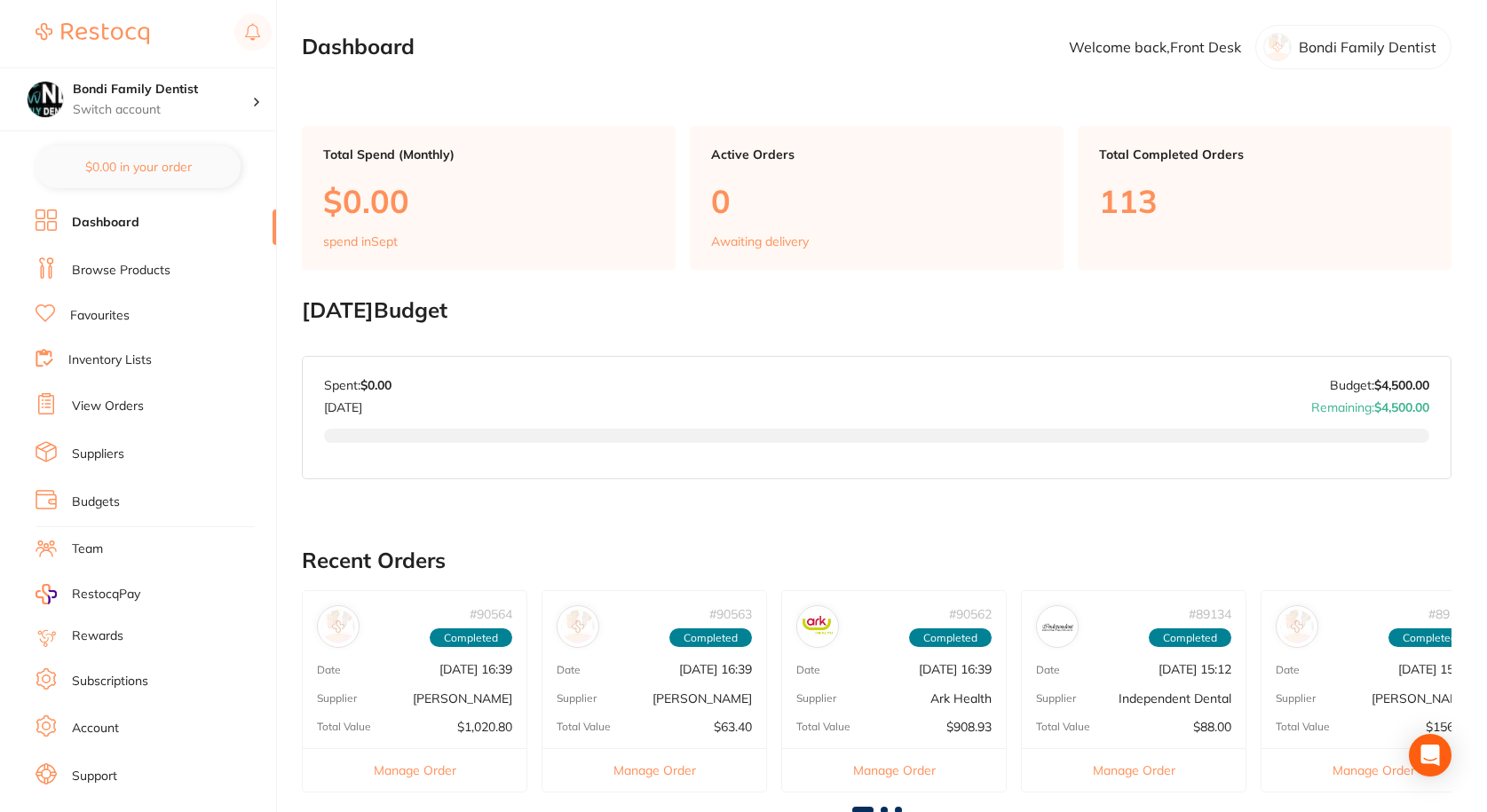
click at [1369, 39] on p "Bondi Family Dentist" at bounding box center [1367, 47] width 137 height 16
click at [1335, 37] on div "Bondi Family Dentist" at bounding box center [1354, 46] width 196 height 44
click at [1146, 52] on p "Welcome back, Front Desk" at bounding box center [1155, 47] width 173 height 16
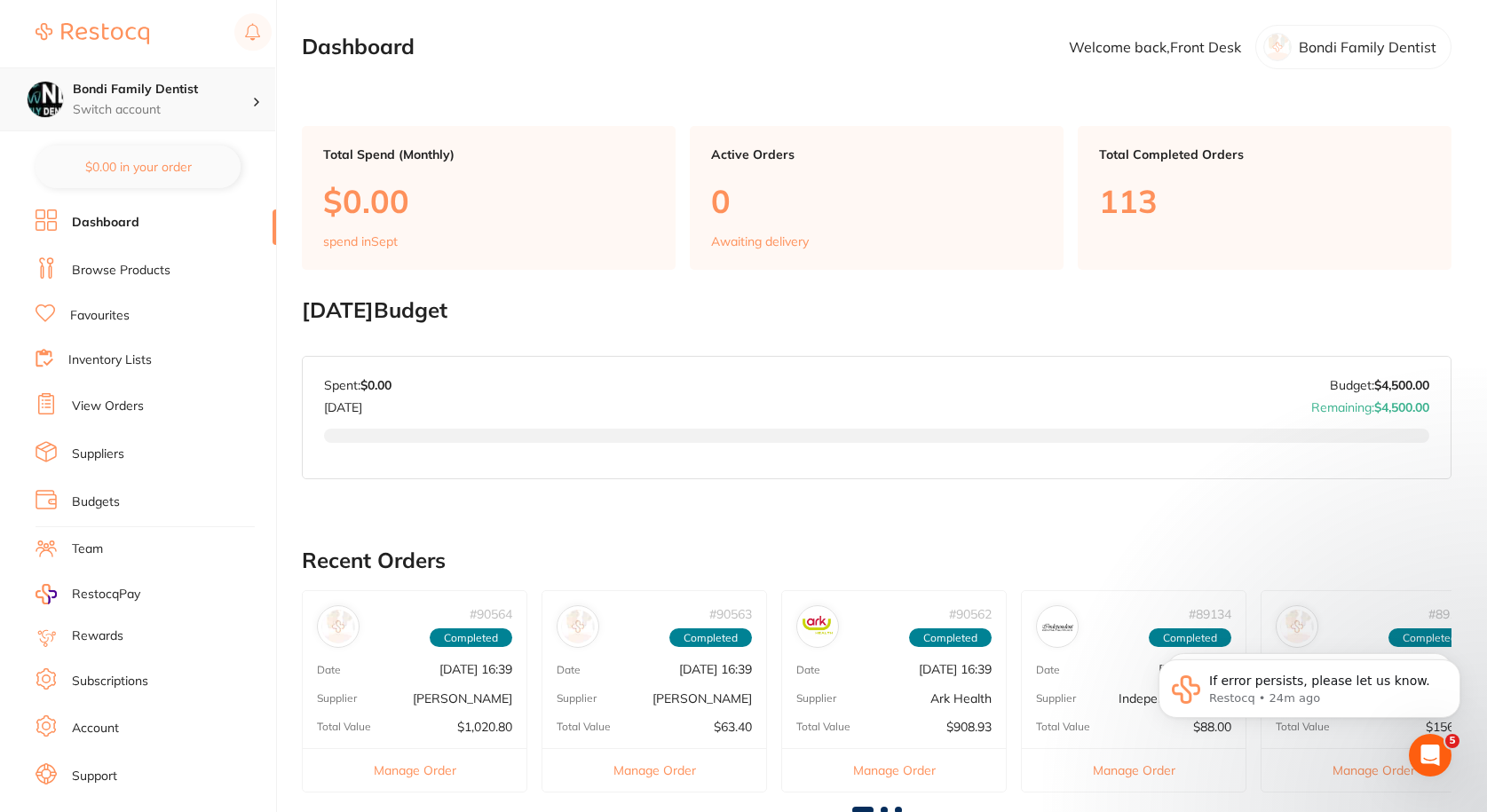
click at [122, 92] on h4 "Bondi Family Dentist" at bounding box center [162, 89] width 179 height 18
click at [105, 154] on h4 "Bondi Family Dentist" at bounding box center [157, 154] width 160 height 18
checkbox input "false"
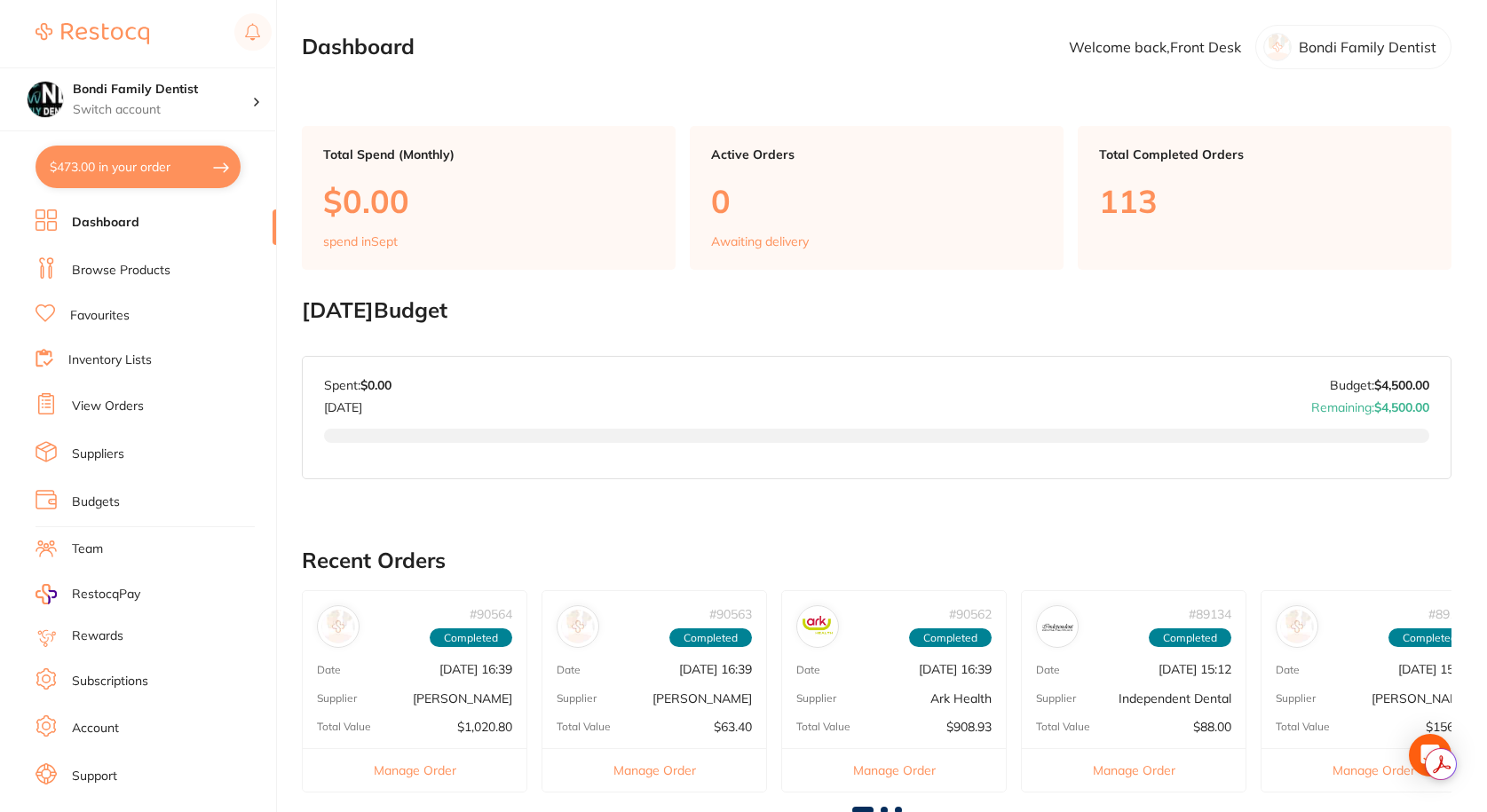
click at [123, 166] on button "$473.00 in your order" at bounding box center [137, 166] width 205 height 42
checkbox input "true"
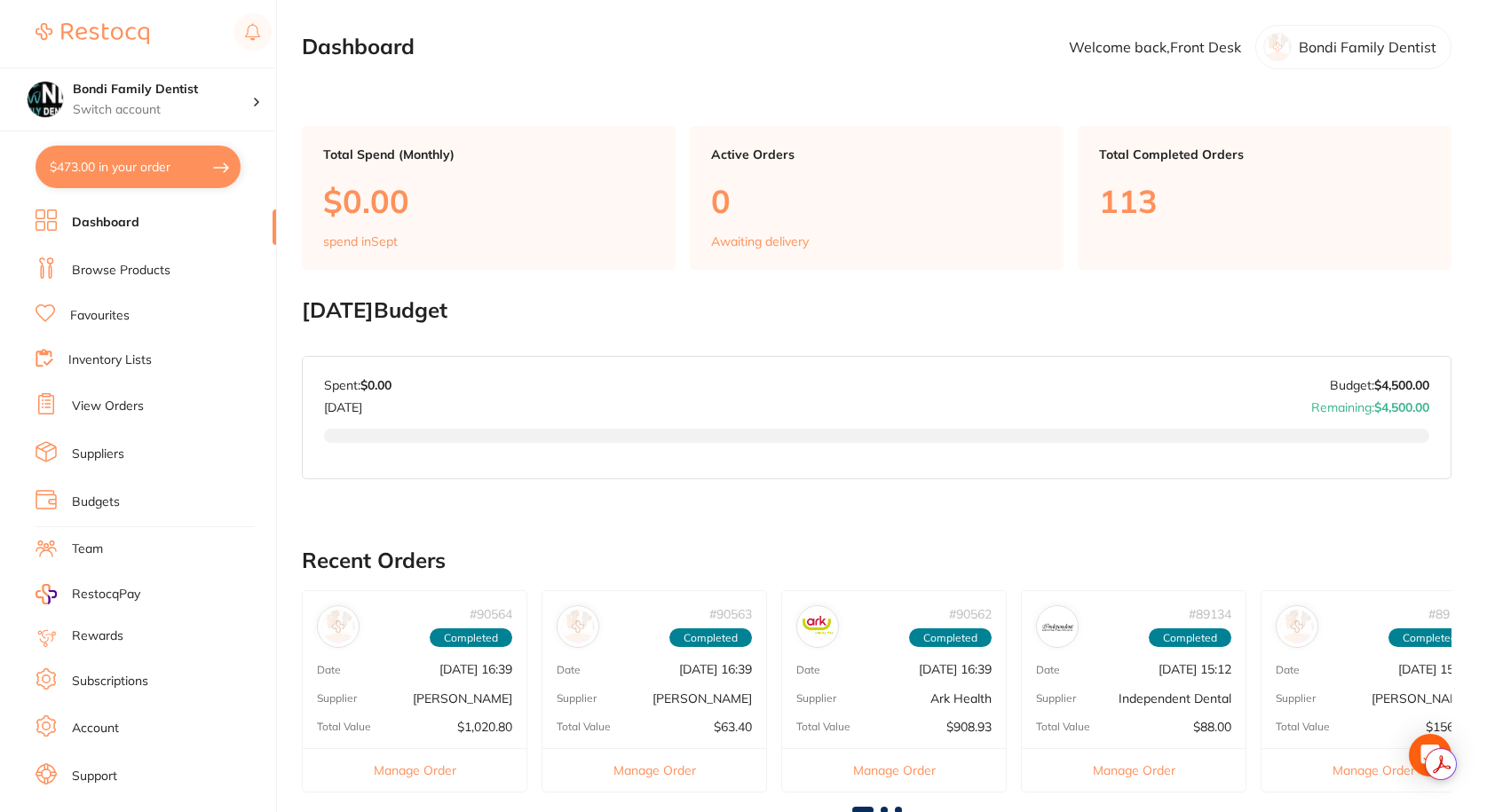
checkbox input "true"
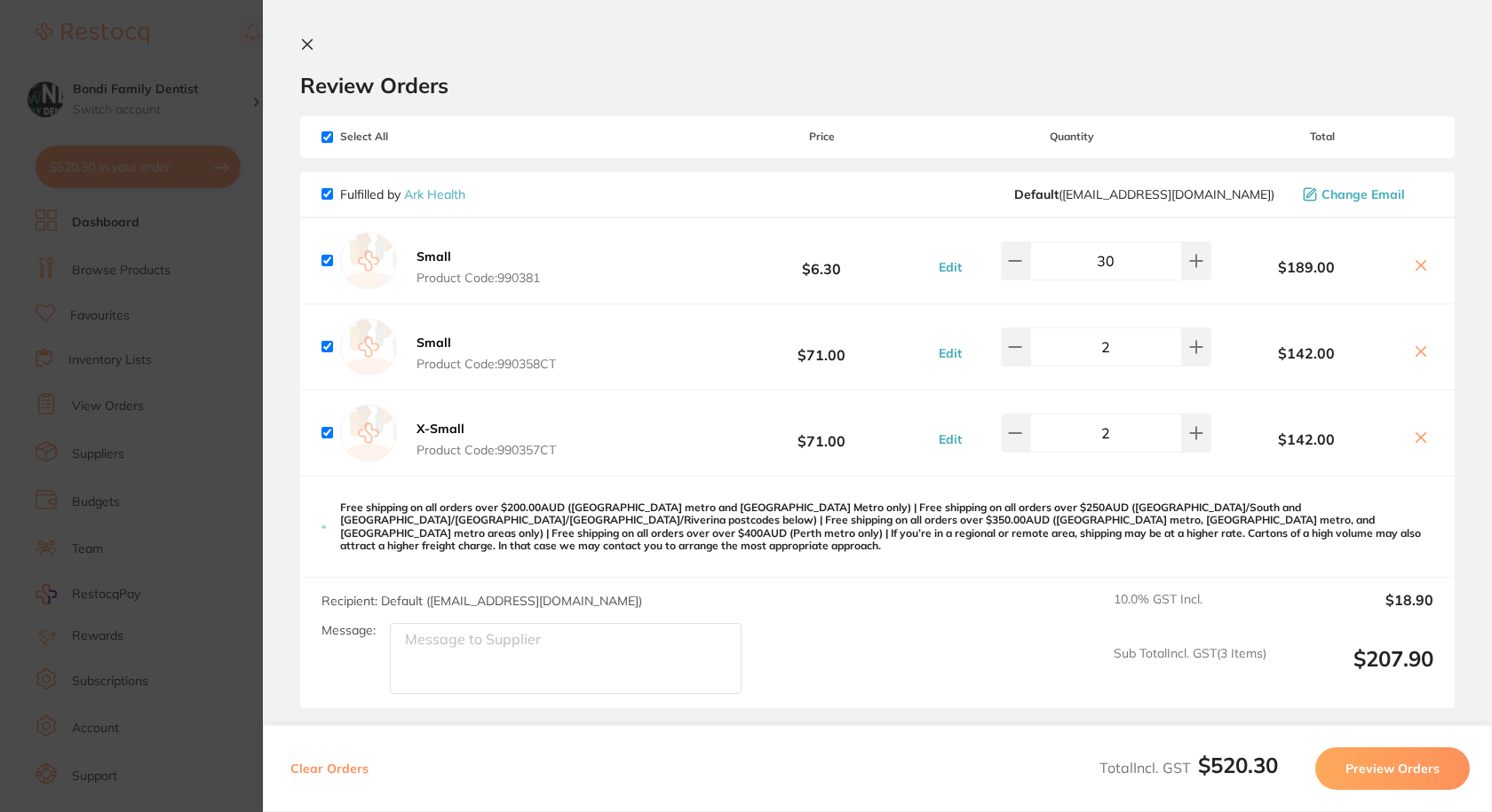
click at [307, 41] on icon at bounding box center [307, 44] width 14 height 14
